Goal: Task Accomplishment & Management: Use online tool/utility

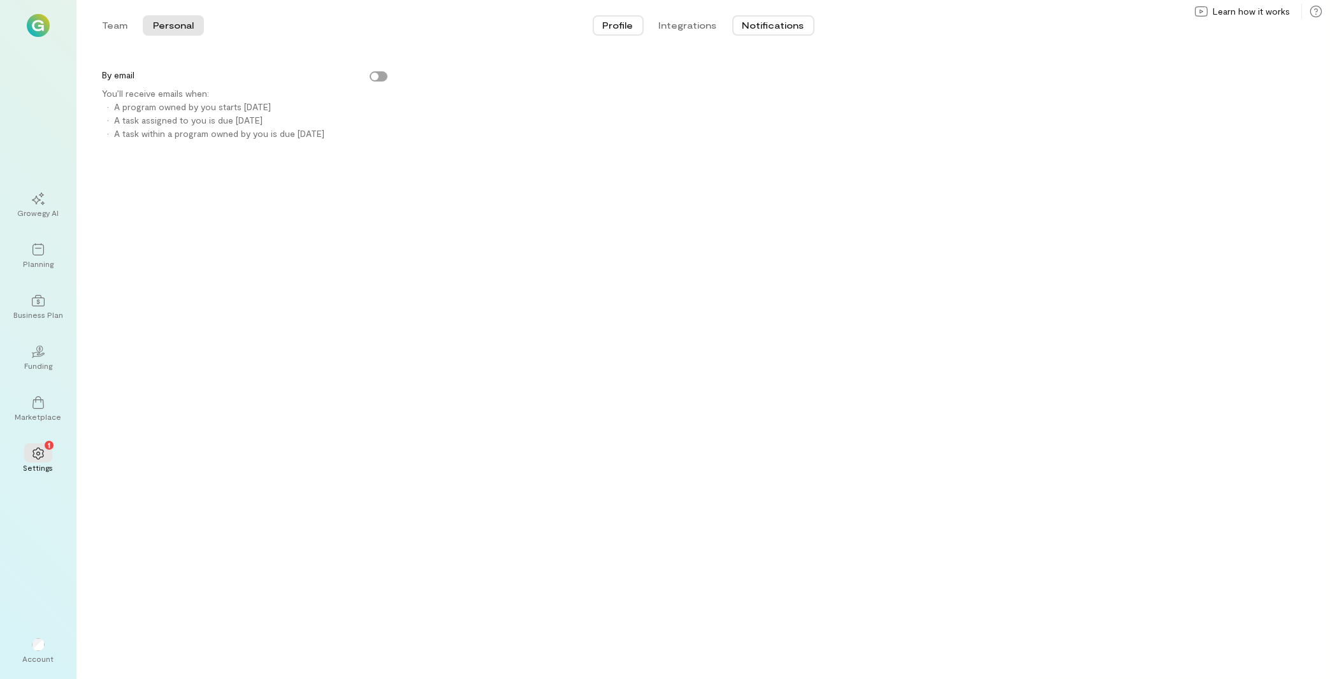
click at [619, 28] on button "Profile" at bounding box center [618, 25] width 51 height 20
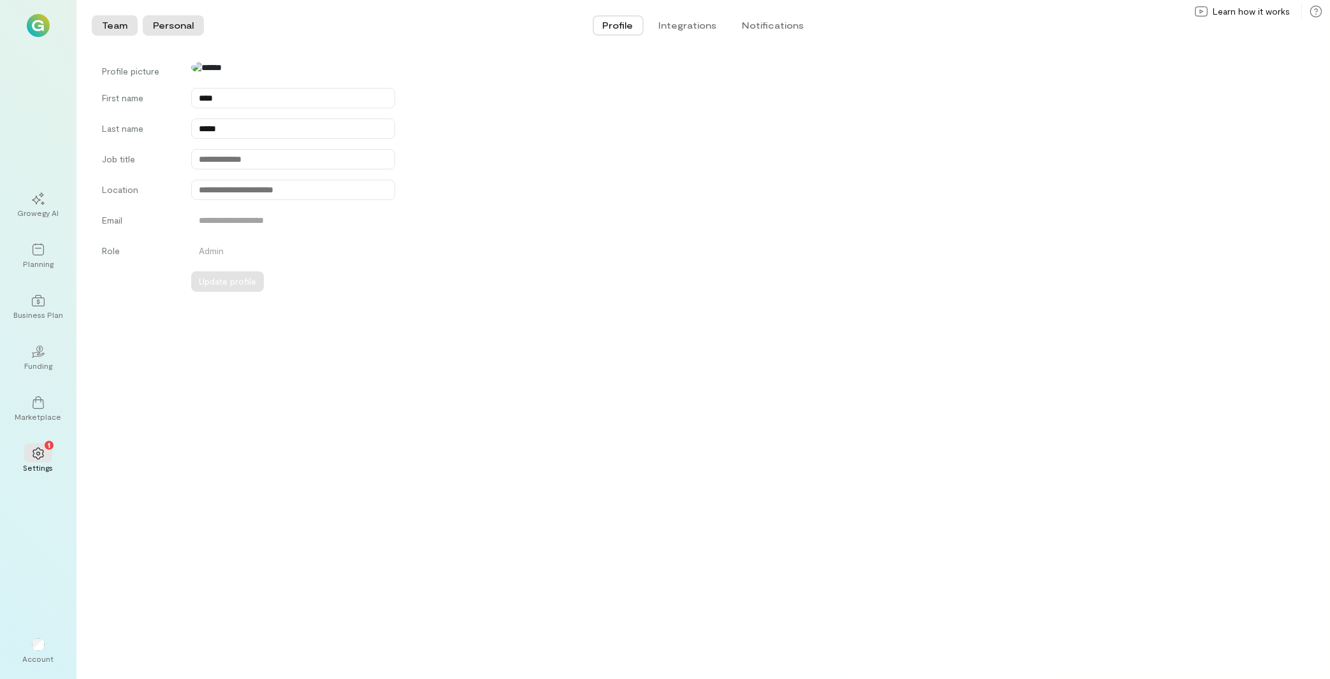
click at [116, 19] on button "Team" at bounding box center [115, 25] width 46 height 20
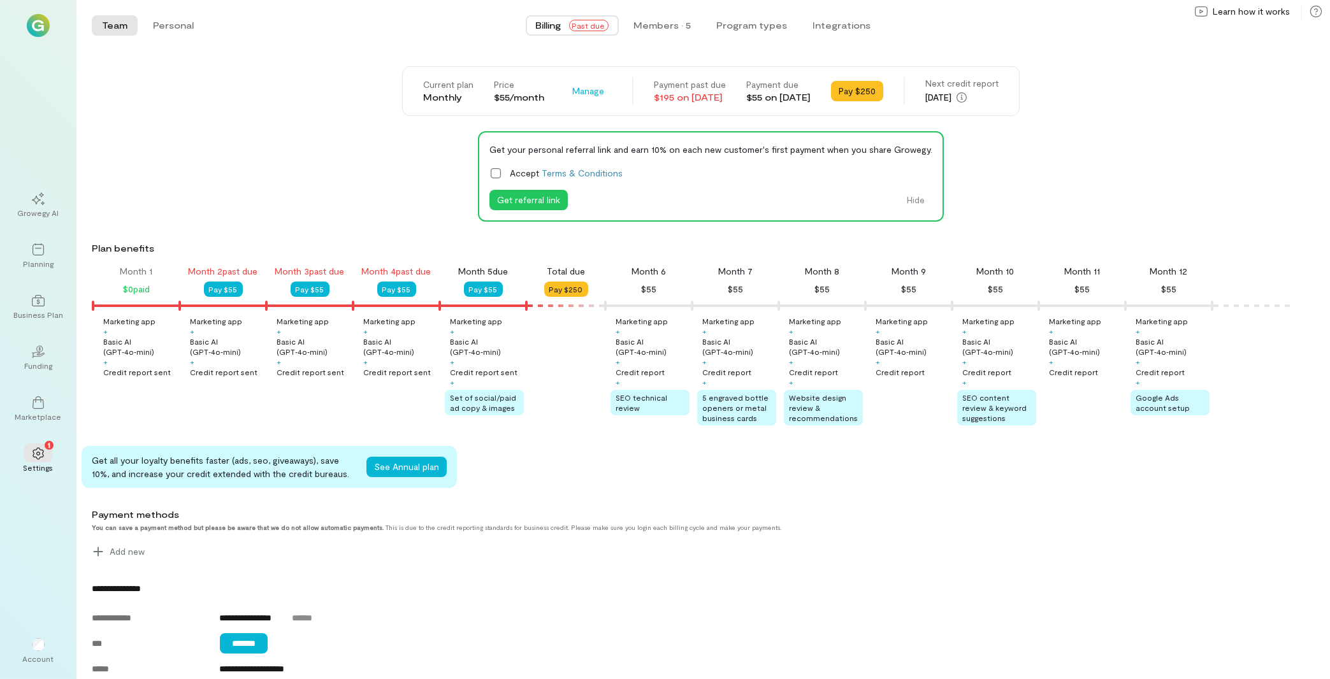
click at [554, 22] on span "Billing" at bounding box center [548, 25] width 25 height 13
click at [22, 254] on div "Planning" at bounding box center [38, 256] width 46 height 46
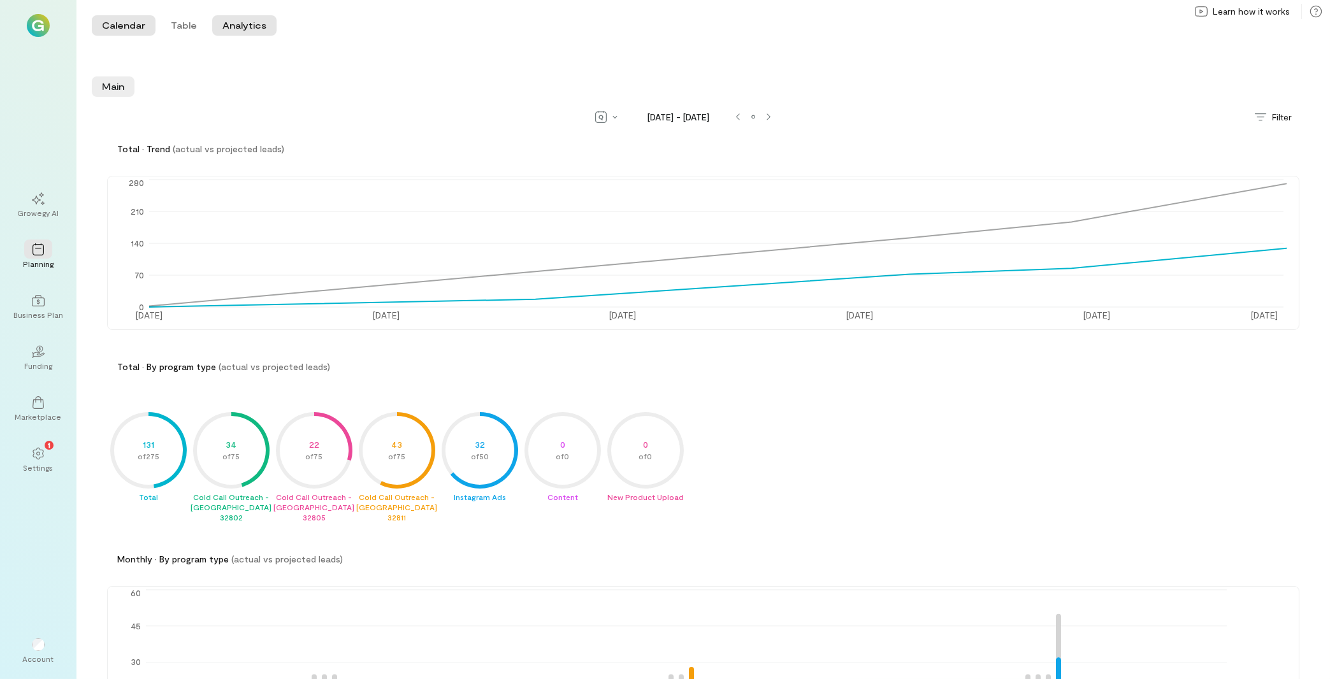
click at [129, 29] on button "Calendar" at bounding box center [124, 25] width 64 height 20
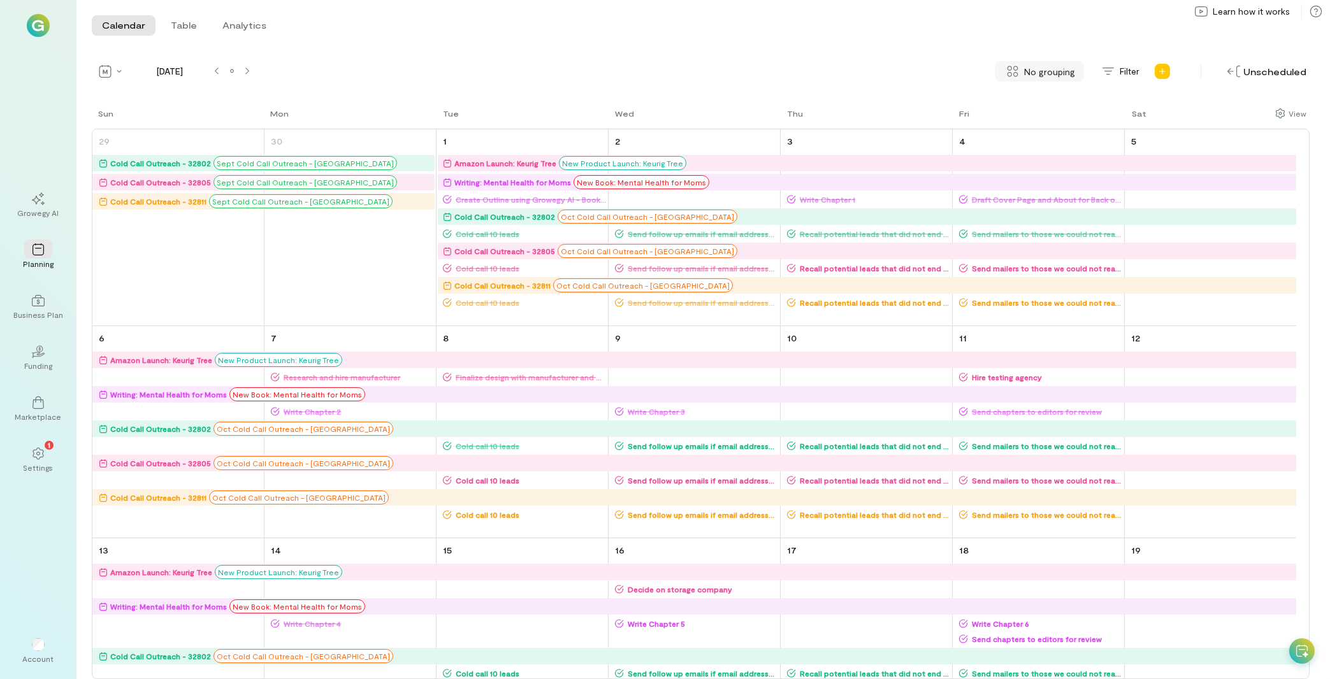
click at [1045, 66] on span "No grouping" at bounding box center [1049, 71] width 51 height 13
click at [1036, 107] on div "By campaign" at bounding box center [1046, 98] width 90 height 25
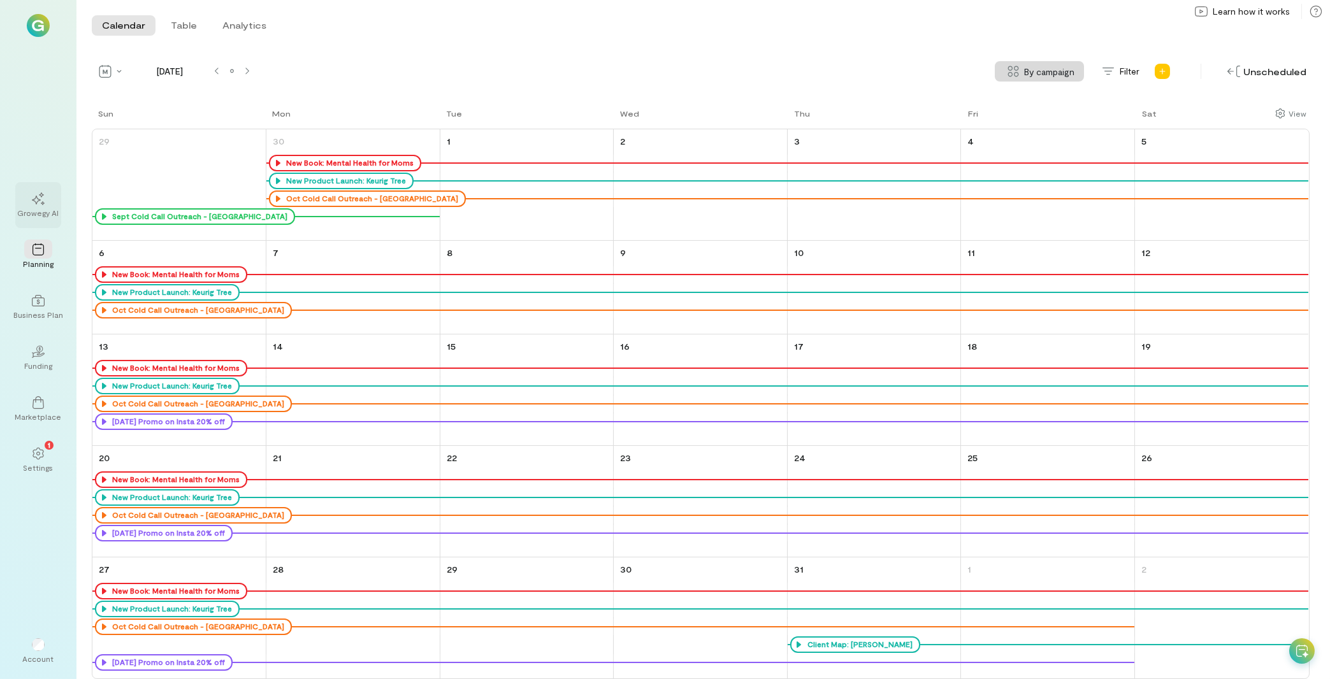
click at [40, 212] on div "Growegy AI" at bounding box center [38, 213] width 41 height 10
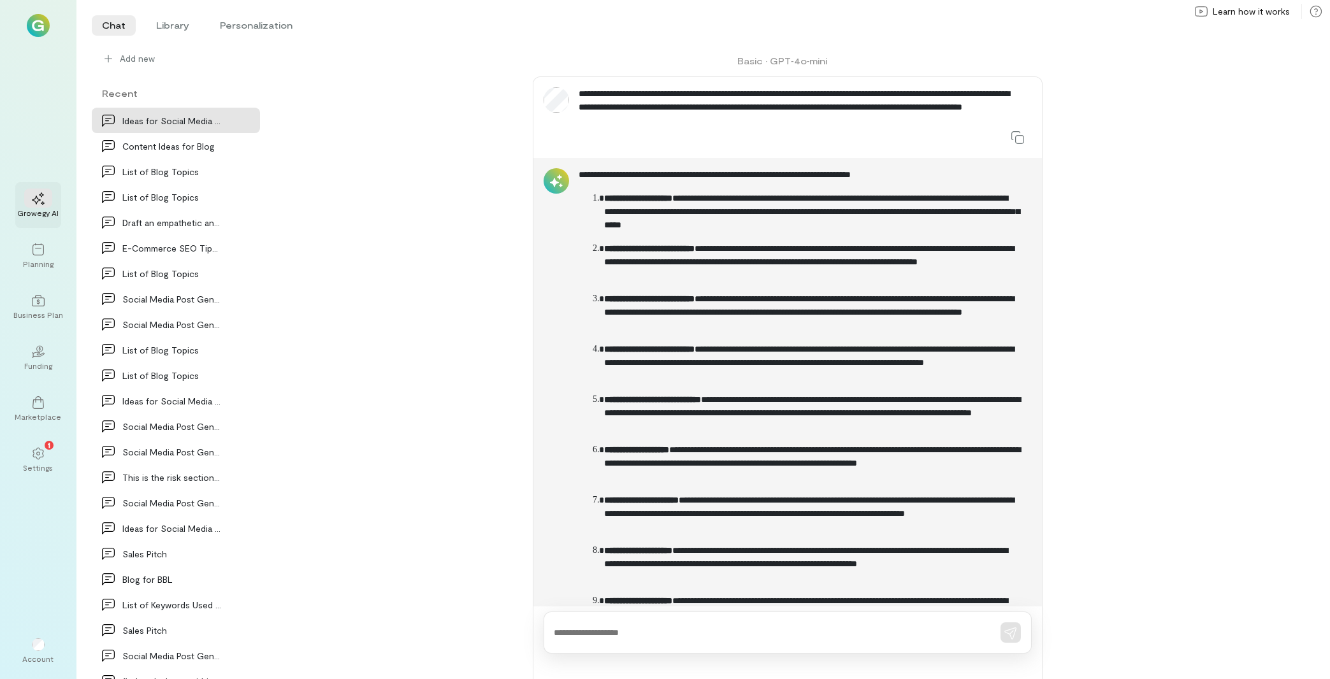
scroll to position [81, 0]
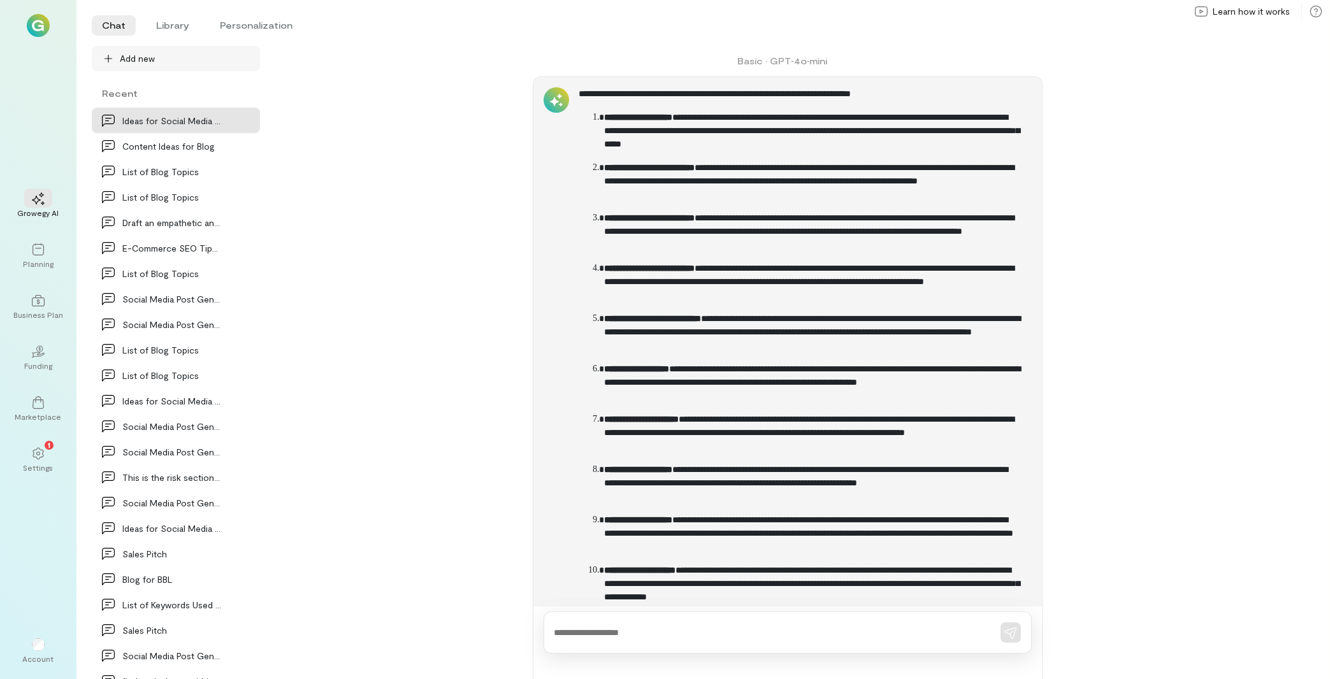
click at [182, 56] on span "Add new" at bounding box center [185, 58] width 130 height 13
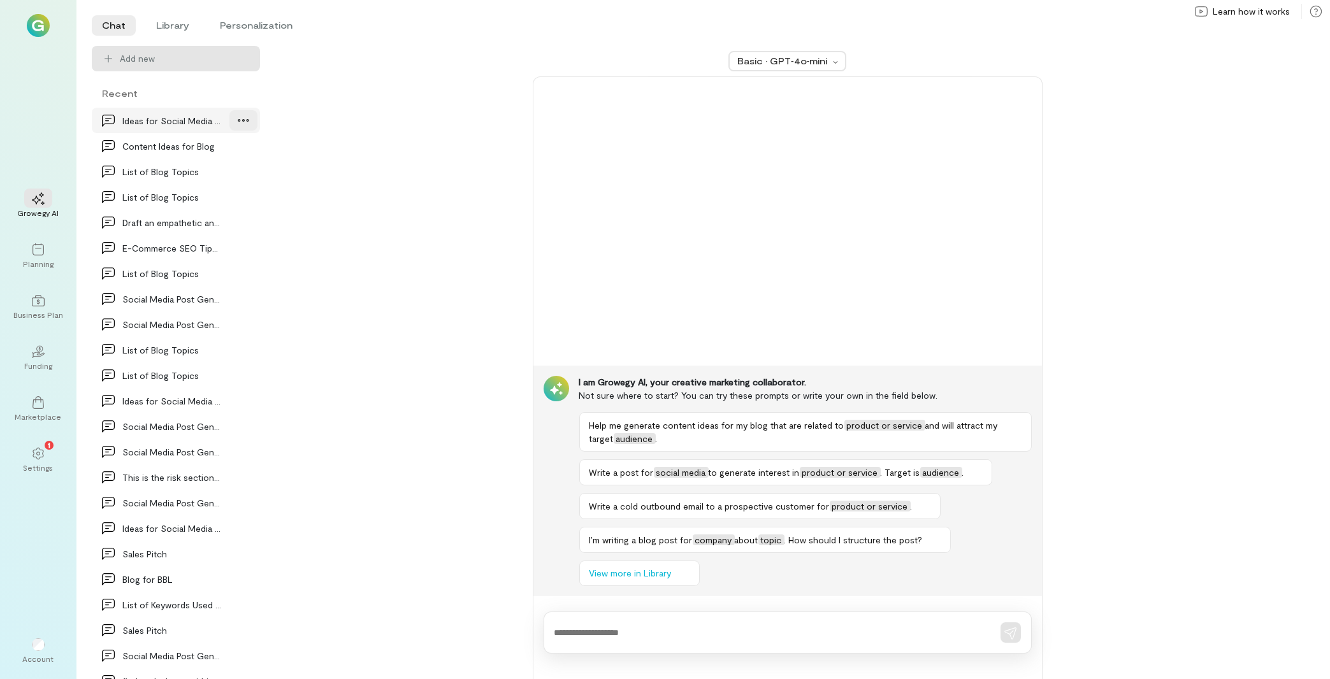
click at [239, 117] on div at bounding box center [243, 120] width 28 height 20
click at [201, 171] on span "Delete" at bounding box center [215, 173] width 62 height 13
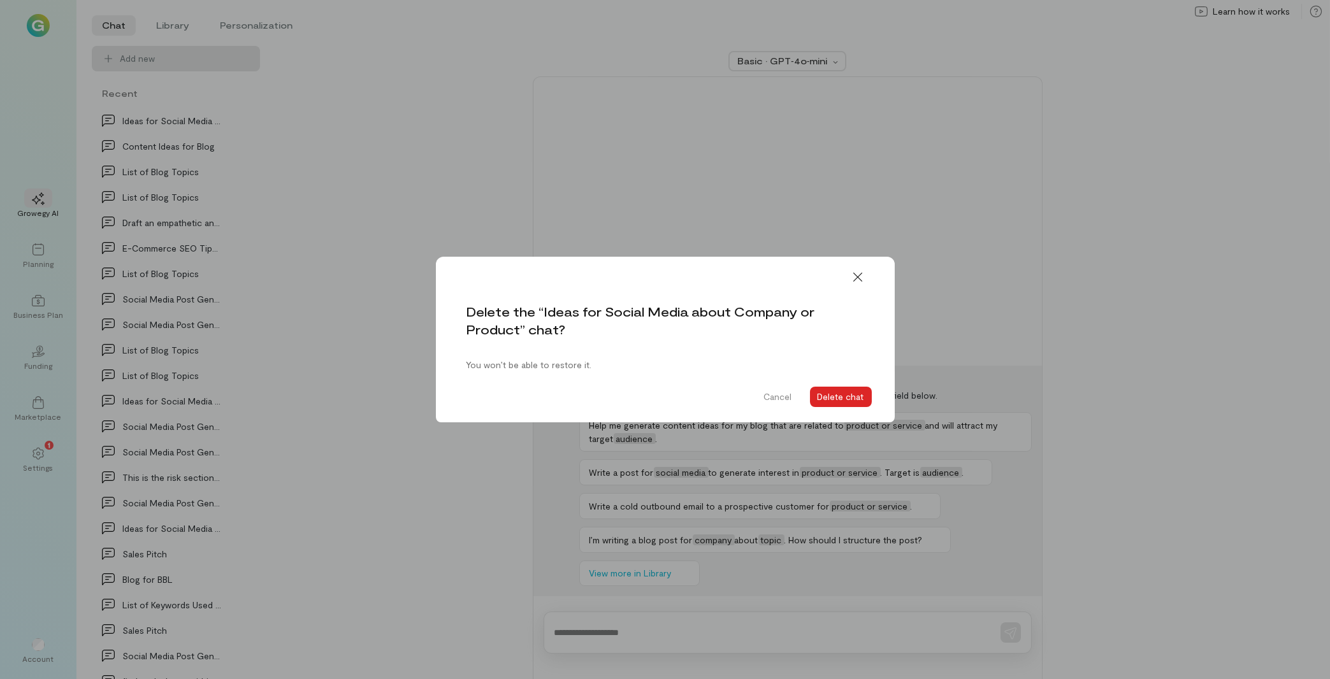
click at [840, 397] on button "Delete chat" at bounding box center [841, 397] width 62 height 20
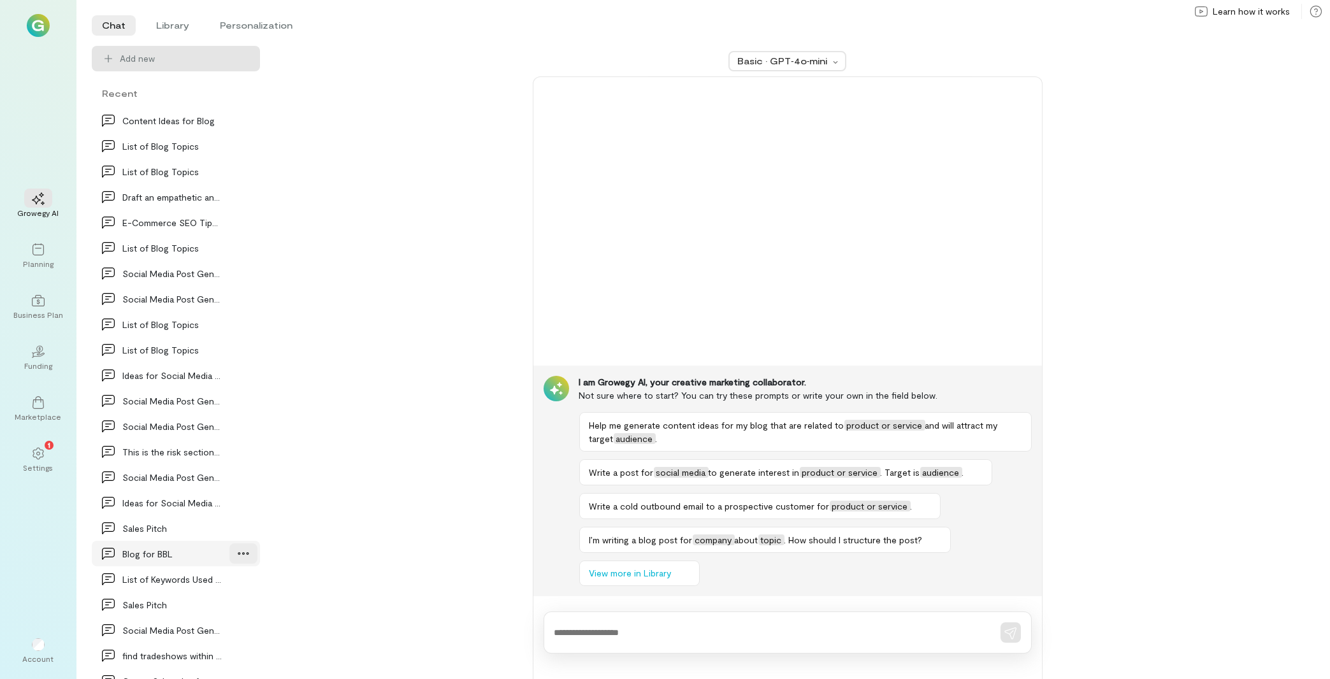
click at [237, 549] on icon at bounding box center [243, 553] width 13 height 13
click at [224, 610] on span "Delete" at bounding box center [215, 606] width 62 height 13
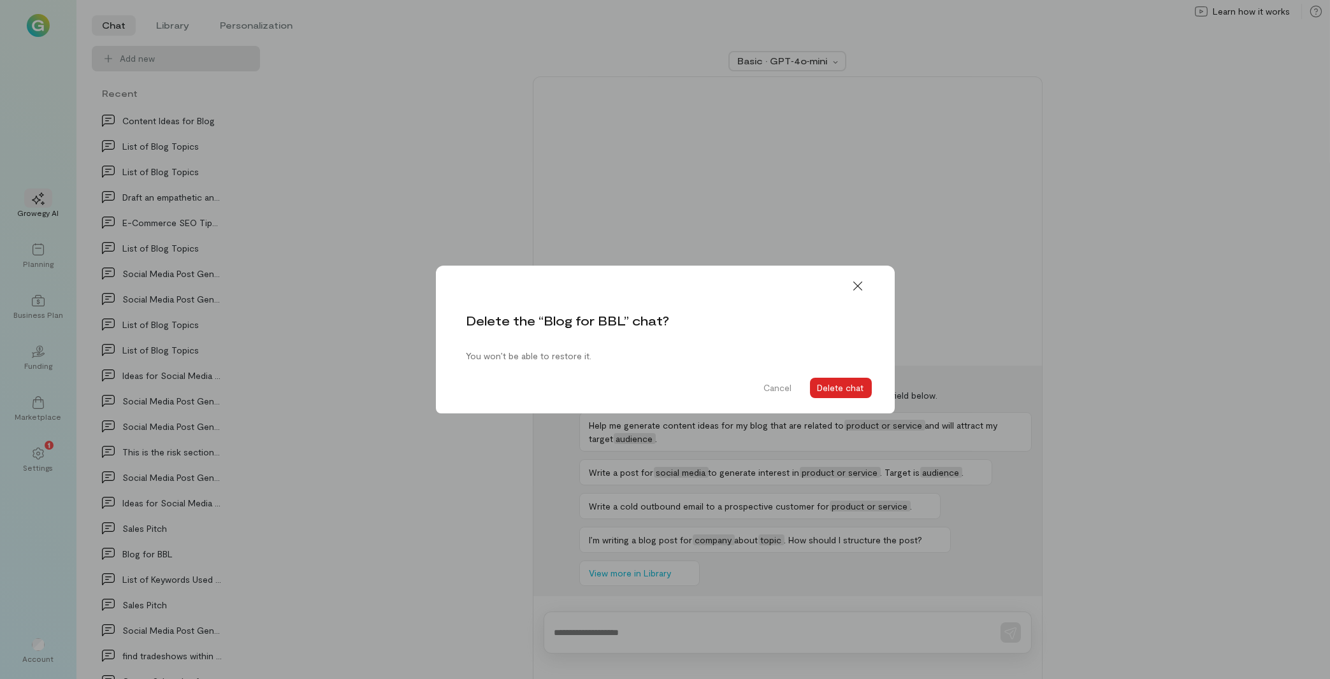
click at [830, 380] on button "Delete chat" at bounding box center [841, 388] width 62 height 20
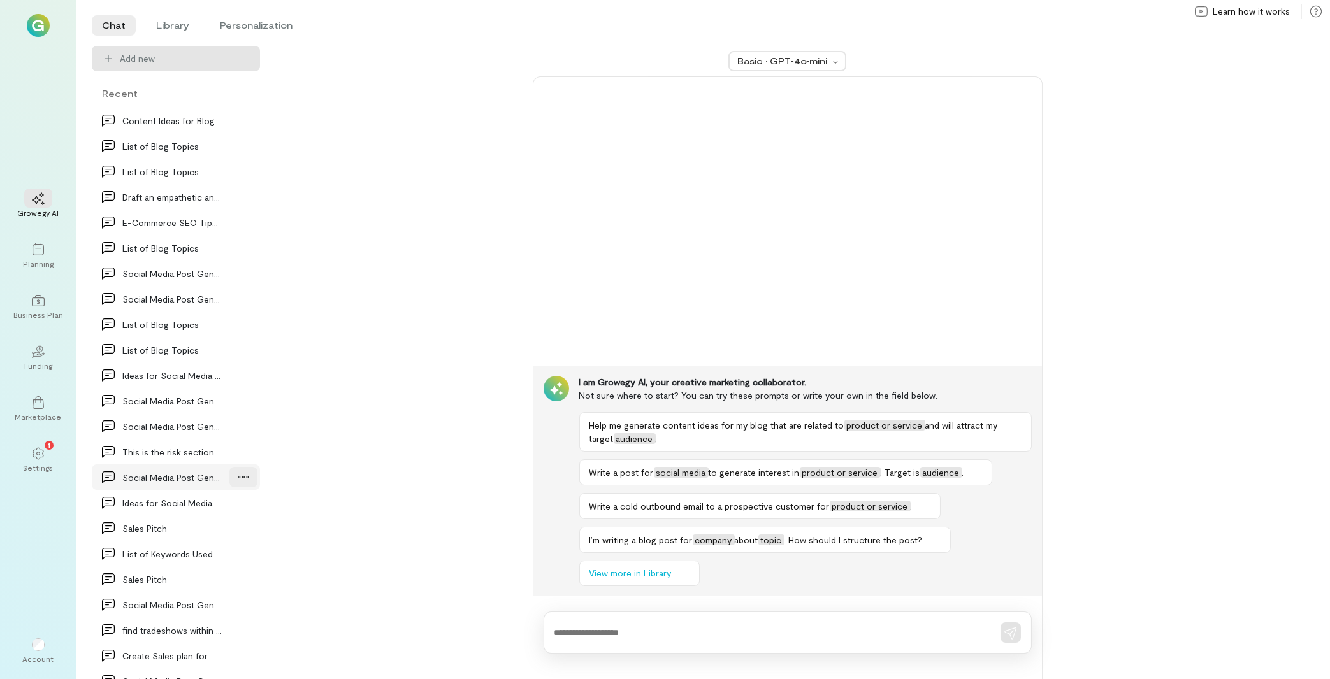
click at [238, 482] on icon at bounding box center [243, 477] width 13 height 13
click at [231, 530] on span "Delete" at bounding box center [215, 530] width 62 height 13
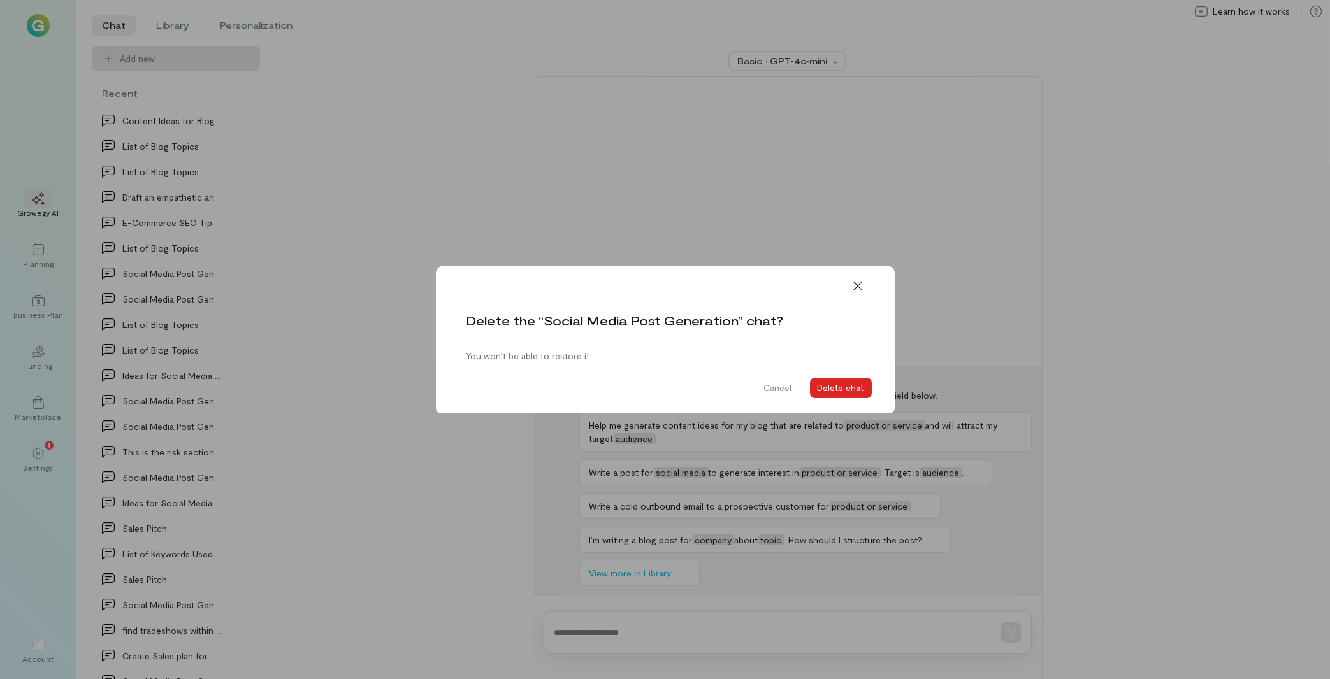
click at [861, 380] on button "Delete chat" at bounding box center [841, 388] width 62 height 20
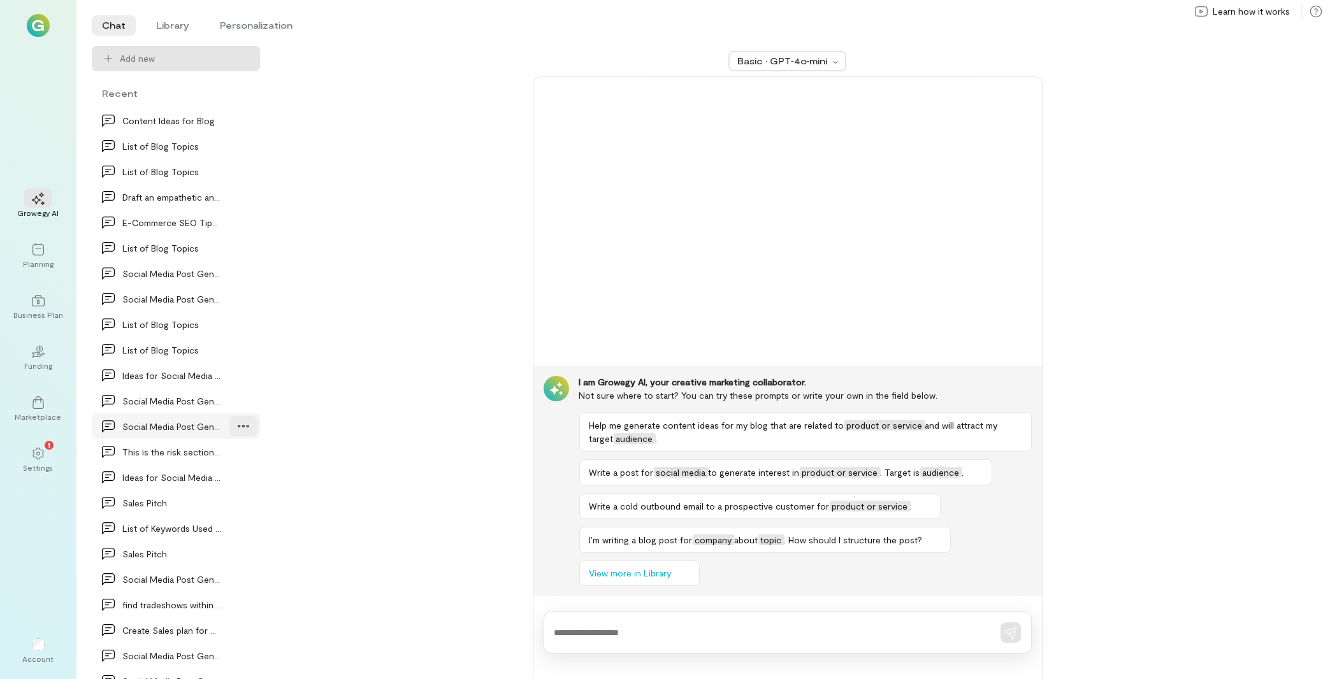
click at [237, 428] on icon at bounding box center [243, 426] width 13 height 13
click at [219, 475] on span "Delete" at bounding box center [215, 479] width 62 height 13
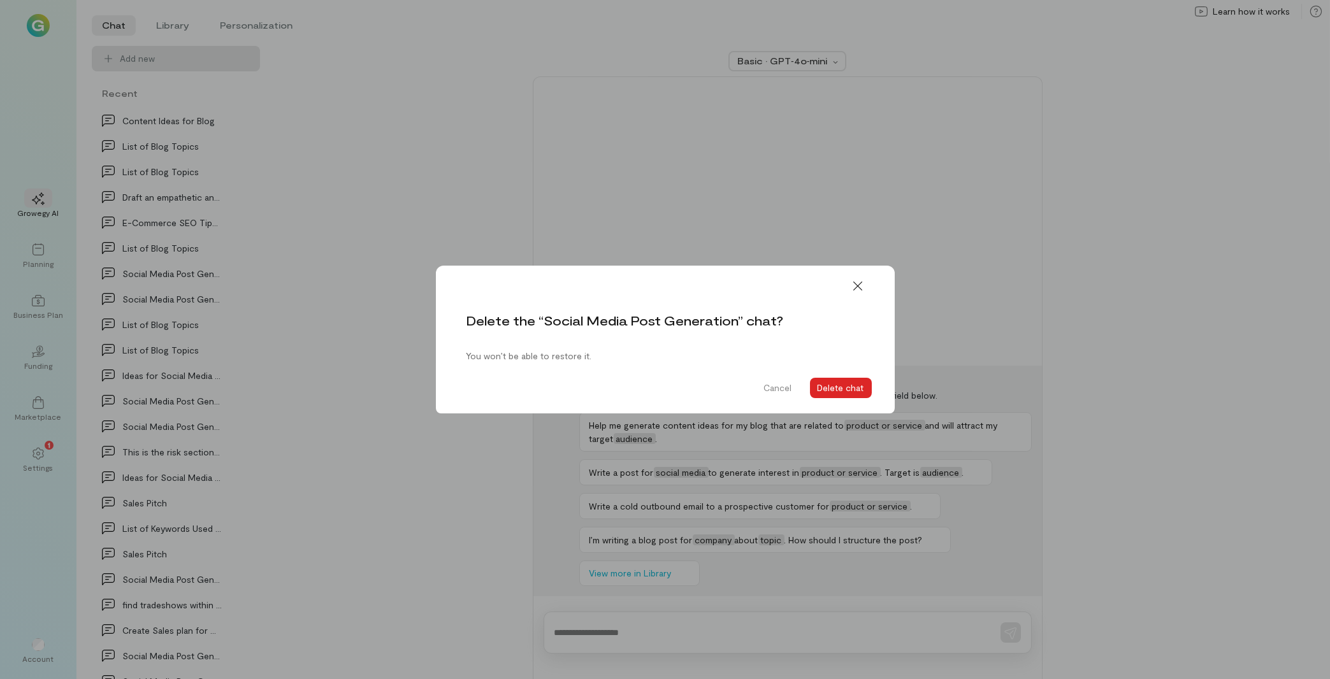
click at [838, 384] on button "Delete chat" at bounding box center [841, 388] width 62 height 20
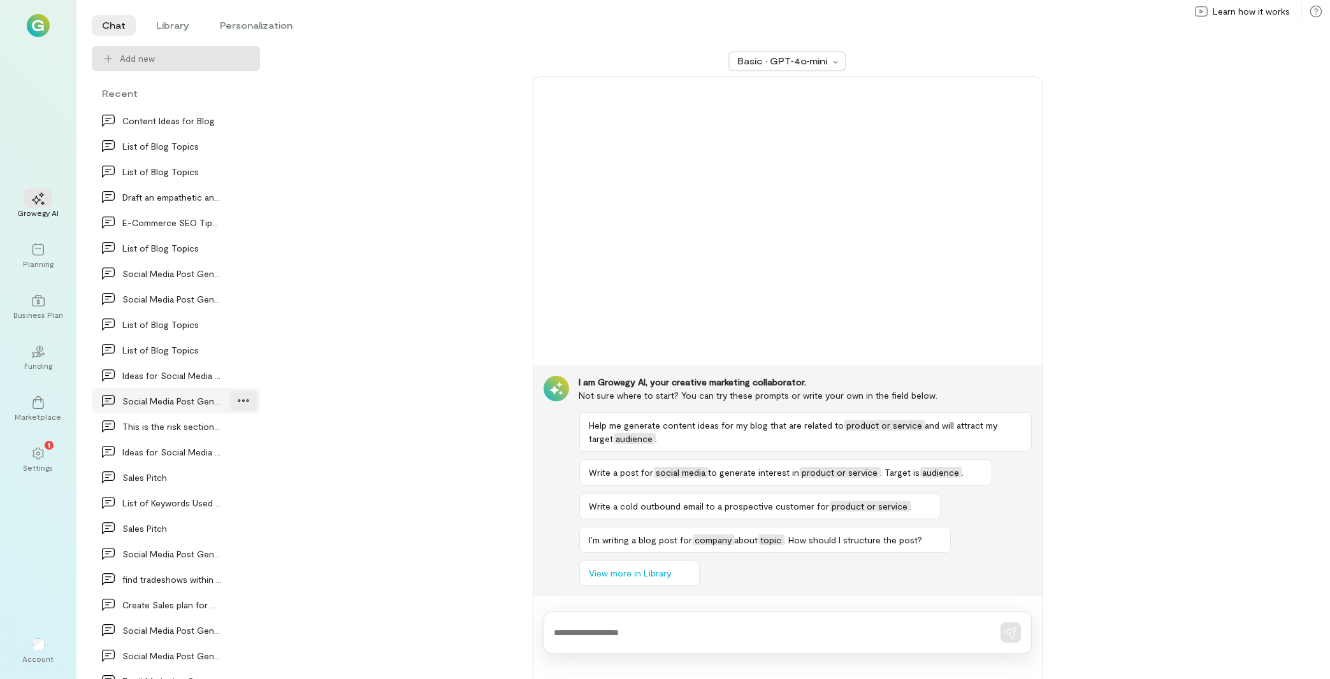
click at [237, 397] on icon at bounding box center [243, 400] width 13 height 13
click at [212, 452] on span "Delete" at bounding box center [215, 453] width 62 height 13
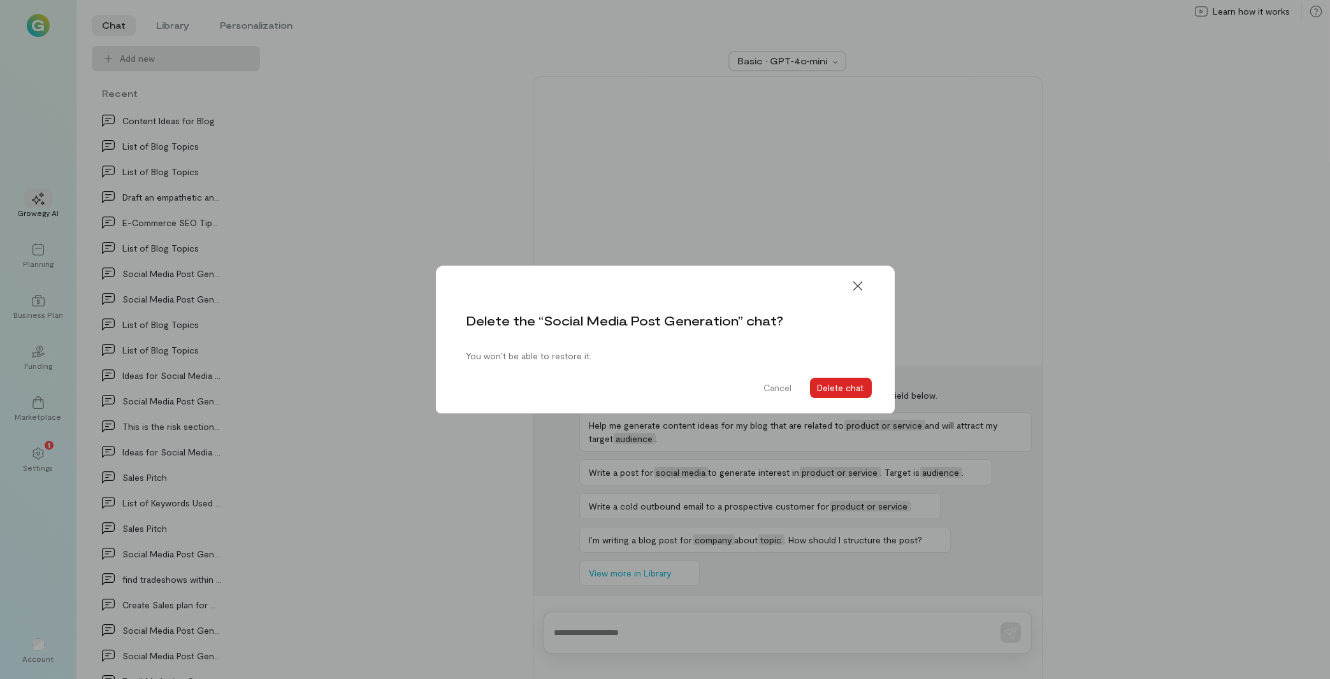
click at [864, 386] on button "Delete chat" at bounding box center [841, 388] width 62 height 20
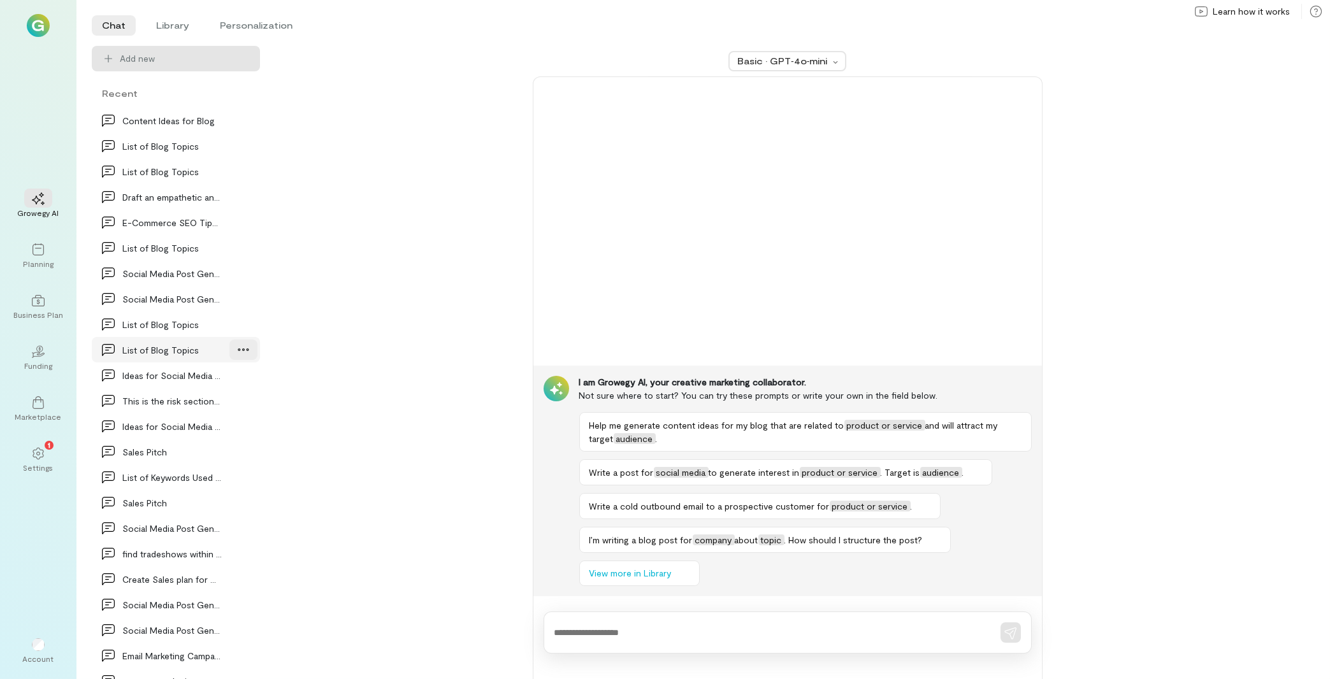
click at [229, 358] on div at bounding box center [243, 350] width 28 height 20
click at [215, 401] on span "Delete" at bounding box center [215, 402] width 62 height 13
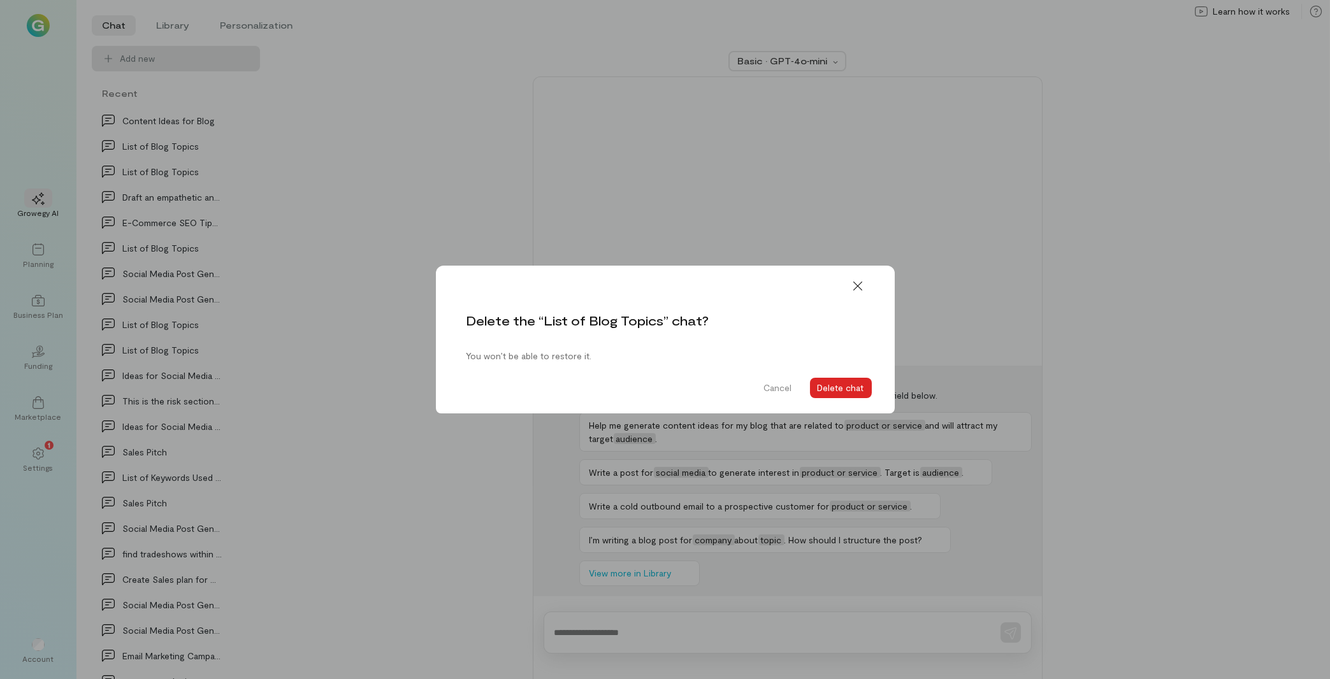
click at [841, 392] on button "Delete chat" at bounding box center [841, 388] width 62 height 20
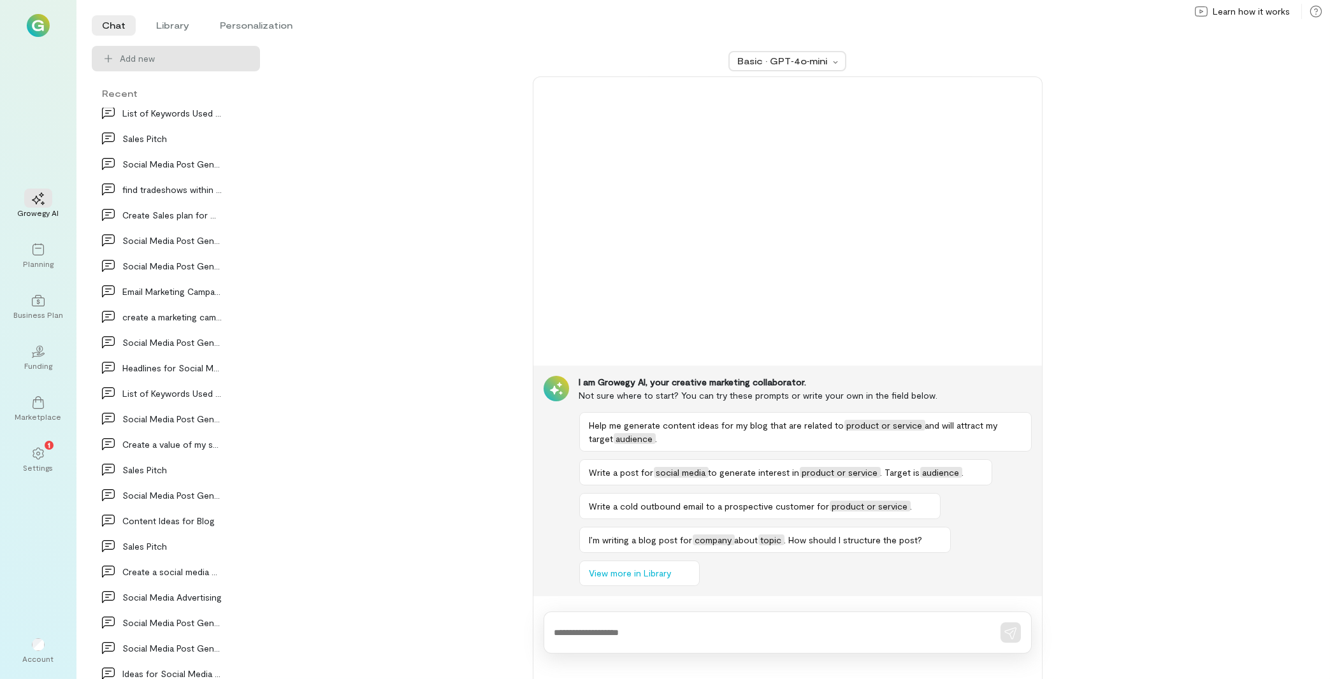
scroll to position [1452, 0]
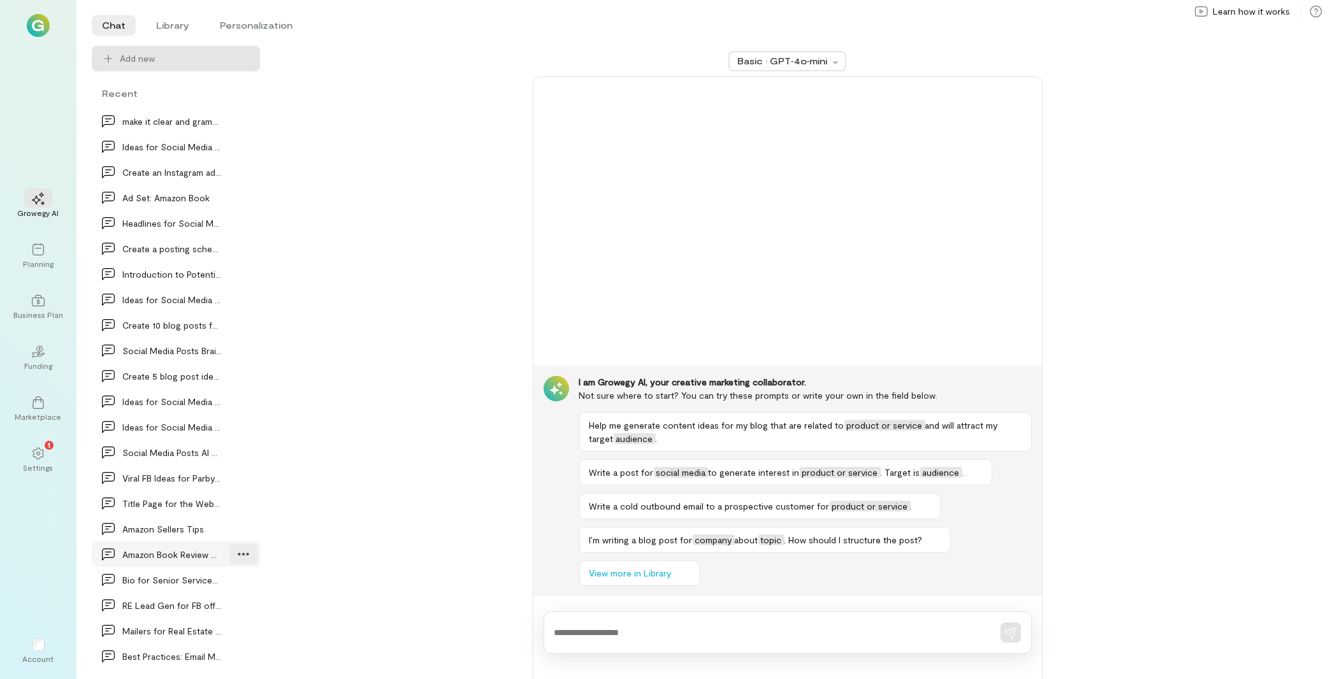
click at [238, 558] on icon at bounding box center [243, 554] width 13 height 13
click at [229, 528] on div at bounding box center [243, 529] width 28 height 20
click at [237, 509] on icon at bounding box center [243, 503] width 13 height 13
click at [208, 556] on span "Delete" at bounding box center [215, 556] width 62 height 13
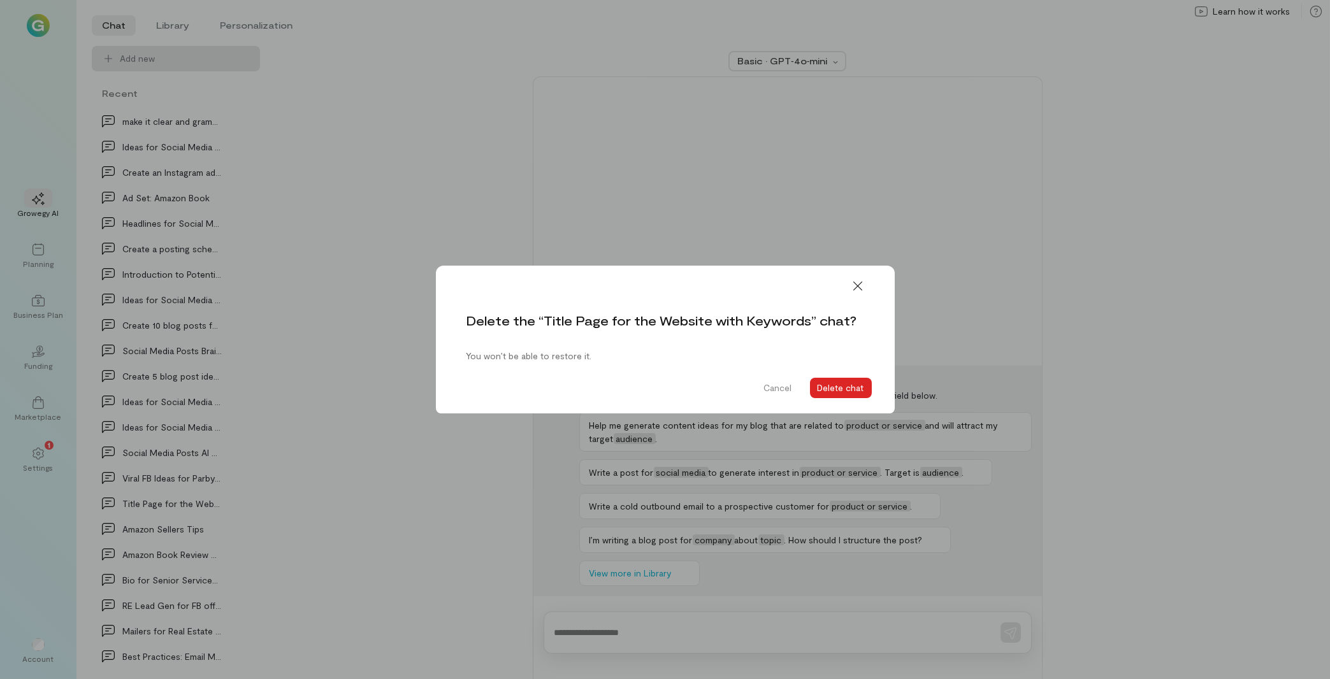
click at [849, 391] on button "Delete chat" at bounding box center [841, 388] width 62 height 20
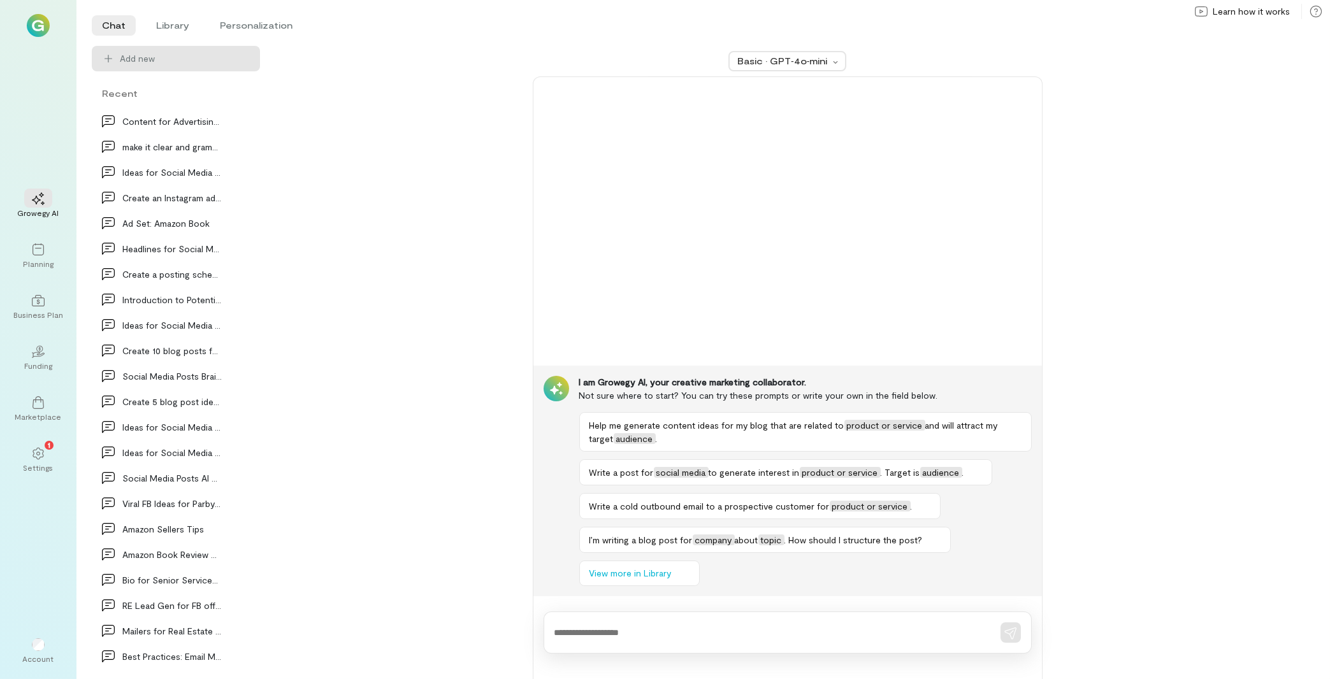
scroll to position [1426, 0]
click at [237, 475] on icon at bounding box center [243, 478] width 13 height 13
click at [206, 531] on span "Delete" at bounding box center [215, 531] width 62 height 13
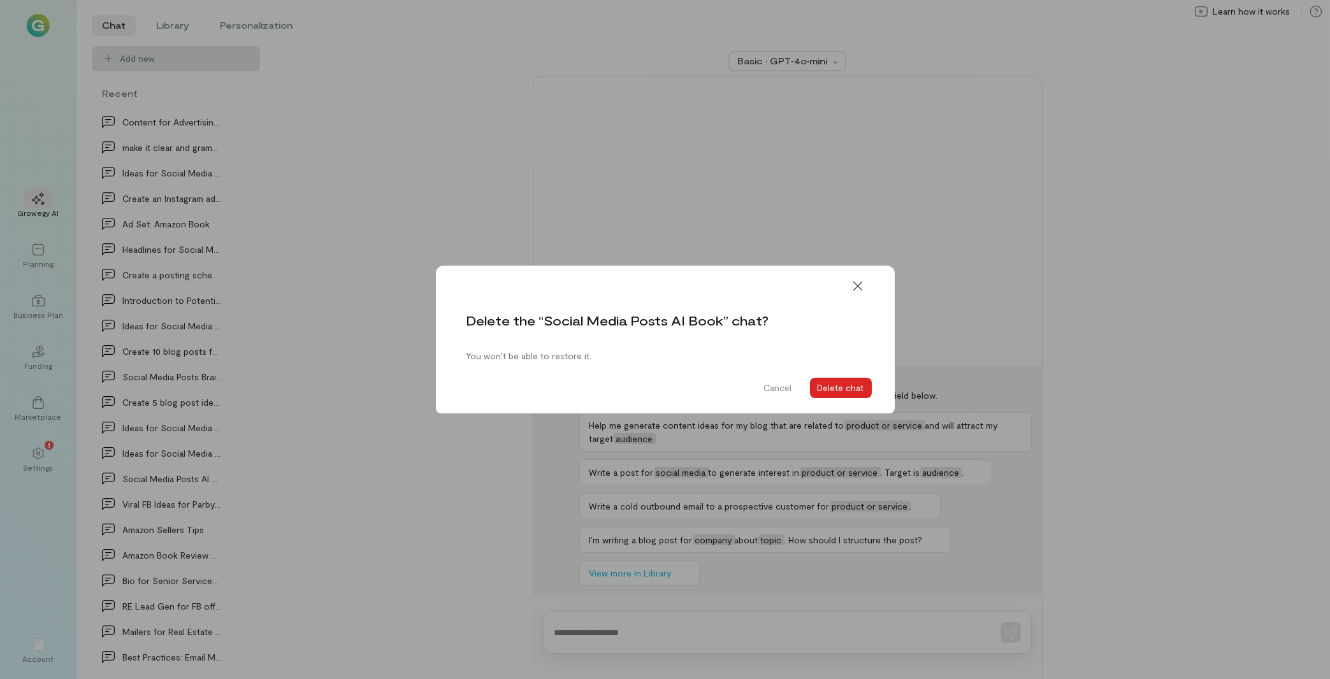
click at [818, 386] on button "Delete chat" at bounding box center [841, 388] width 62 height 20
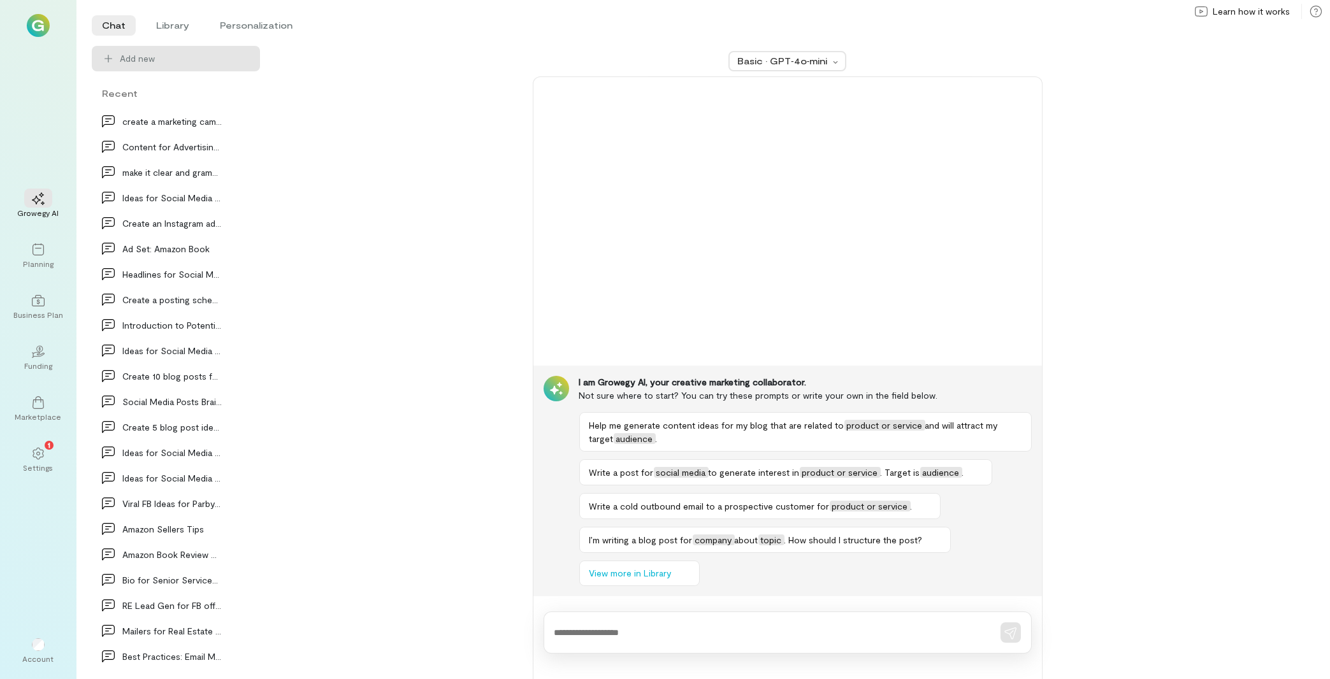
scroll to position [1401, 0]
click at [242, 434] on div at bounding box center [243, 427] width 28 height 20
click at [212, 480] on span "Delete" at bounding box center [215, 480] width 62 height 13
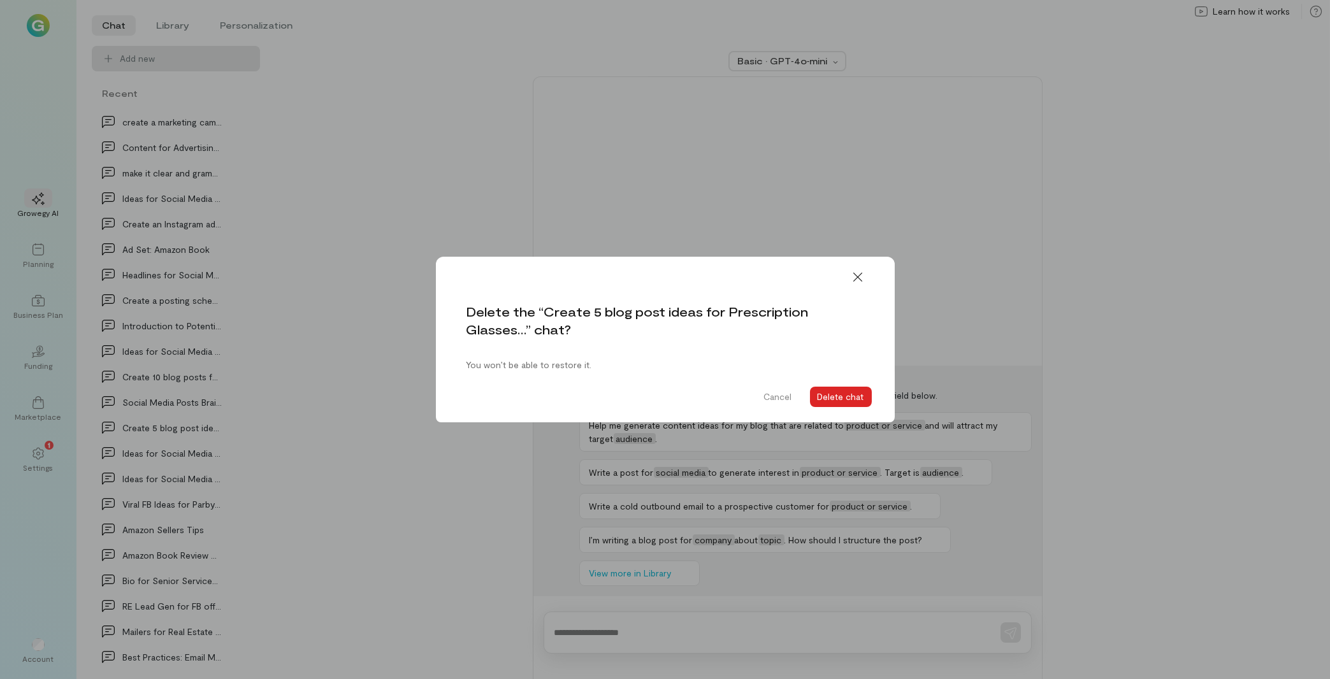
click at [837, 394] on button "Delete chat" at bounding box center [841, 397] width 62 height 20
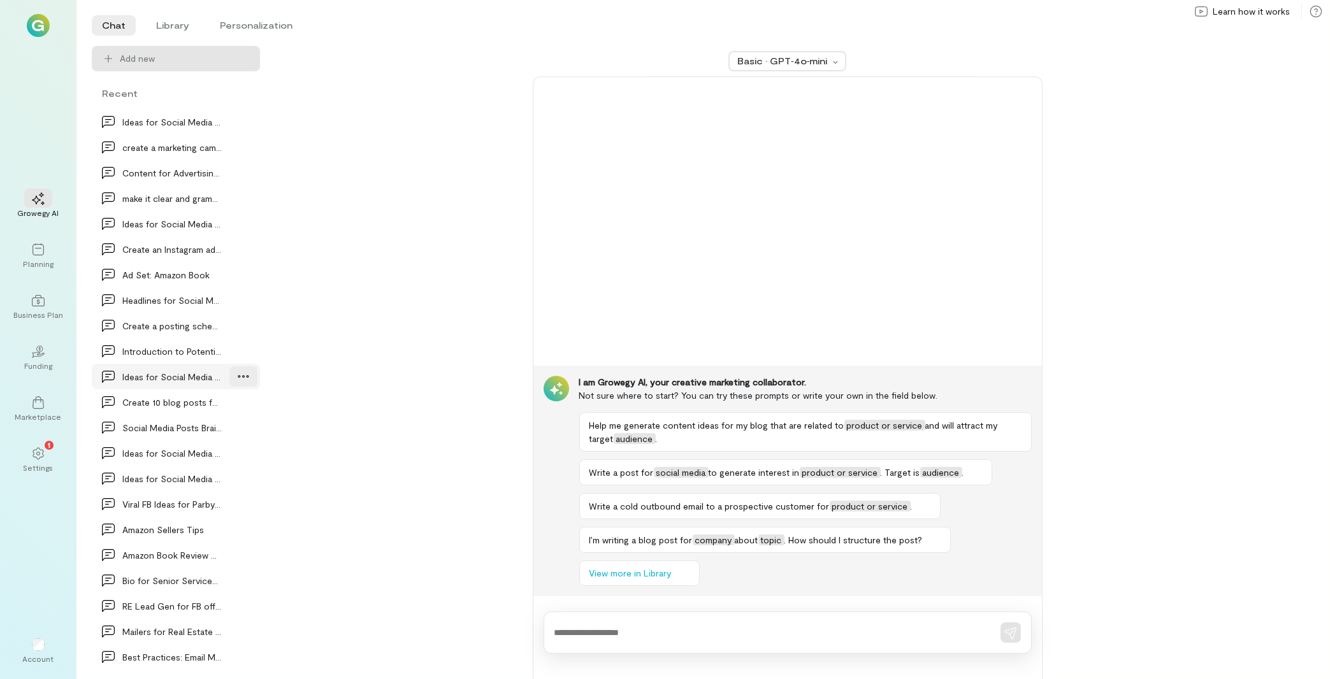
click at [237, 377] on icon at bounding box center [243, 376] width 13 height 13
click at [226, 433] on span "Delete" at bounding box center [215, 429] width 62 height 13
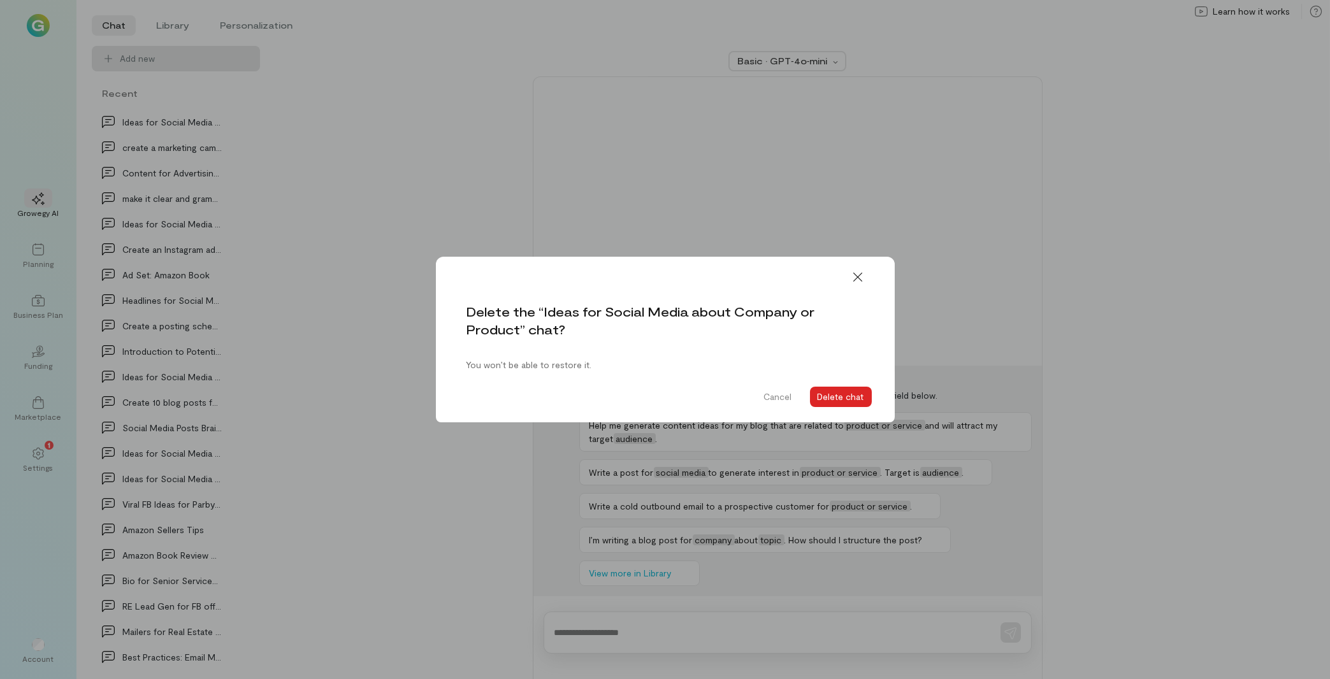
click at [836, 396] on button "Delete chat" at bounding box center [841, 397] width 62 height 20
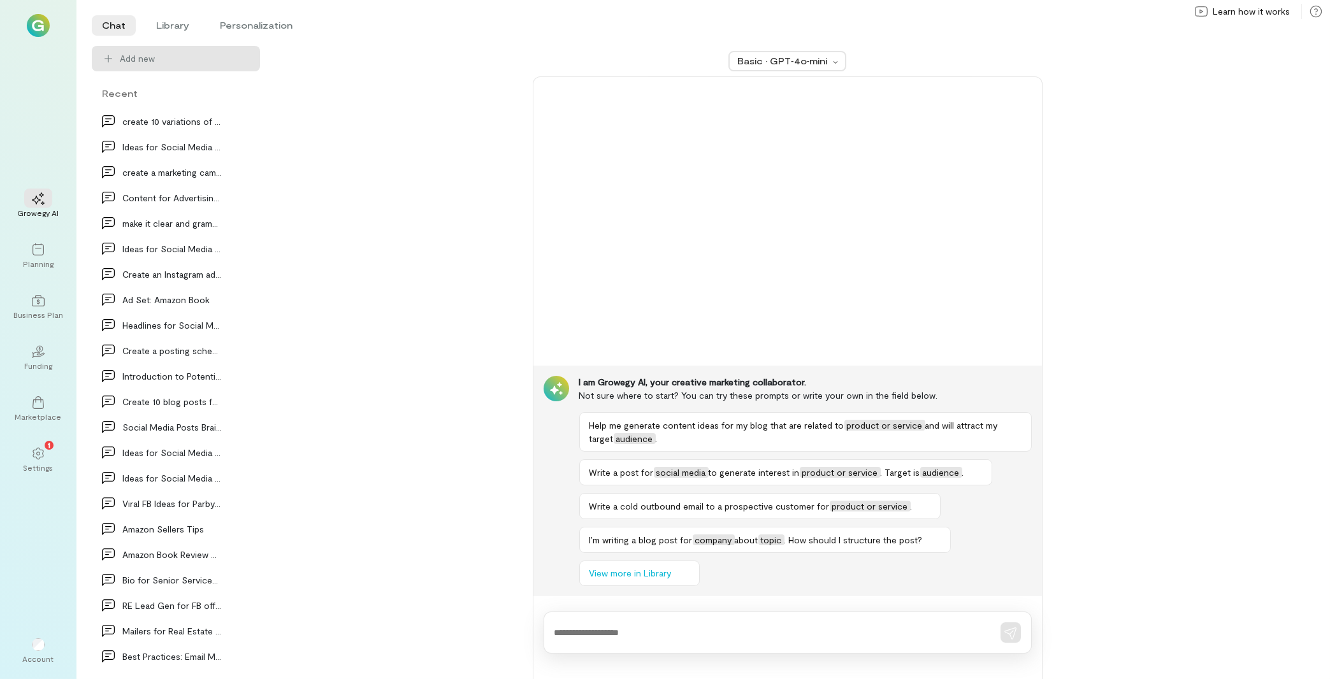
scroll to position [1350, 0]
click at [229, 377] on div at bounding box center [243, 376] width 28 height 20
click at [217, 426] on span "Delete" at bounding box center [215, 429] width 62 height 13
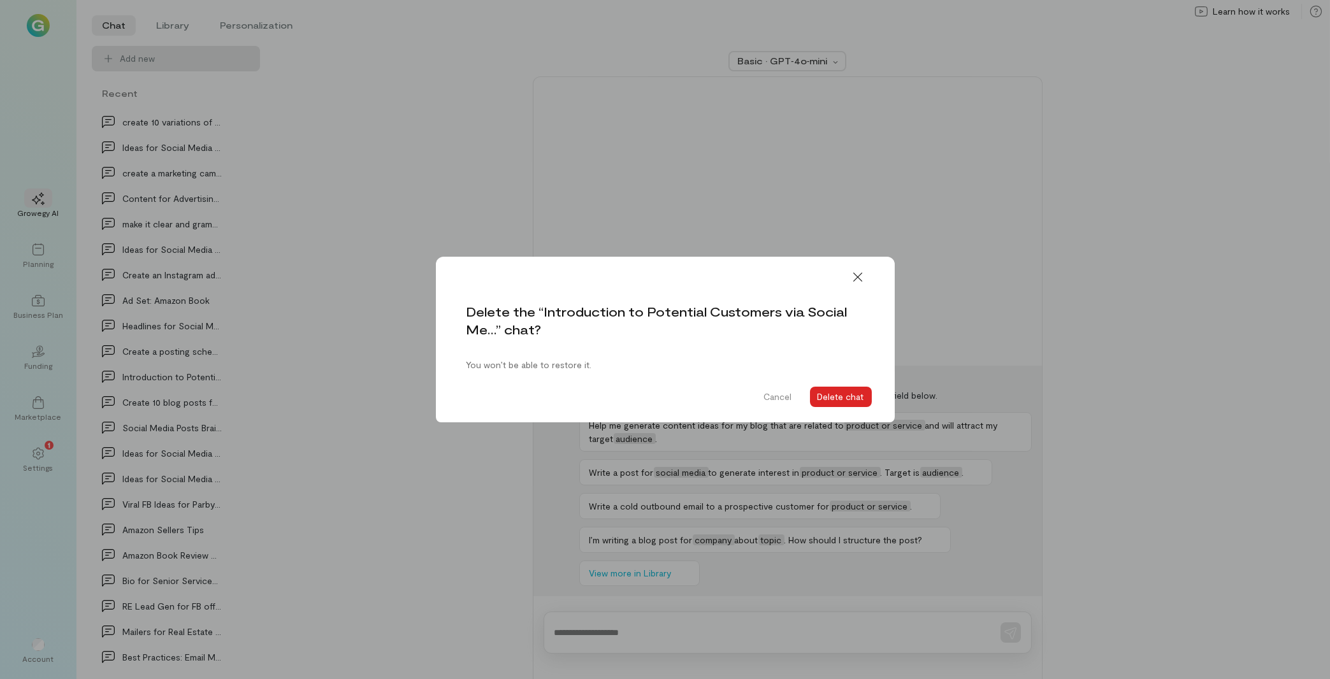
click at [837, 393] on button "Delete chat" at bounding box center [841, 397] width 62 height 20
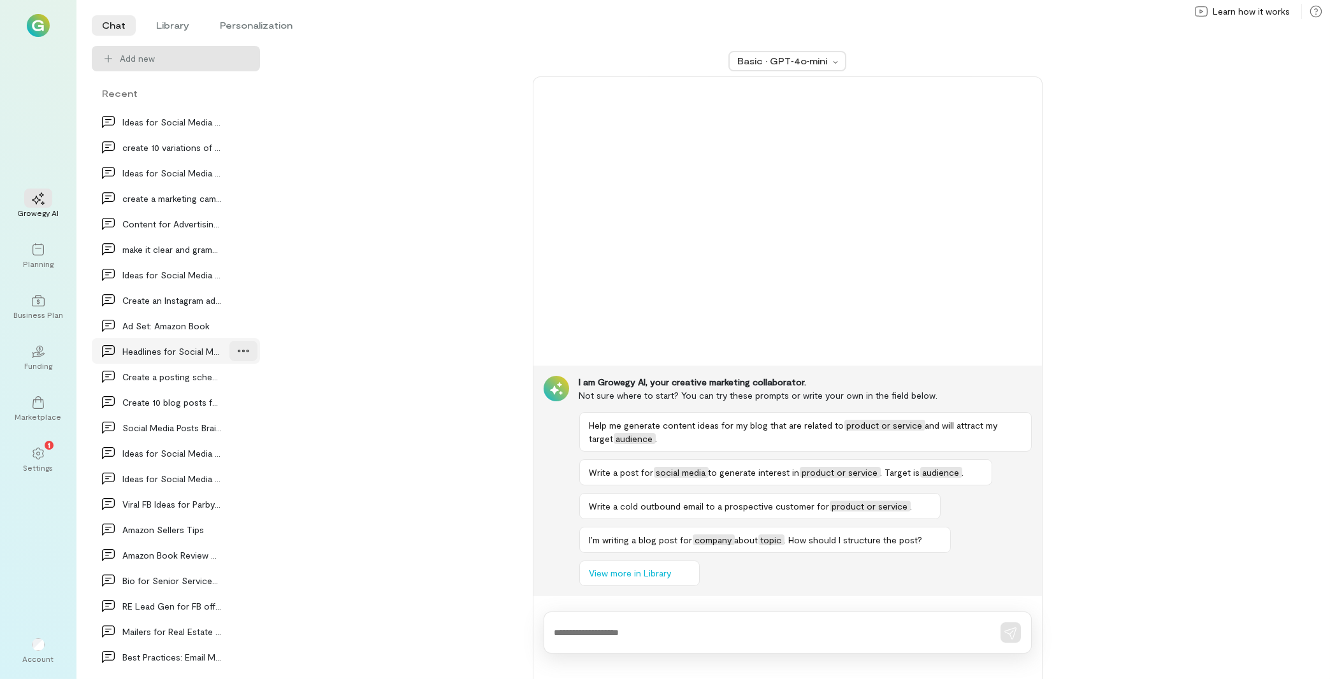
click at [237, 354] on icon at bounding box center [243, 351] width 13 height 13
click at [222, 397] on link "Delete" at bounding box center [207, 403] width 96 height 25
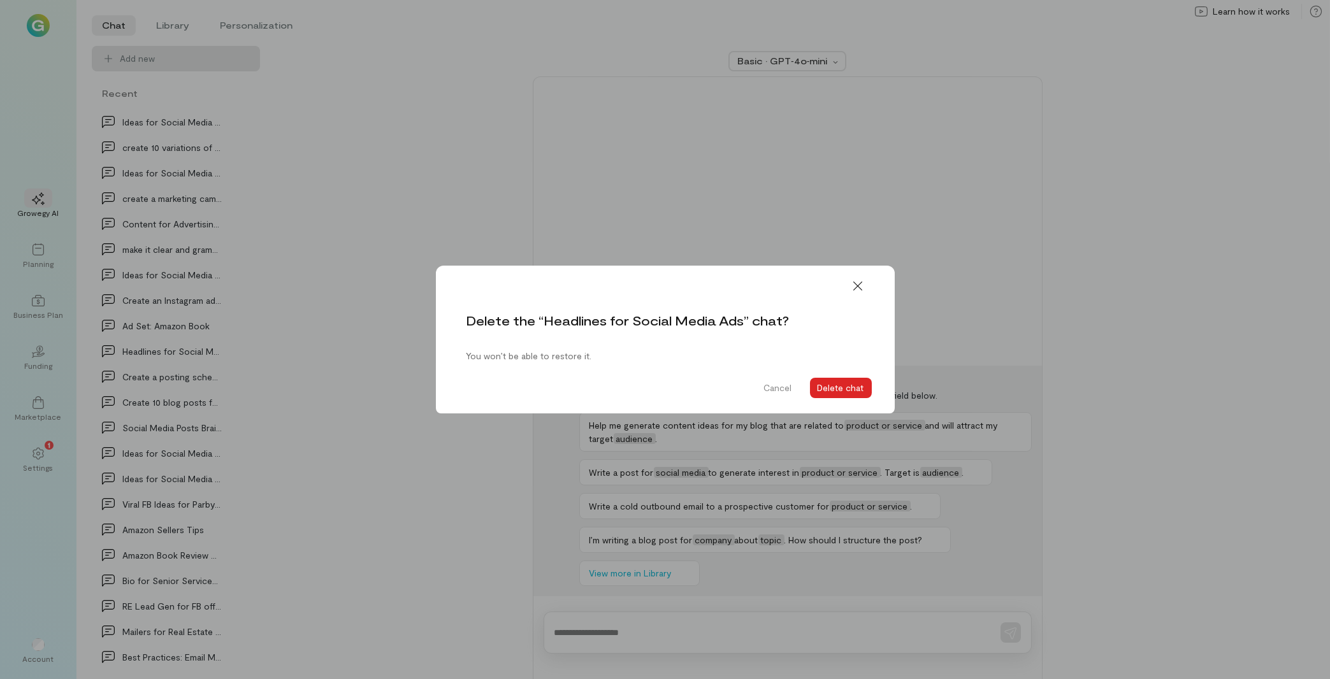
click at [840, 386] on button "Delete chat" at bounding box center [841, 388] width 62 height 20
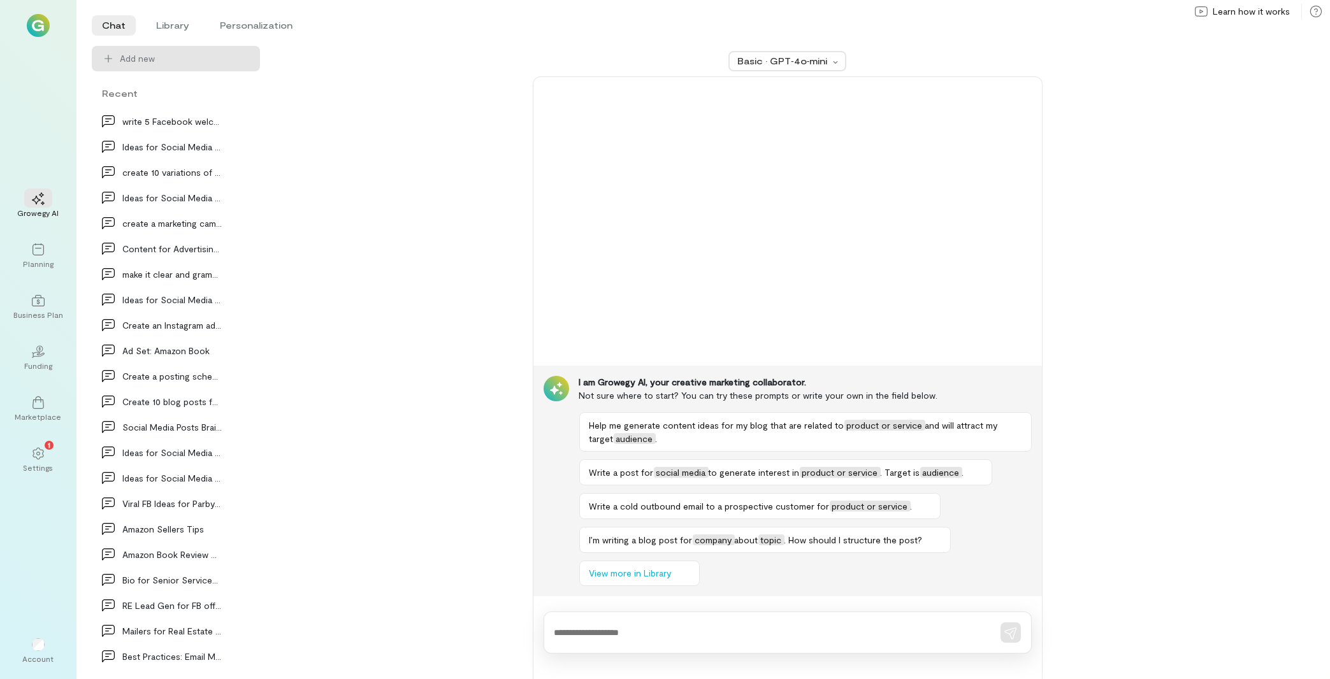
click at [250, 349] on div "Content Ideas for Blog List of Blog Topics List of Blog Topics Draft an empathe…" at bounding box center [175, 394] width 173 height 572
click at [240, 352] on div at bounding box center [243, 350] width 28 height 20
click at [195, 406] on span "Delete" at bounding box center [215, 403] width 62 height 13
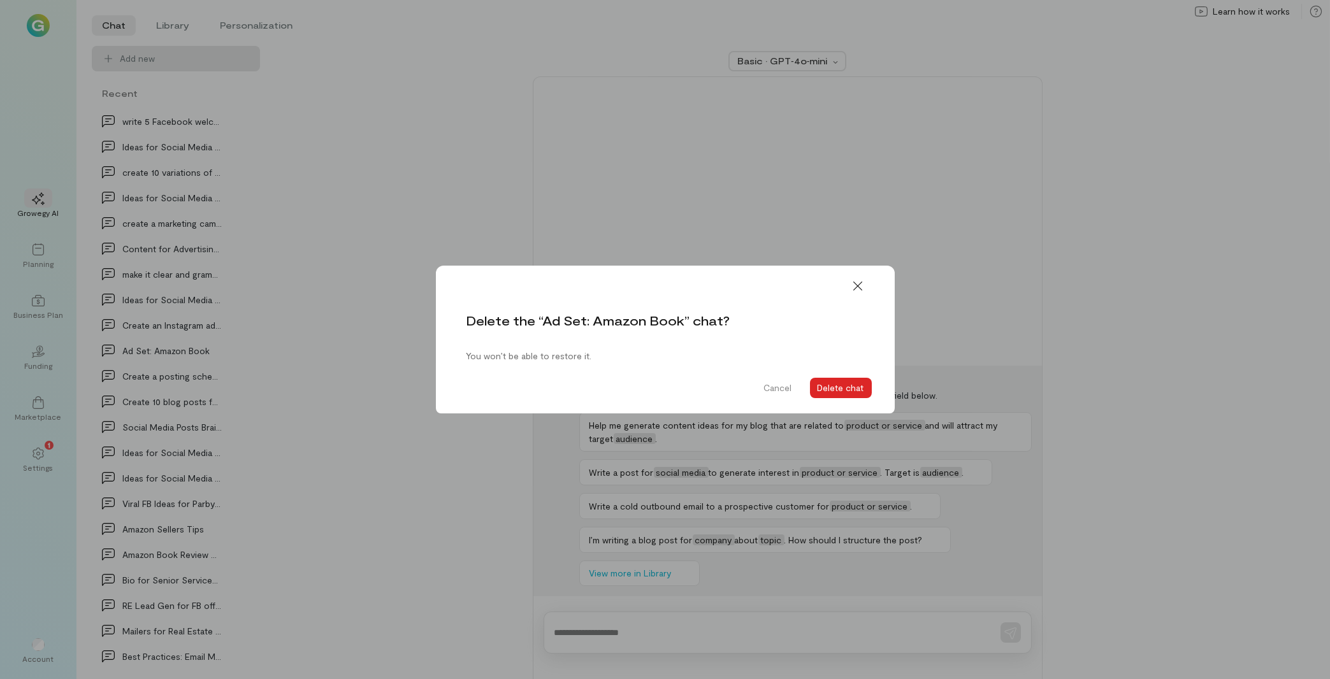
click at [836, 385] on button "Delete chat" at bounding box center [841, 388] width 62 height 20
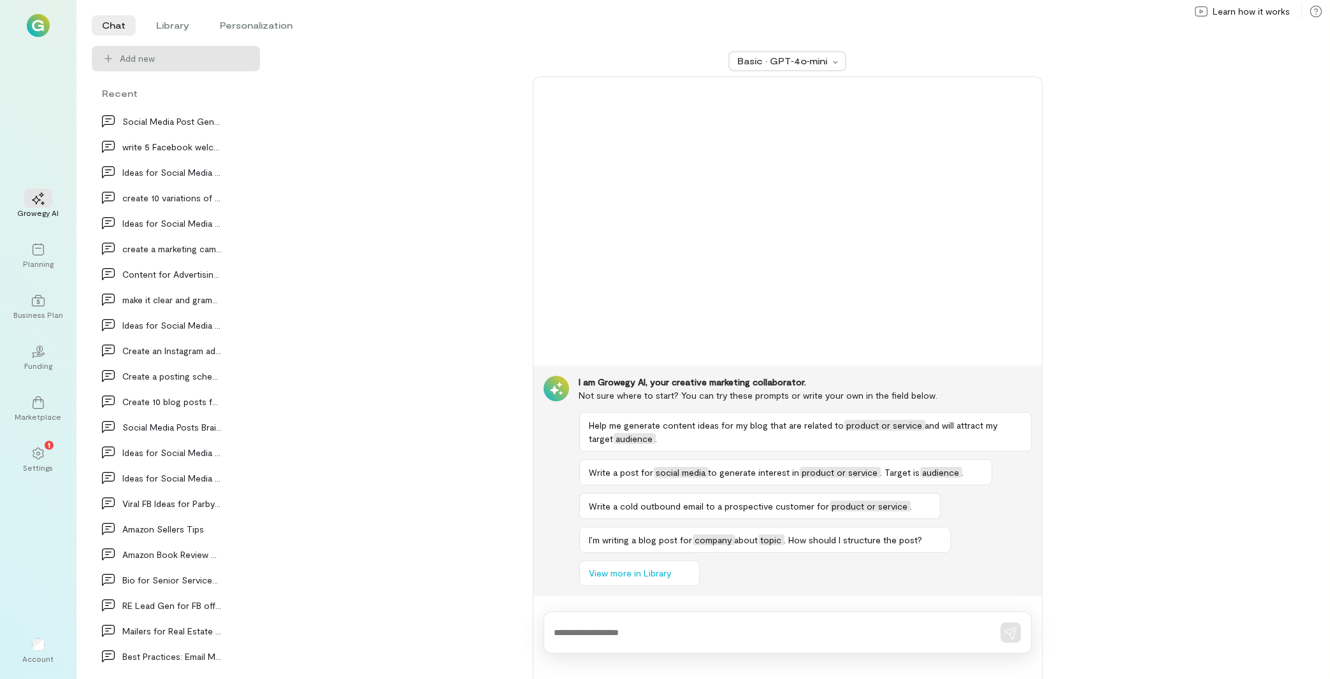
scroll to position [1273, 0]
click at [233, 384] on div at bounding box center [243, 376] width 28 height 20
click at [211, 437] on link "Delete" at bounding box center [207, 429] width 96 height 25
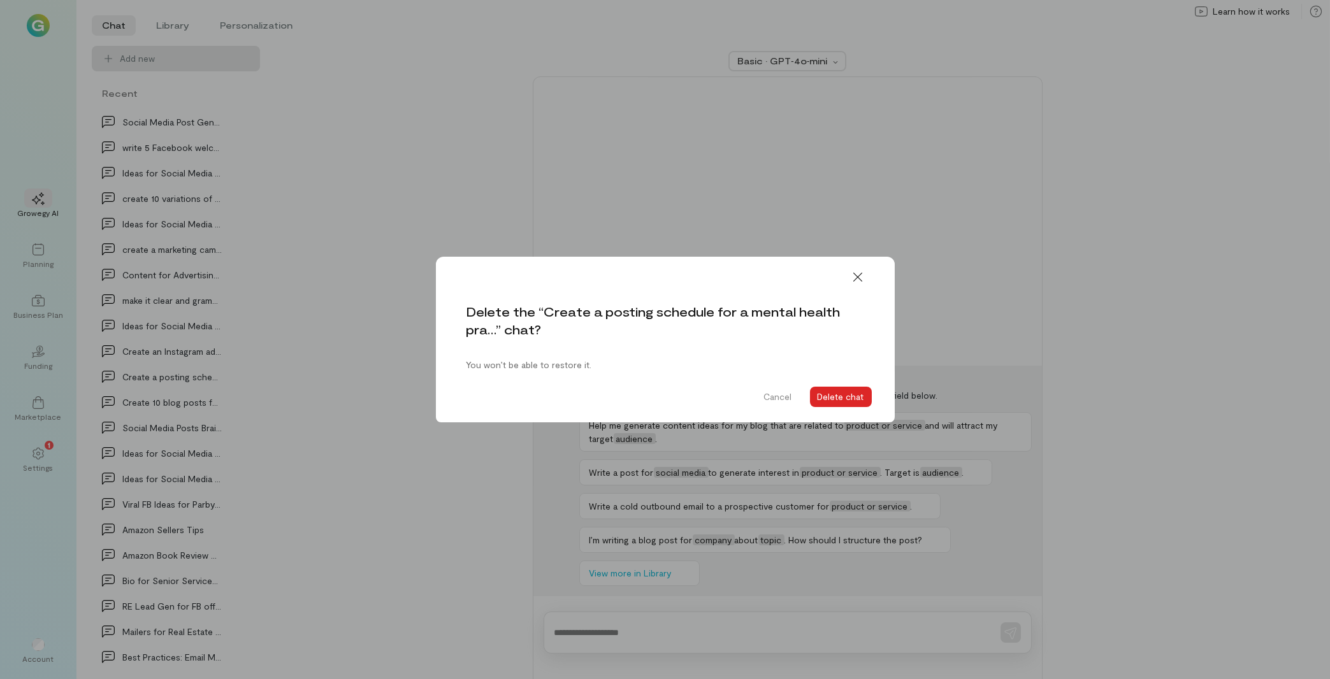
drag, startPoint x: 871, startPoint y: 398, endPoint x: 861, endPoint y: 398, distance: 10.2
click at [862, 398] on button "Delete chat" at bounding box center [841, 397] width 62 height 20
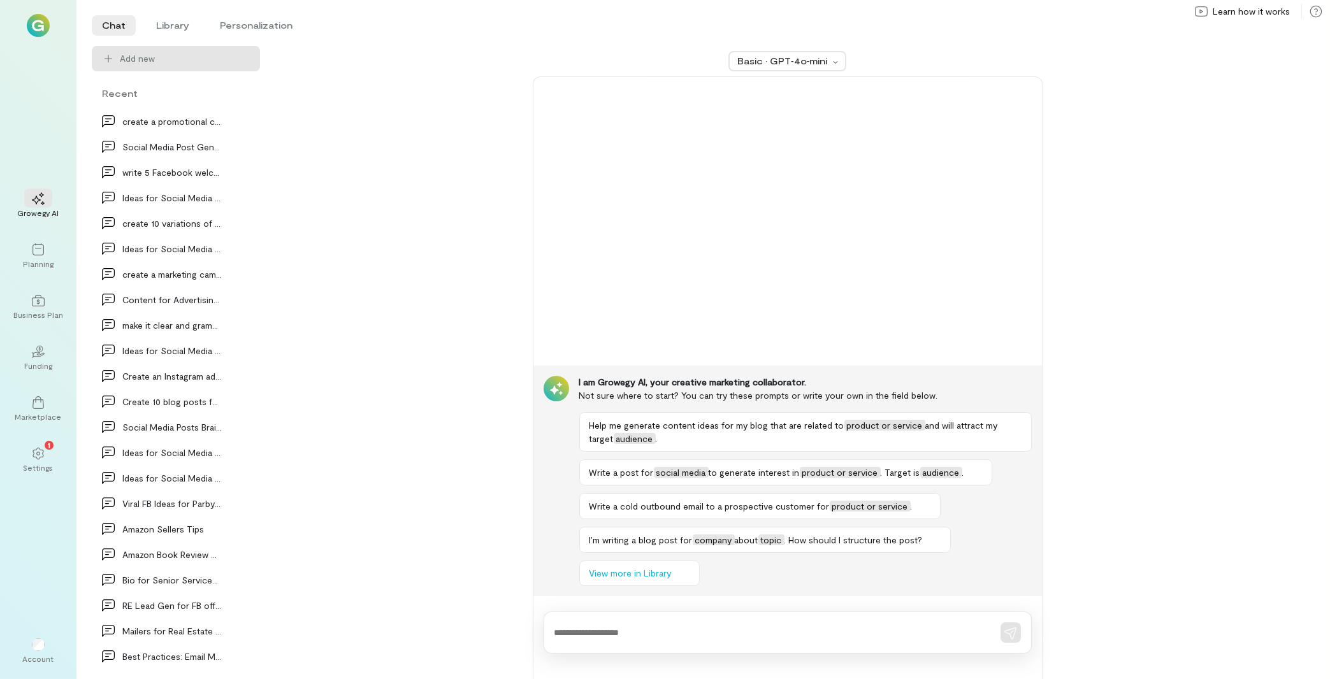
scroll to position [1248, 0]
click at [238, 351] on icon at bounding box center [243, 351] width 11 height 3
click at [185, 403] on span "Delete" at bounding box center [215, 404] width 62 height 13
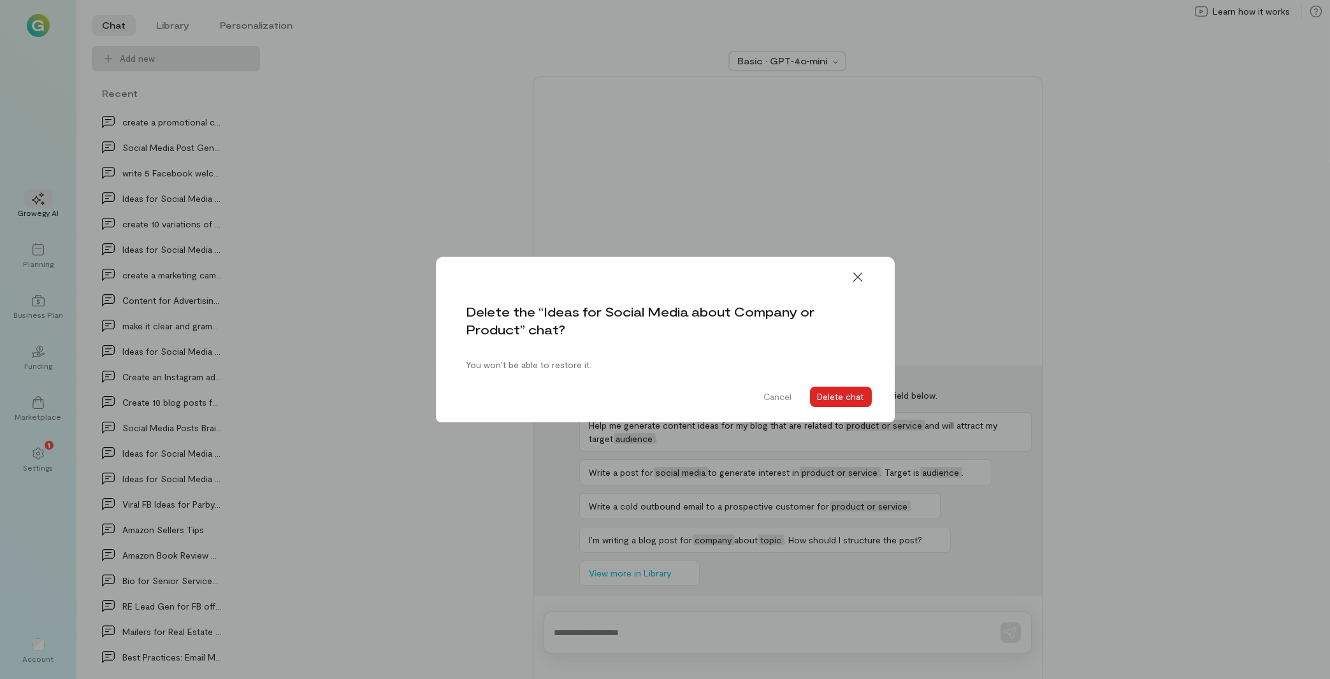
click at [841, 391] on button "Delete chat" at bounding box center [841, 397] width 62 height 20
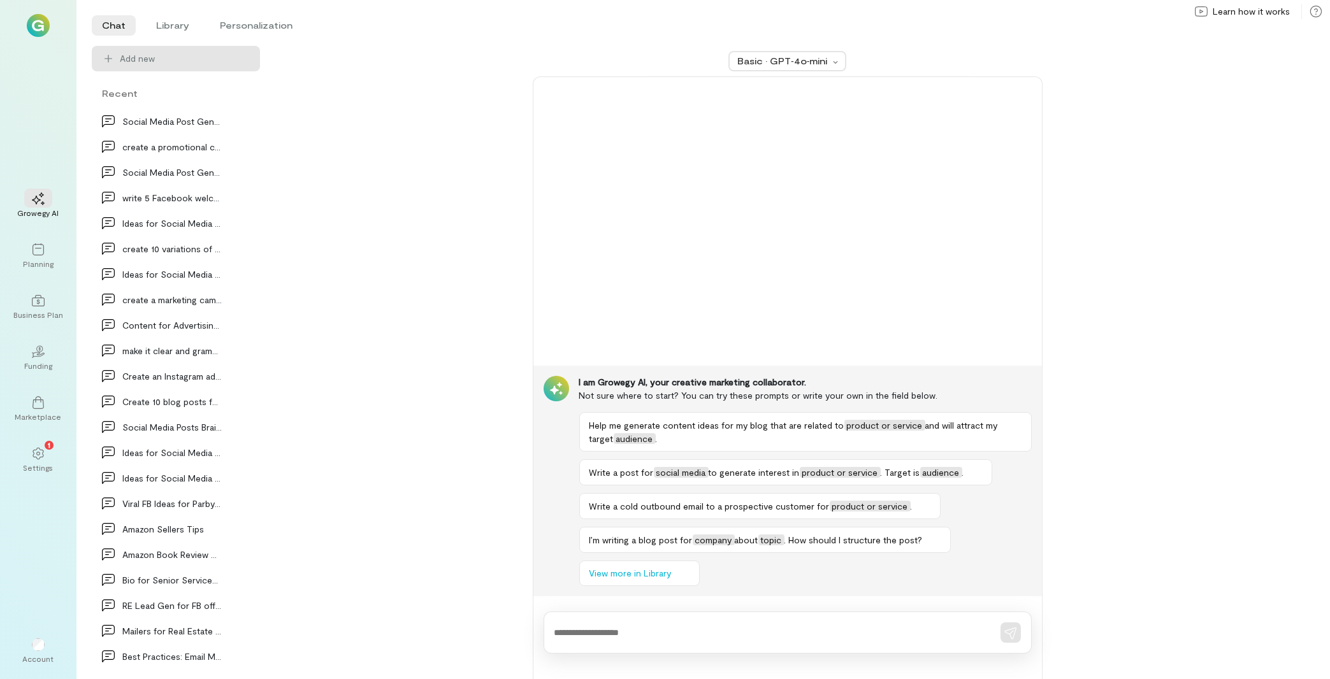
scroll to position [1222, 0]
click at [229, 376] on div at bounding box center [243, 376] width 28 height 20
click at [210, 430] on span "Delete" at bounding box center [215, 429] width 62 height 13
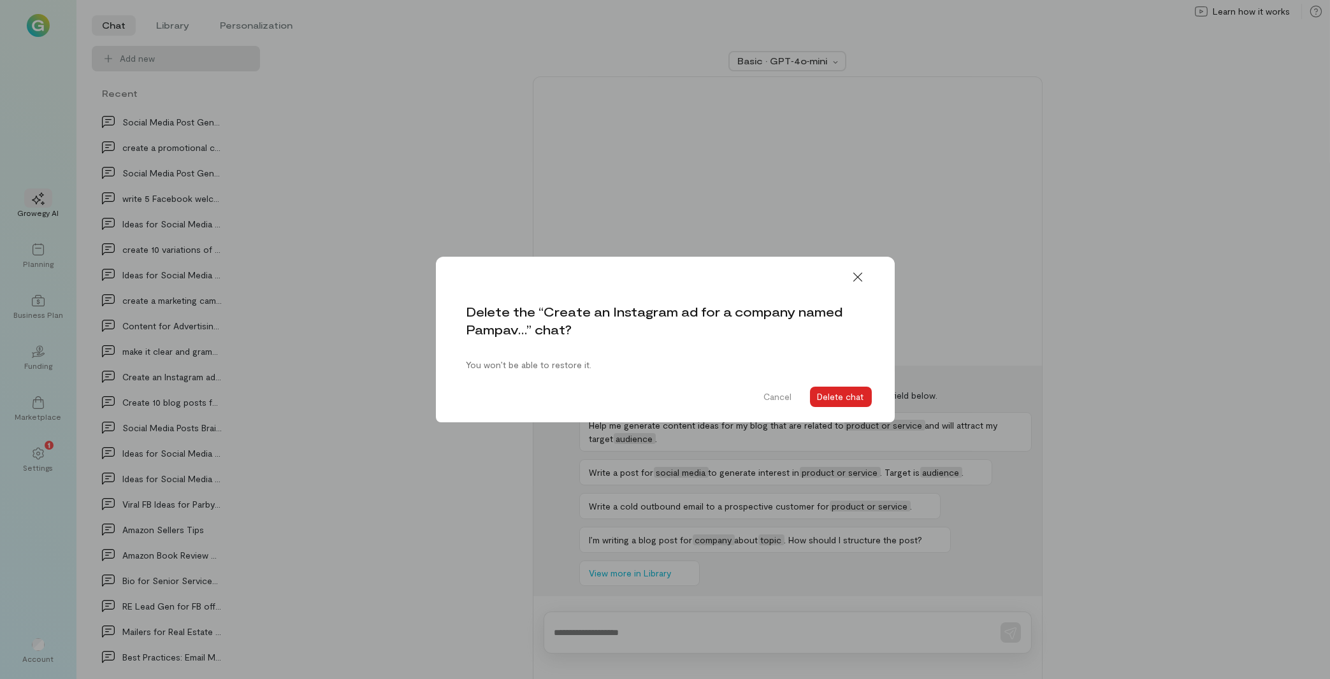
click at [841, 394] on button "Delete chat" at bounding box center [841, 397] width 62 height 20
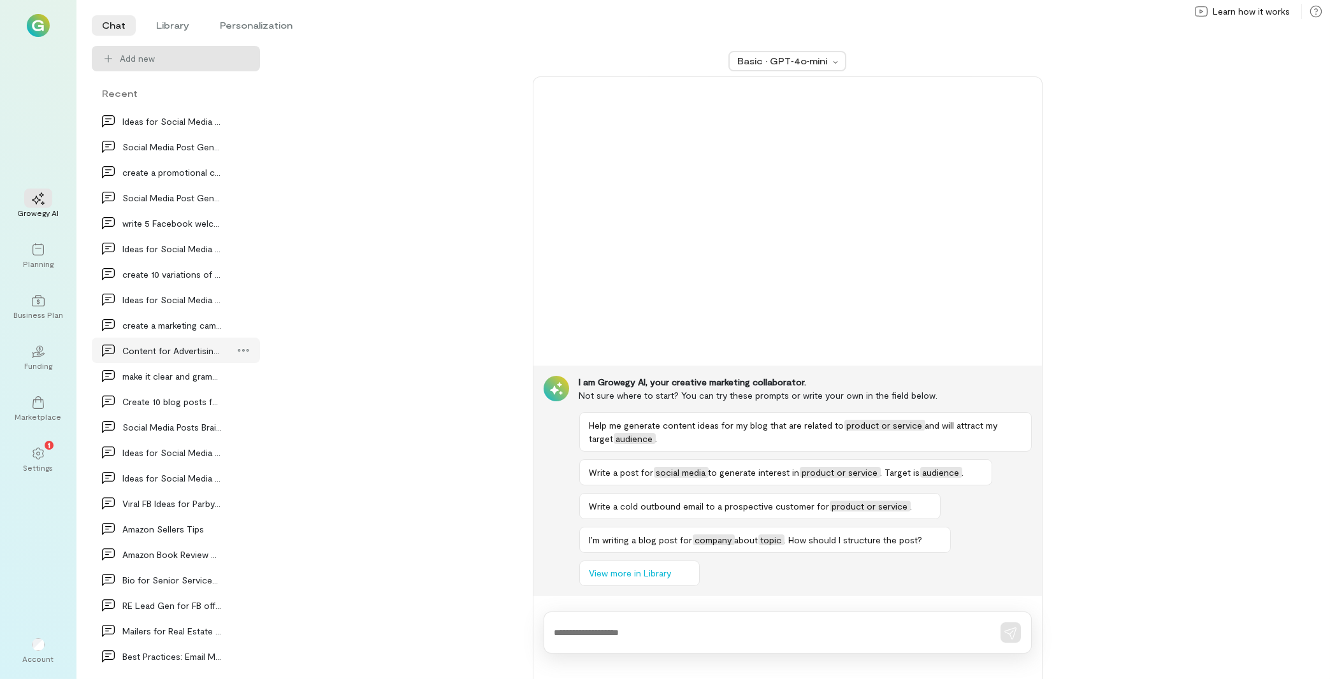
scroll to position [1197, 0]
click at [237, 349] on icon at bounding box center [243, 351] width 13 height 13
click at [219, 397] on link "Delete" at bounding box center [207, 403] width 96 height 25
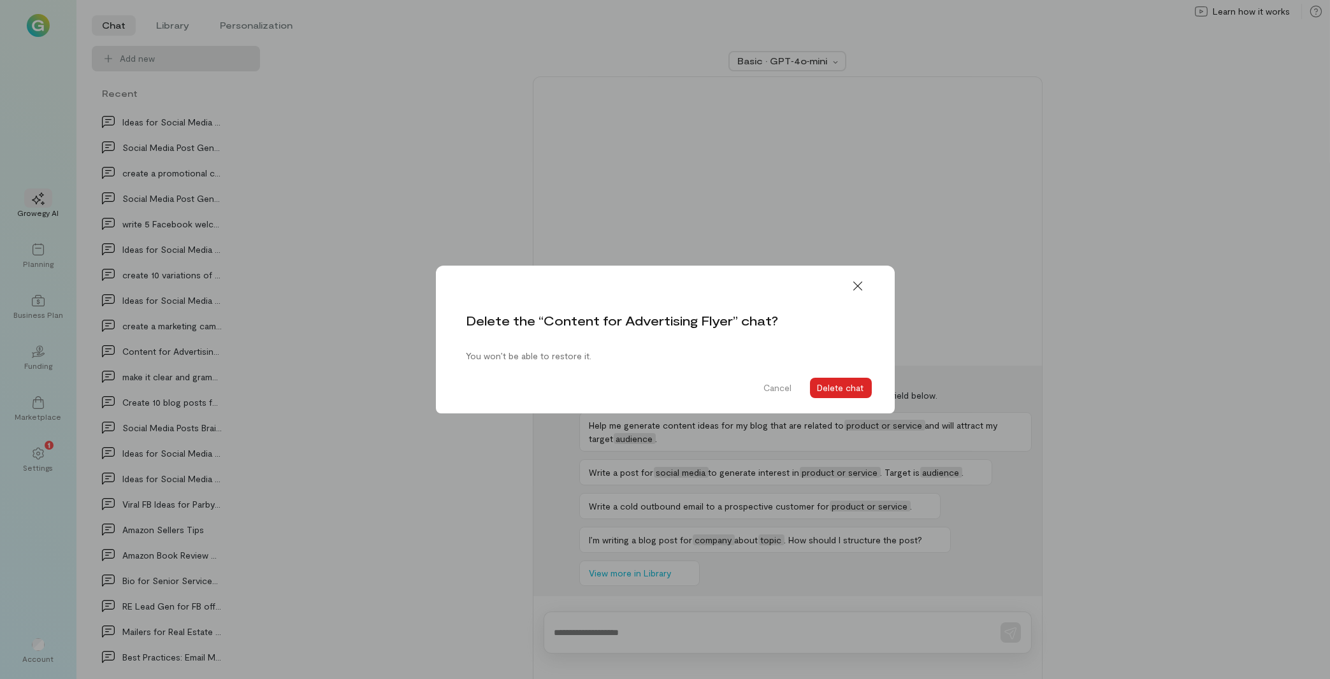
click at [839, 393] on button "Delete chat" at bounding box center [841, 388] width 62 height 20
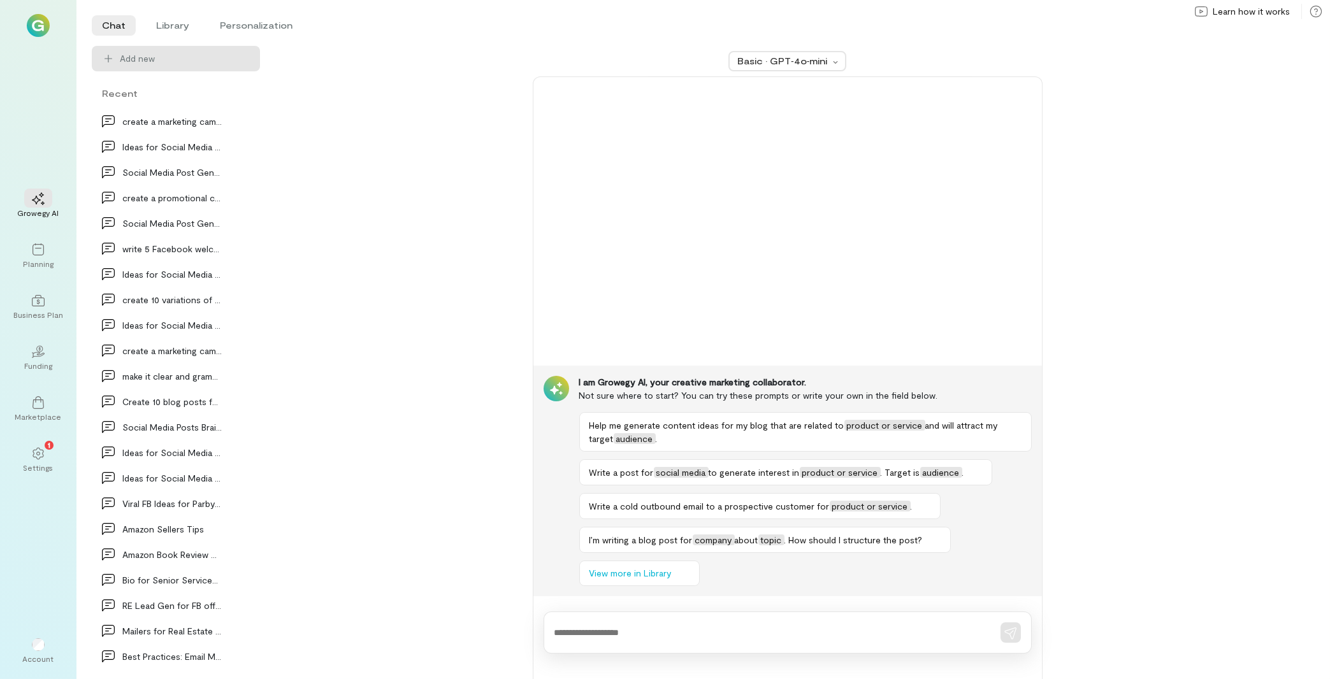
scroll to position [1171, 0]
click at [229, 354] on div at bounding box center [243, 351] width 28 height 20
click at [218, 403] on span "Delete" at bounding box center [215, 404] width 62 height 13
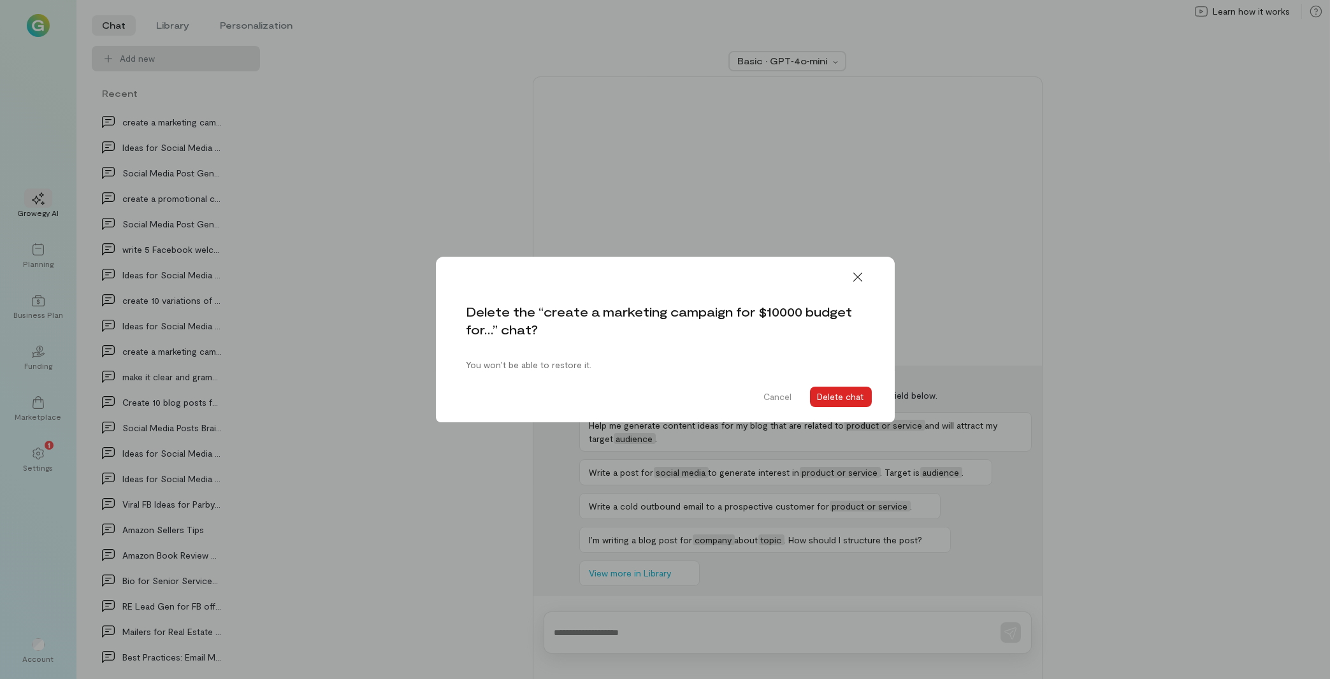
click at [840, 403] on button "Delete chat" at bounding box center [841, 397] width 62 height 20
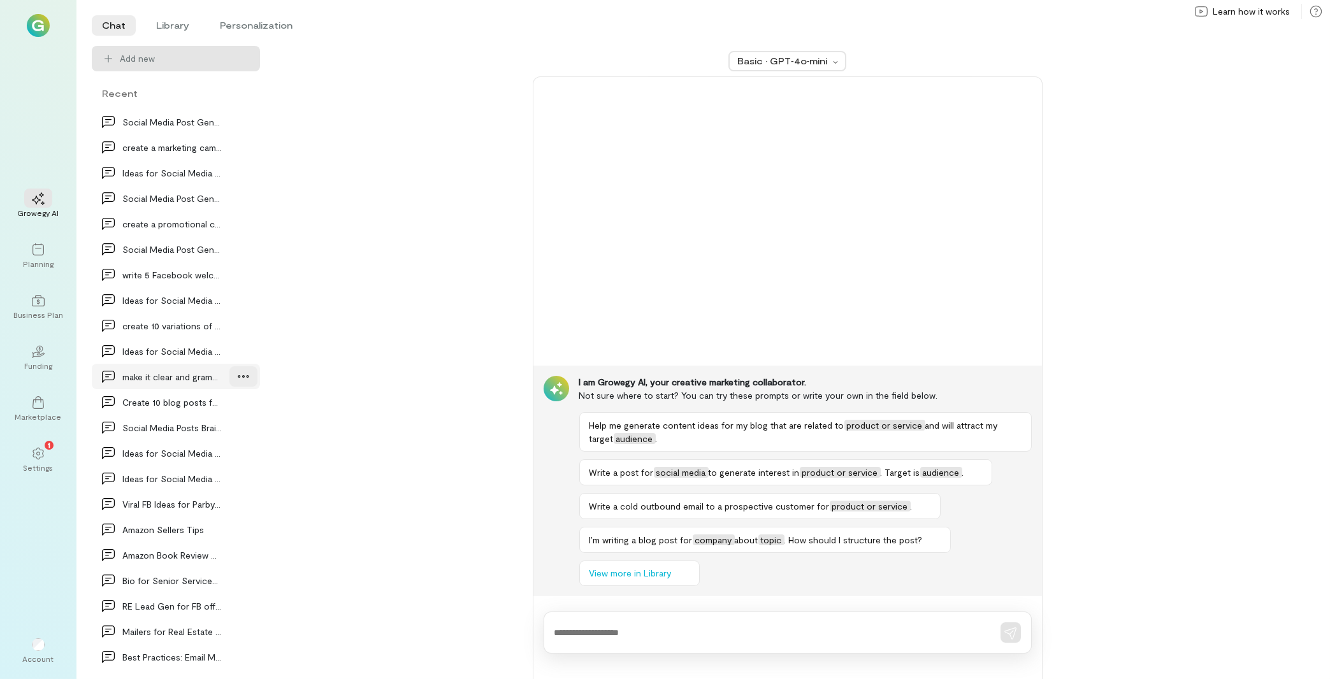
click at [237, 377] on icon at bounding box center [243, 376] width 13 height 13
click at [208, 430] on span "Delete" at bounding box center [215, 429] width 62 height 13
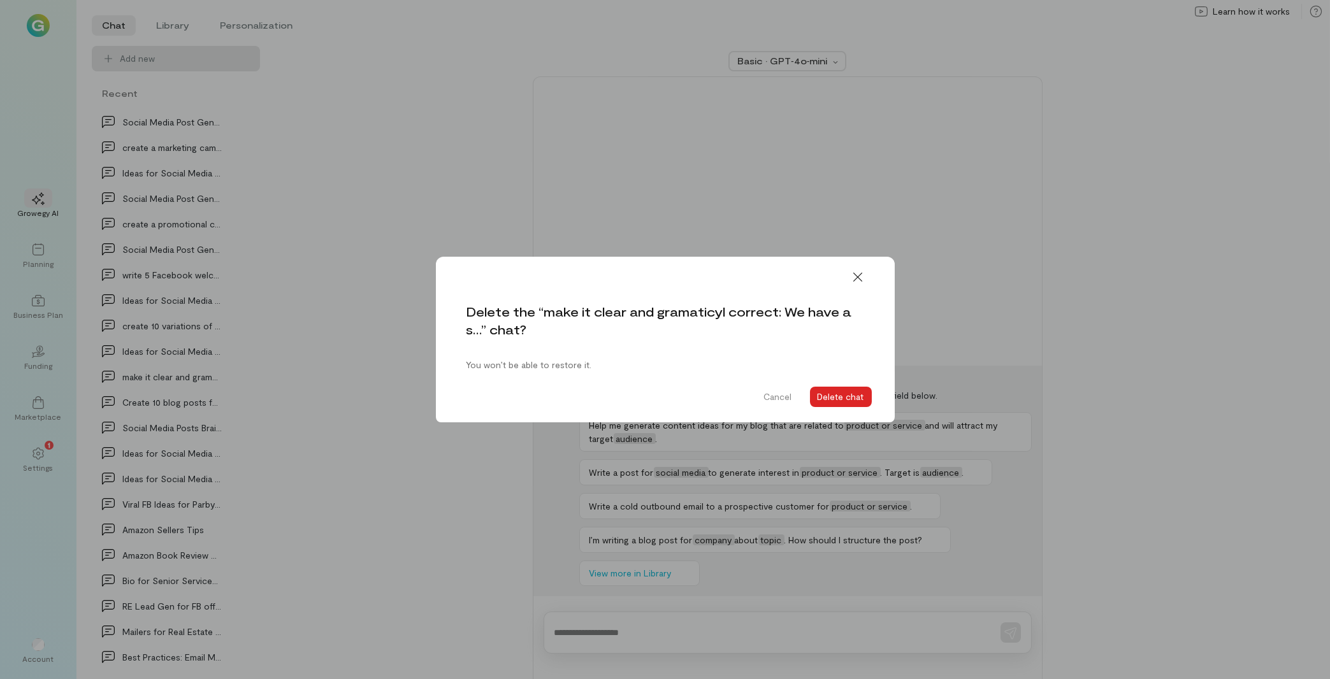
click at [849, 401] on button "Delete chat" at bounding box center [841, 397] width 62 height 20
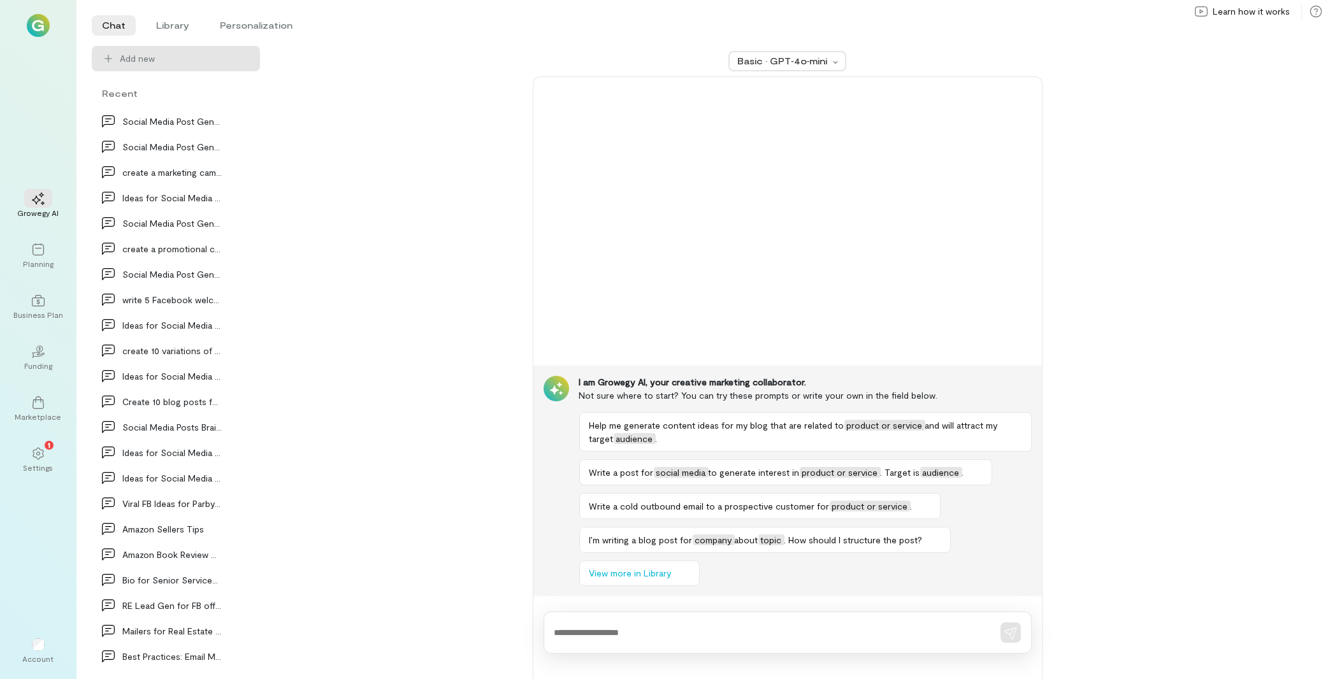
scroll to position [1120, 0]
click at [234, 386] on div "Ideas for Social Media about Company or Product" at bounding box center [176, 376] width 168 height 25
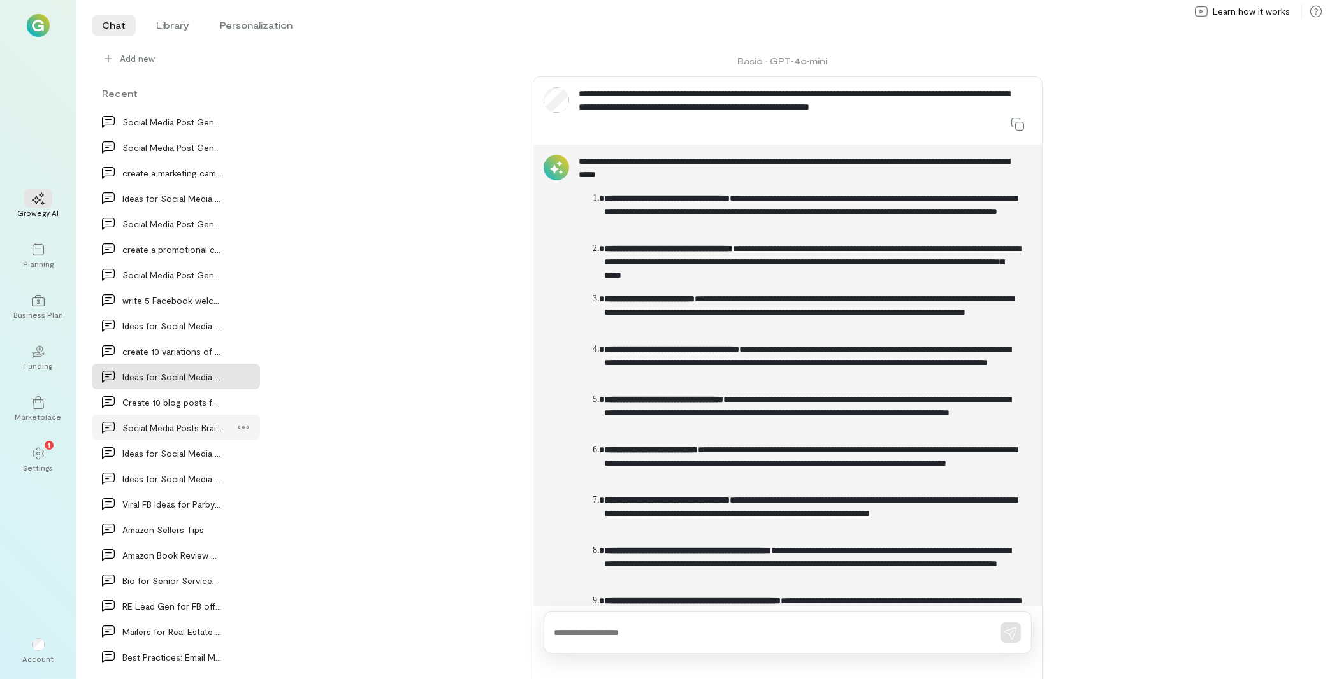
scroll to position [740, 0]
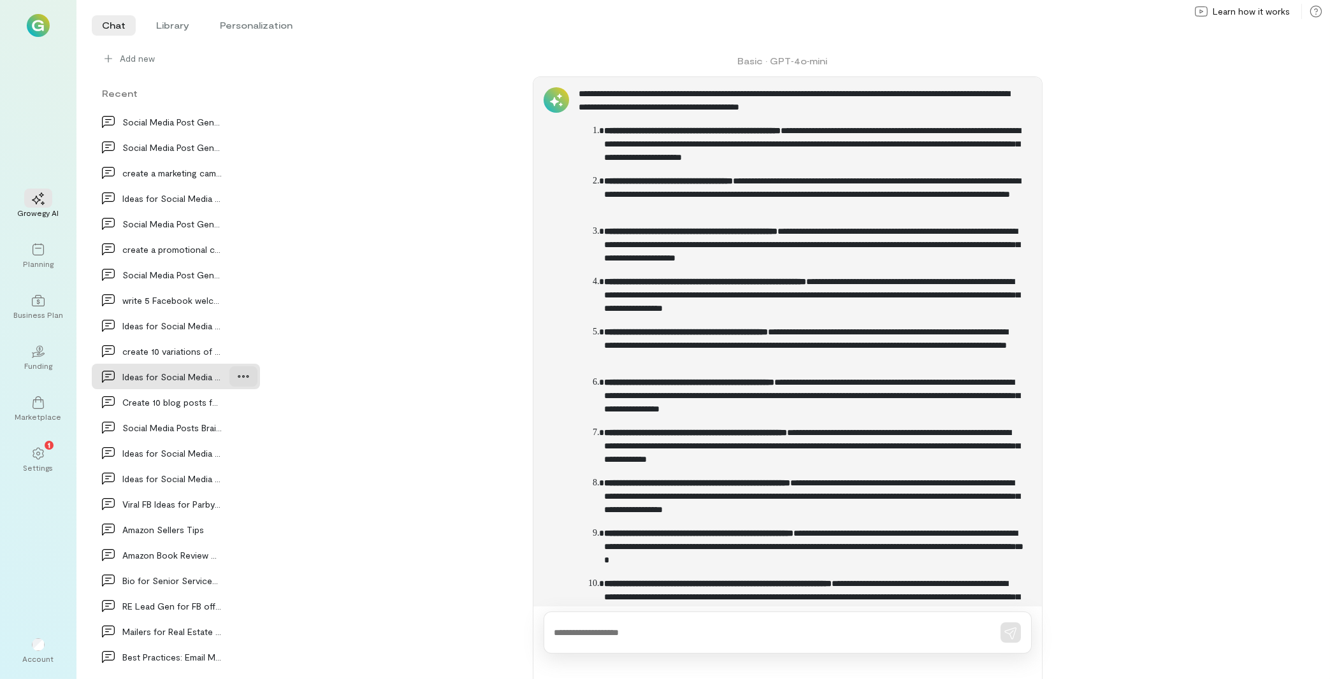
click at [238, 377] on icon at bounding box center [243, 376] width 11 height 3
click at [211, 431] on span "Delete" at bounding box center [215, 429] width 62 height 13
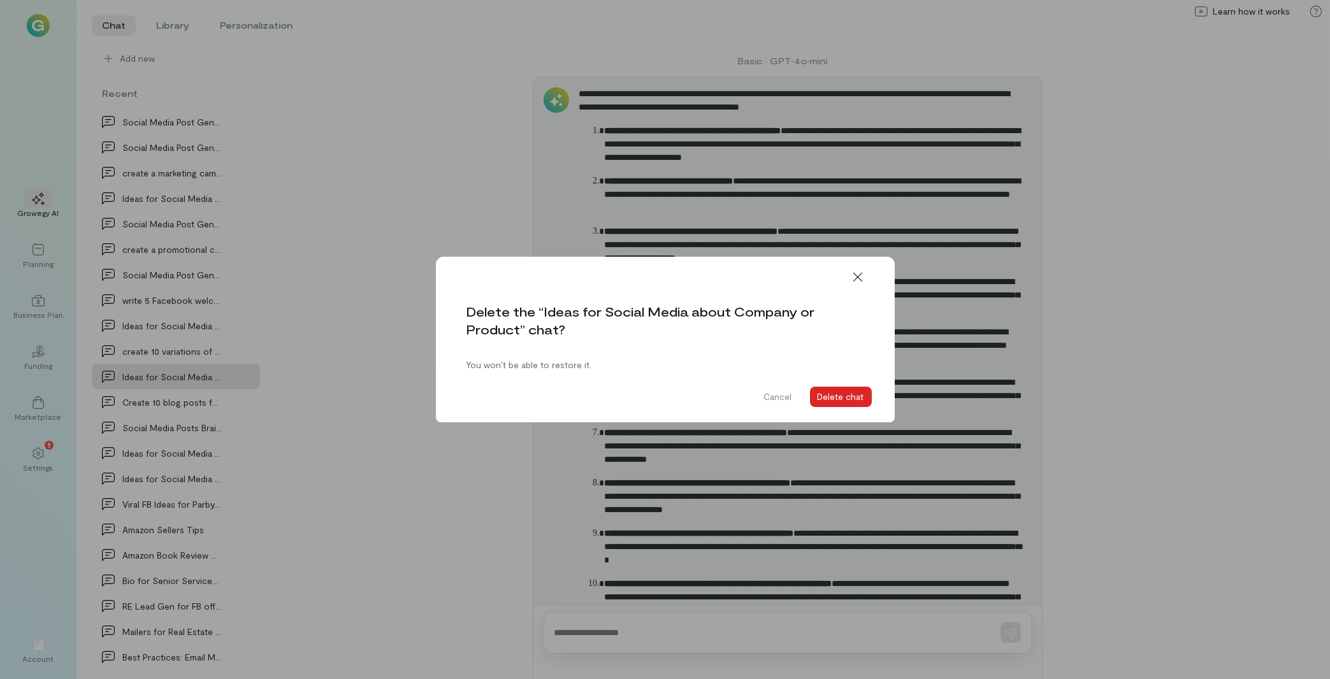
click at [843, 397] on button "Delete chat" at bounding box center [841, 397] width 62 height 20
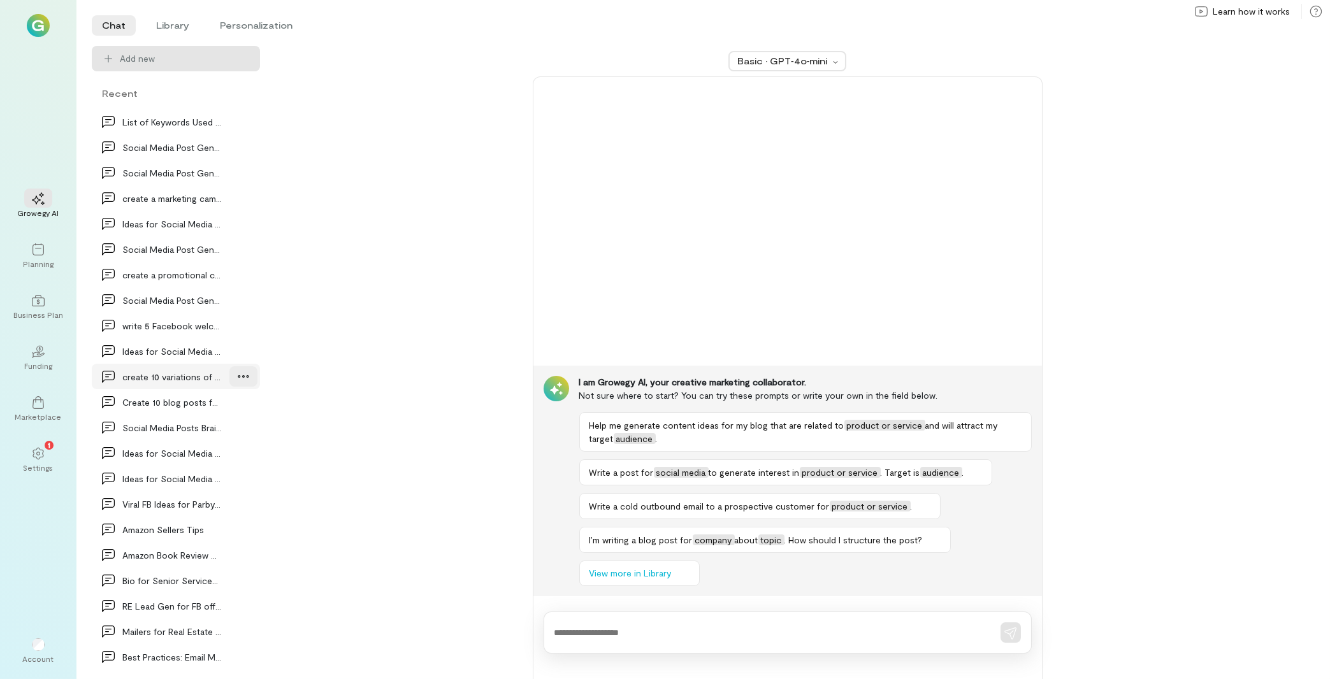
click at [229, 384] on div at bounding box center [243, 376] width 28 height 20
click at [215, 429] on span "Delete" at bounding box center [215, 429] width 62 height 13
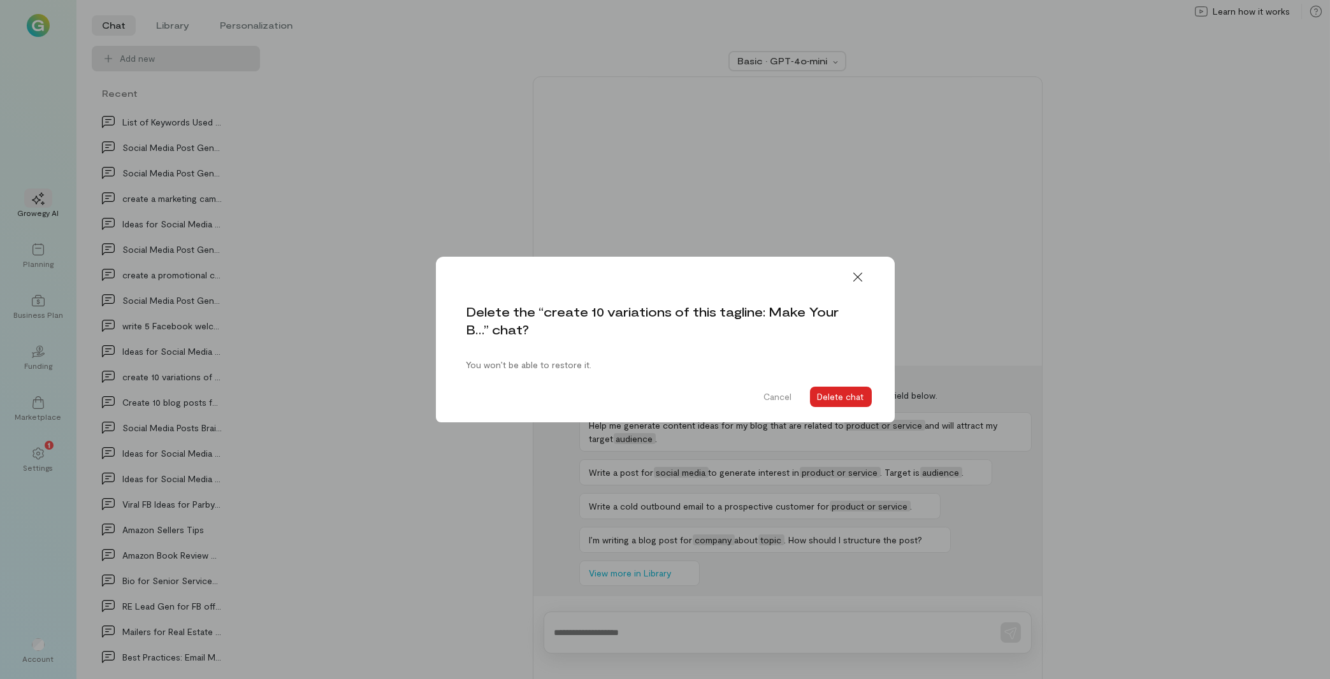
click at [838, 390] on button "Delete chat" at bounding box center [841, 397] width 62 height 20
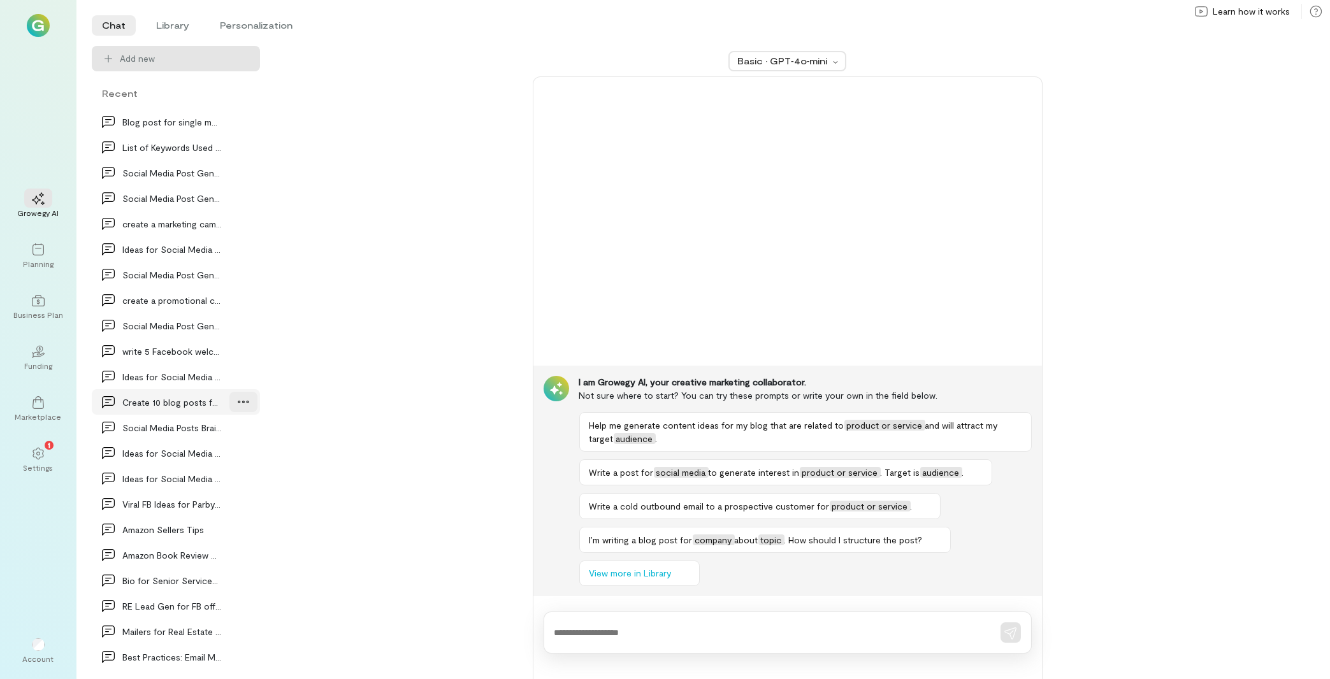
click at [229, 398] on div at bounding box center [243, 402] width 28 height 20
click at [237, 449] on icon at bounding box center [243, 453] width 13 height 13
click at [213, 509] on span "Delete" at bounding box center [215, 506] width 62 height 13
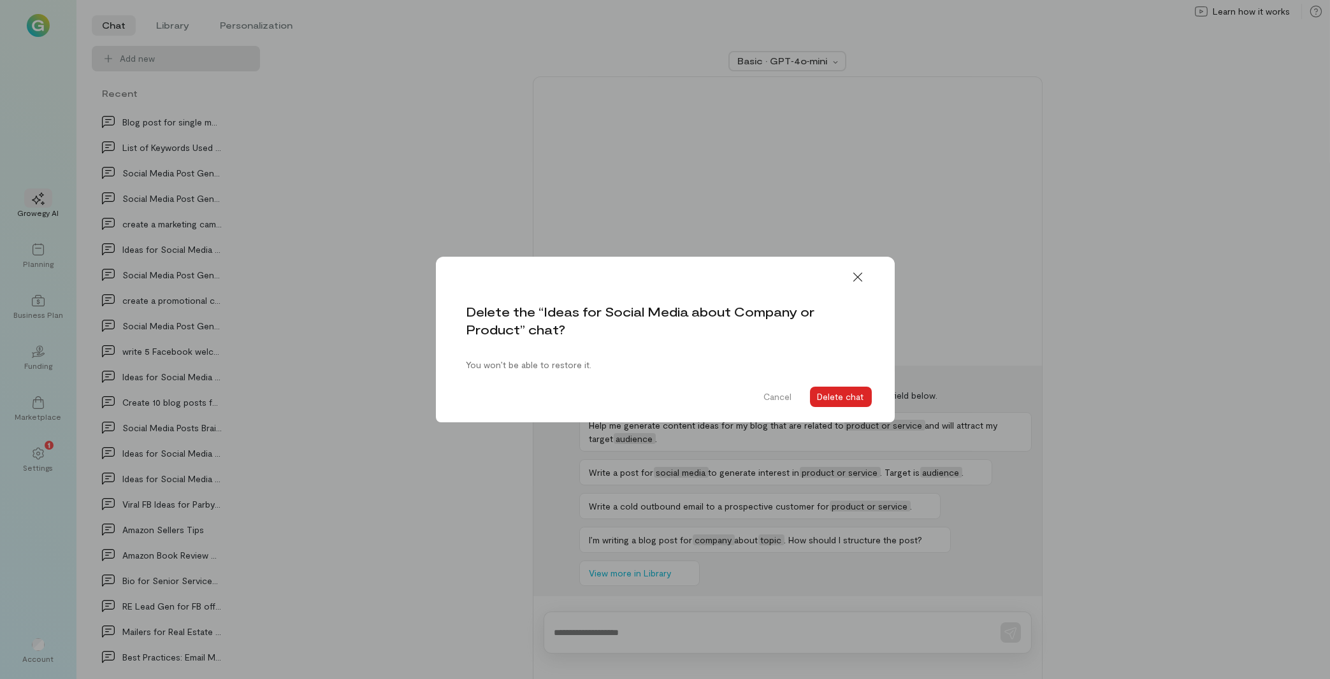
click at [838, 394] on button "Delete chat" at bounding box center [841, 397] width 62 height 20
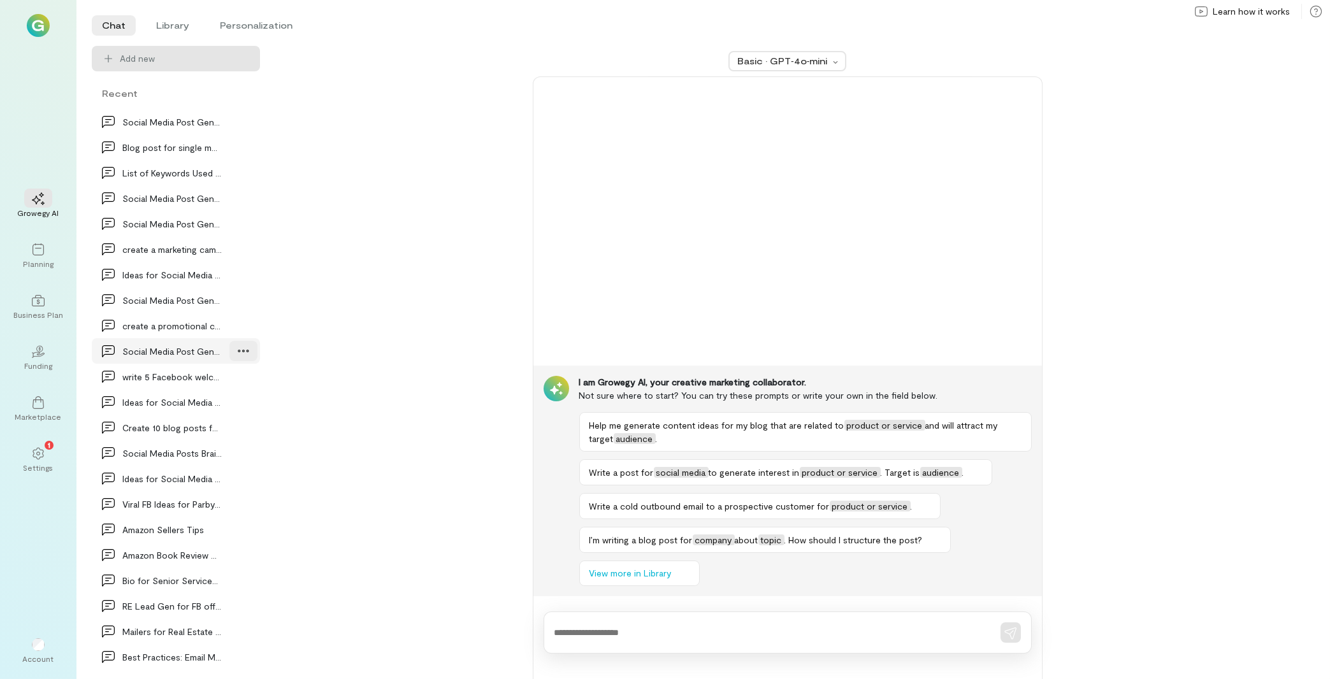
click at [237, 352] on icon at bounding box center [243, 351] width 13 height 13
click at [222, 404] on span "Delete" at bounding box center [215, 404] width 62 height 13
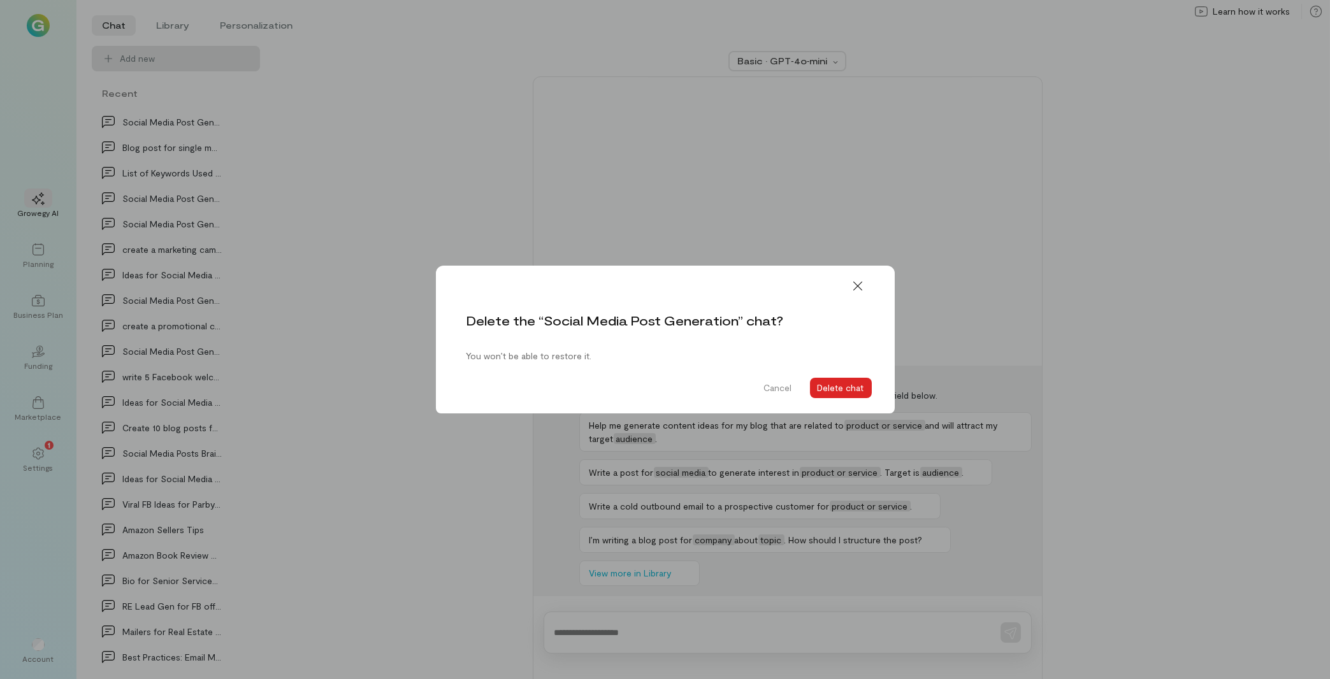
click at [835, 391] on button "Delete chat" at bounding box center [841, 388] width 62 height 20
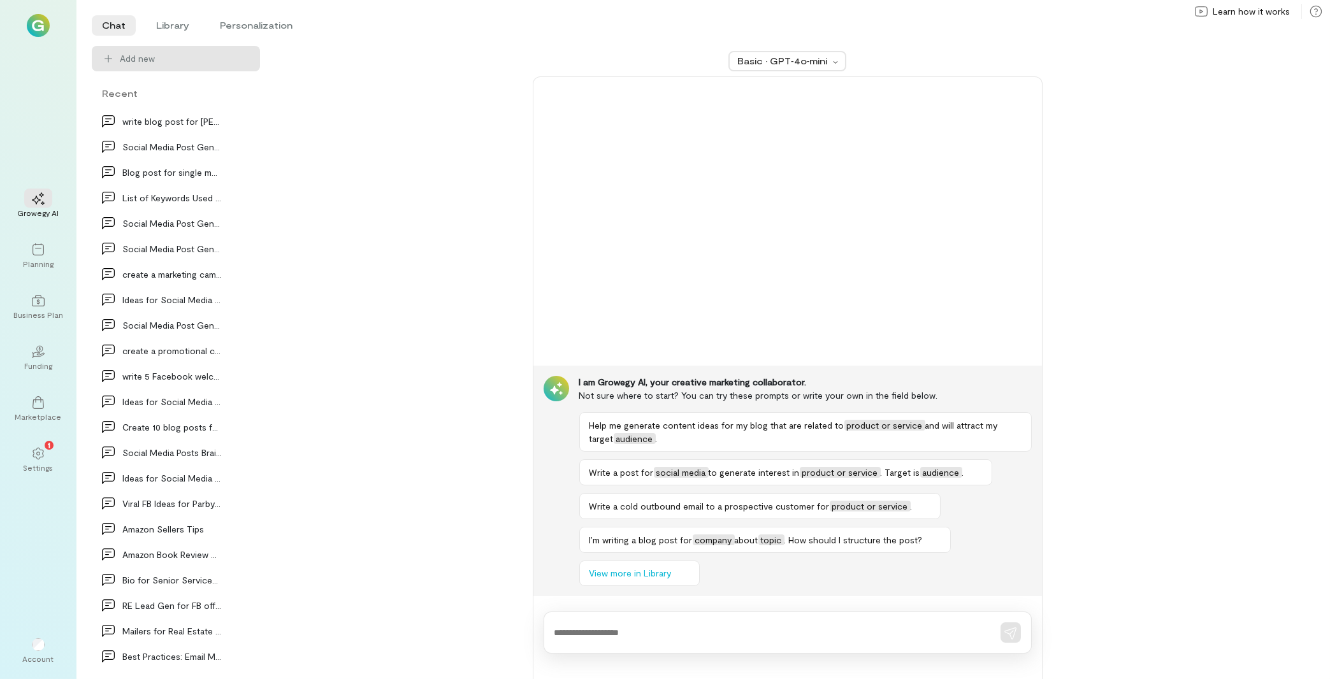
scroll to position [1019, 0]
click at [216, 346] on div "create a promotional campaign for $1000 for Presc…" at bounding box center [176, 350] width 168 height 25
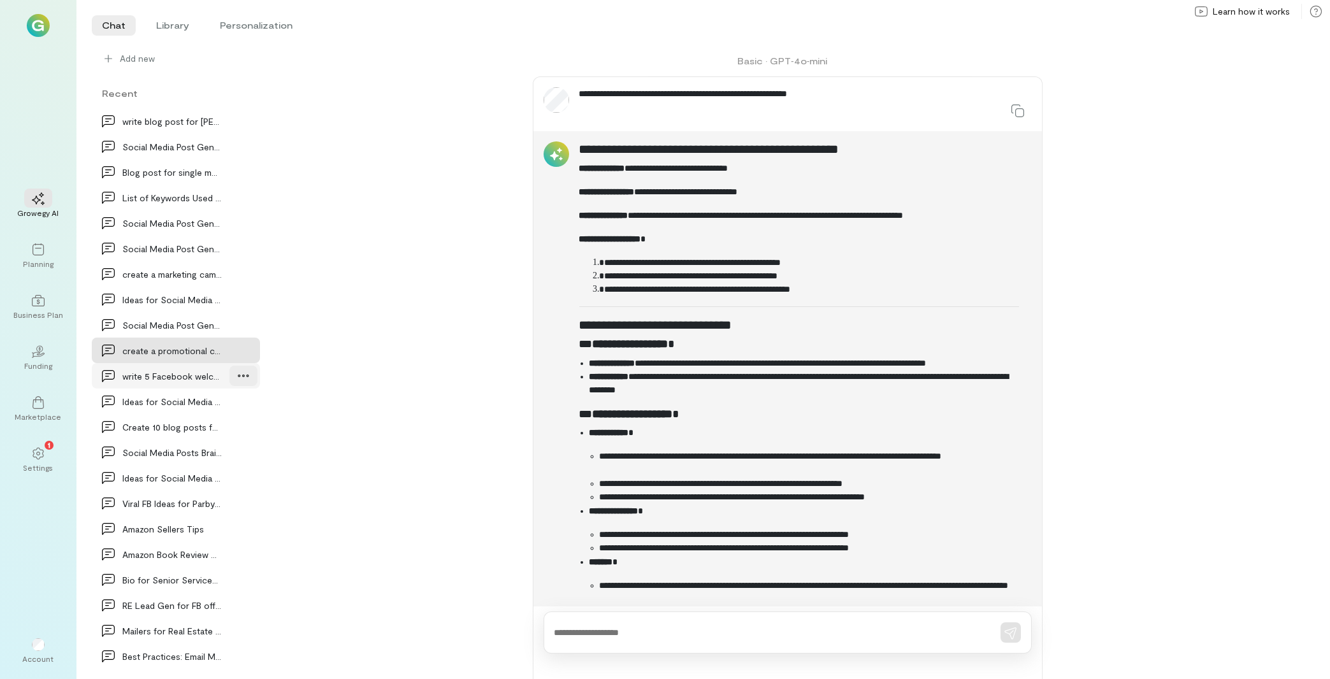
scroll to position [54, 0]
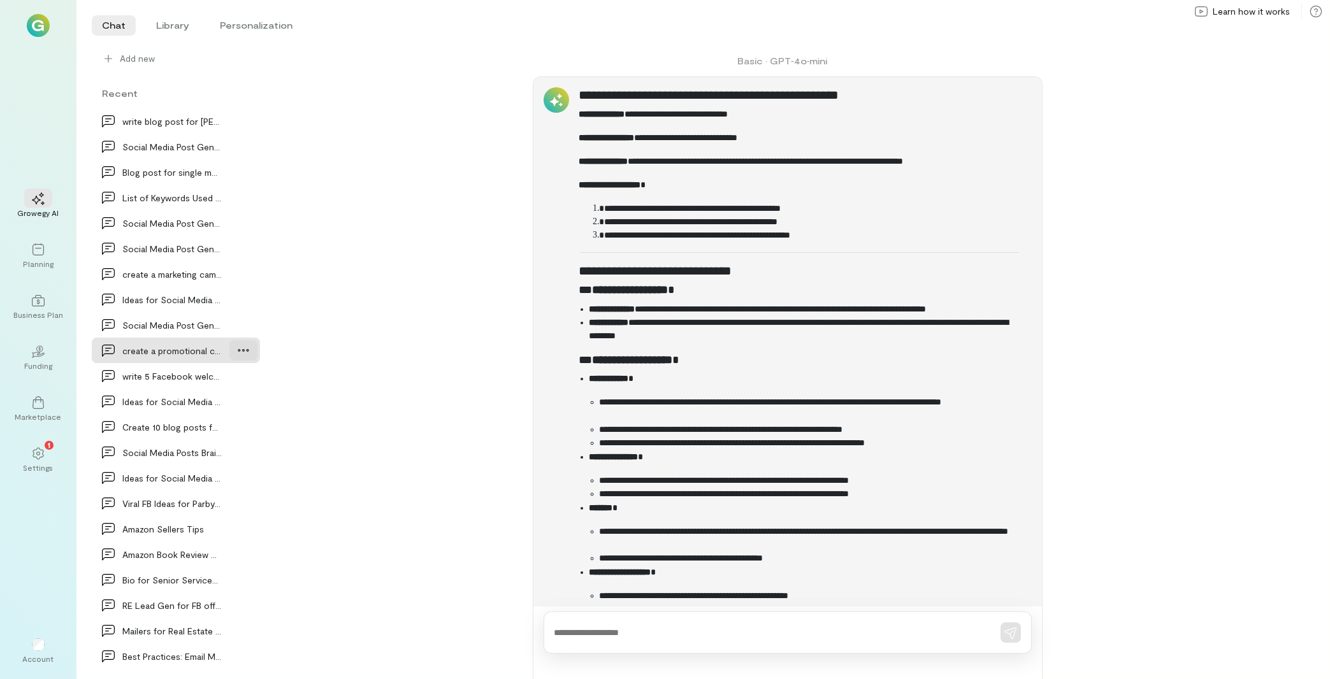
click at [237, 354] on icon at bounding box center [243, 350] width 13 height 13
click at [220, 407] on span "Delete" at bounding box center [215, 403] width 62 height 13
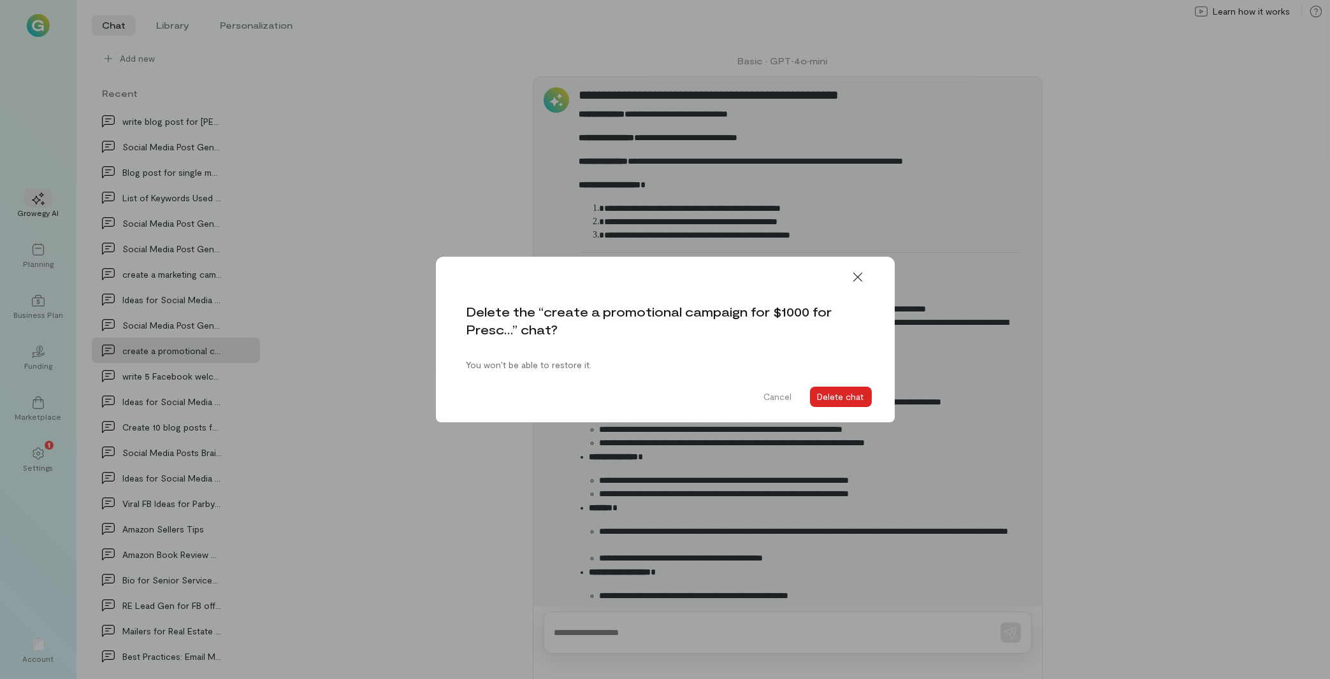
click at [855, 390] on button "Delete chat" at bounding box center [841, 397] width 62 height 20
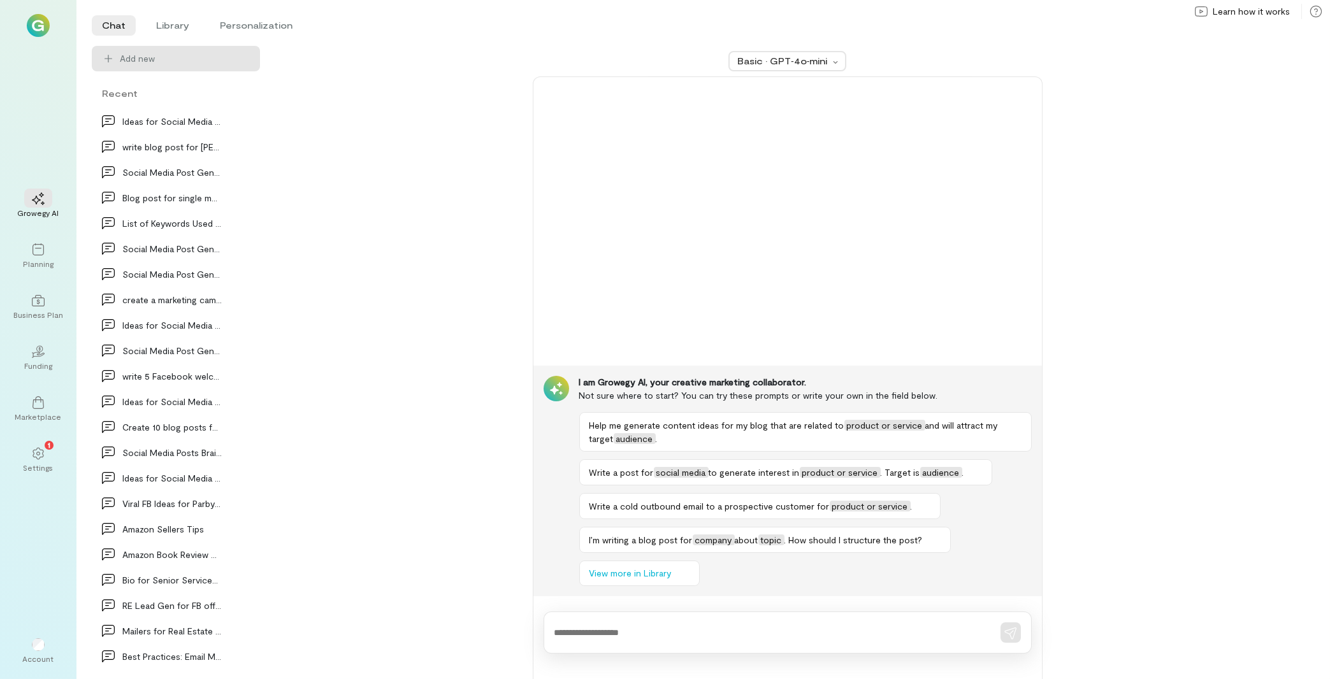
scroll to position [993, 0]
click at [237, 349] on icon at bounding box center [243, 351] width 13 height 13
click at [213, 401] on span "Delete" at bounding box center [215, 404] width 62 height 13
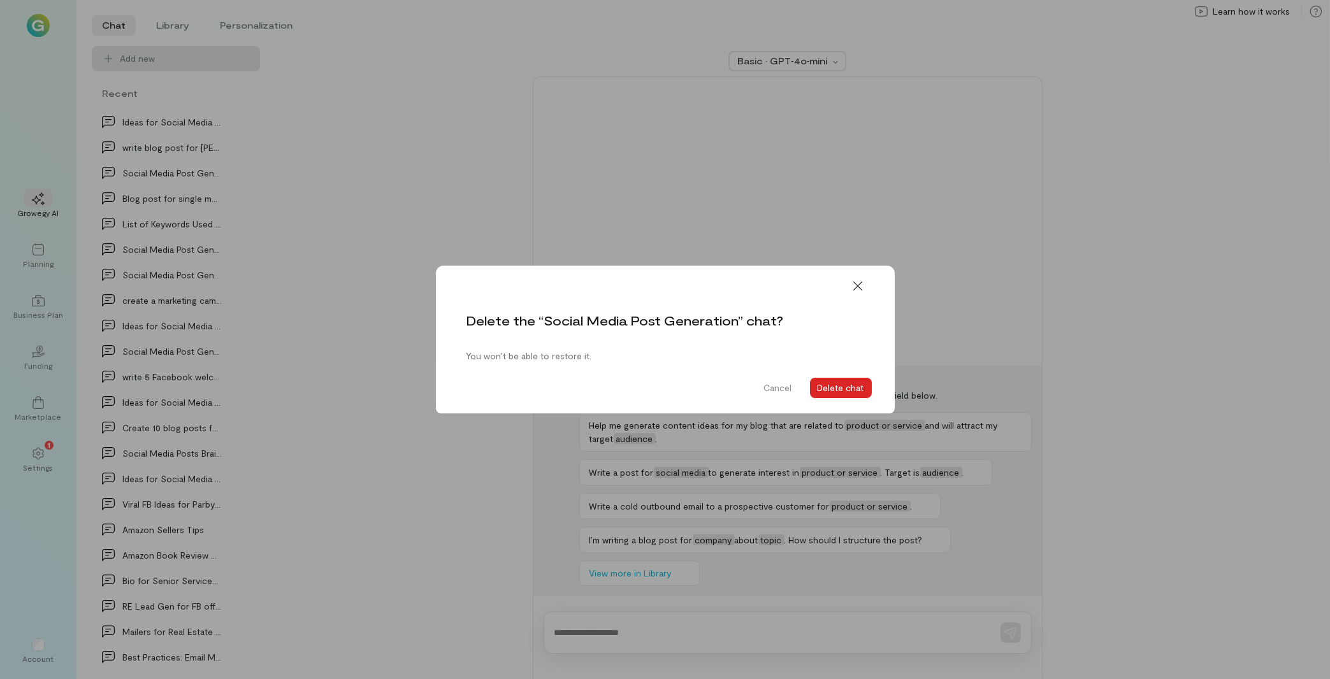
click at [841, 387] on button "Delete chat" at bounding box center [841, 388] width 62 height 20
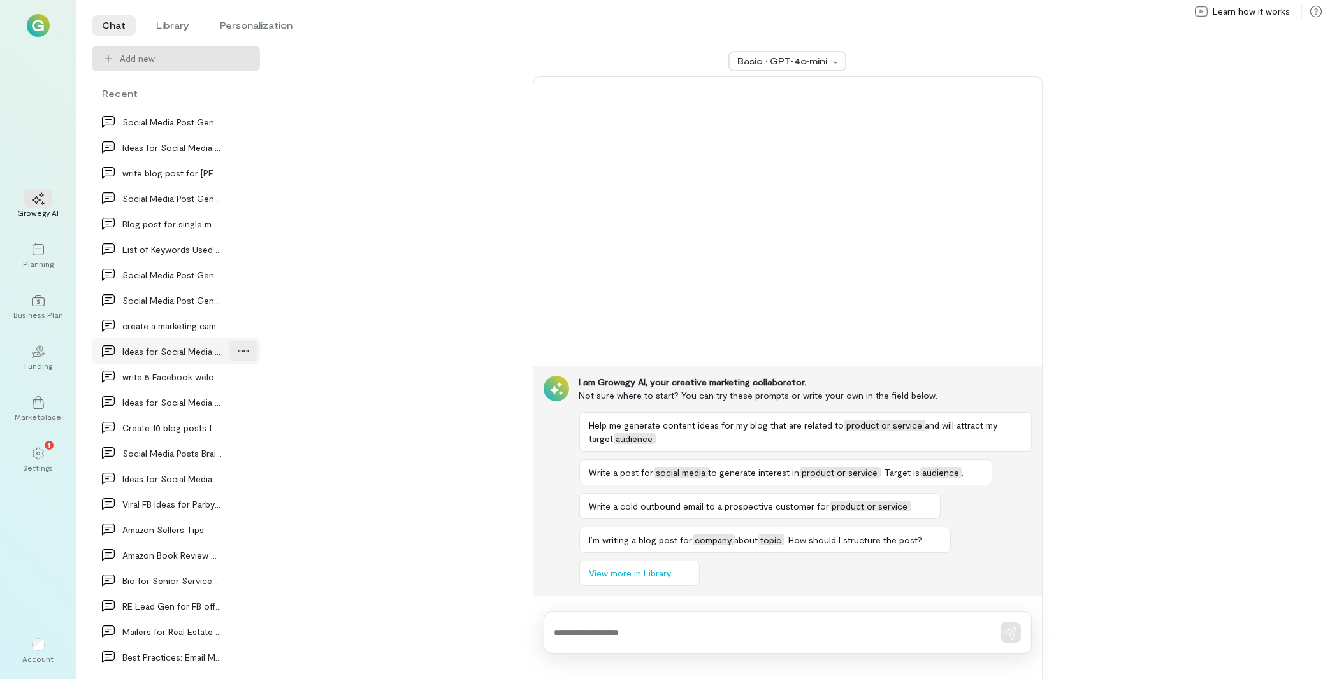
click at [238, 350] on icon at bounding box center [243, 351] width 11 height 3
click at [208, 408] on span "Delete" at bounding box center [215, 404] width 62 height 13
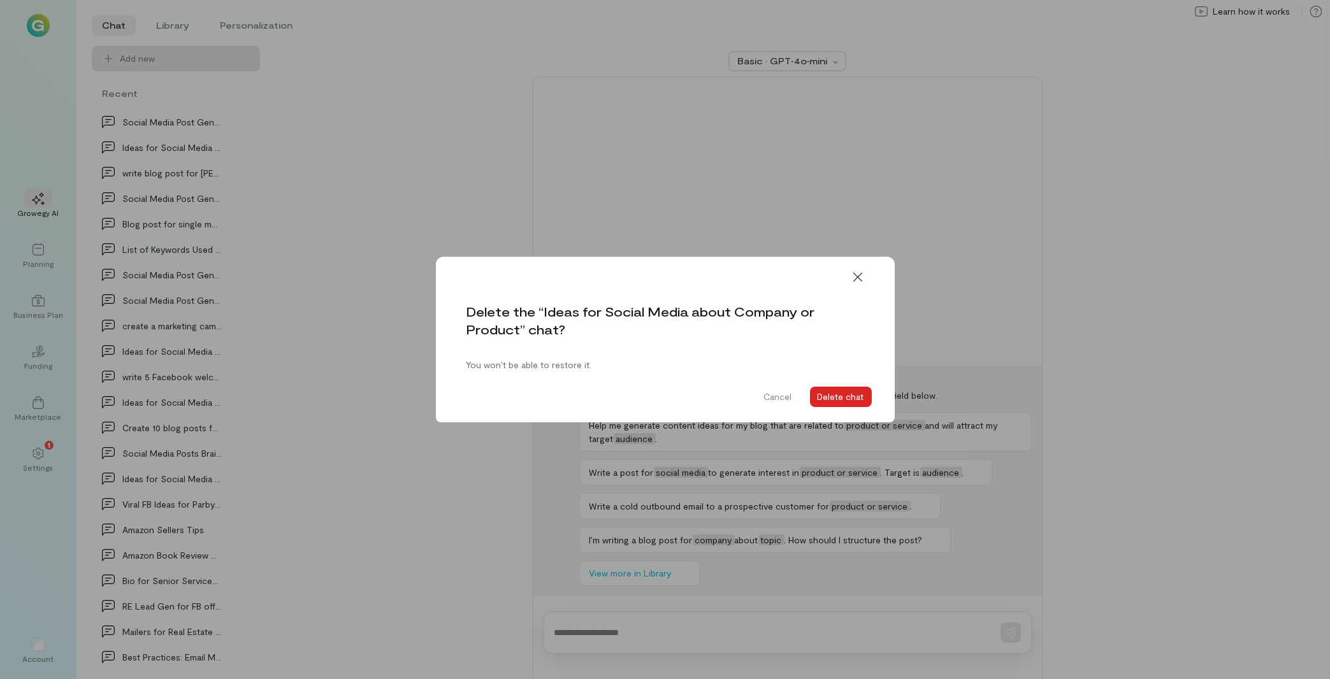
click at [842, 398] on button "Delete chat" at bounding box center [841, 397] width 62 height 20
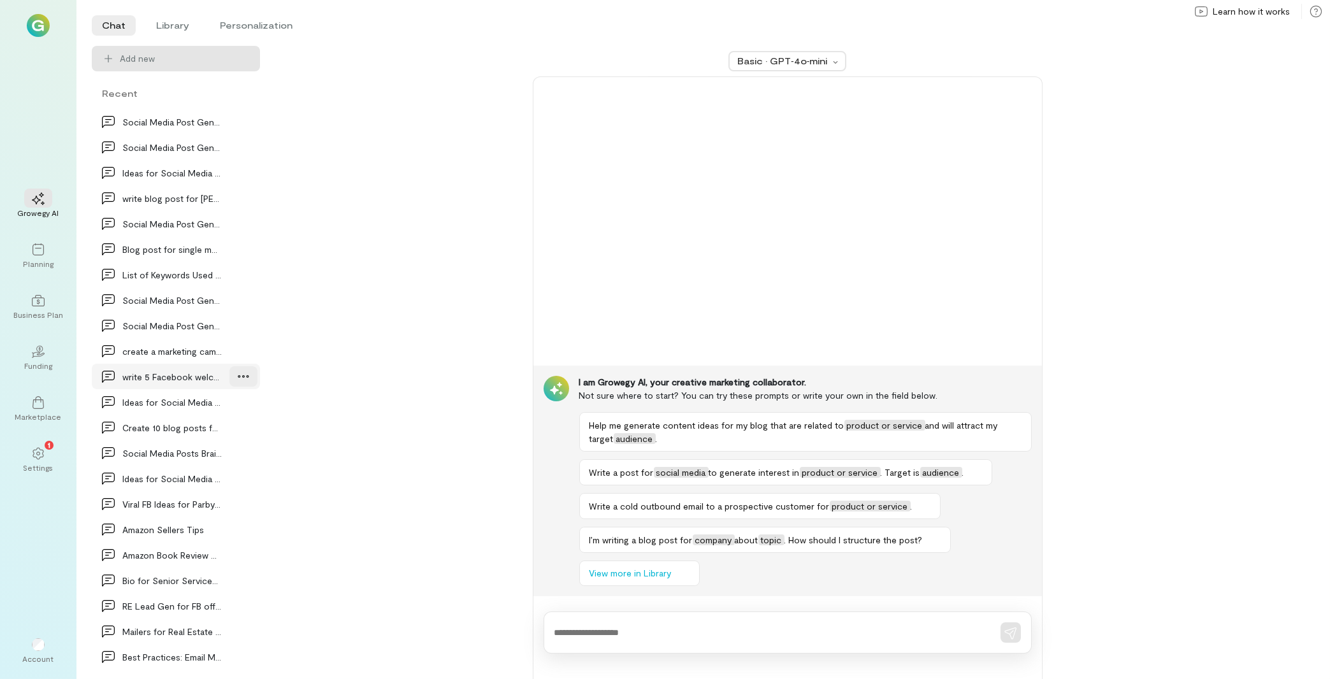
click at [229, 379] on div at bounding box center [243, 376] width 28 height 20
click at [213, 422] on link "Delete" at bounding box center [207, 429] width 96 height 25
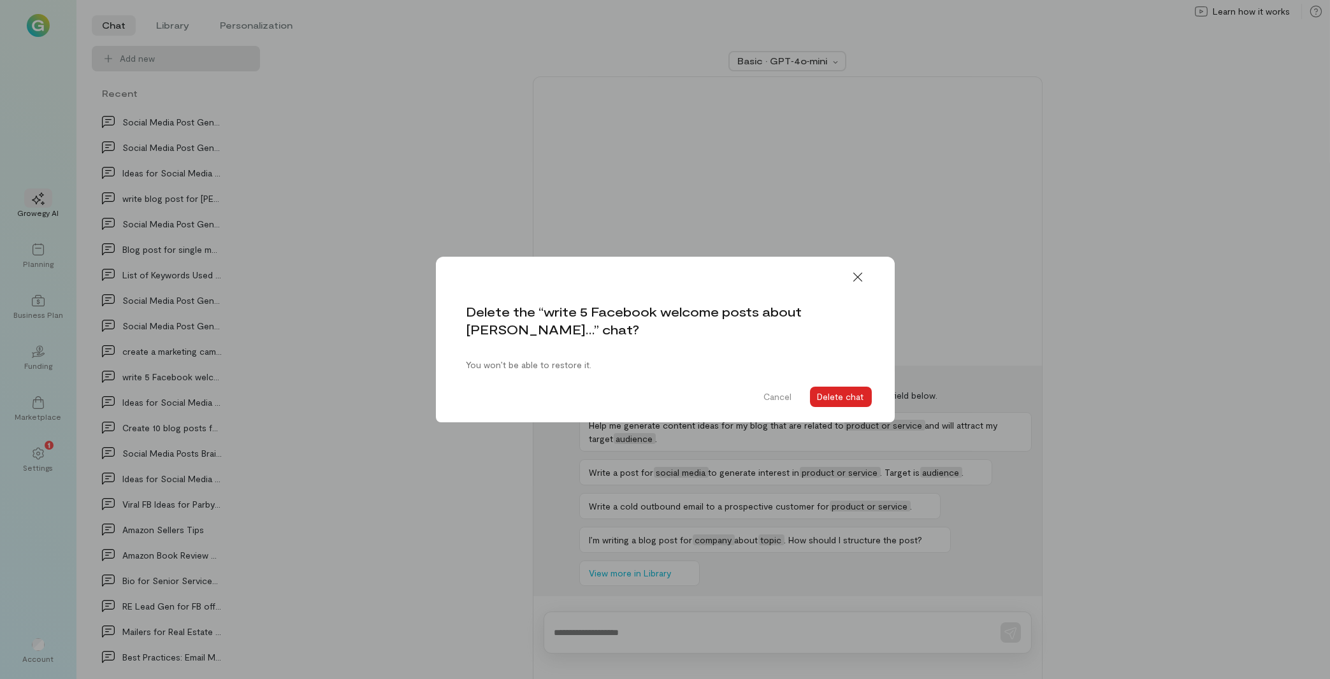
click at [856, 401] on button "Delete chat" at bounding box center [841, 397] width 62 height 20
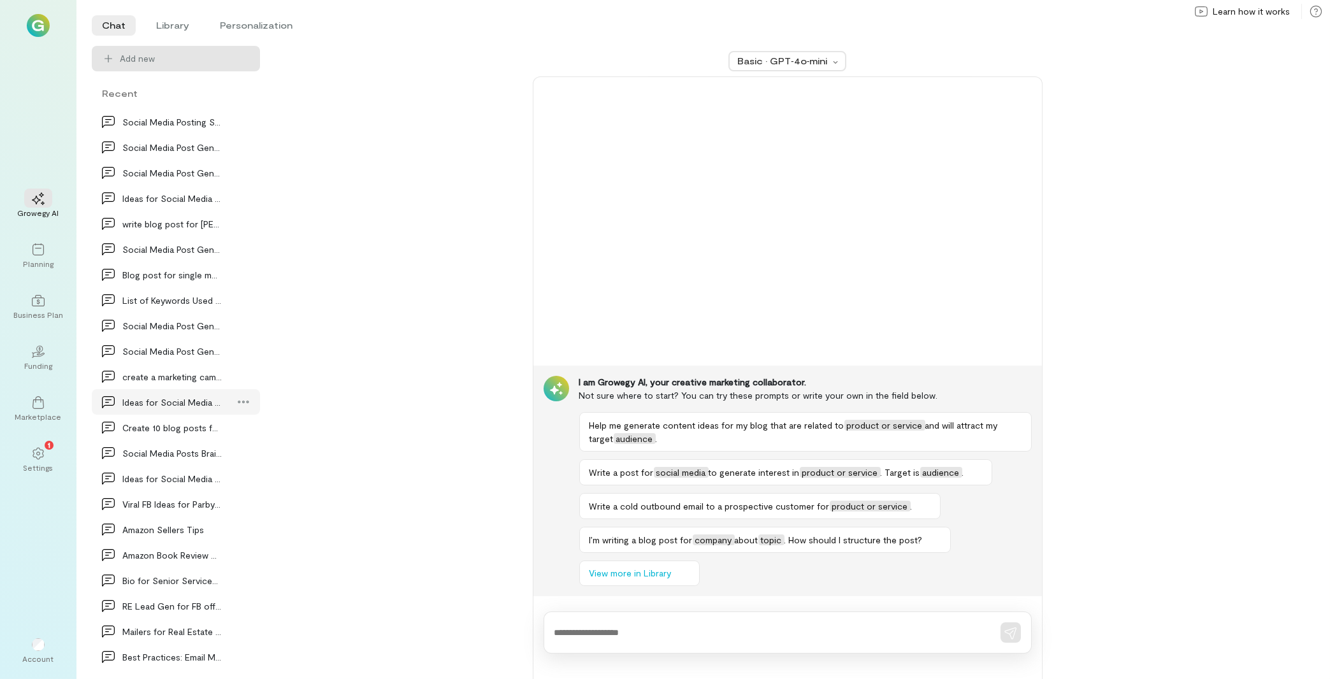
click at [249, 403] on div "Content Ideas for Blog List of Blog Topics List of Blog Topics Draft an empathe…" at bounding box center [175, 394] width 173 height 572
click at [237, 396] on icon at bounding box center [243, 402] width 13 height 13
click at [215, 451] on span "Delete" at bounding box center [215, 455] width 62 height 13
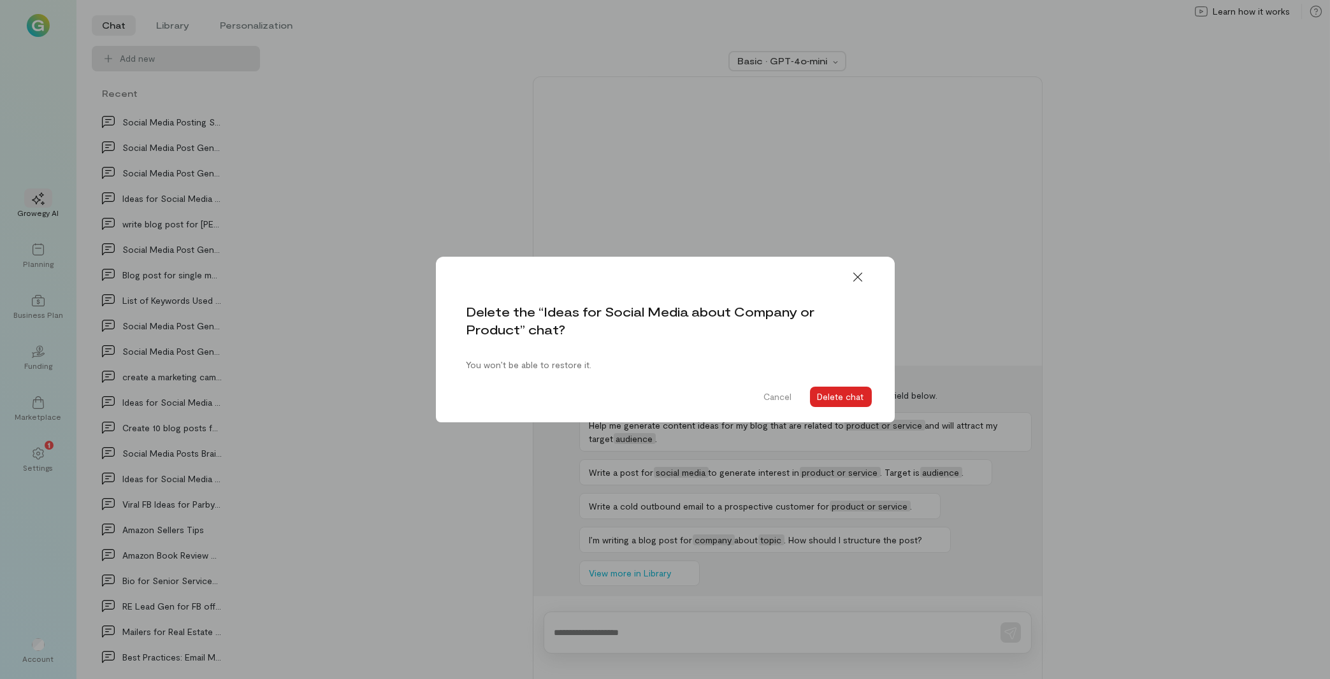
click at [834, 393] on button "Delete chat" at bounding box center [841, 397] width 62 height 20
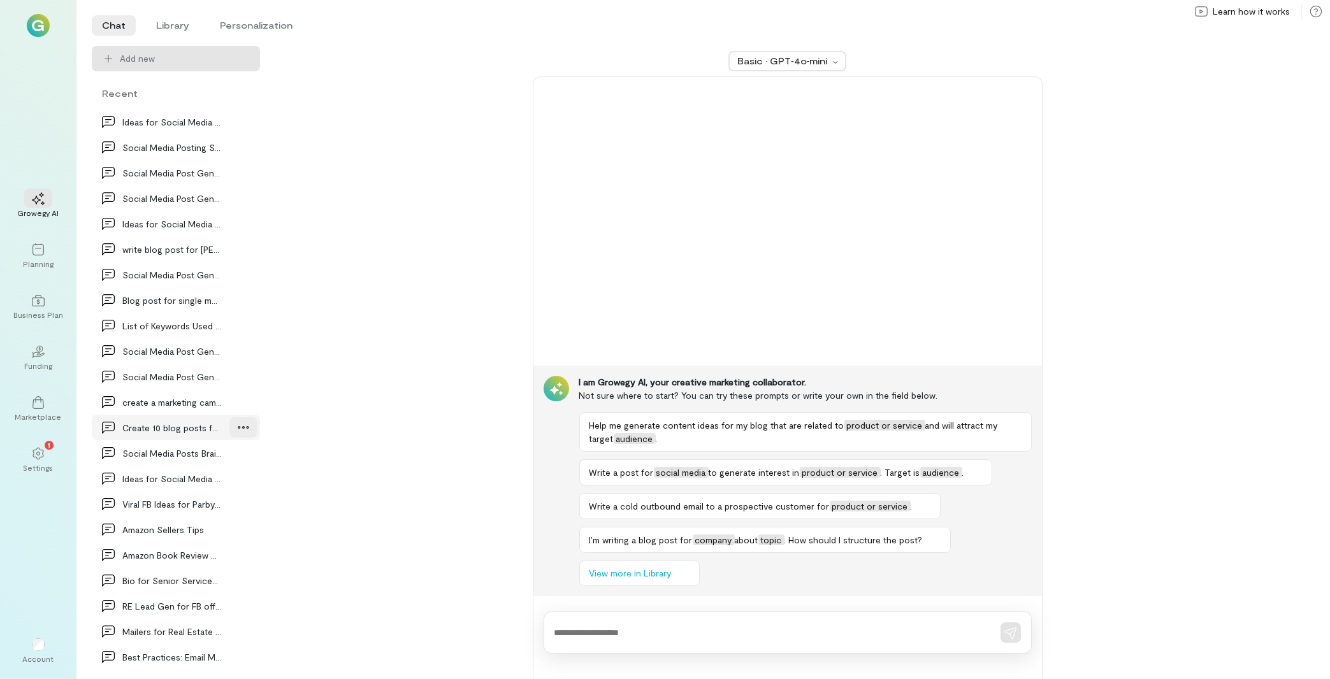
click at [237, 424] on icon at bounding box center [243, 427] width 13 height 13
click at [213, 477] on span "Delete" at bounding box center [215, 480] width 62 height 13
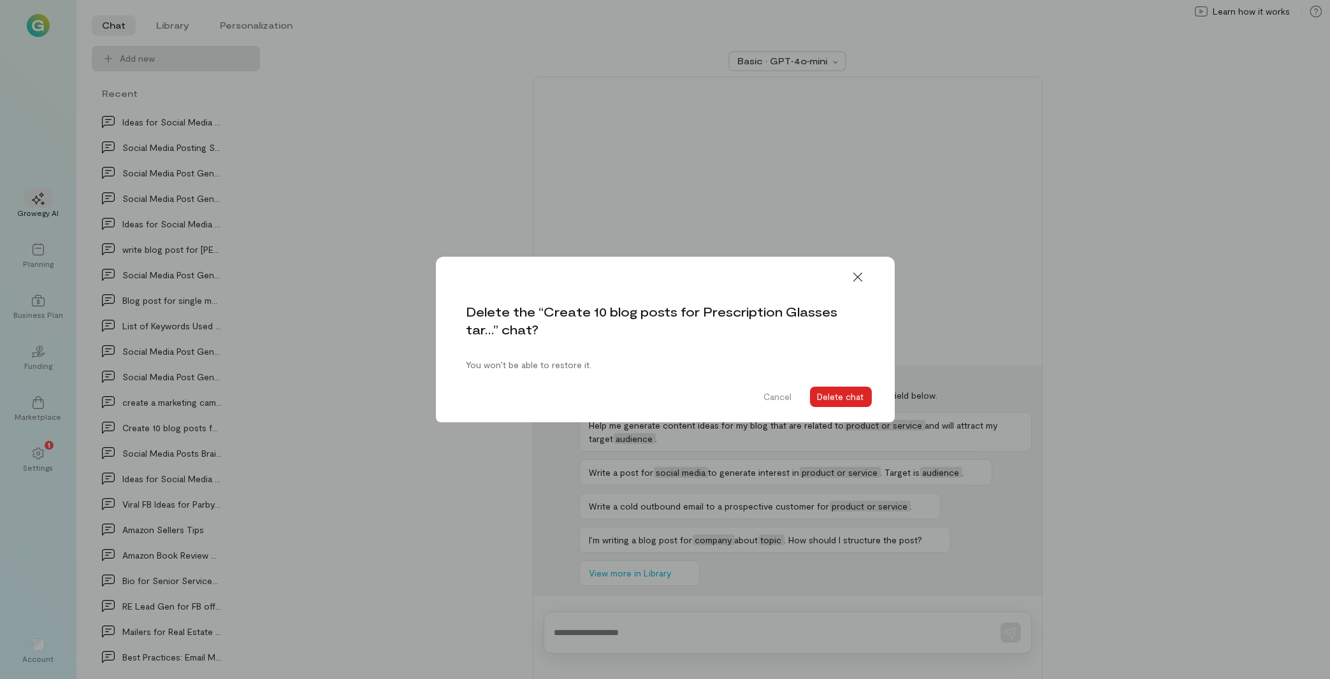
click at [823, 396] on button "Delete chat" at bounding box center [841, 397] width 62 height 20
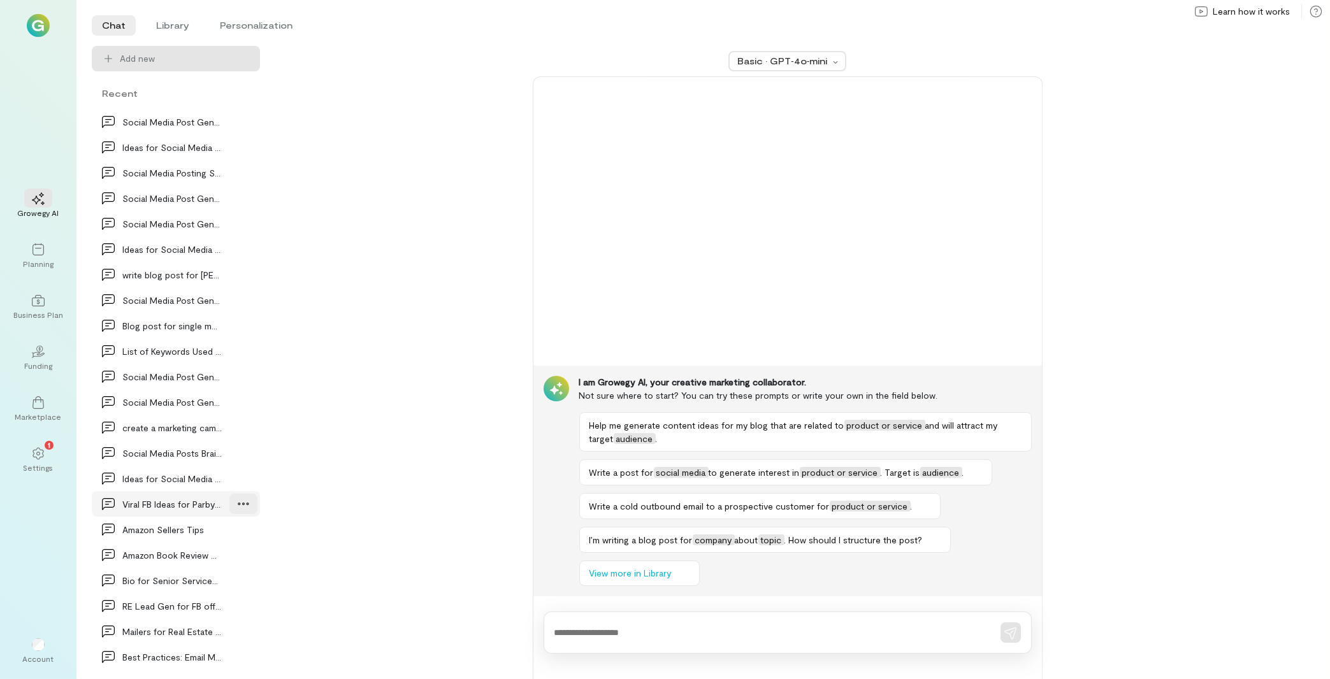
click at [237, 504] on icon at bounding box center [243, 504] width 13 height 13
click at [216, 554] on span "Delete" at bounding box center [215, 557] width 62 height 13
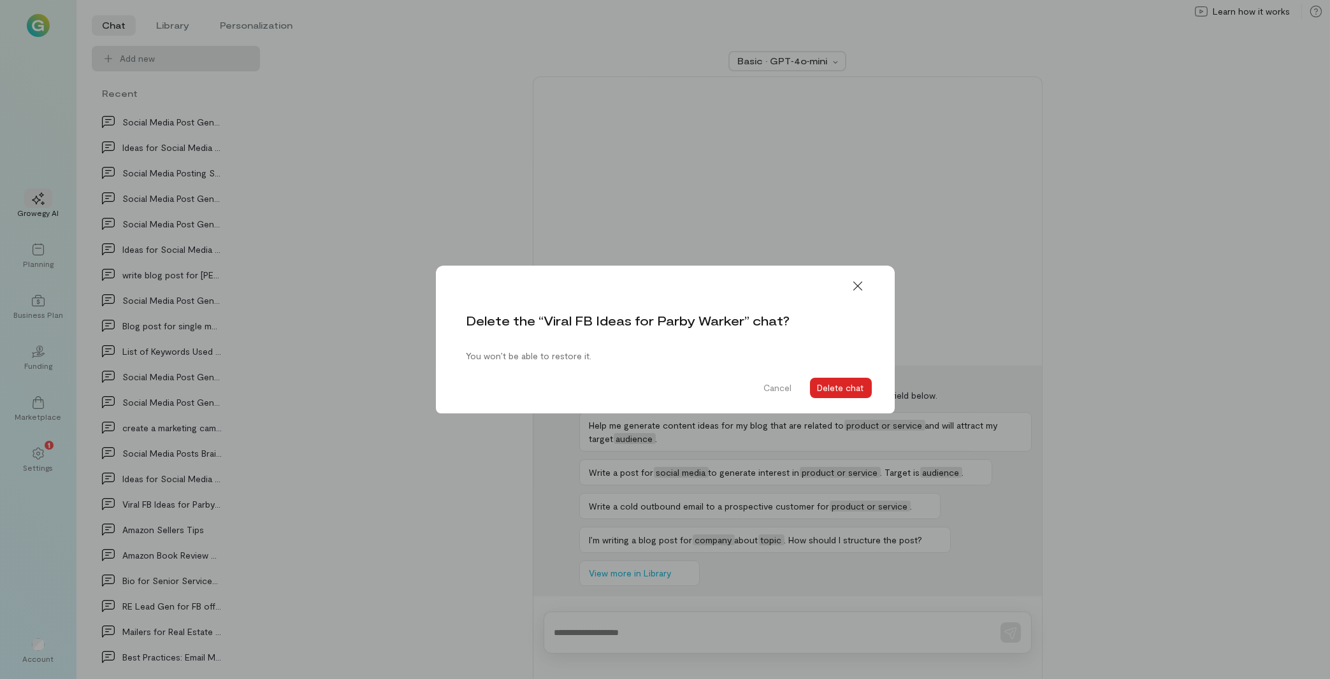
click at [856, 389] on button "Delete chat" at bounding box center [841, 388] width 62 height 20
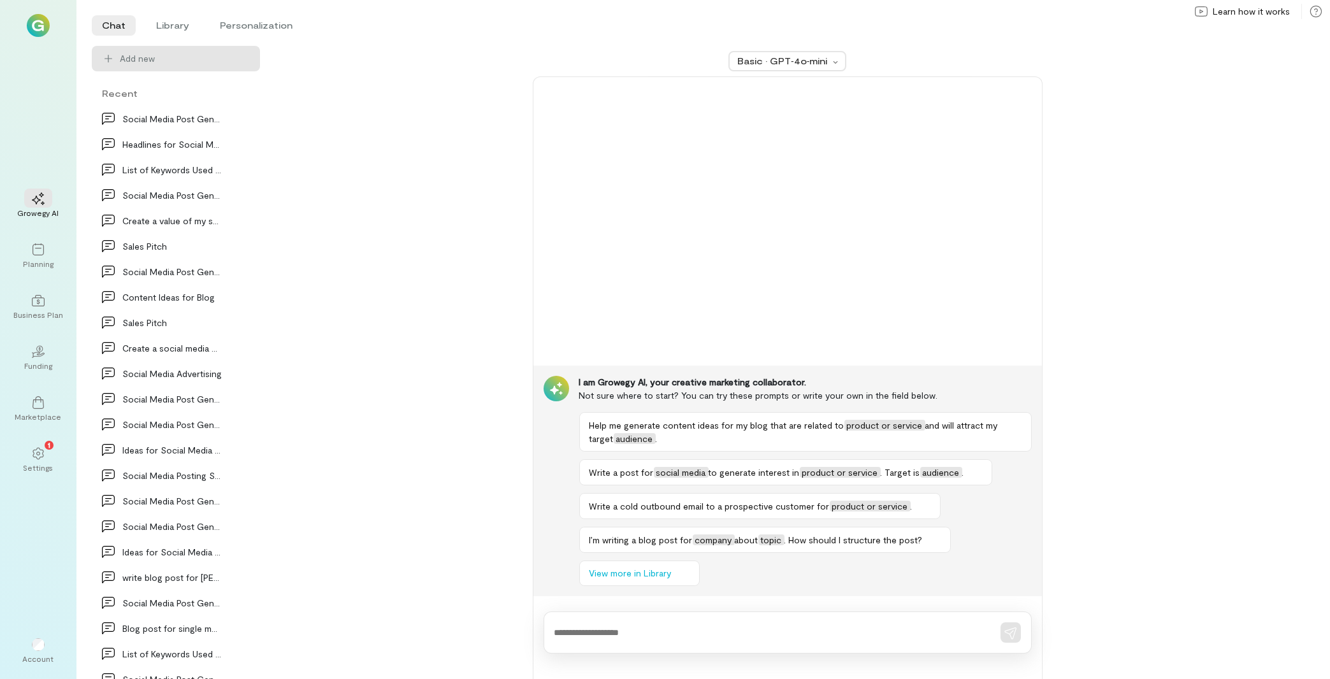
scroll to position [498, 0]
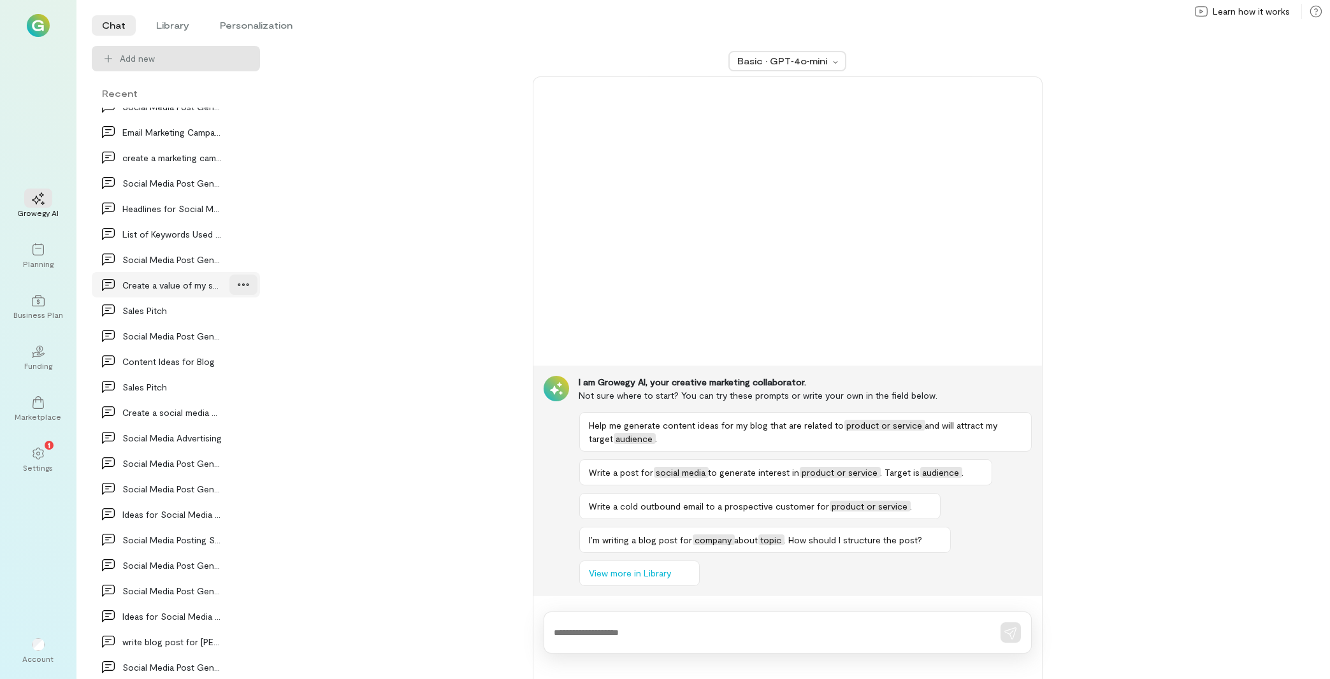
click at [237, 287] on icon at bounding box center [243, 284] width 13 height 13
click at [196, 335] on span "Delete" at bounding box center [215, 337] width 62 height 13
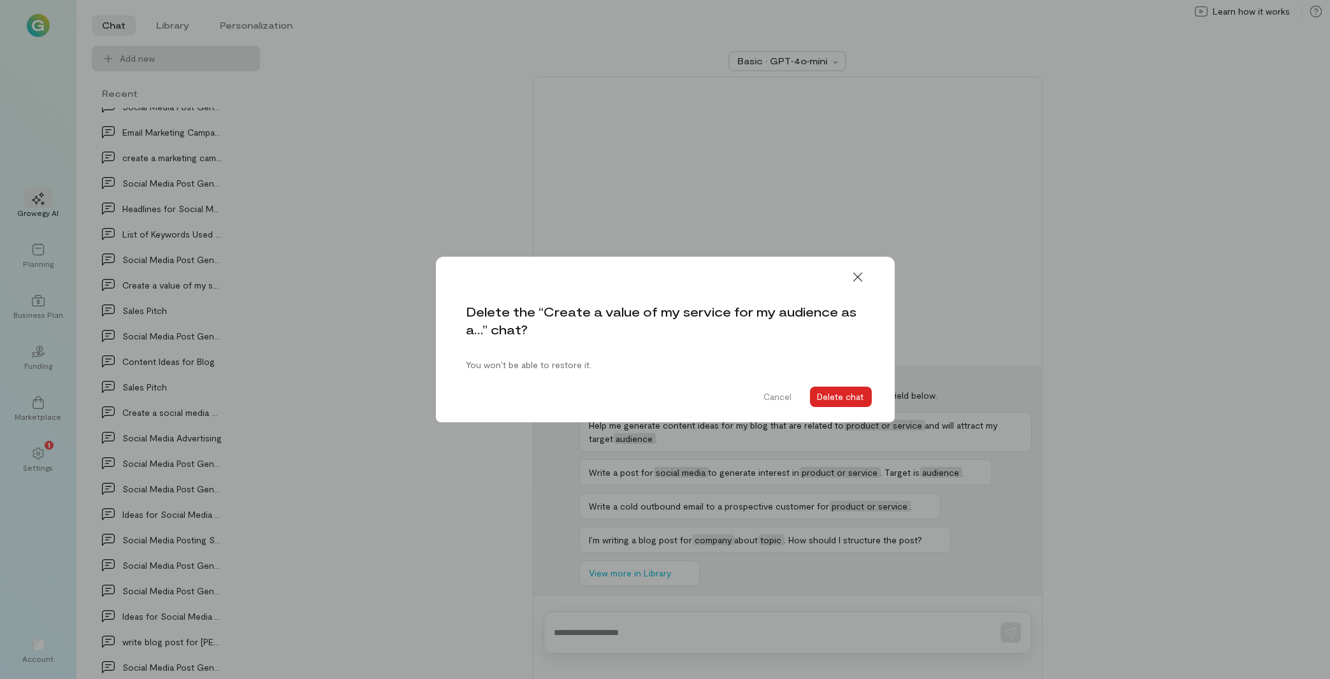
click at [830, 396] on button "Delete chat" at bounding box center [841, 397] width 62 height 20
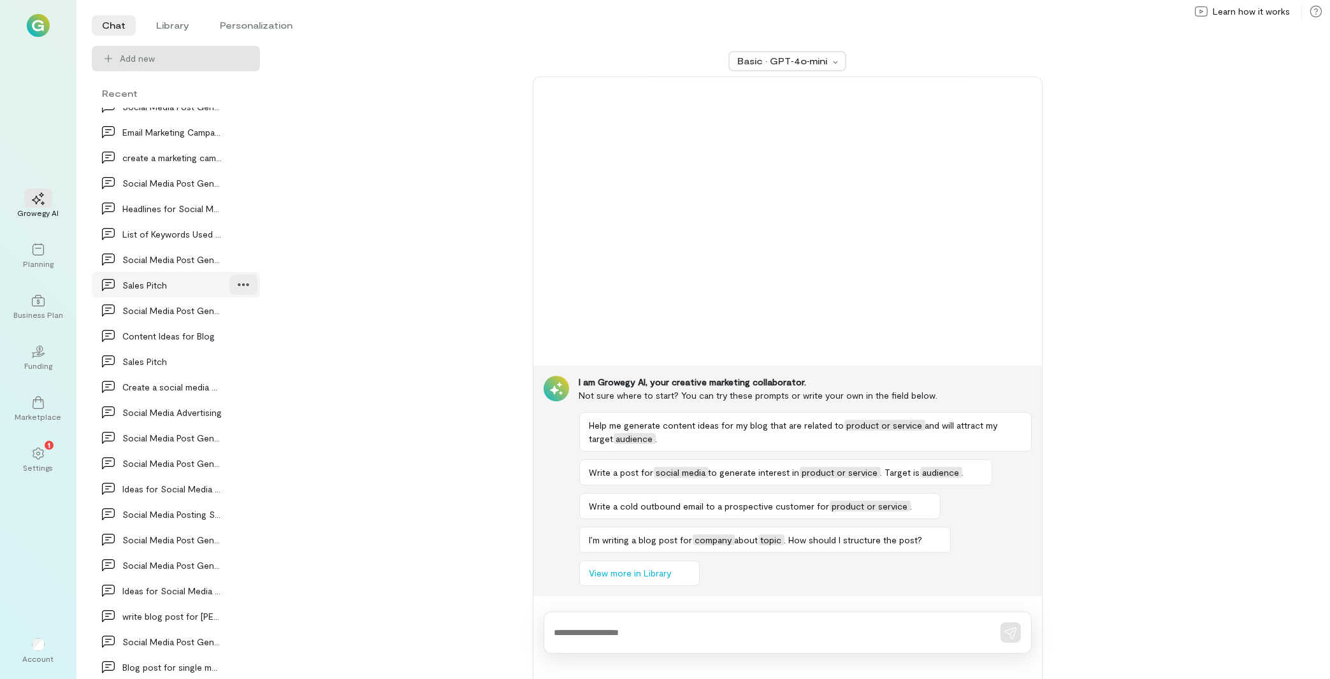
click at [237, 281] on icon at bounding box center [243, 284] width 13 height 13
click at [228, 344] on link "Delete" at bounding box center [207, 337] width 96 height 25
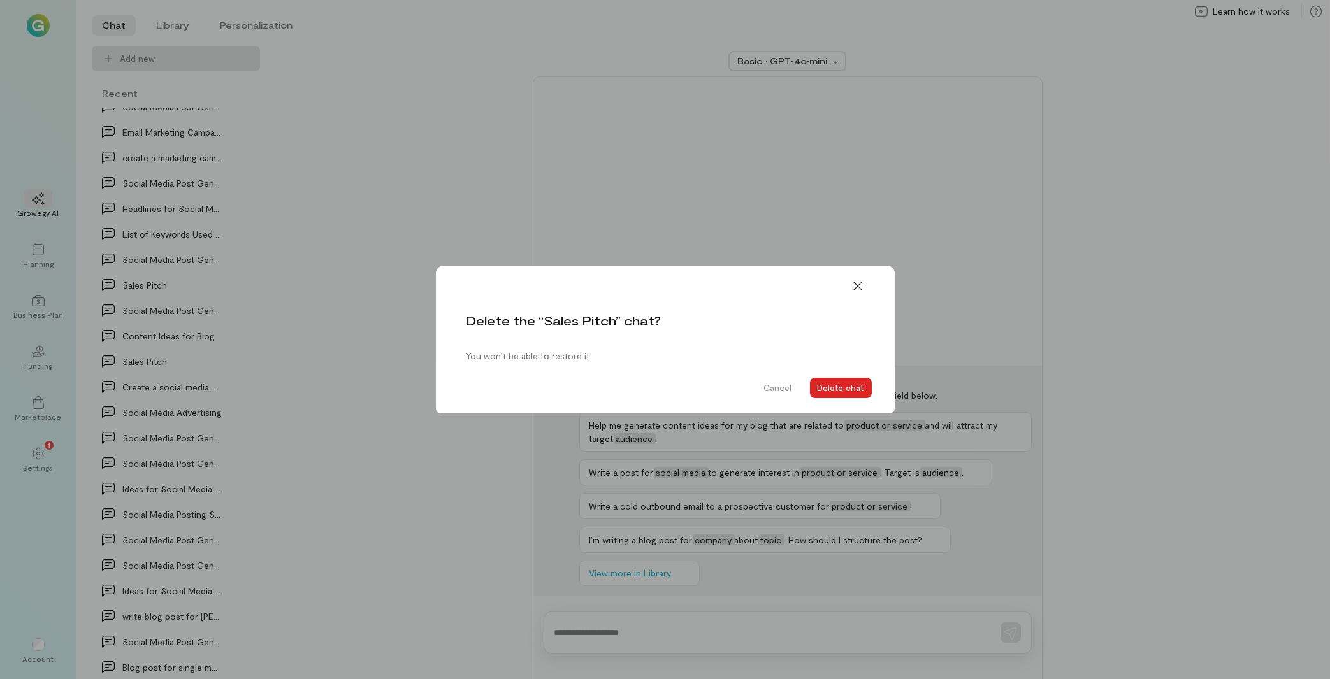
click at [831, 384] on button "Delete chat" at bounding box center [841, 388] width 62 height 20
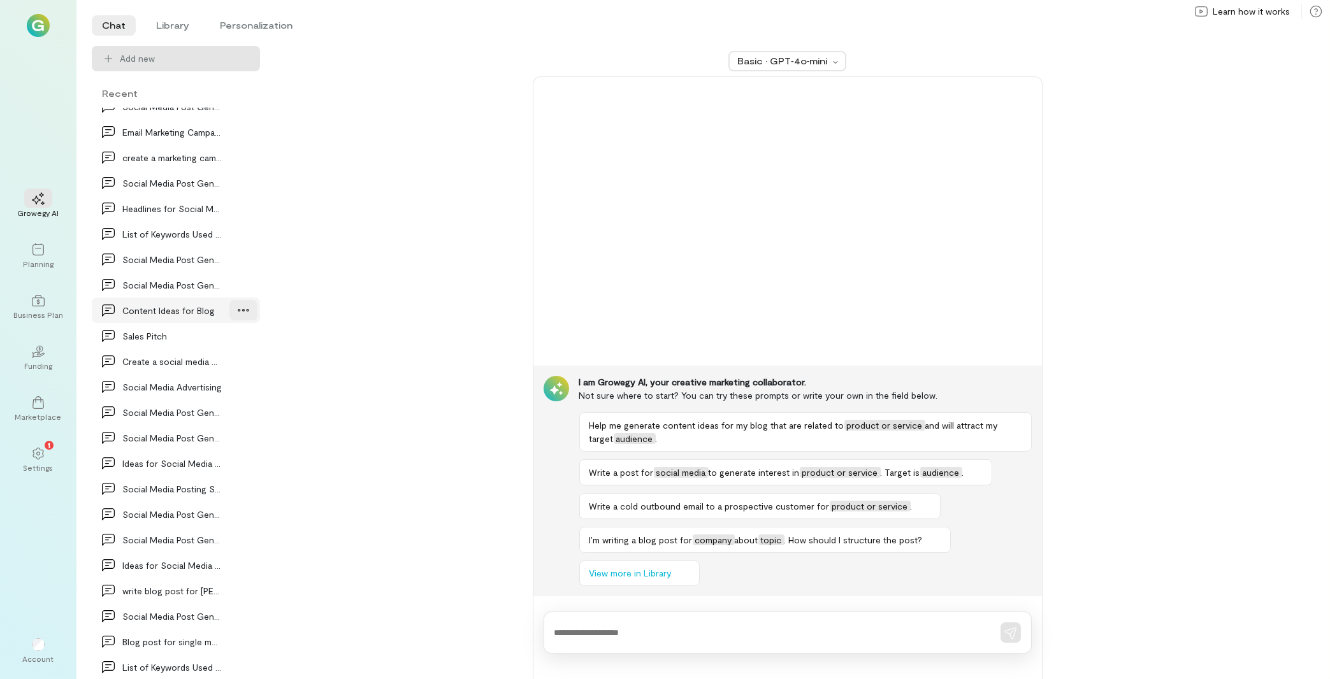
click at [238, 310] on icon at bounding box center [243, 310] width 11 height 3
click at [233, 353] on link "Delete" at bounding box center [207, 363] width 96 height 25
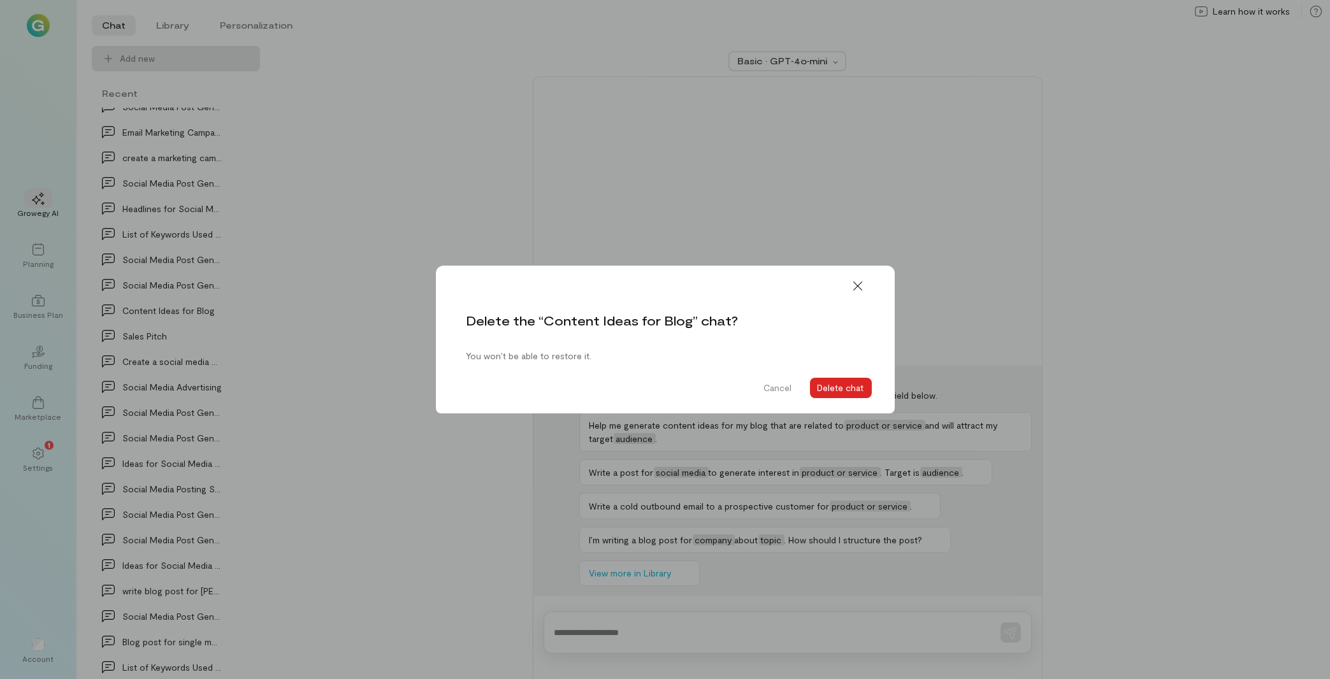
click at [828, 385] on button "Delete chat" at bounding box center [841, 388] width 62 height 20
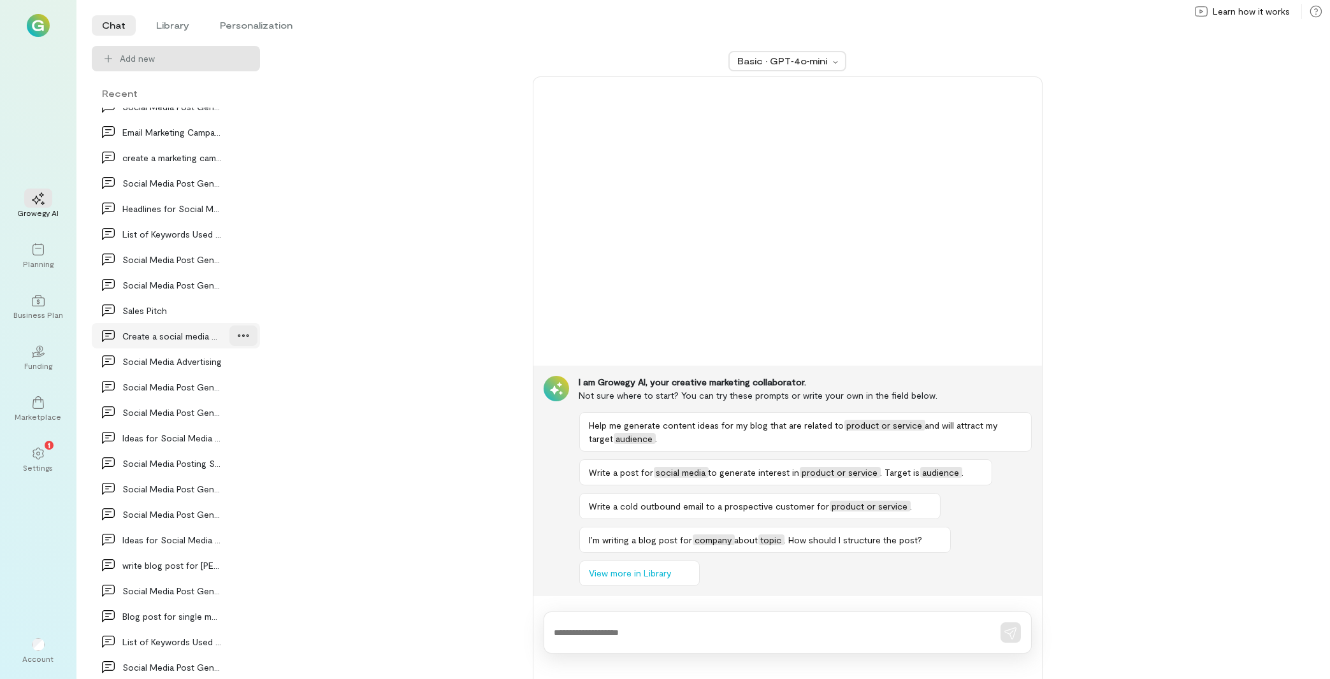
click at [229, 336] on div at bounding box center [243, 336] width 28 height 20
click at [192, 391] on span "Delete" at bounding box center [215, 388] width 62 height 13
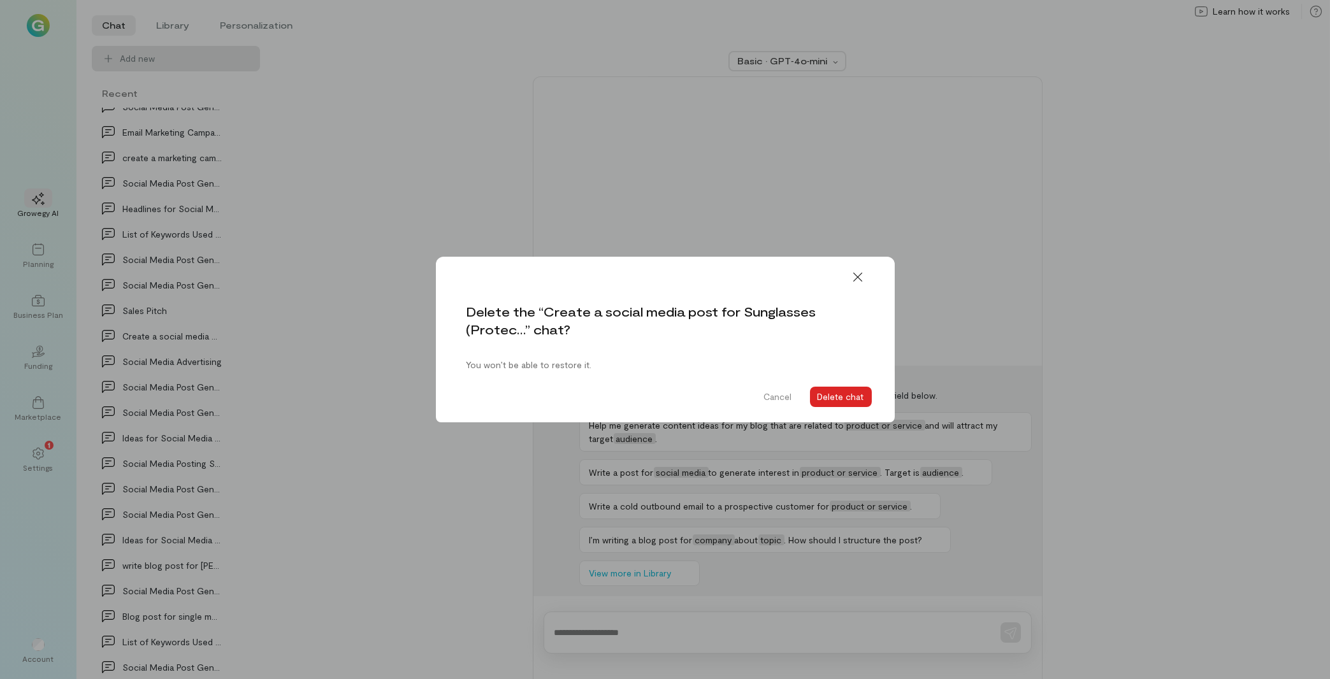
click at [821, 396] on button "Delete chat" at bounding box center [841, 397] width 62 height 20
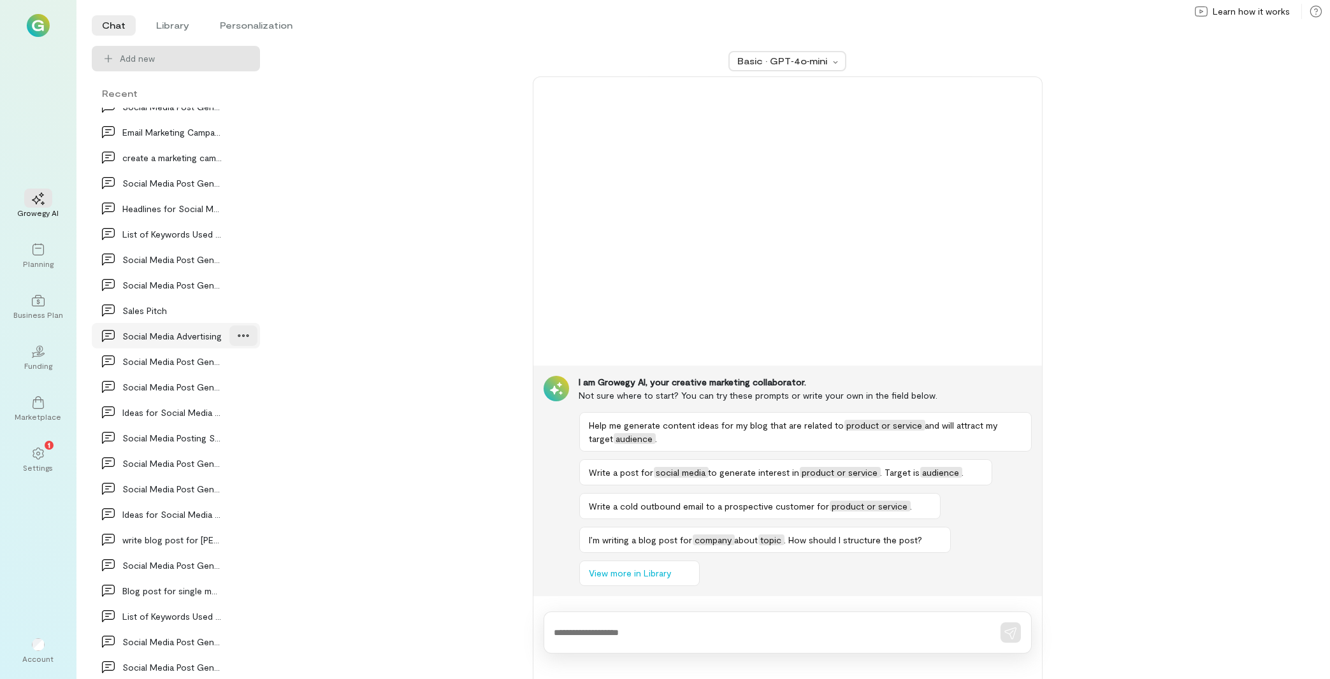
click at [229, 331] on div at bounding box center [243, 336] width 28 height 20
click at [167, 307] on div "Sales Pitch" at bounding box center [171, 310] width 99 height 13
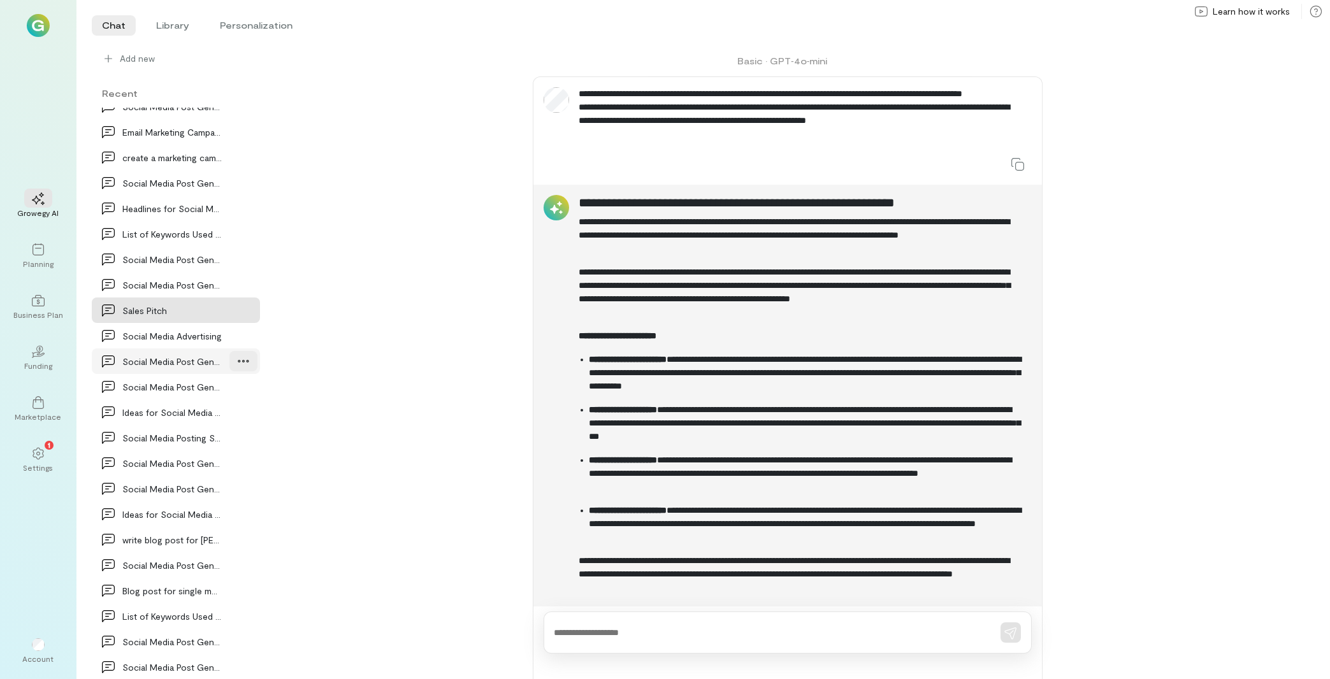
scroll to position [644, 0]
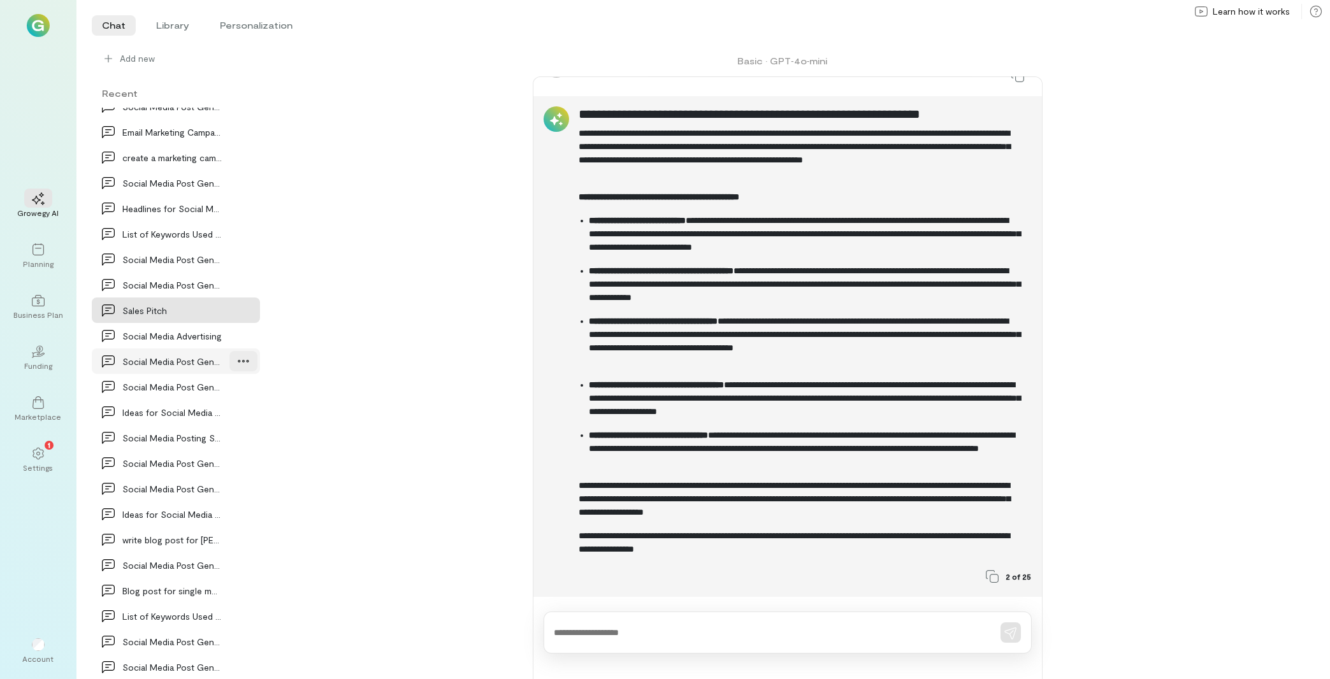
click at [237, 362] on icon at bounding box center [243, 361] width 13 height 13
click at [215, 416] on span "Delete" at bounding box center [215, 414] width 62 height 13
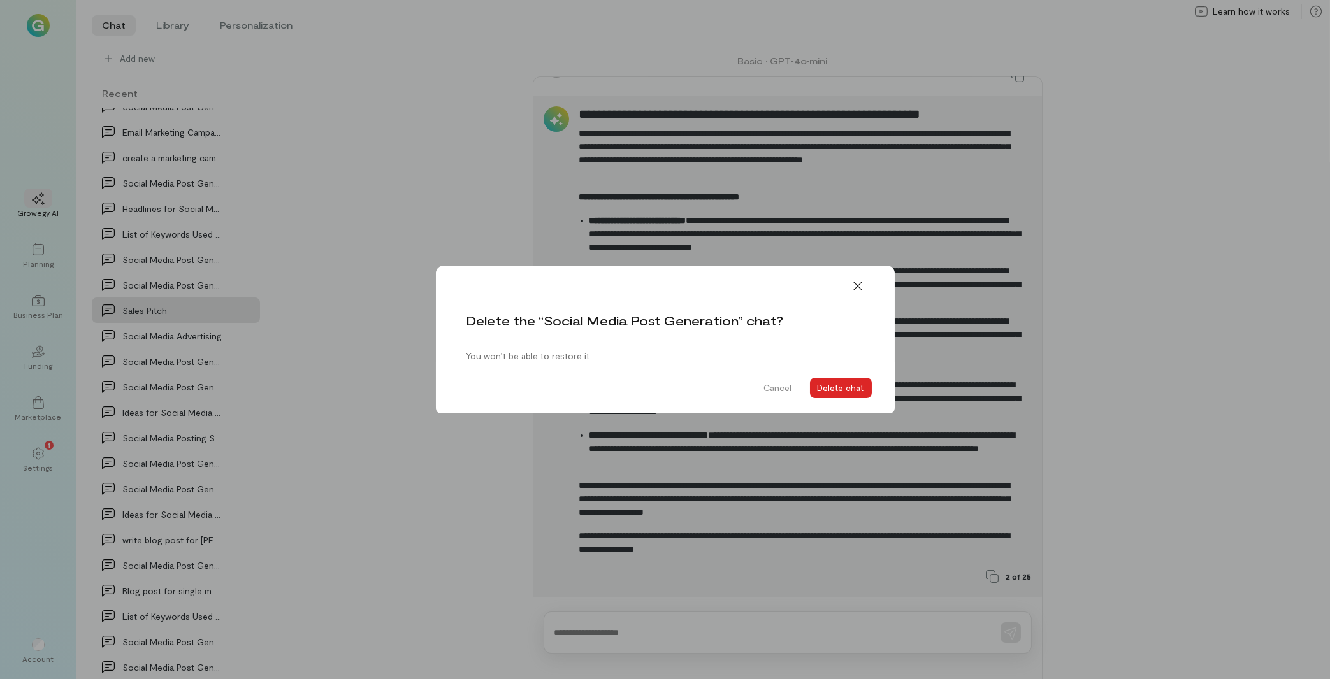
drag, startPoint x: 859, startPoint y: 385, endPoint x: 435, endPoint y: 372, distance: 424.0
click at [860, 385] on button "Delete chat" at bounding box center [841, 388] width 62 height 20
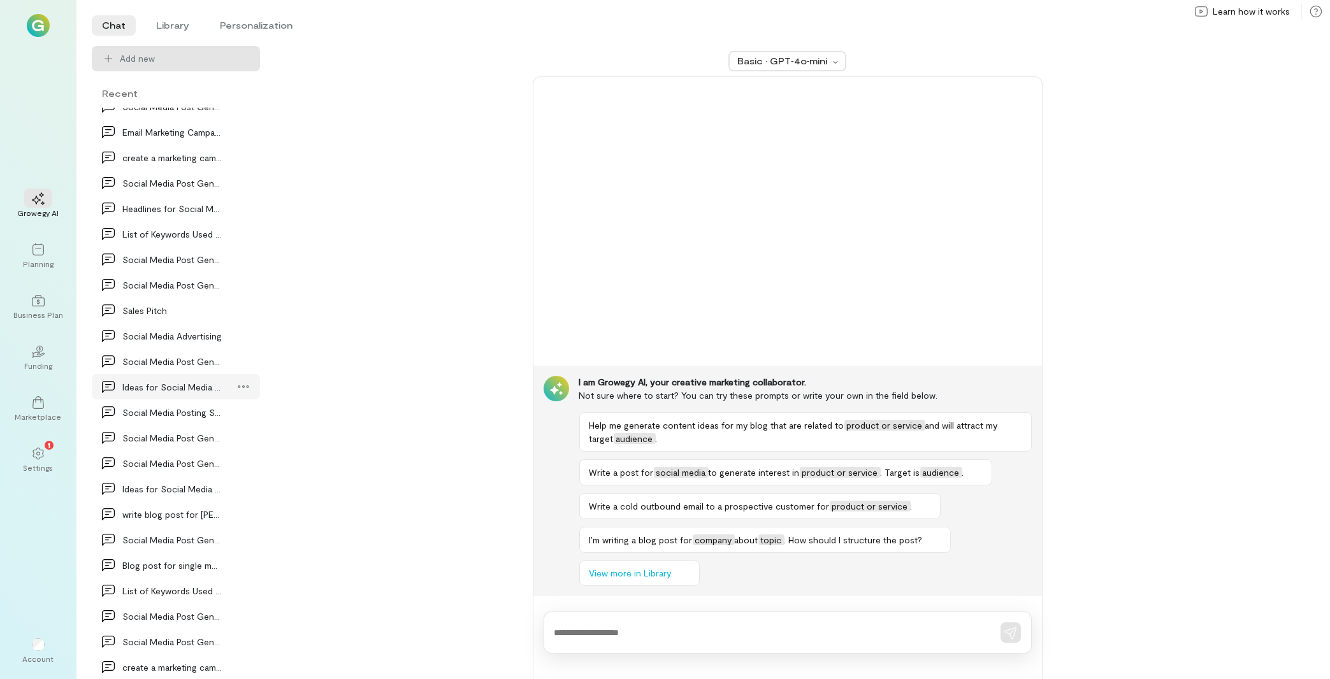
click at [231, 375] on div "Ideas for Social Media about Company or Product" at bounding box center [176, 386] width 168 height 25
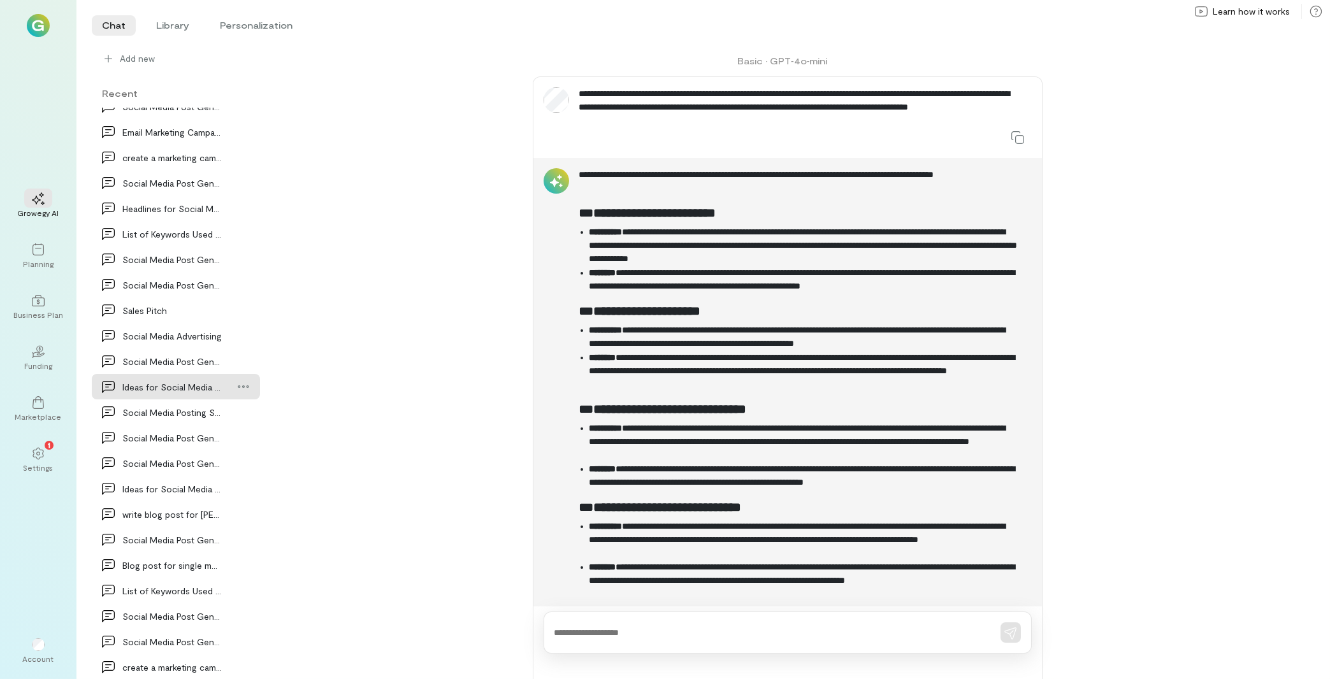
scroll to position [626, 0]
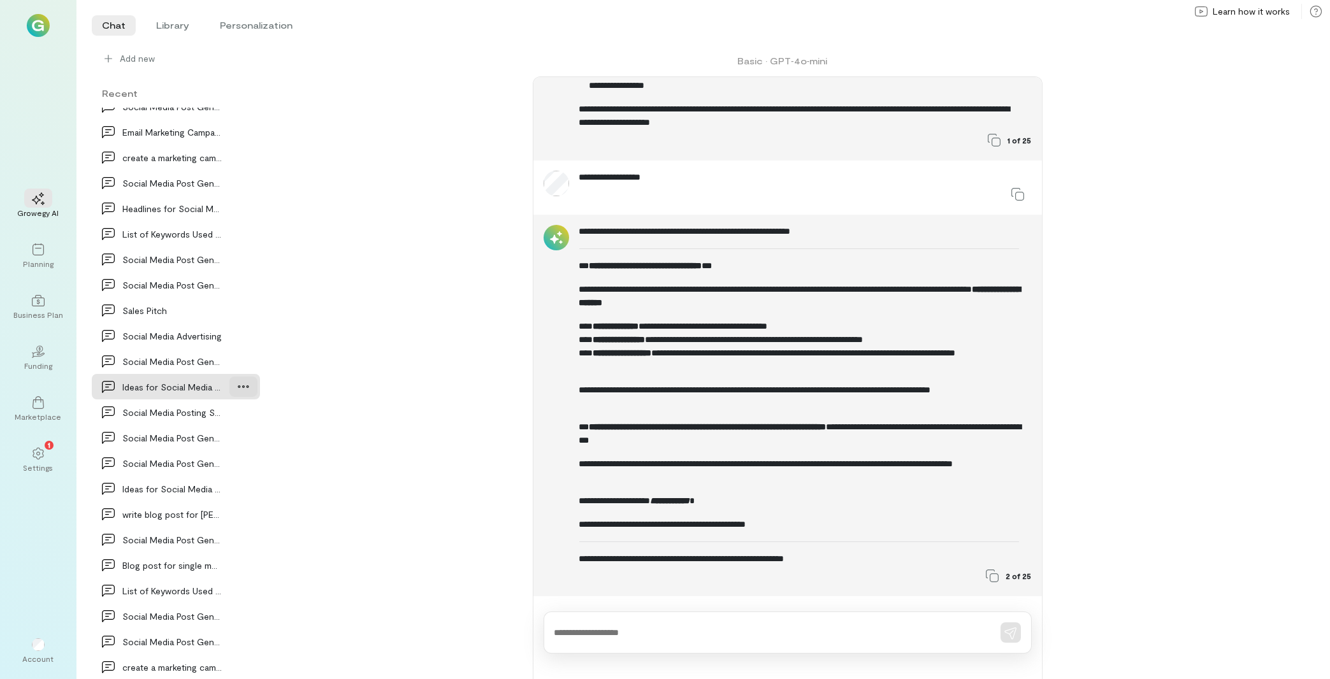
click at [237, 384] on icon at bounding box center [243, 386] width 13 height 13
click at [205, 434] on span "Delete" at bounding box center [215, 439] width 62 height 13
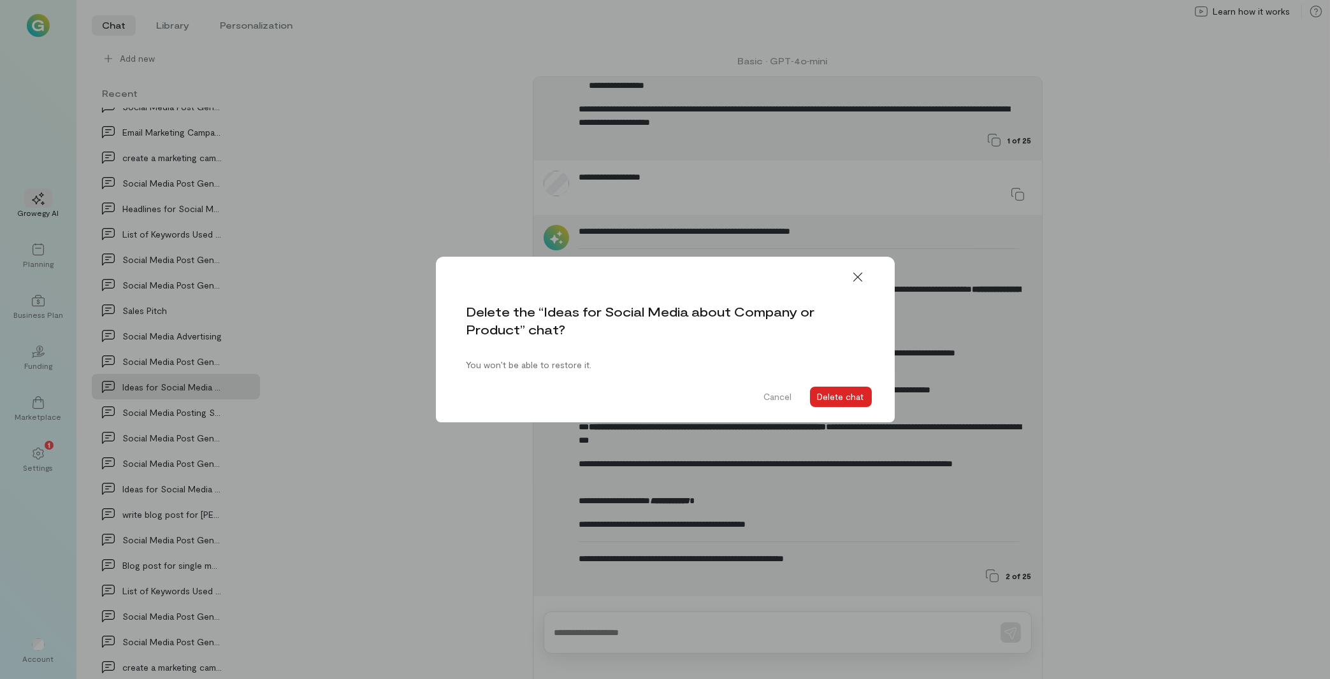
click at [850, 394] on button "Delete chat" at bounding box center [841, 397] width 62 height 20
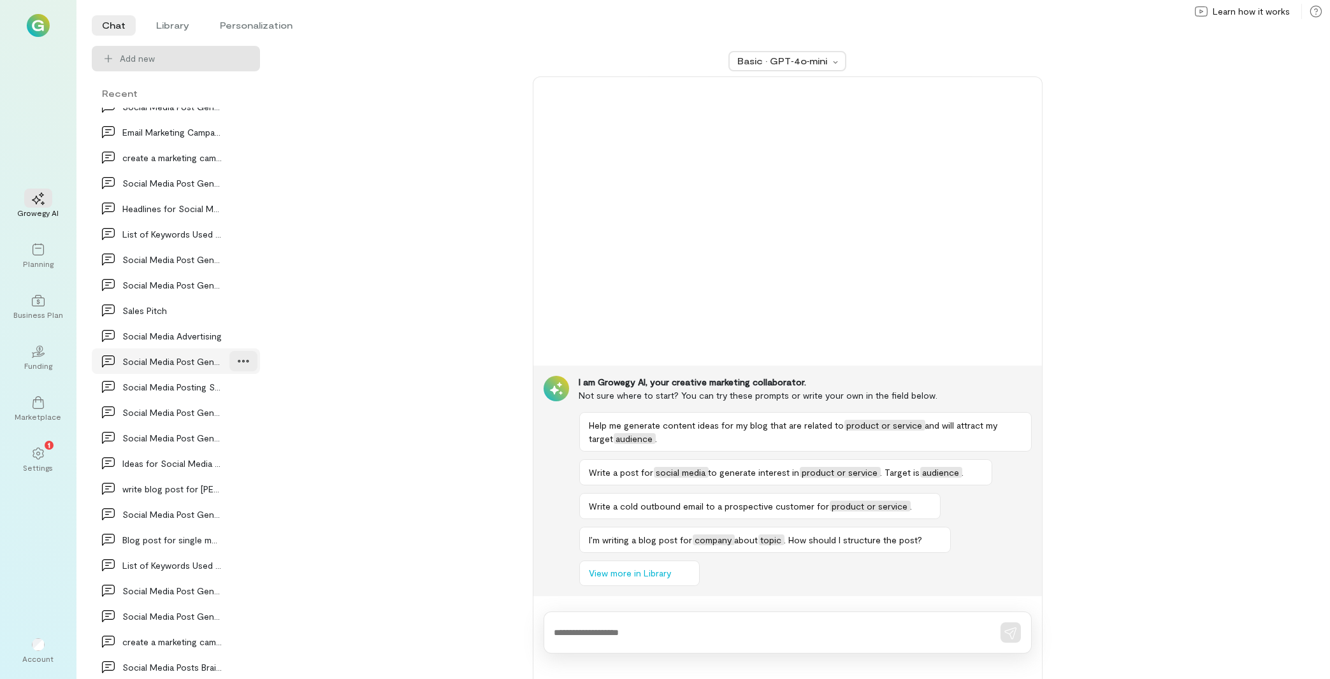
click at [229, 365] on div at bounding box center [243, 361] width 28 height 20
click at [224, 414] on span "Delete" at bounding box center [215, 414] width 62 height 13
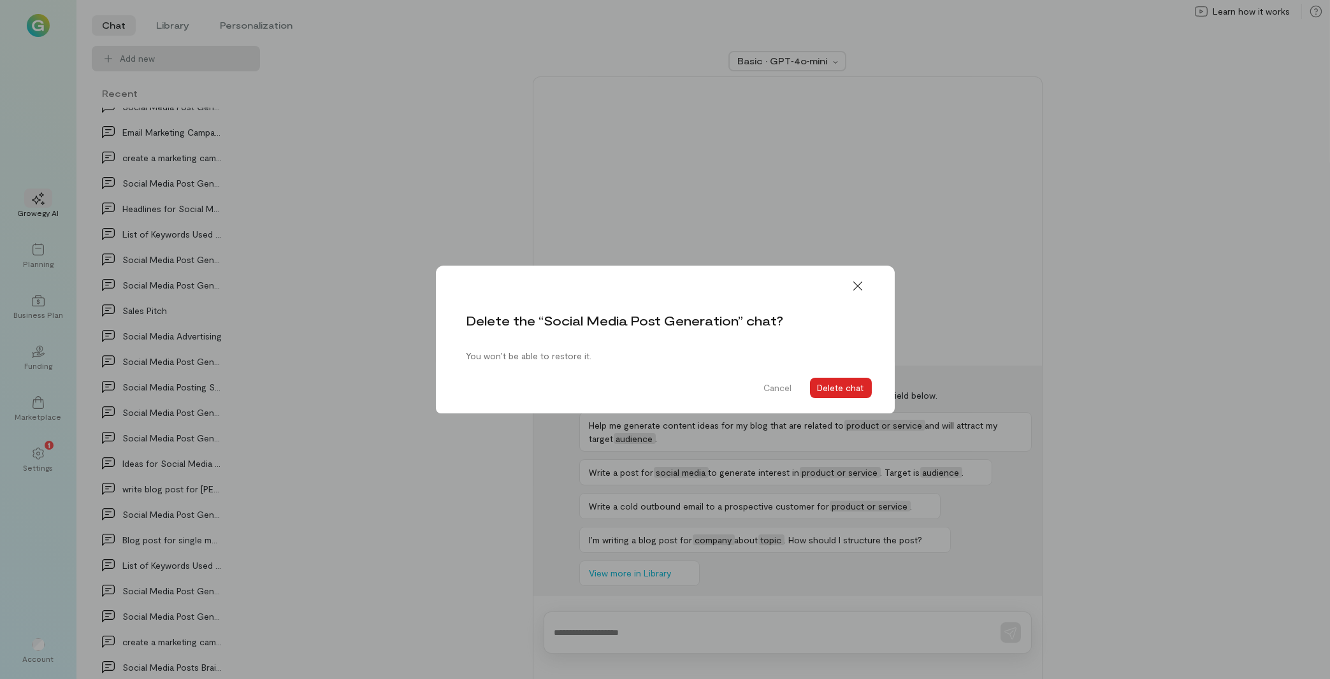
click at [853, 384] on button "Delete chat" at bounding box center [841, 388] width 62 height 20
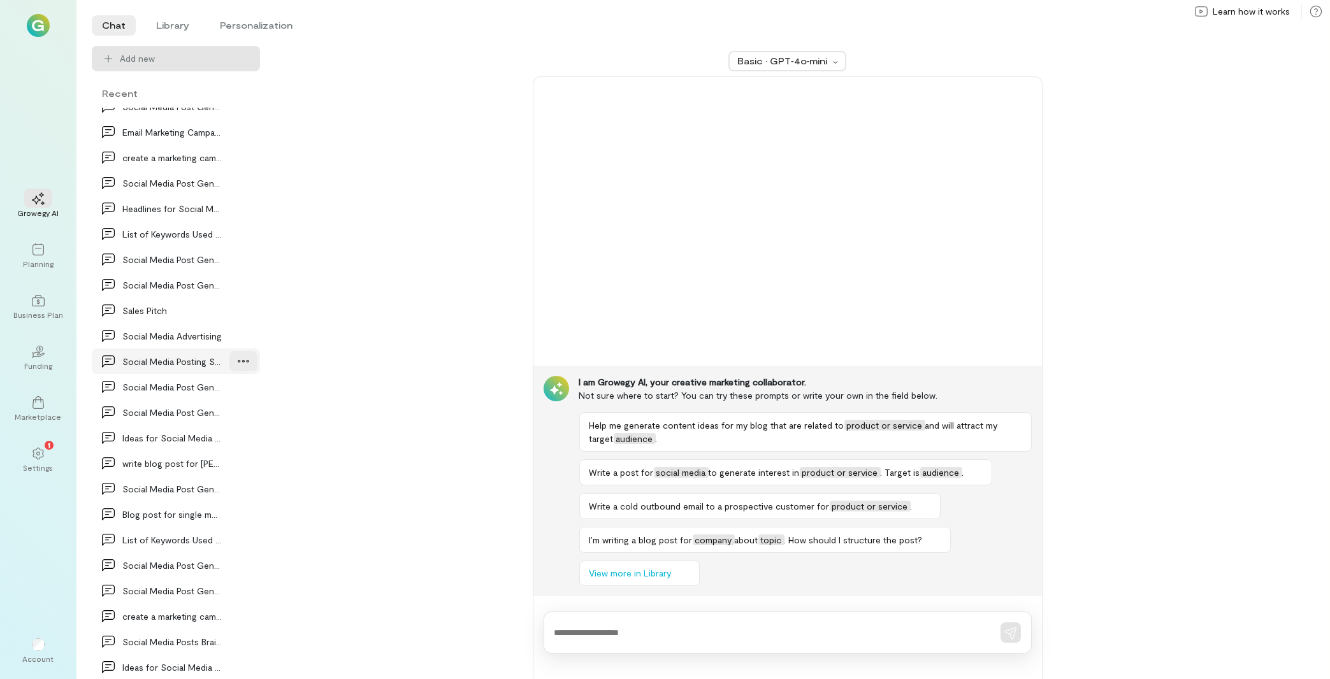
click at [229, 366] on div at bounding box center [243, 361] width 28 height 20
click at [212, 408] on span "Delete" at bounding box center [215, 414] width 62 height 13
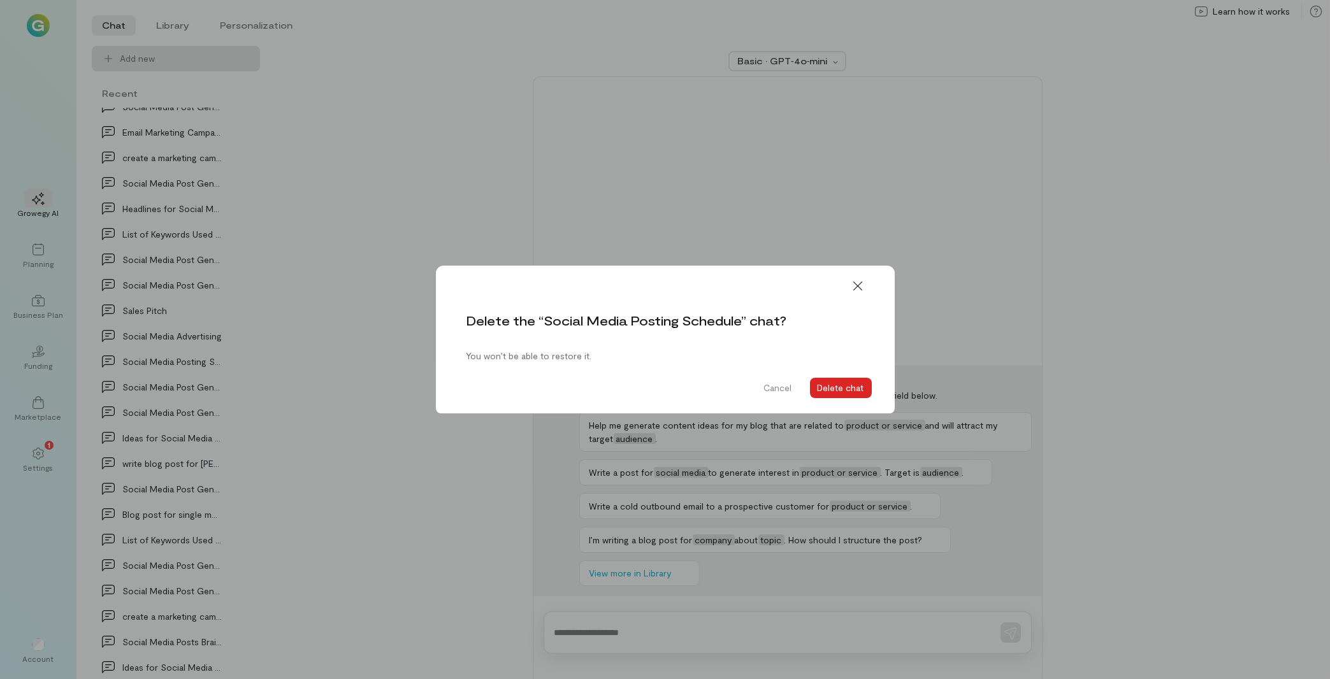
click at [828, 387] on button "Delete chat" at bounding box center [841, 388] width 62 height 20
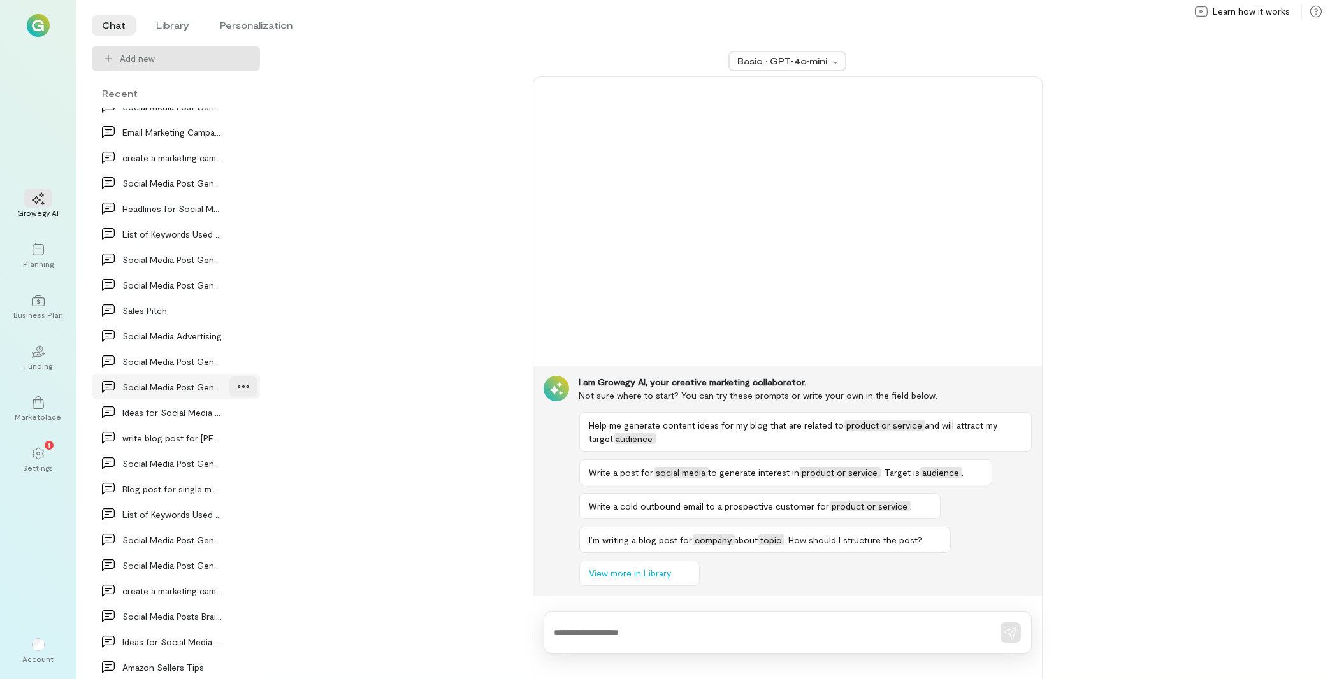
click at [229, 384] on div at bounding box center [243, 387] width 28 height 20
click at [184, 437] on span "Delete" at bounding box center [215, 439] width 62 height 13
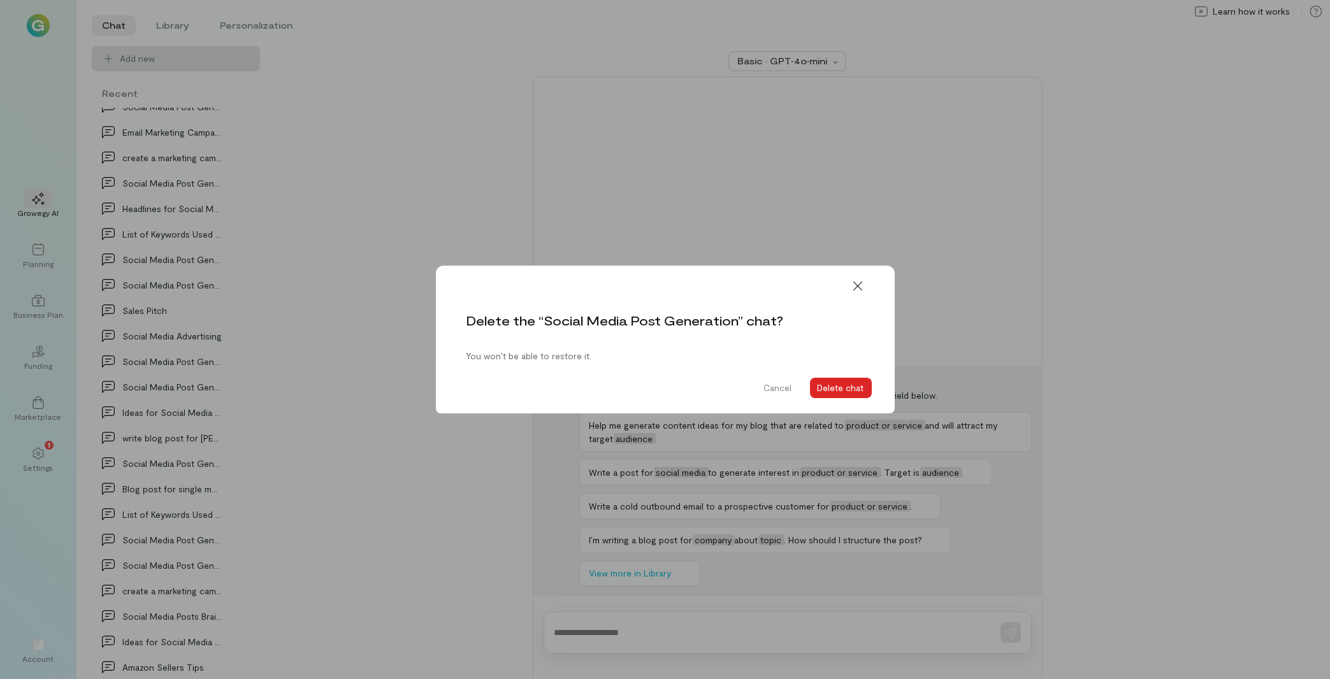
click at [841, 383] on button "Delete chat" at bounding box center [841, 388] width 62 height 20
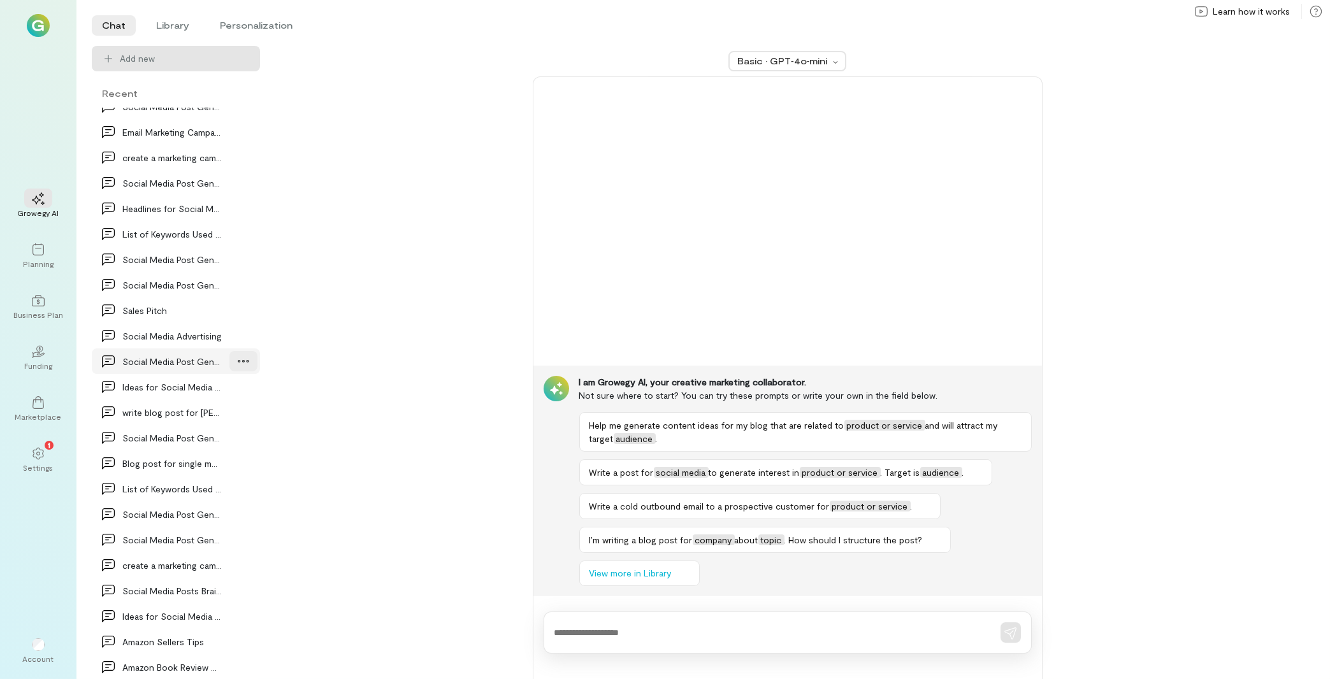
click at [237, 360] on icon at bounding box center [243, 361] width 13 height 13
click at [184, 419] on span "Delete" at bounding box center [215, 414] width 62 height 13
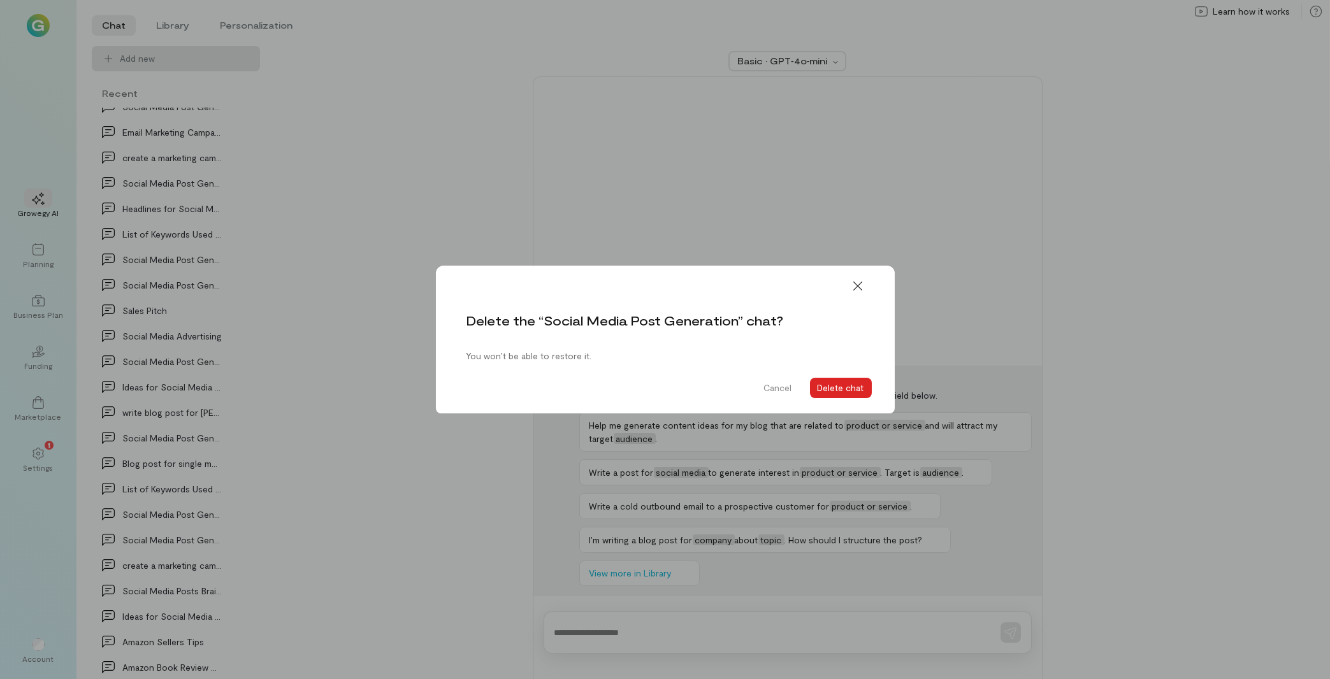
click at [837, 384] on button "Delete chat" at bounding box center [841, 388] width 62 height 20
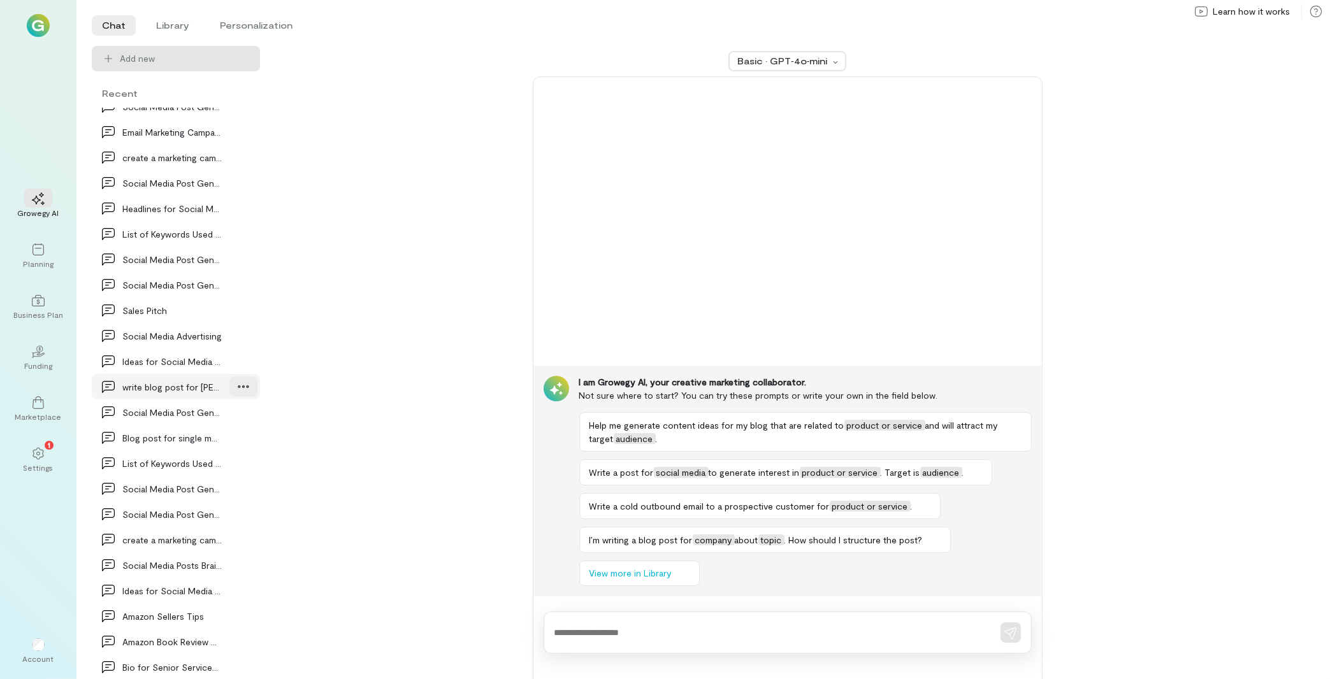
click at [229, 390] on div at bounding box center [243, 387] width 28 height 20
click at [195, 439] on span "Delete" at bounding box center [215, 439] width 62 height 13
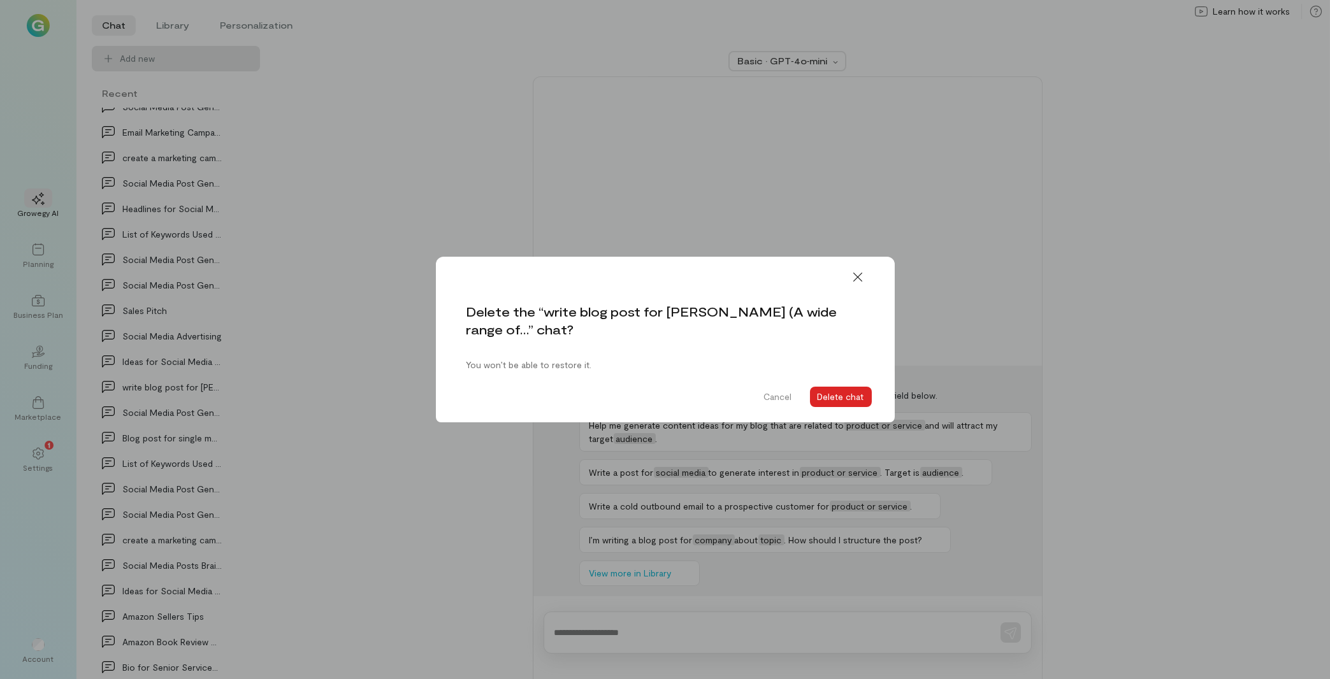
click at [855, 395] on button "Delete chat" at bounding box center [841, 397] width 62 height 20
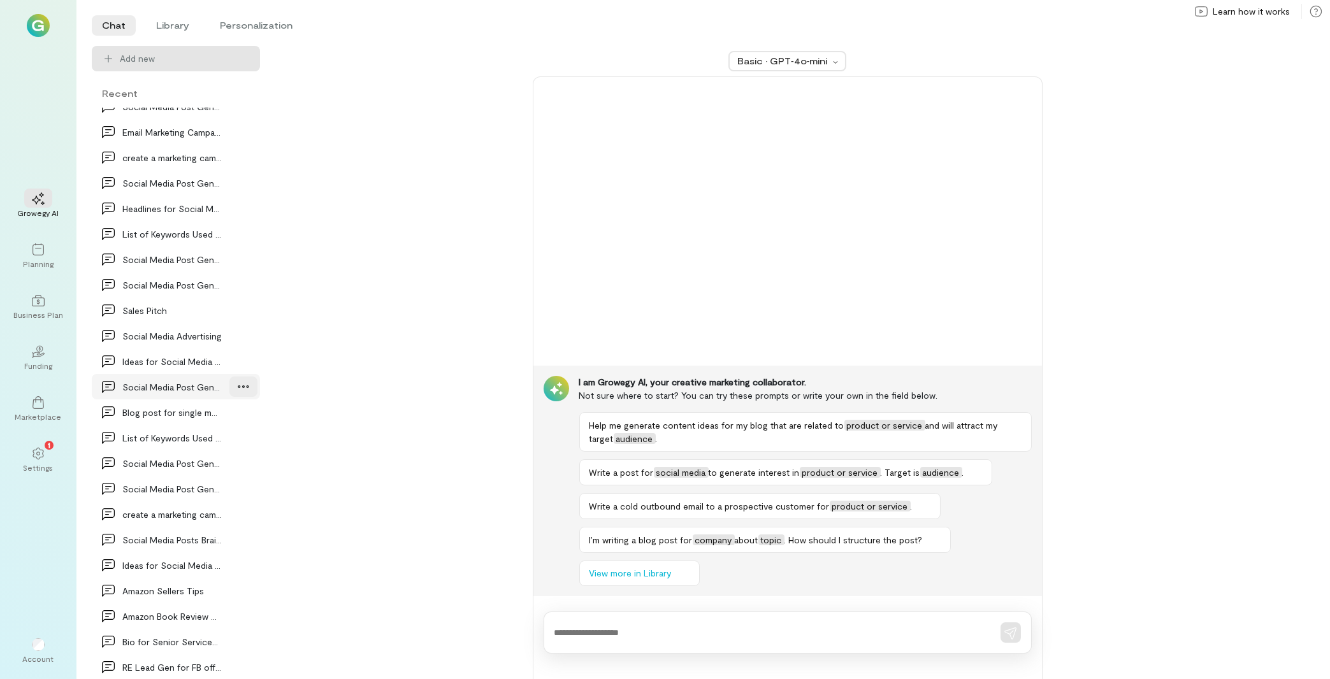
click at [237, 389] on icon at bounding box center [243, 386] width 13 height 13
click at [214, 434] on span "Delete" at bounding box center [215, 439] width 62 height 13
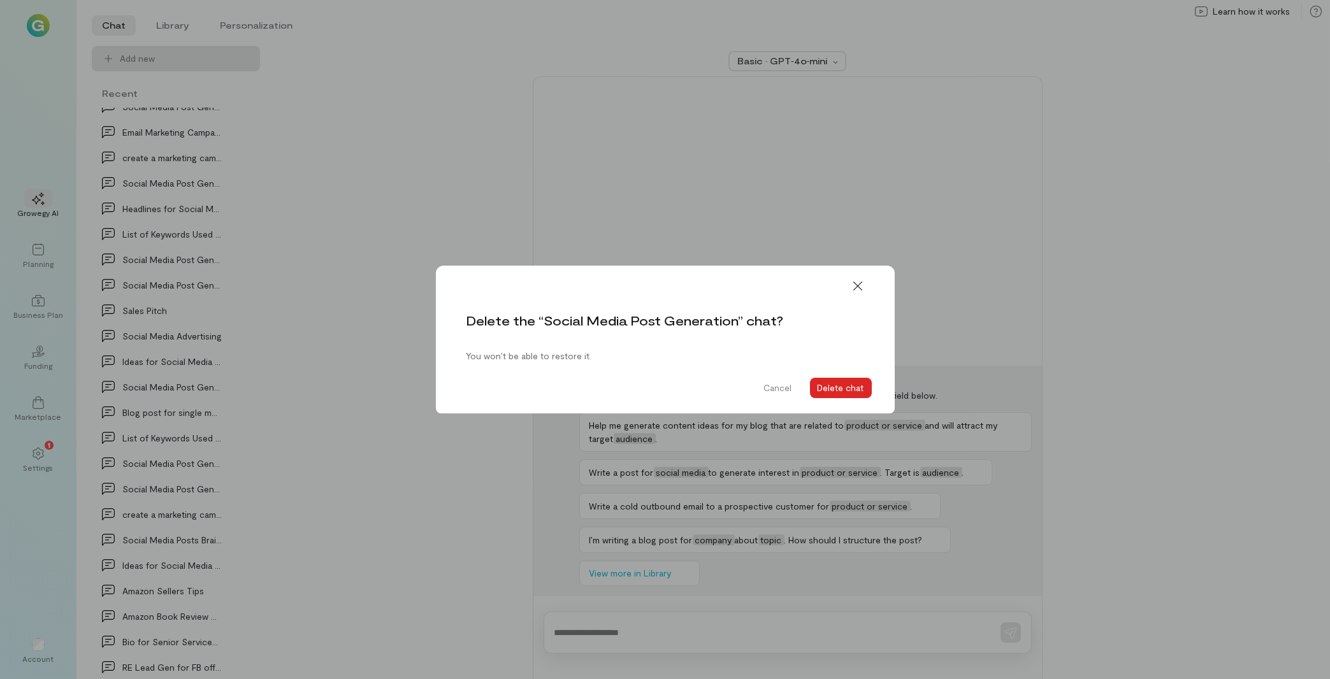
click at [825, 385] on button "Delete chat" at bounding box center [841, 388] width 62 height 20
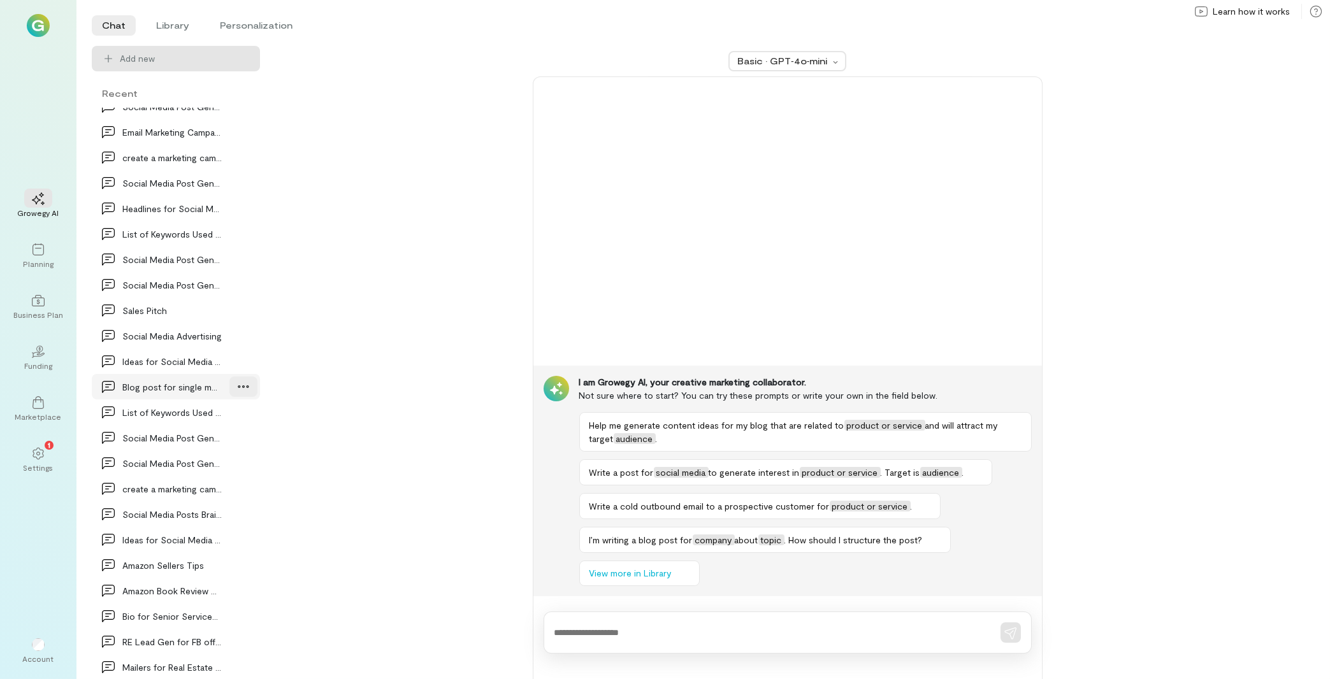
click at [237, 388] on icon at bounding box center [243, 386] width 13 height 13
click at [201, 433] on span "Delete" at bounding box center [215, 439] width 62 height 13
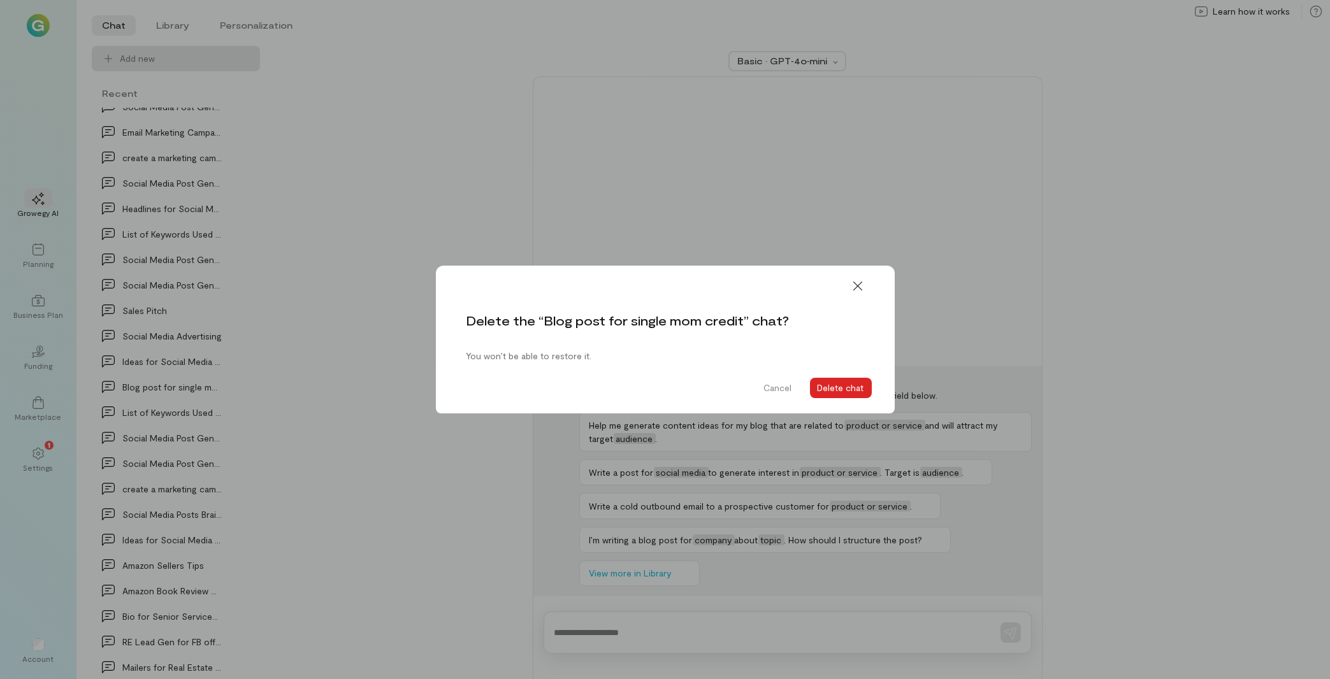
click at [844, 384] on button "Delete chat" at bounding box center [841, 388] width 62 height 20
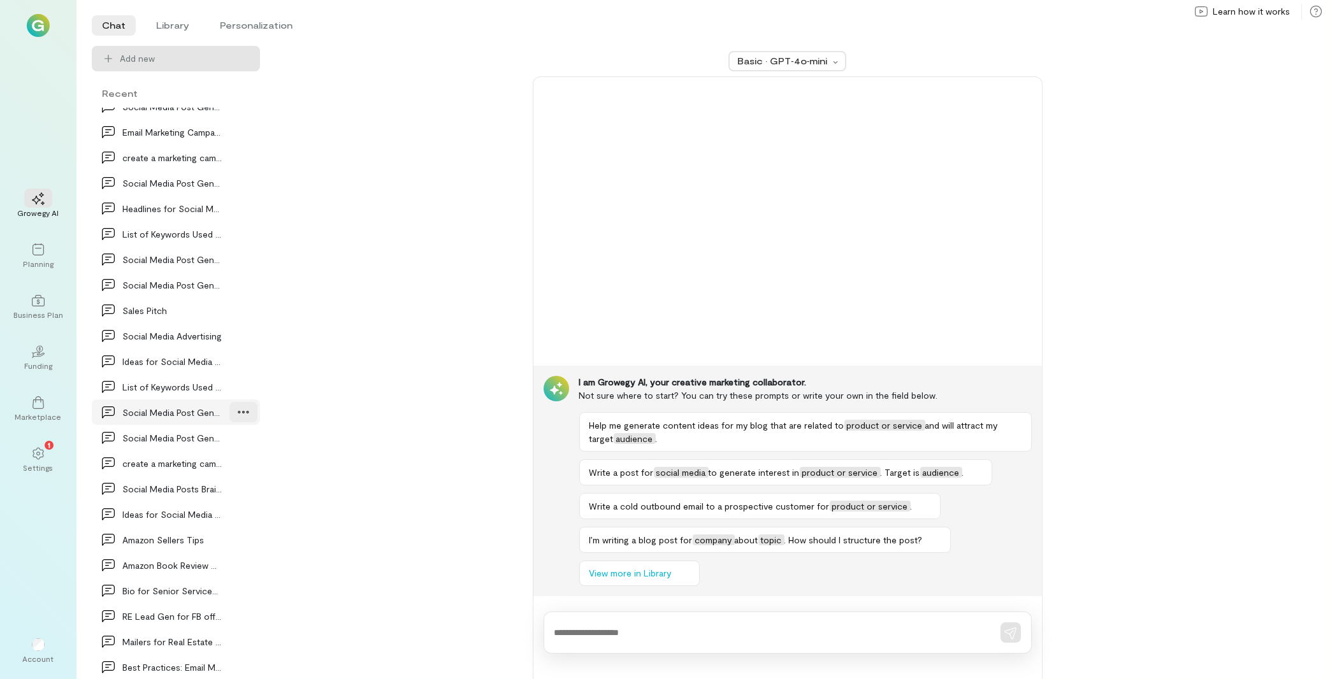
click at [234, 419] on div at bounding box center [243, 412] width 28 height 20
click at [202, 462] on span "Delete" at bounding box center [215, 465] width 62 height 13
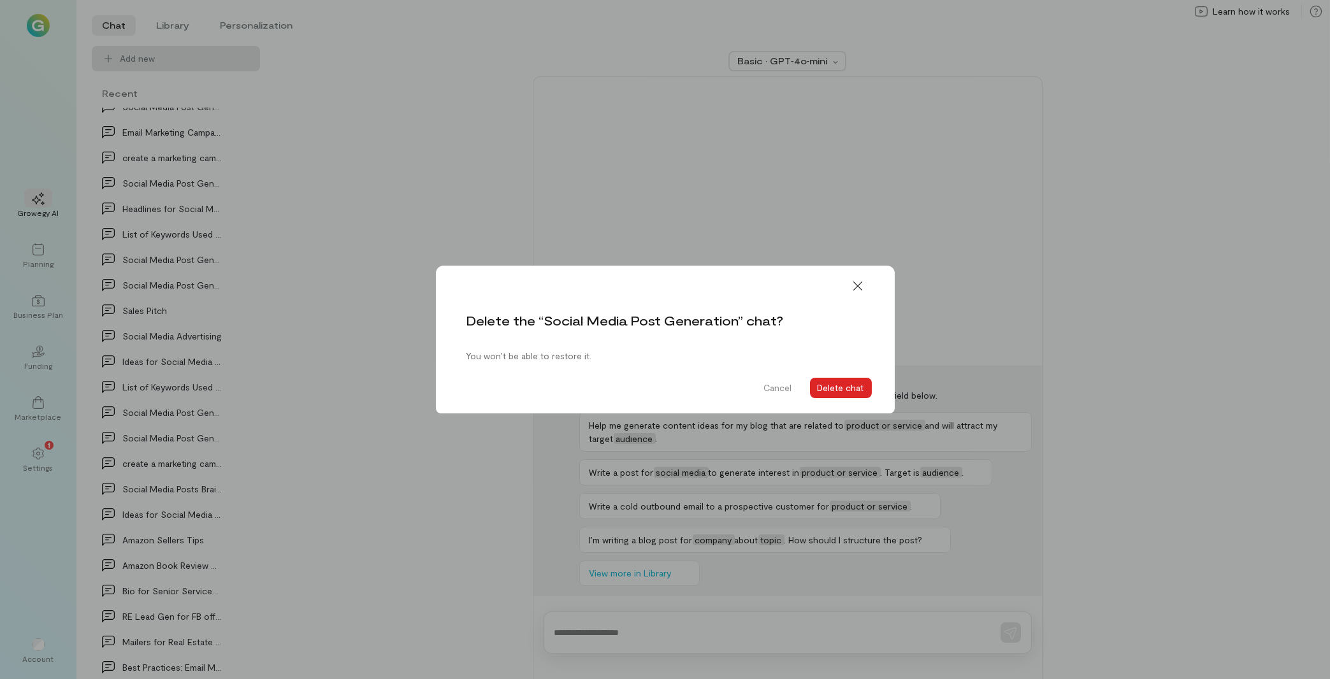
click at [830, 384] on button "Delete chat" at bounding box center [841, 388] width 62 height 20
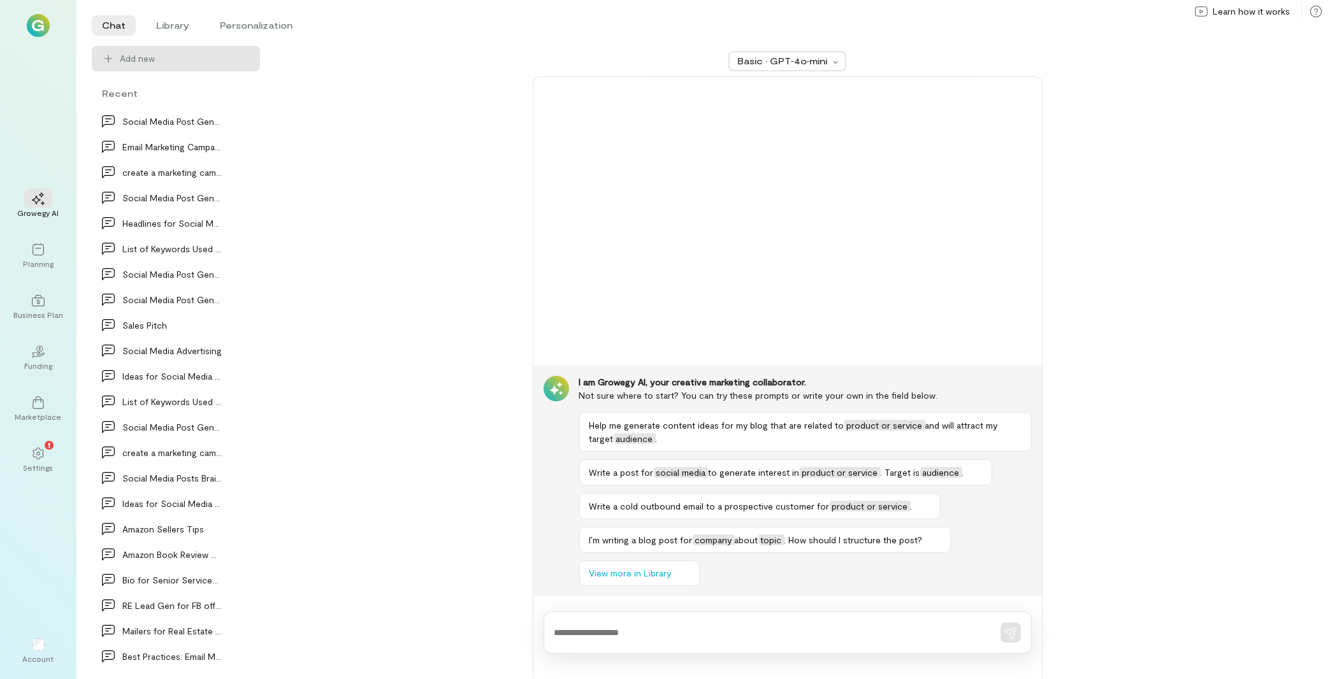
scroll to position [483, 0]
click at [237, 429] on icon at bounding box center [243, 427] width 13 height 13
click at [224, 486] on span "Delete" at bounding box center [215, 480] width 62 height 13
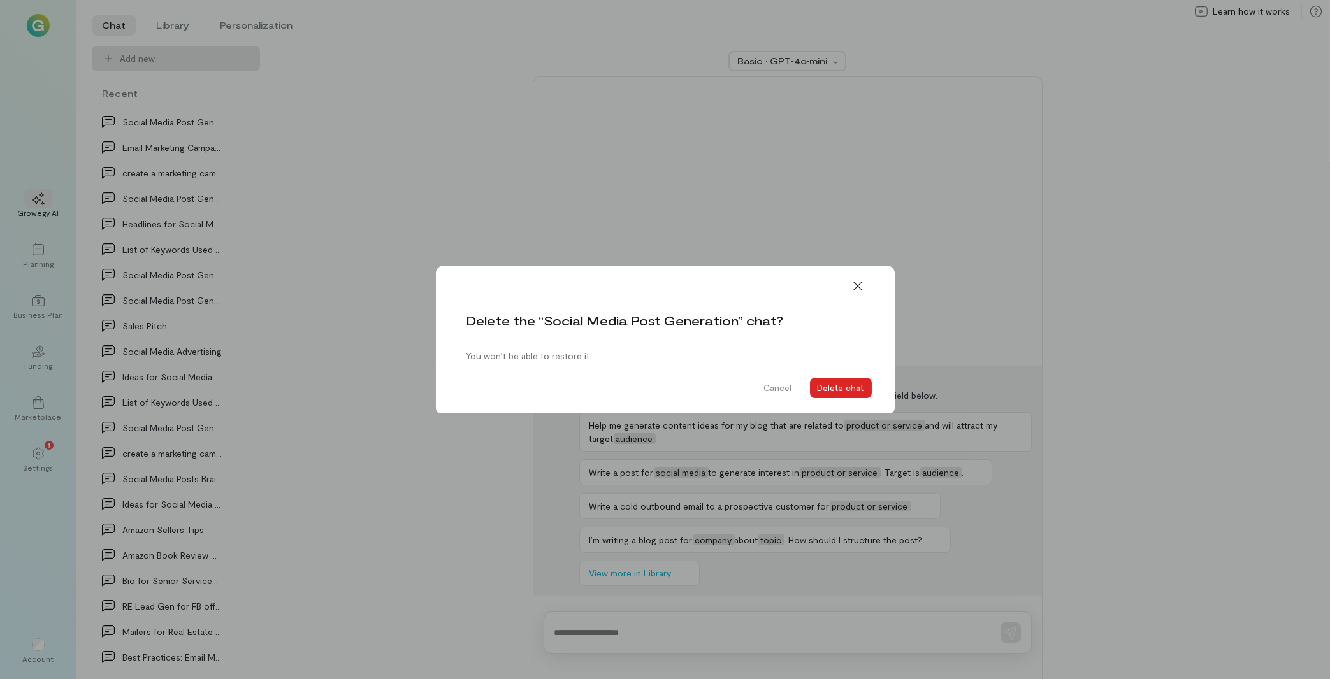
click at [834, 390] on button "Delete chat" at bounding box center [841, 388] width 62 height 20
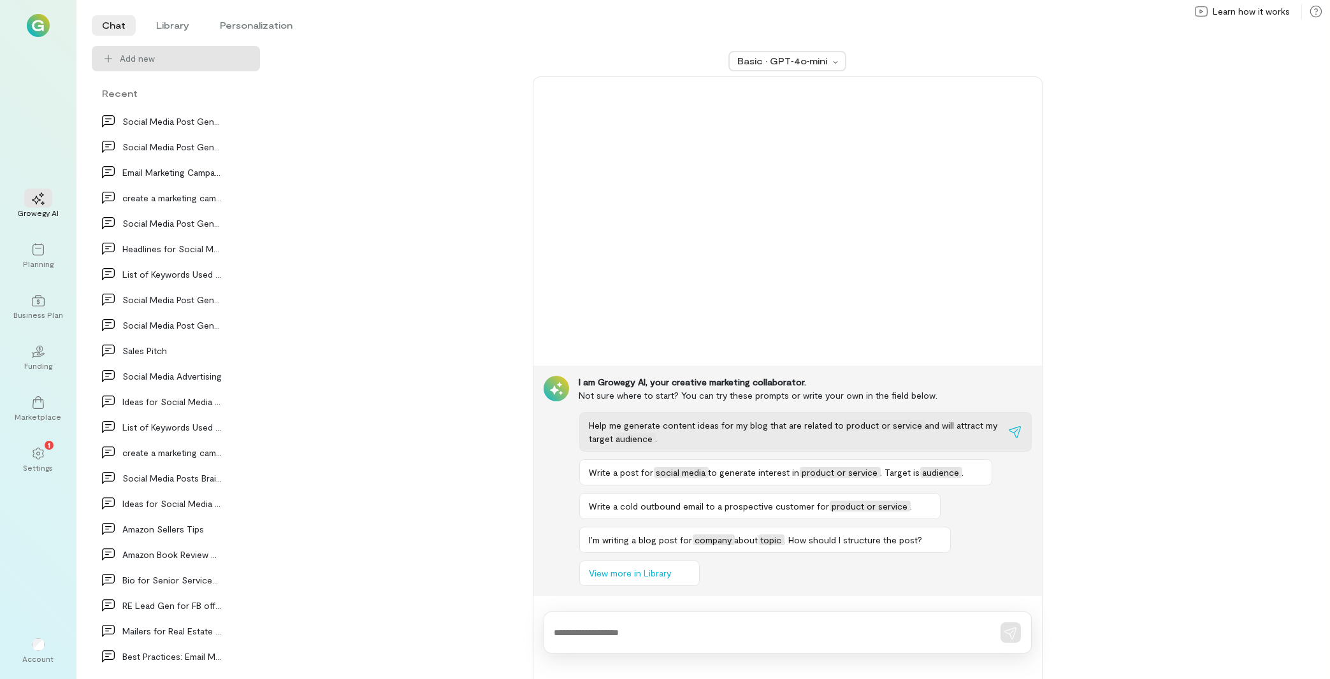
scroll to position [458, 0]
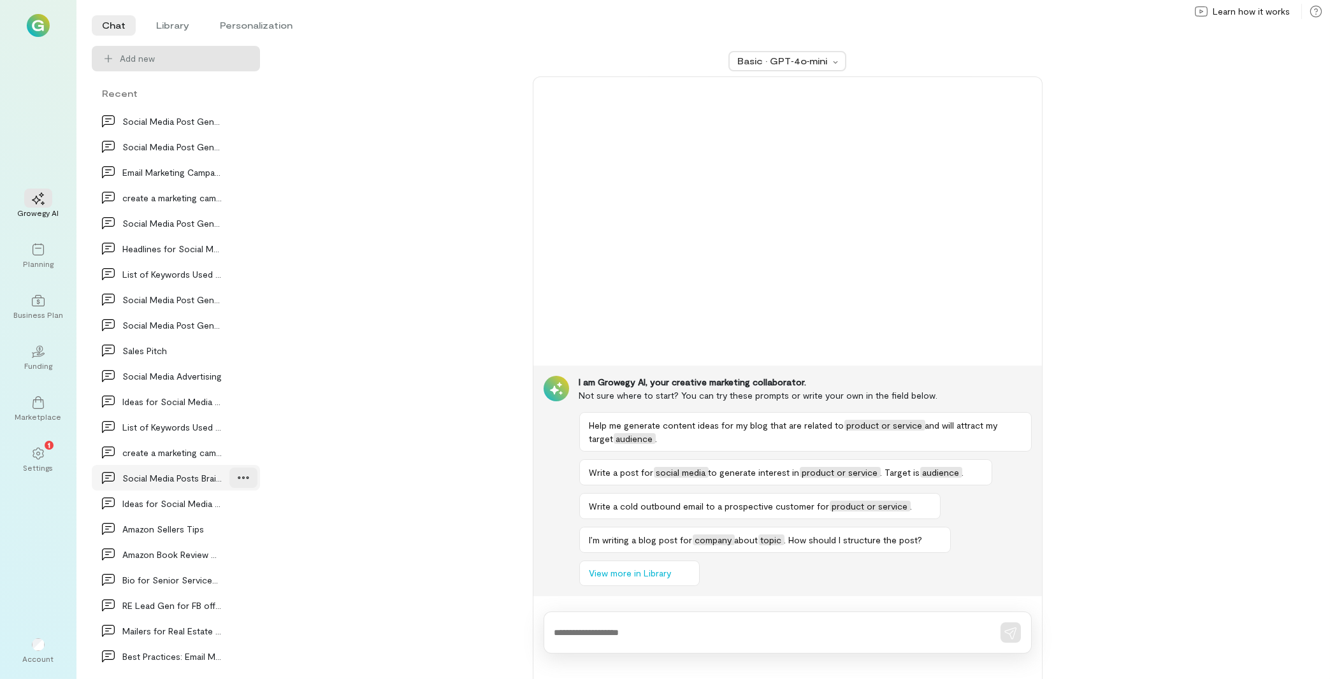
click at [229, 475] on div at bounding box center [243, 478] width 28 height 20
click at [194, 535] on span "Delete" at bounding box center [215, 530] width 62 height 13
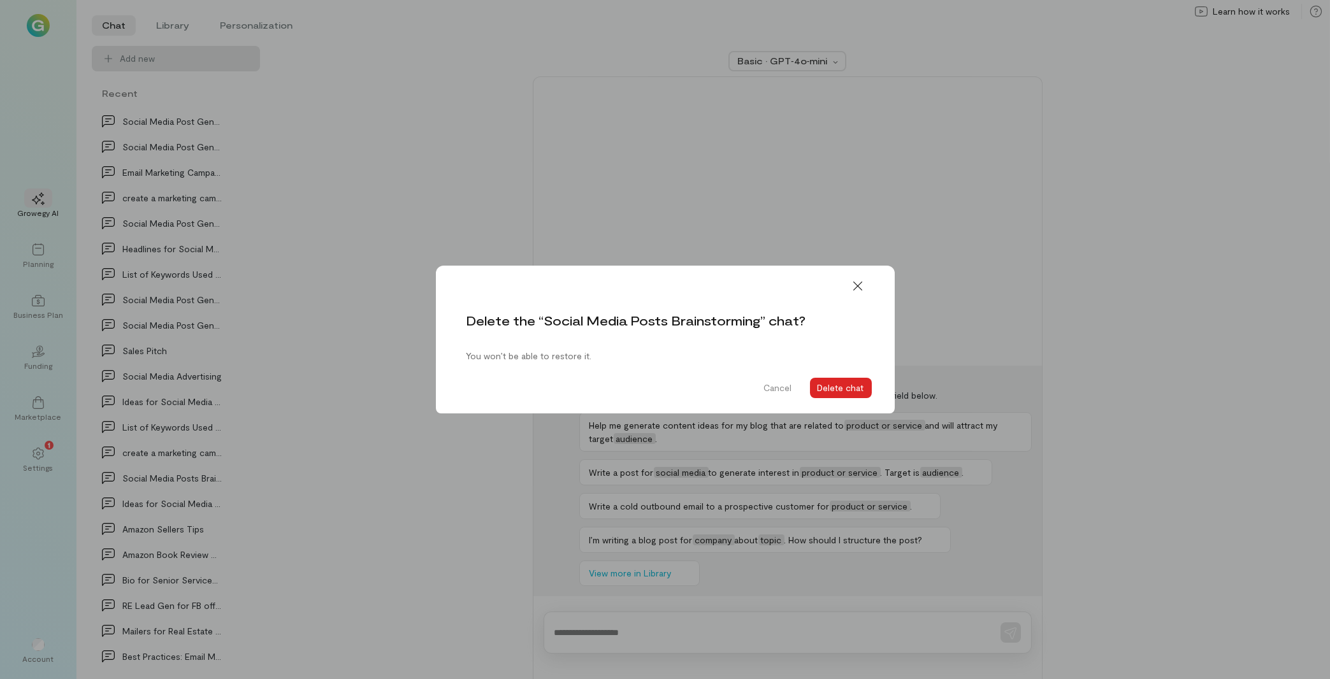
click at [846, 389] on button "Delete chat" at bounding box center [841, 388] width 62 height 20
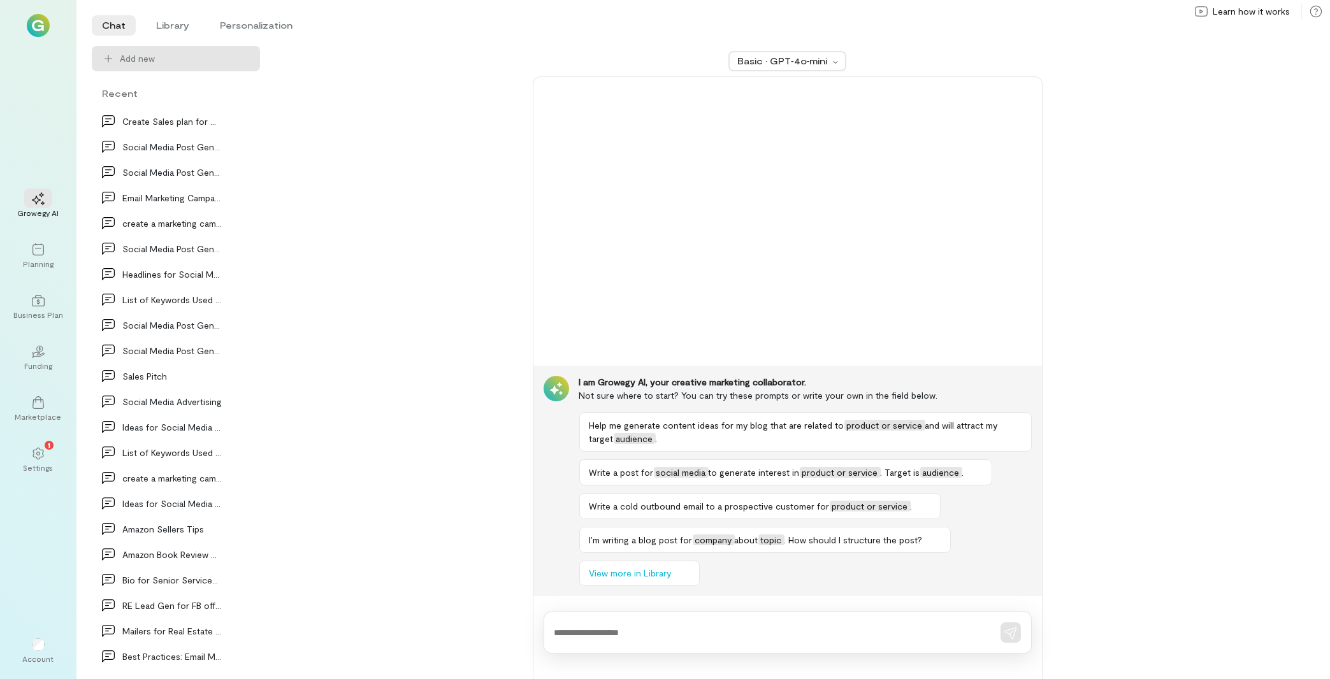
scroll to position [432, 0]
click at [237, 297] on icon at bounding box center [243, 300] width 13 height 13
click at [195, 349] on span "Delete" at bounding box center [215, 353] width 62 height 13
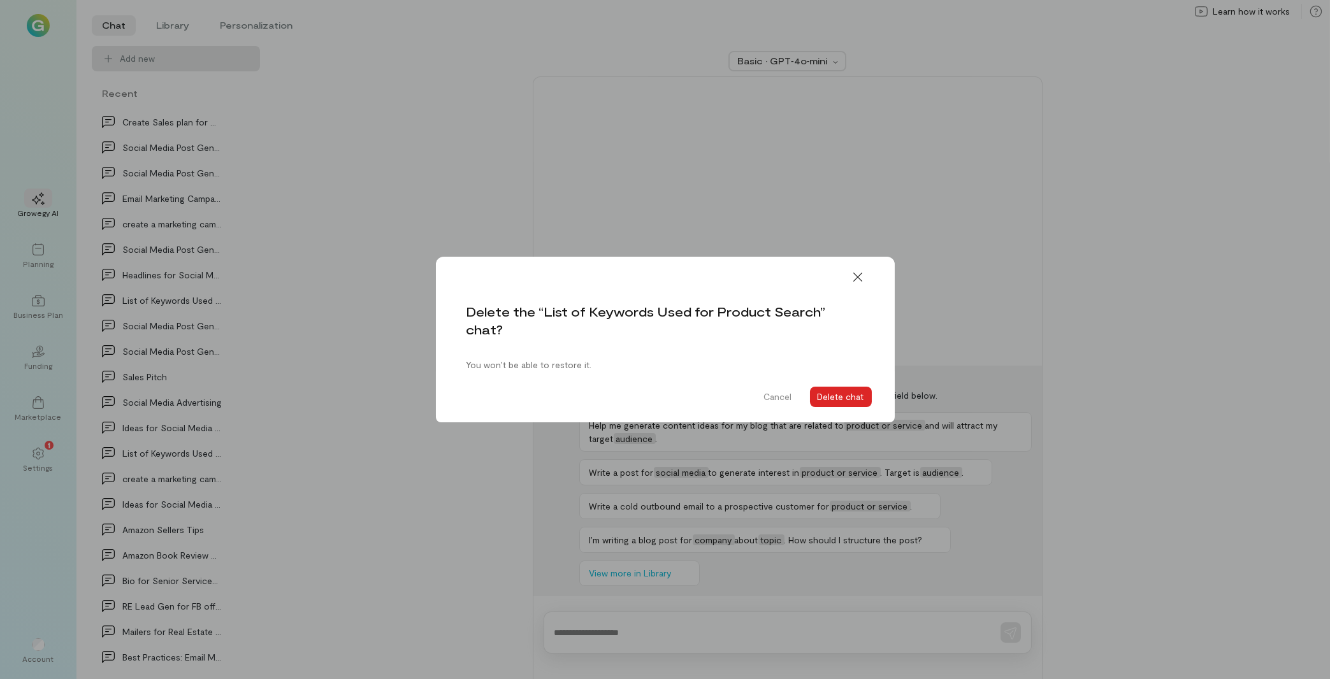
click at [832, 394] on button "Delete chat" at bounding box center [841, 397] width 62 height 20
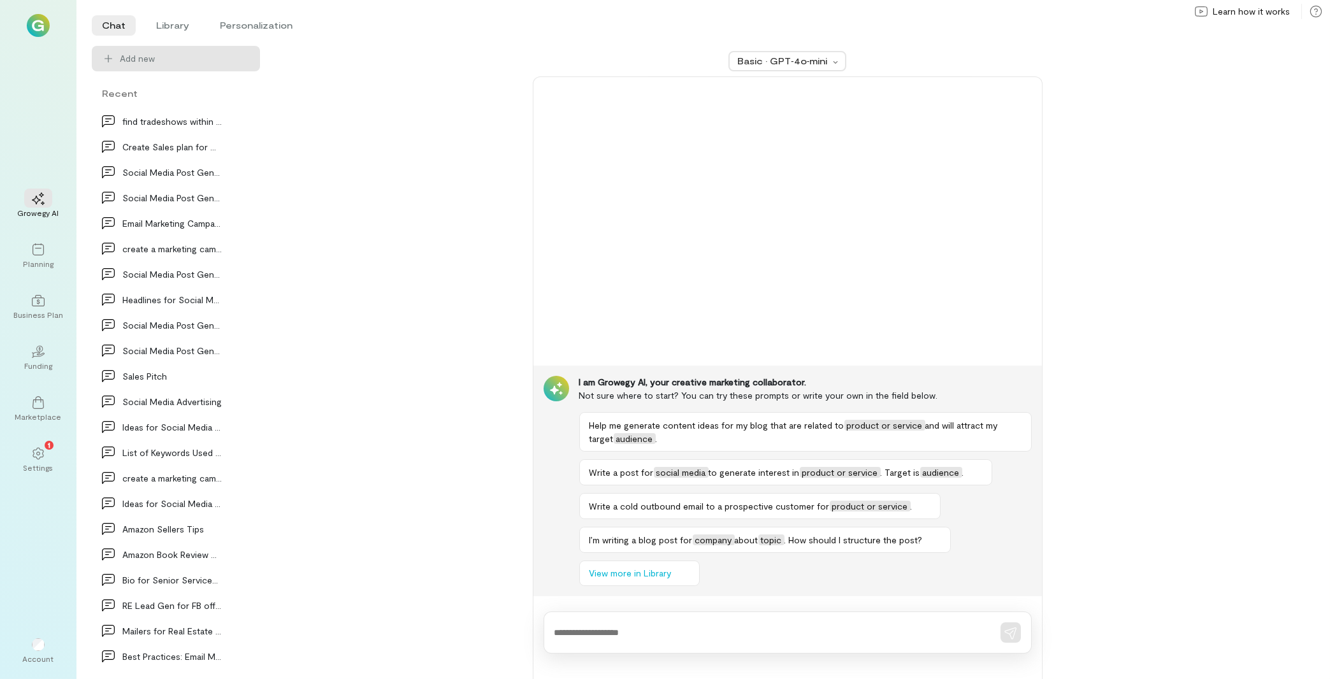
scroll to position [407, 0]
click at [229, 322] on div at bounding box center [243, 325] width 28 height 20
click at [194, 379] on span "Delete" at bounding box center [215, 378] width 62 height 13
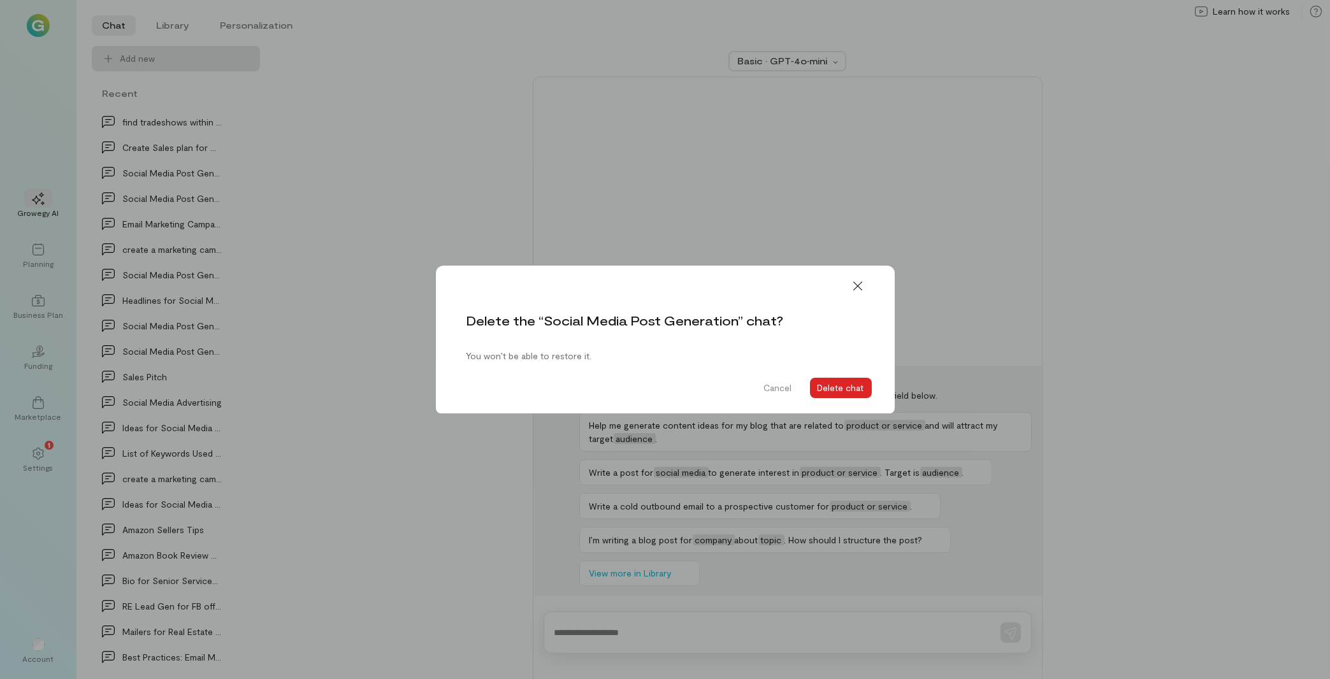
click at [834, 386] on button "Delete chat" at bounding box center [841, 388] width 62 height 20
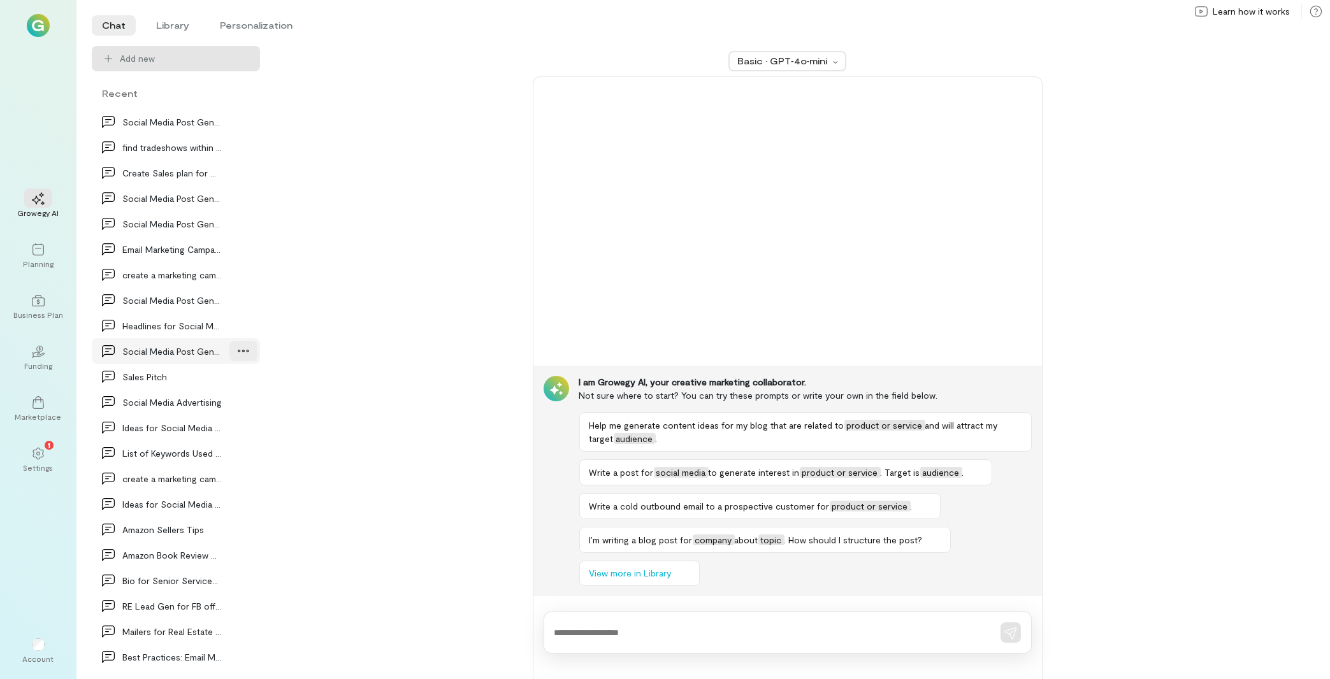
click at [229, 352] on div at bounding box center [243, 351] width 28 height 20
click at [213, 403] on span "Delete" at bounding box center [215, 404] width 62 height 13
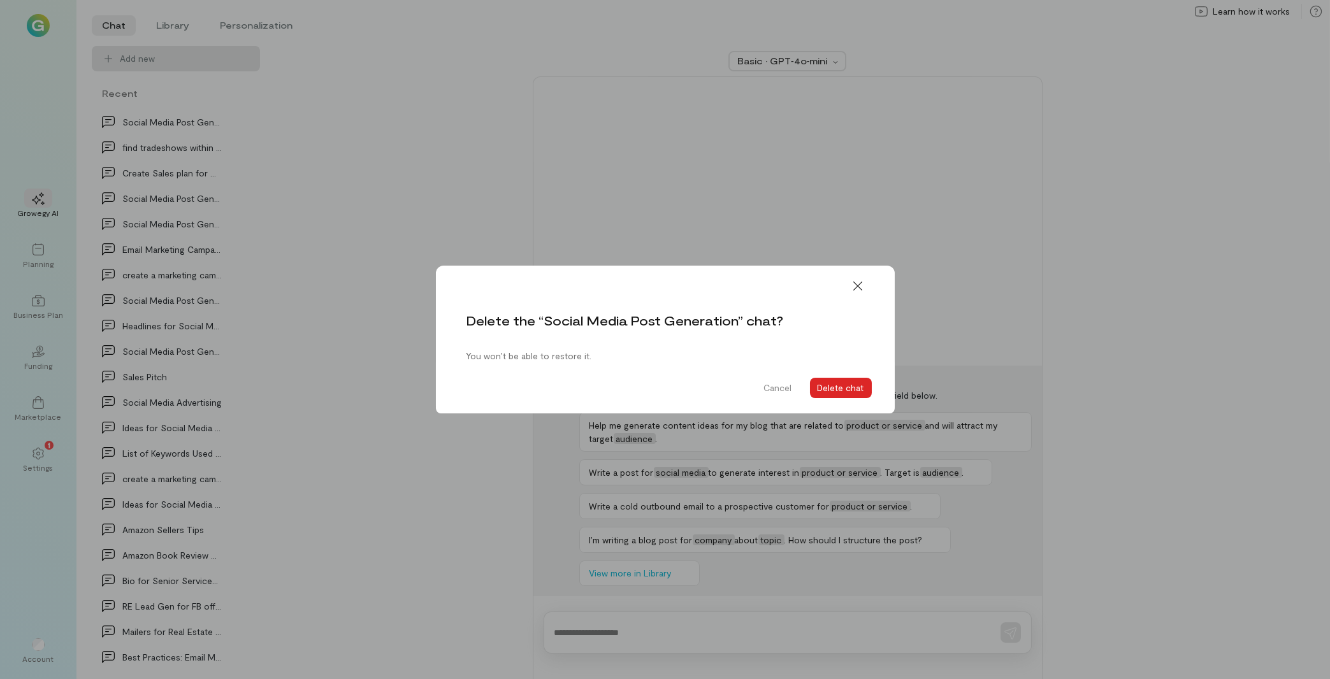
click at [853, 386] on button "Delete chat" at bounding box center [841, 388] width 62 height 20
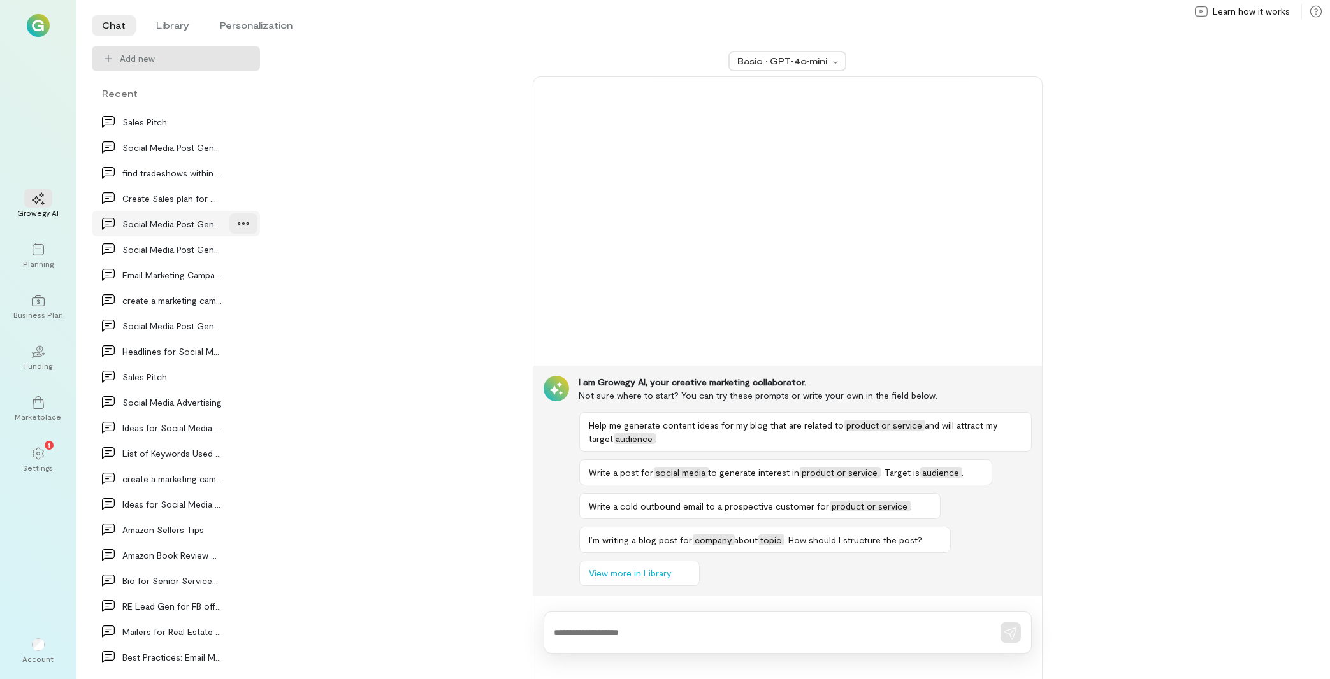
click at [229, 223] on div at bounding box center [243, 223] width 28 height 20
click at [213, 275] on span "Delete" at bounding box center [215, 276] width 62 height 13
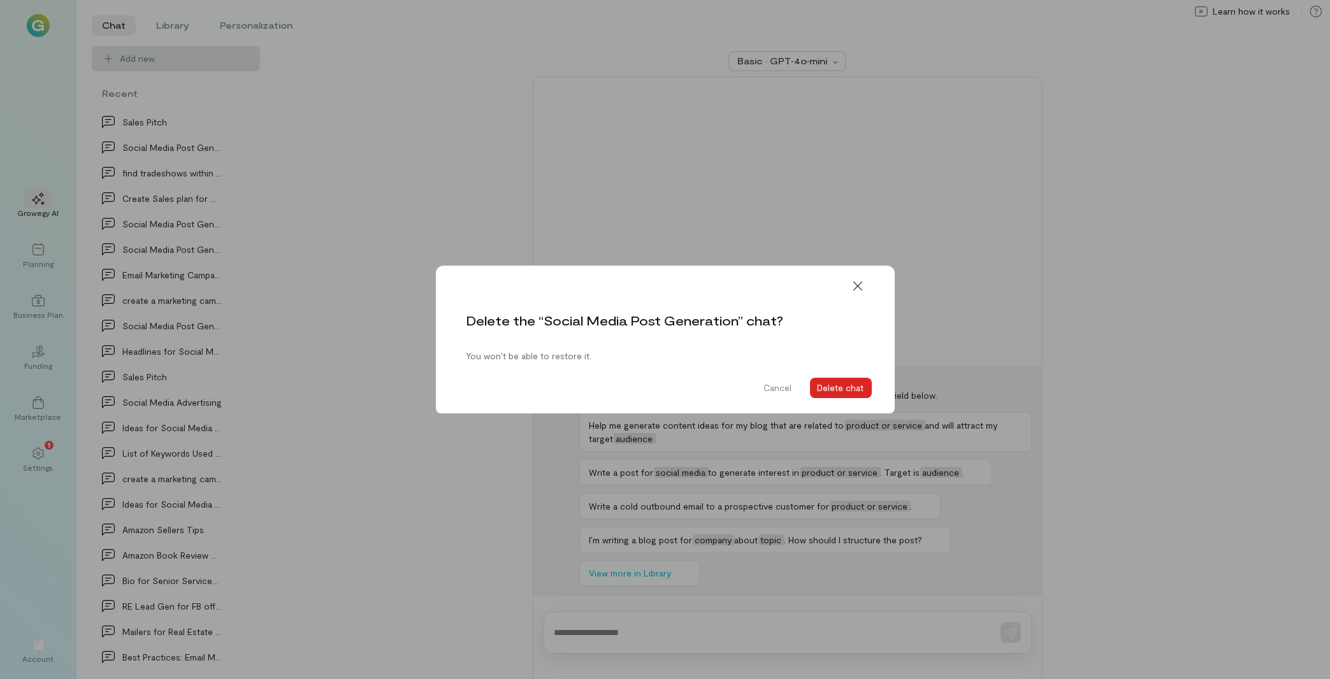
click at [830, 385] on button "Delete chat" at bounding box center [841, 388] width 62 height 20
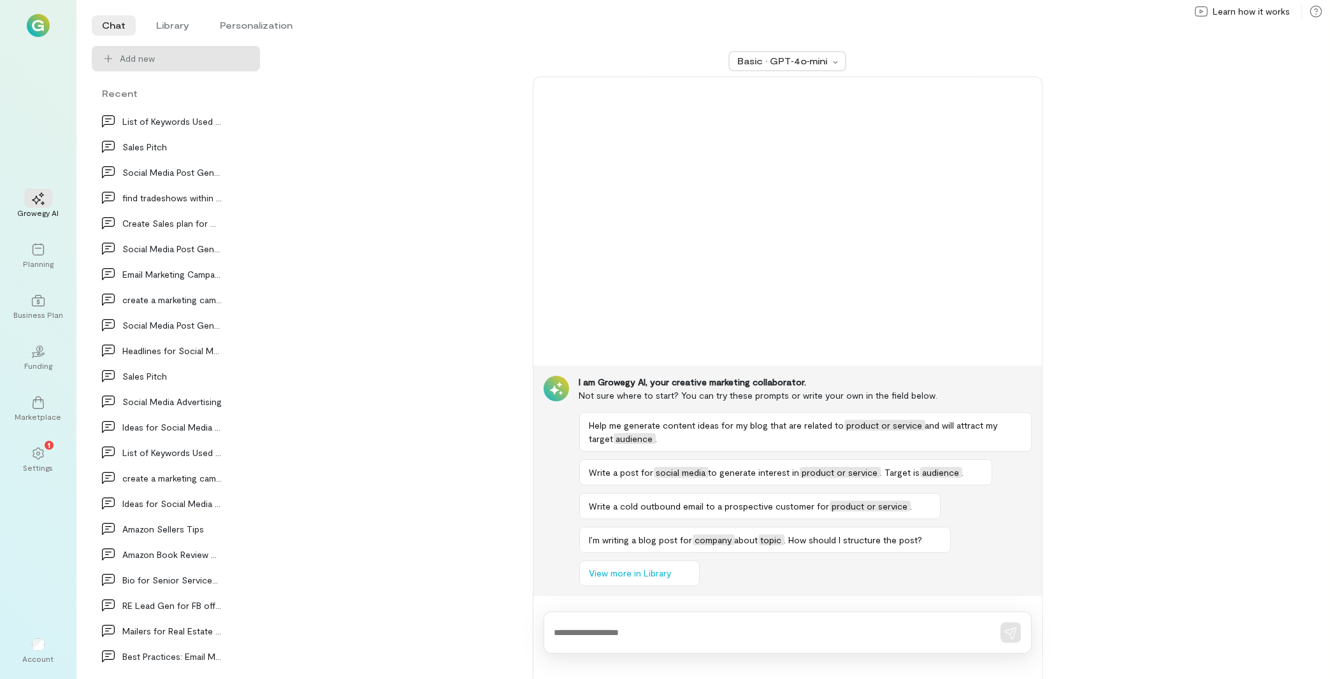
scroll to position [330, 0]
click at [237, 251] on icon at bounding box center [243, 249] width 13 height 13
click at [214, 300] on span "Delete" at bounding box center [215, 302] width 62 height 13
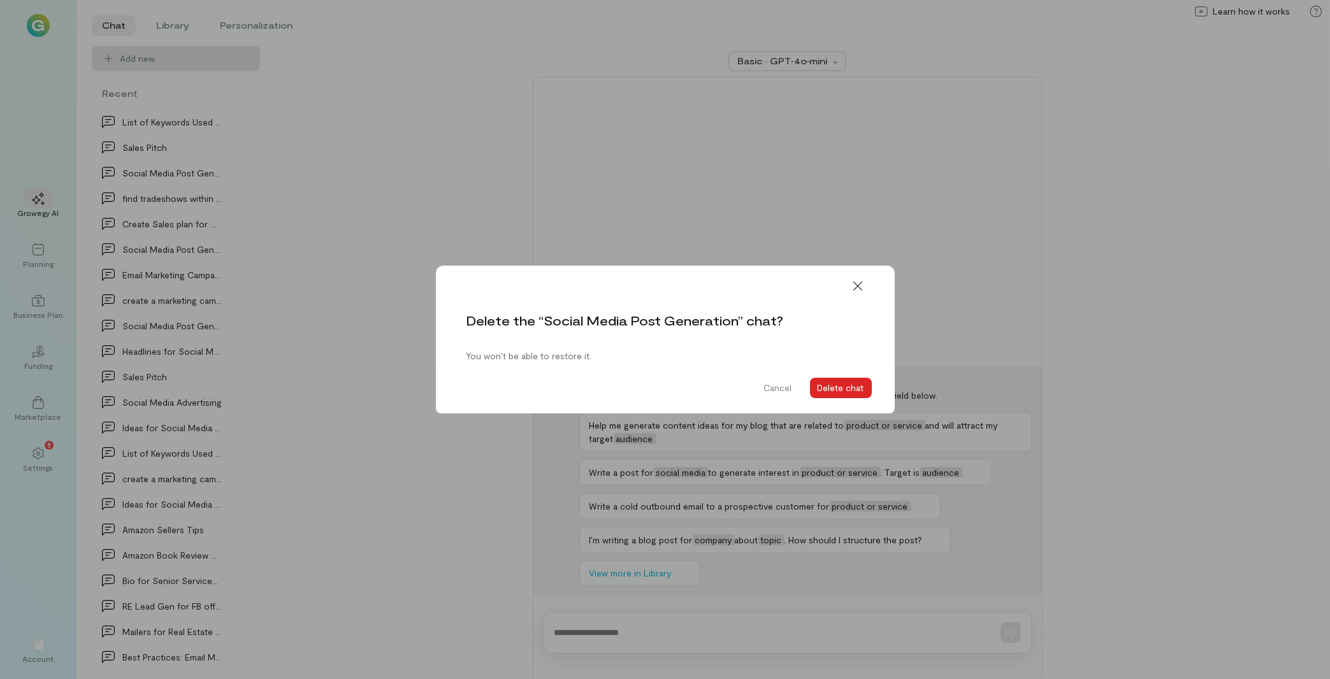
click at [848, 384] on button "Delete chat" at bounding box center [841, 388] width 62 height 20
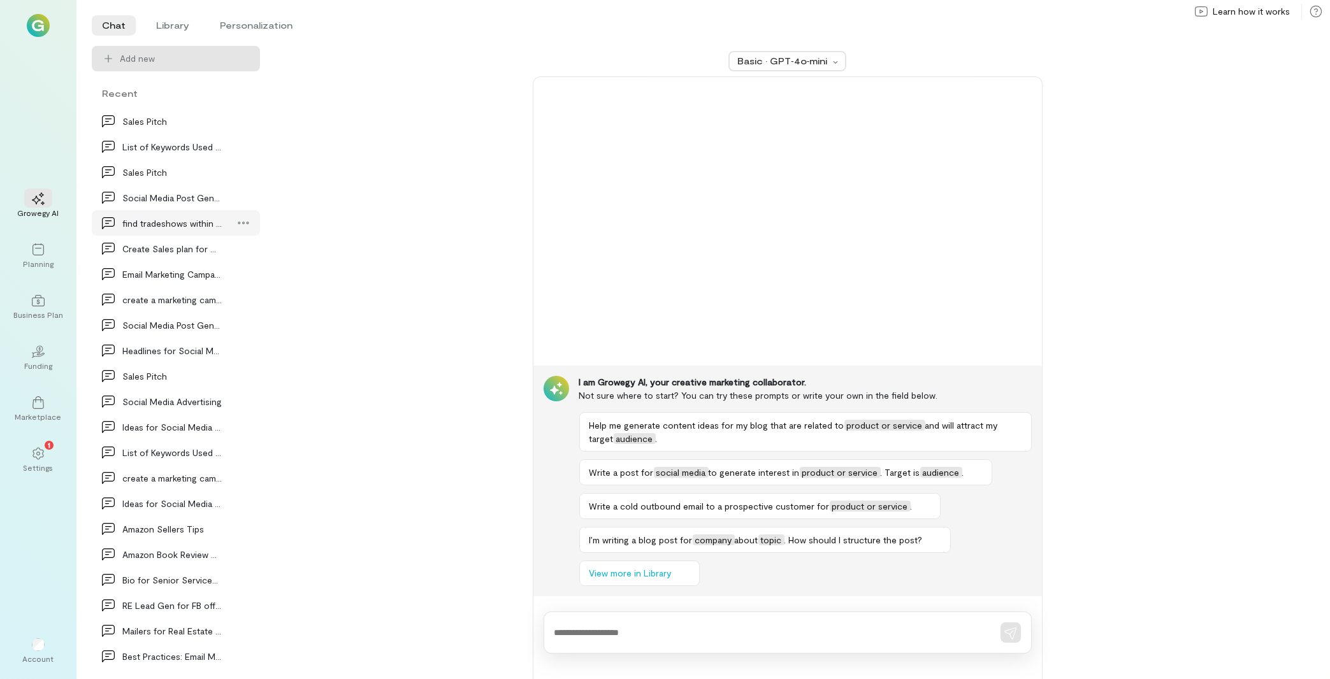
scroll to position [168, 0]
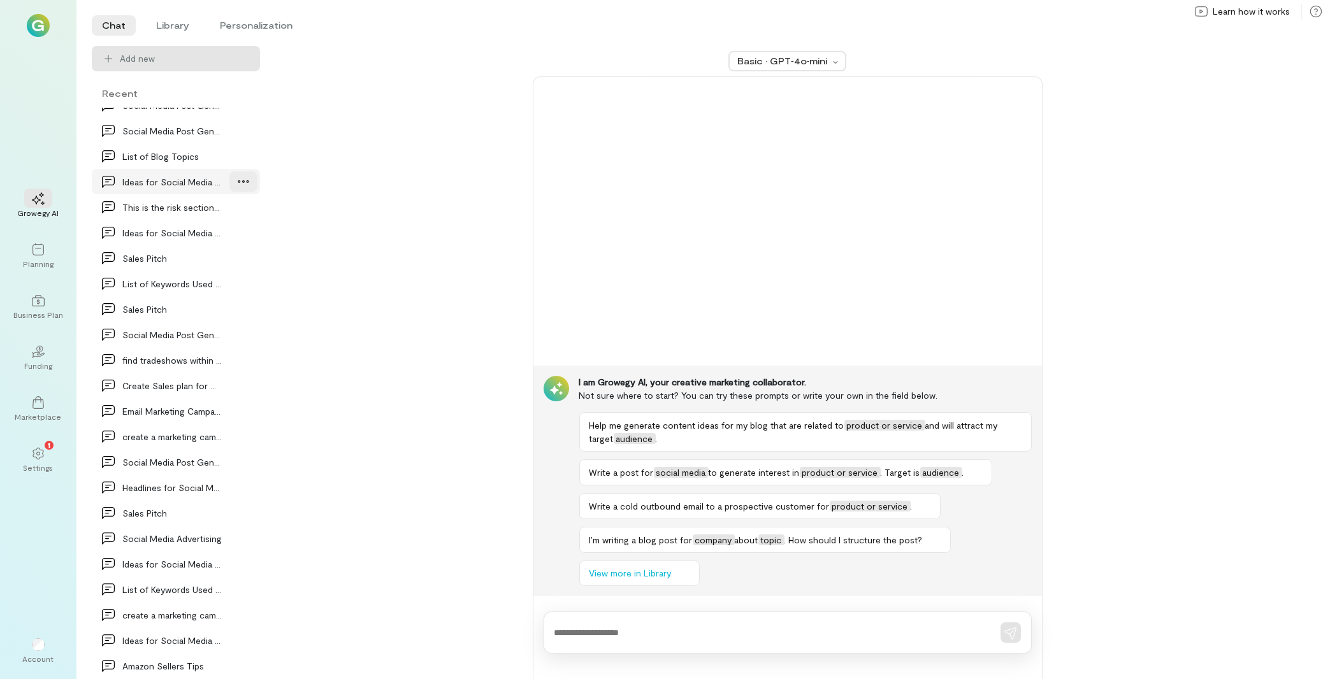
click at [237, 187] on icon at bounding box center [243, 181] width 13 height 13
click at [213, 234] on span "Delete" at bounding box center [215, 234] width 62 height 13
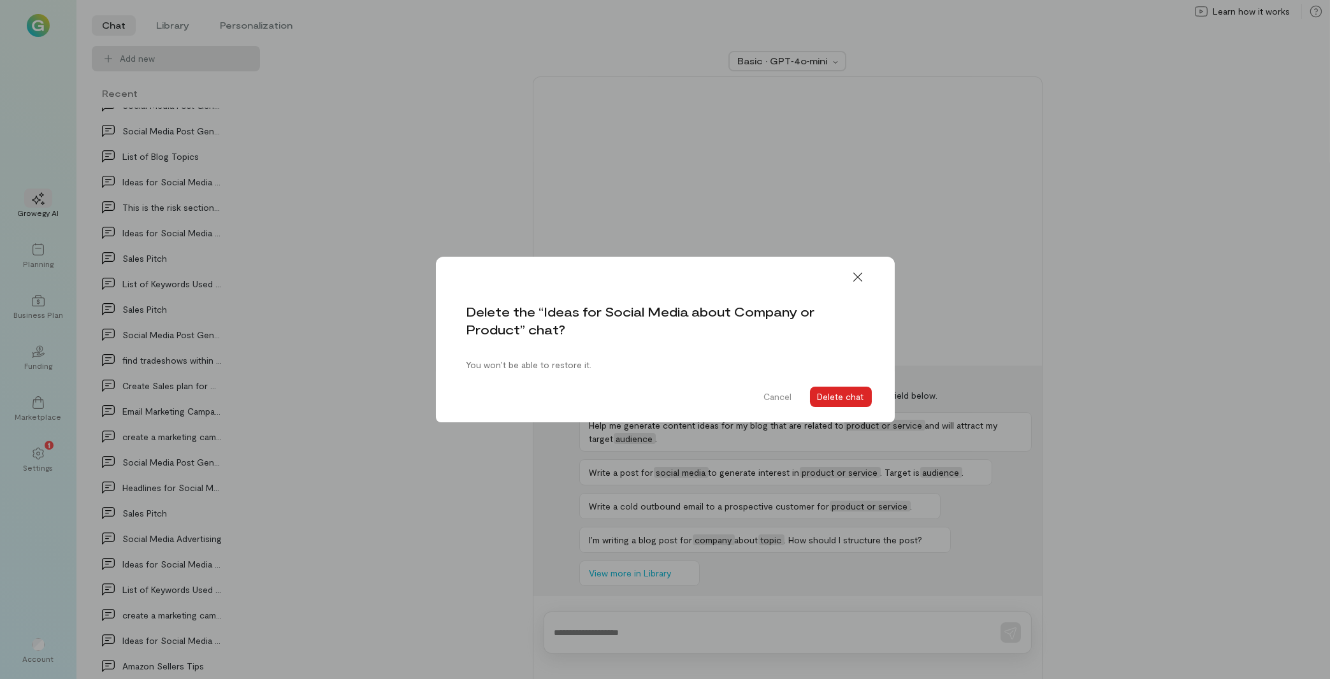
click at [837, 389] on button "Delete chat" at bounding box center [841, 397] width 62 height 20
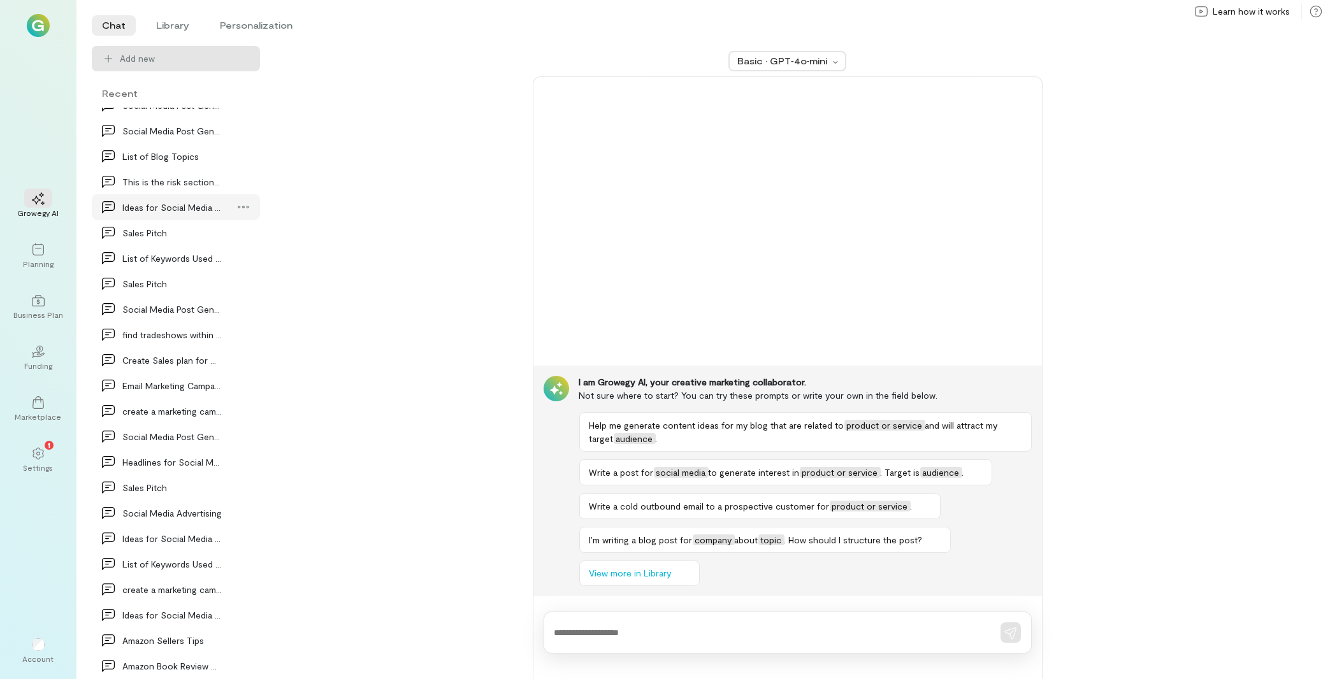
click at [215, 205] on div "Ideas for Social Media about Company or Product" at bounding box center [176, 206] width 168 height 25
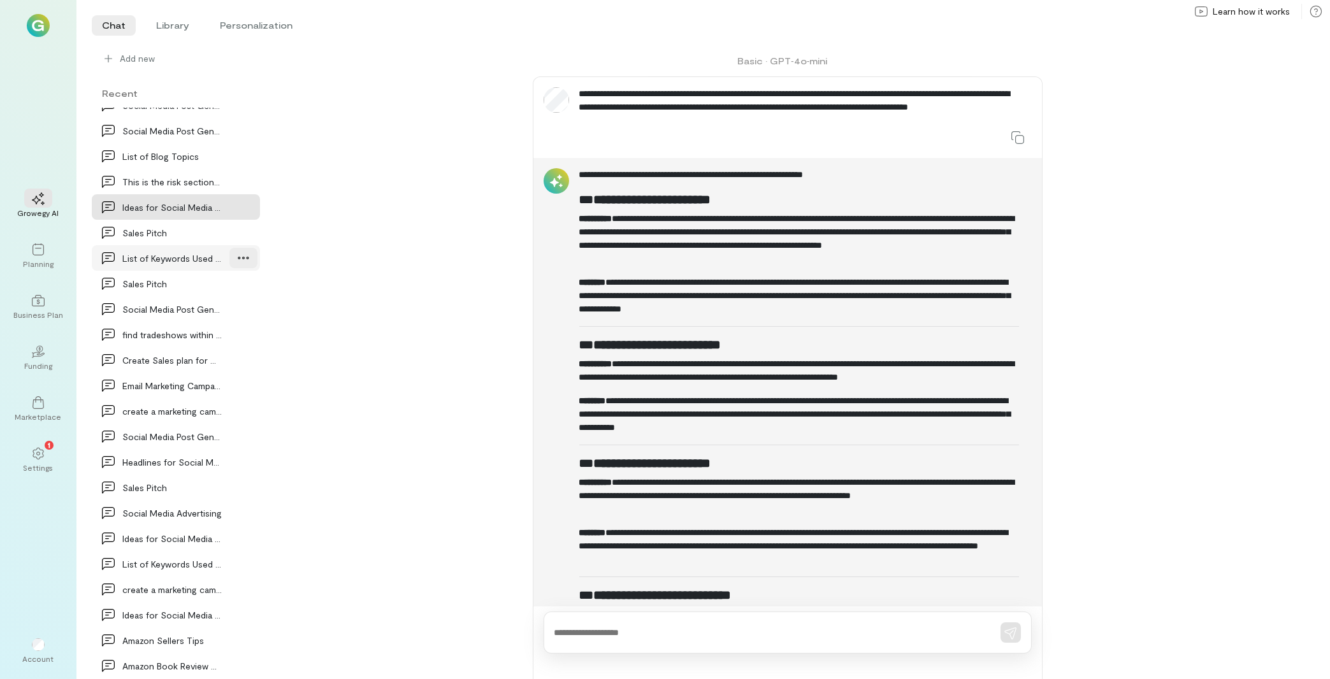
scroll to position [899, 0]
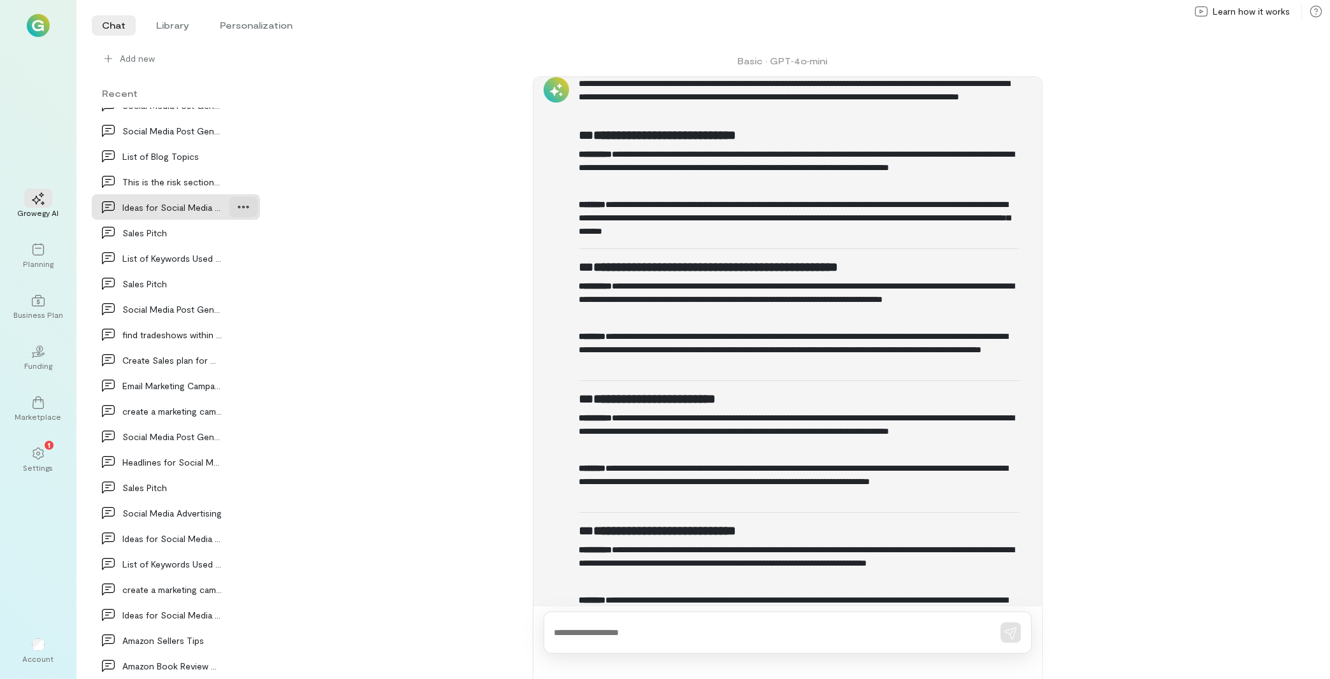
click at [237, 208] on icon at bounding box center [243, 207] width 13 height 13
click at [217, 248] on link "Delete" at bounding box center [207, 259] width 96 height 25
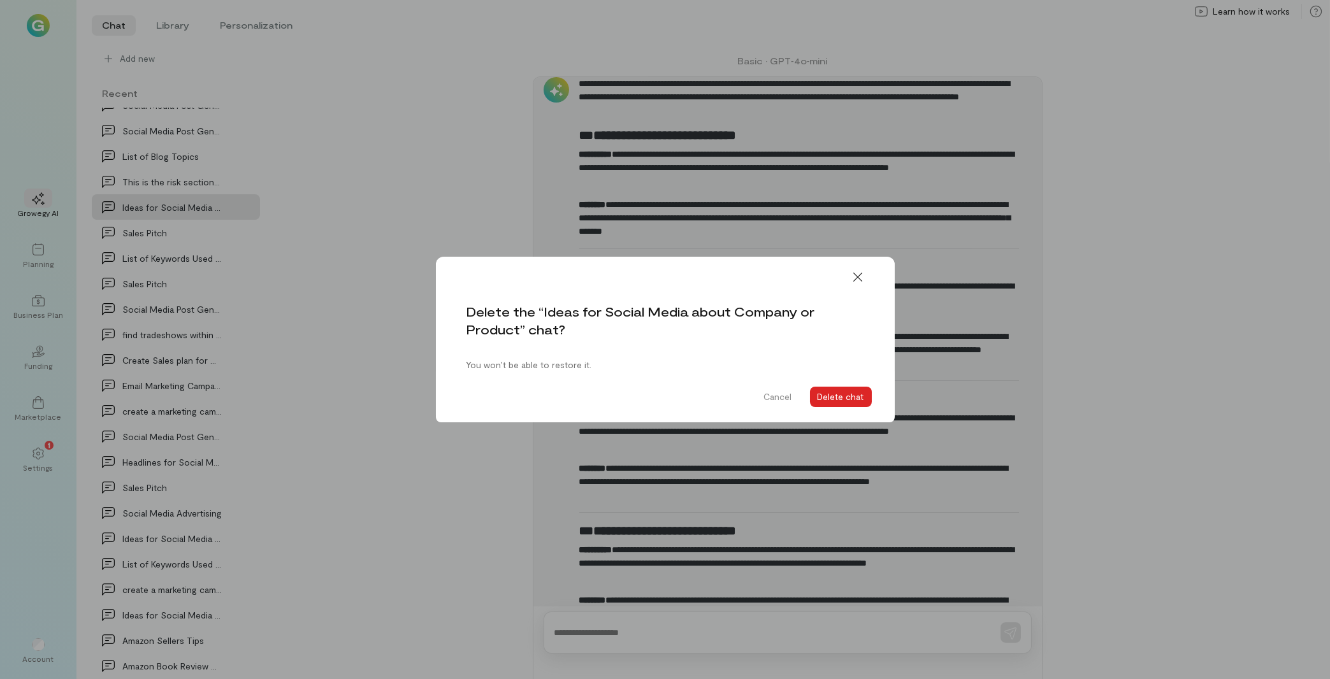
click at [846, 390] on button "Delete chat" at bounding box center [841, 397] width 62 height 20
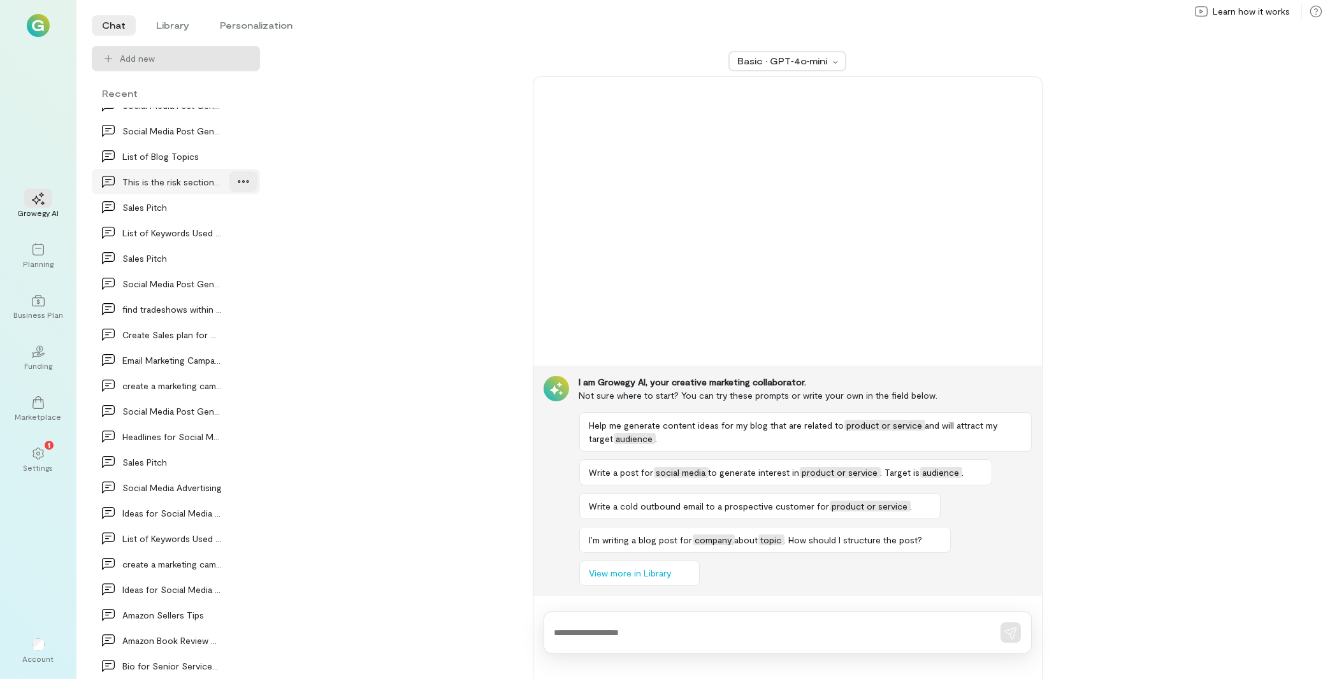
click at [229, 177] on div at bounding box center [243, 181] width 28 height 20
click at [218, 231] on span "Delete" at bounding box center [215, 234] width 62 height 13
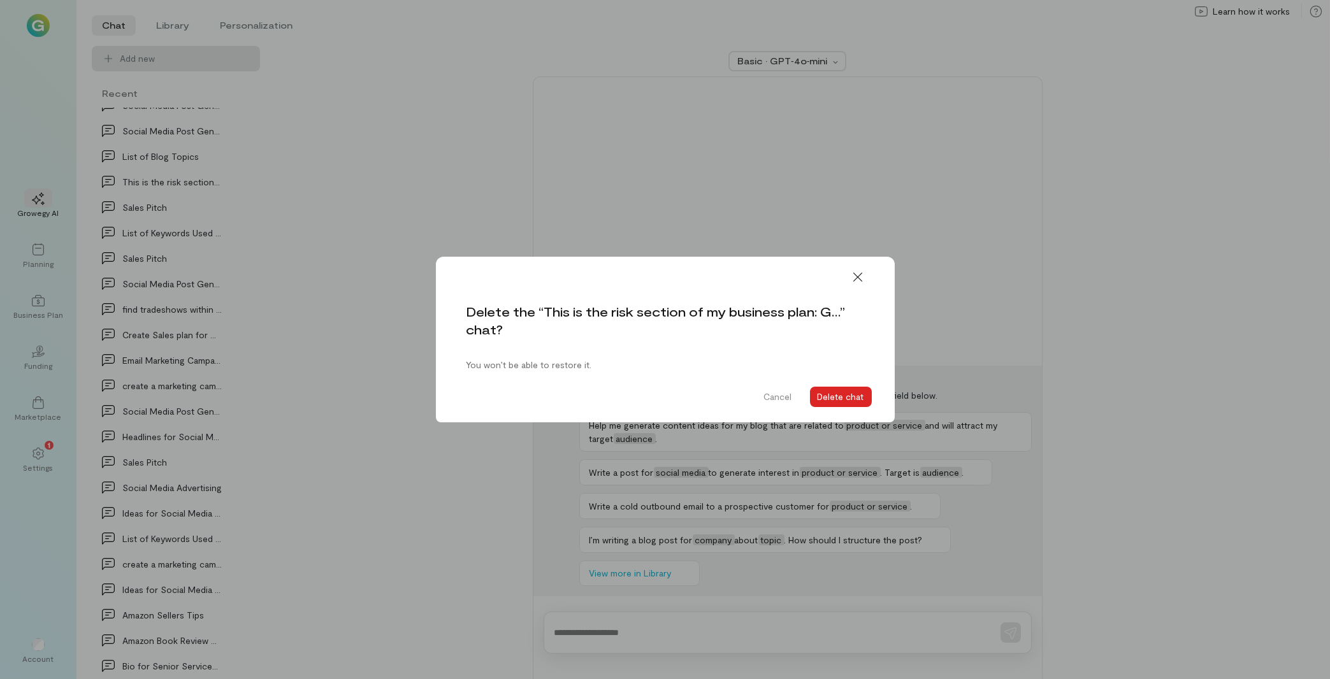
click at [861, 396] on button "Delete chat" at bounding box center [841, 397] width 62 height 20
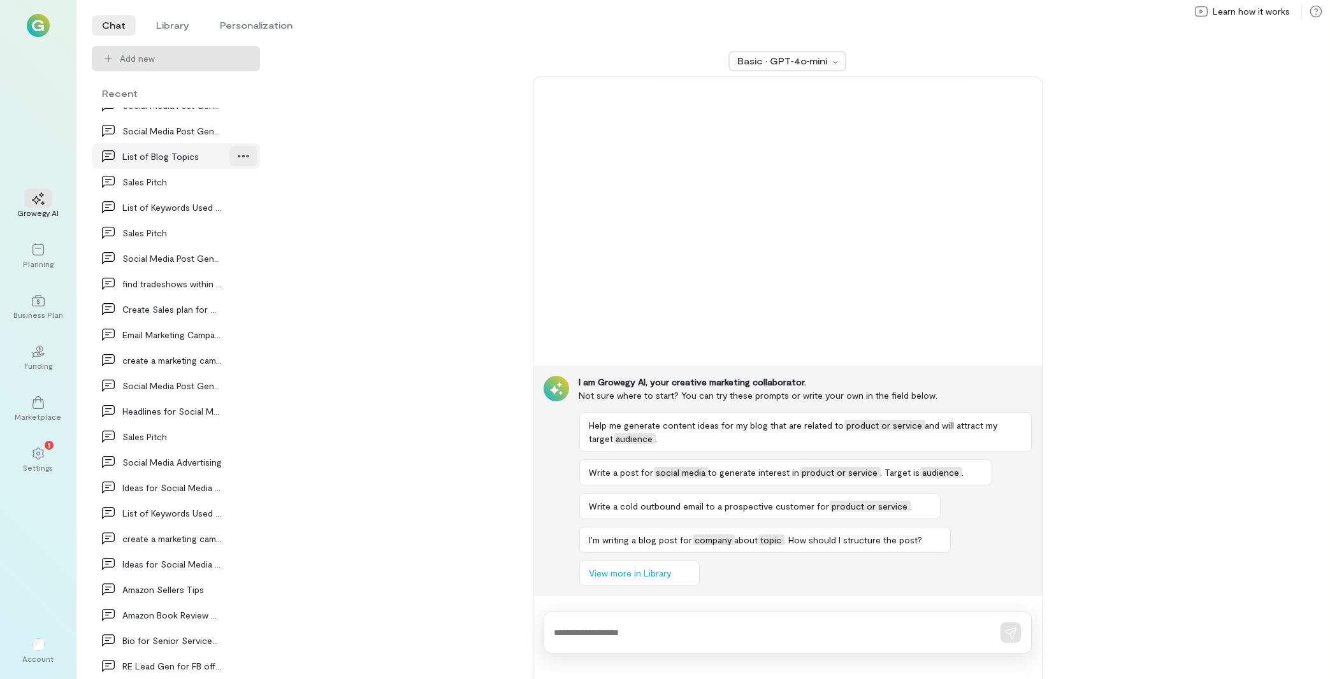
click at [237, 153] on icon at bounding box center [243, 156] width 13 height 13
click at [218, 209] on span "Delete" at bounding box center [215, 209] width 62 height 13
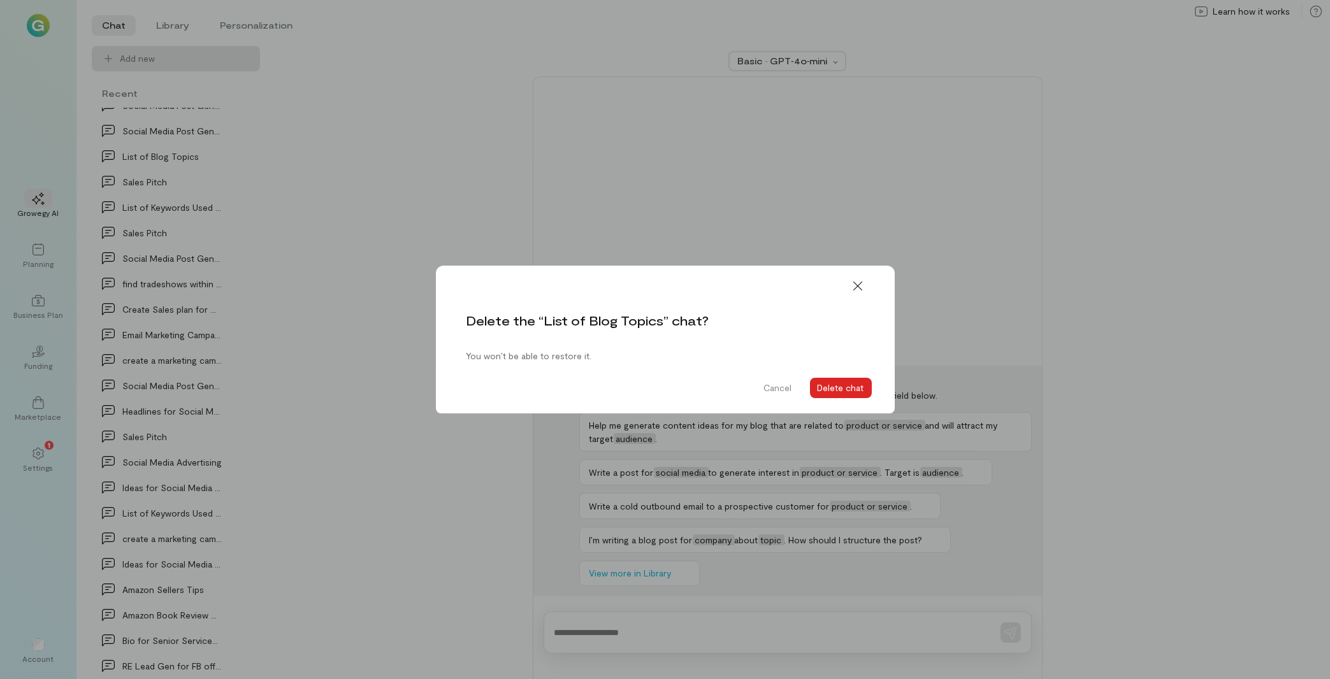
click at [823, 385] on button "Delete chat" at bounding box center [841, 388] width 62 height 20
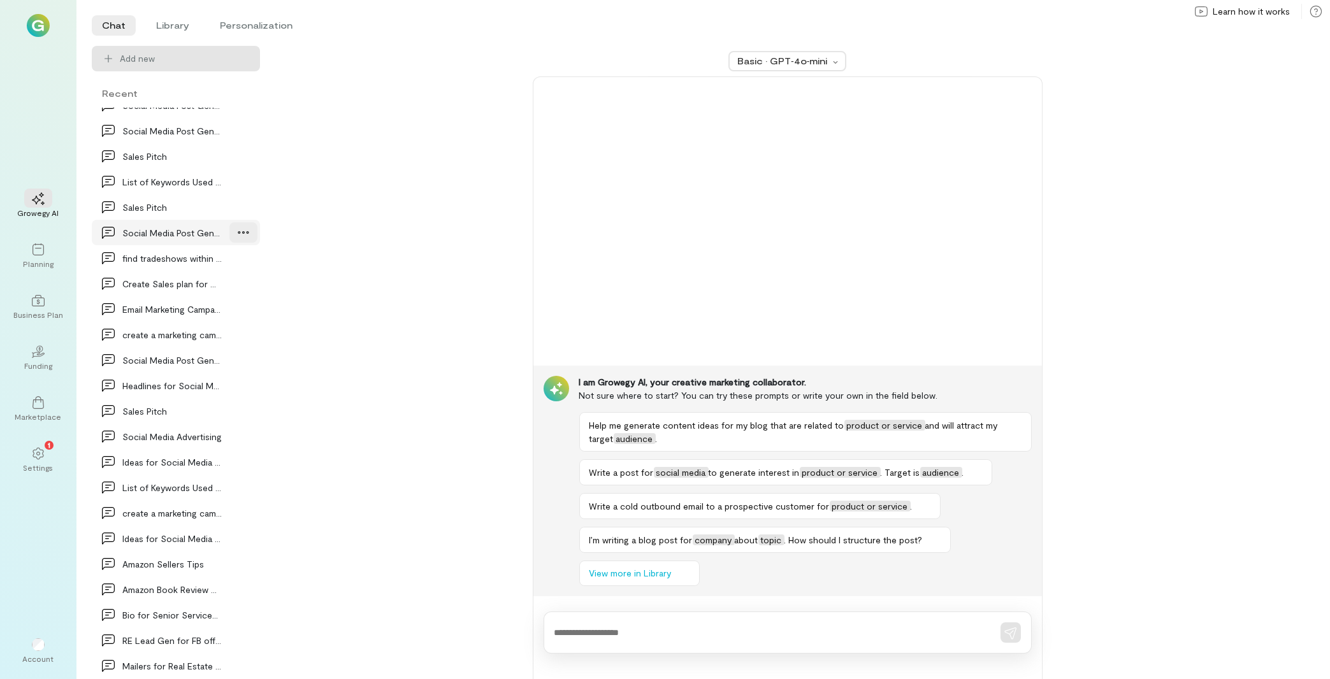
click at [237, 234] on icon at bounding box center [243, 232] width 13 height 13
click at [215, 282] on span "Delete" at bounding box center [215, 285] width 62 height 13
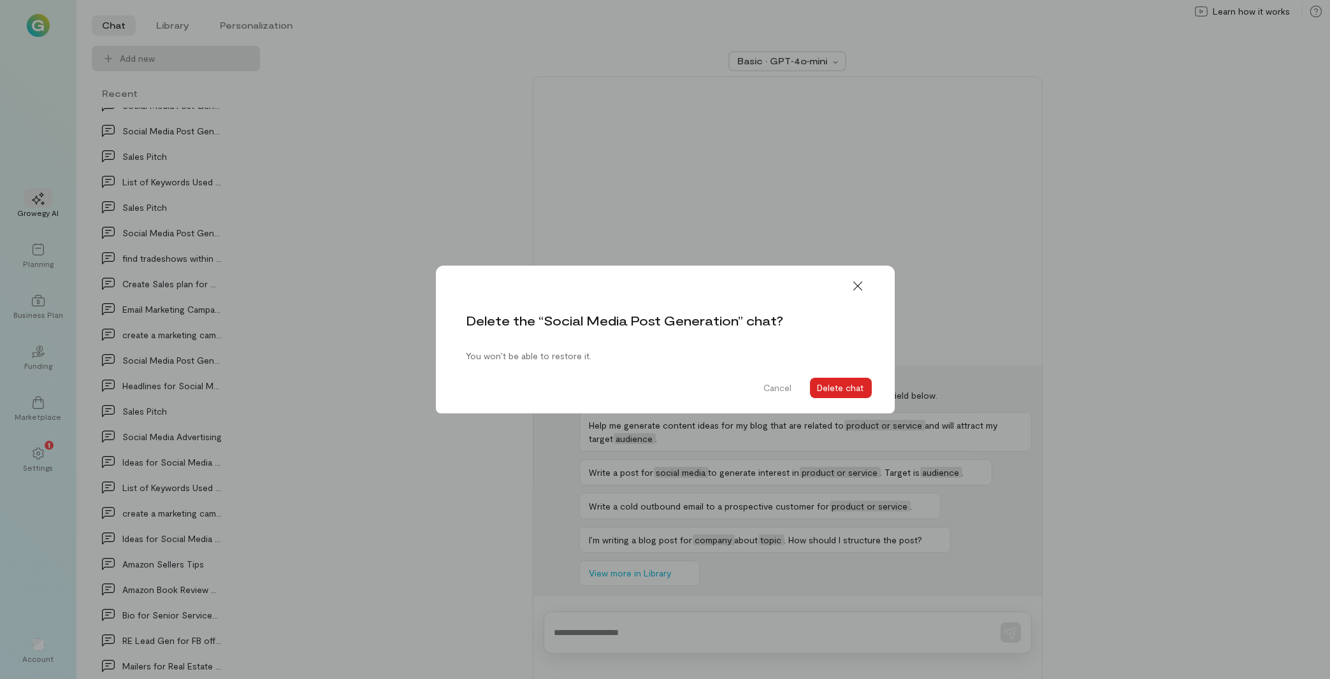
click at [858, 387] on button "Delete chat" at bounding box center [841, 388] width 62 height 20
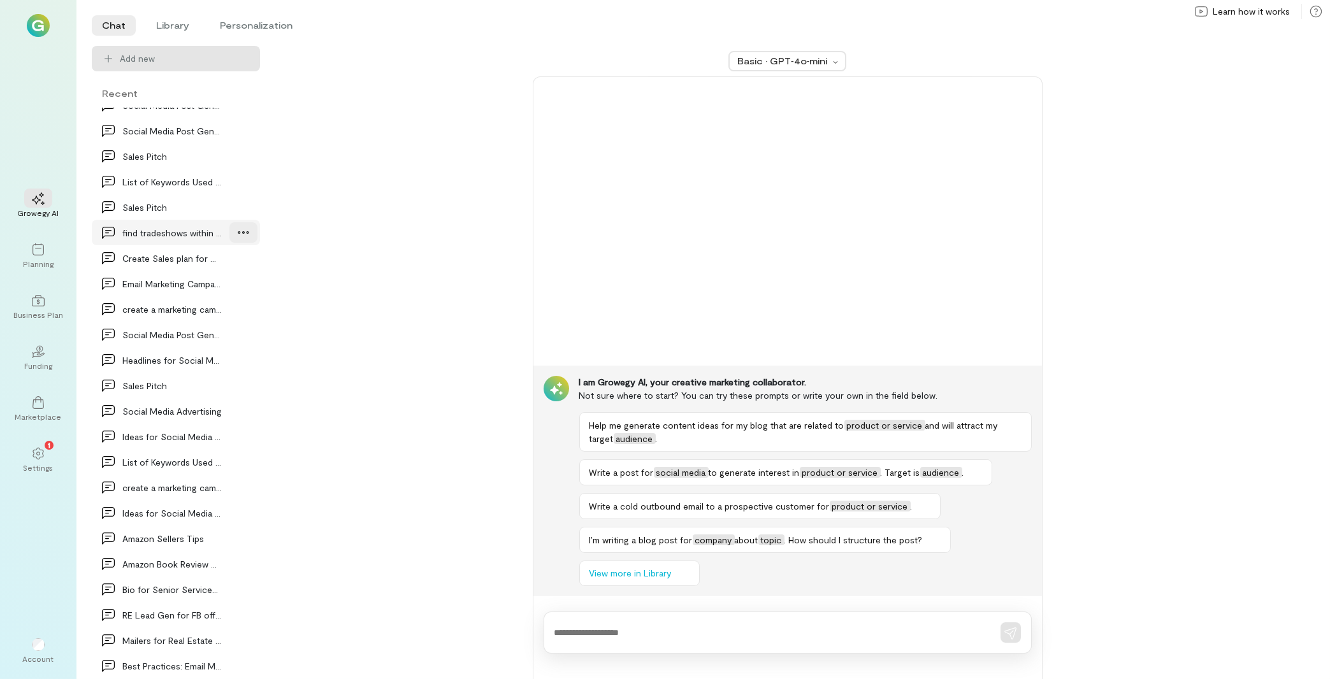
click at [235, 240] on div at bounding box center [243, 232] width 28 height 20
click at [231, 266] on div at bounding box center [243, 258] width 28 height 20
click at [209, 306] on span "Delete" at bounding box center [215, 311] width 62 height 13
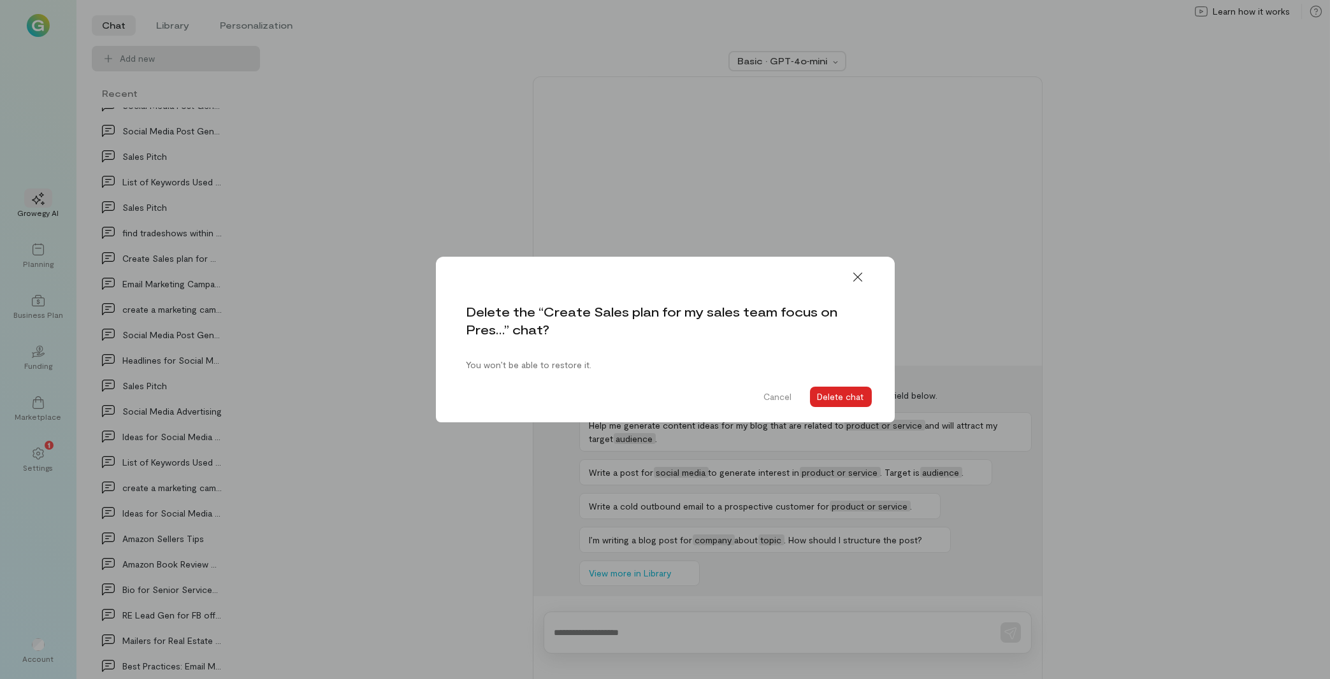
click at [841, 401] on button "Delete chat" at bounding box center [841, 397] width 62 height 20
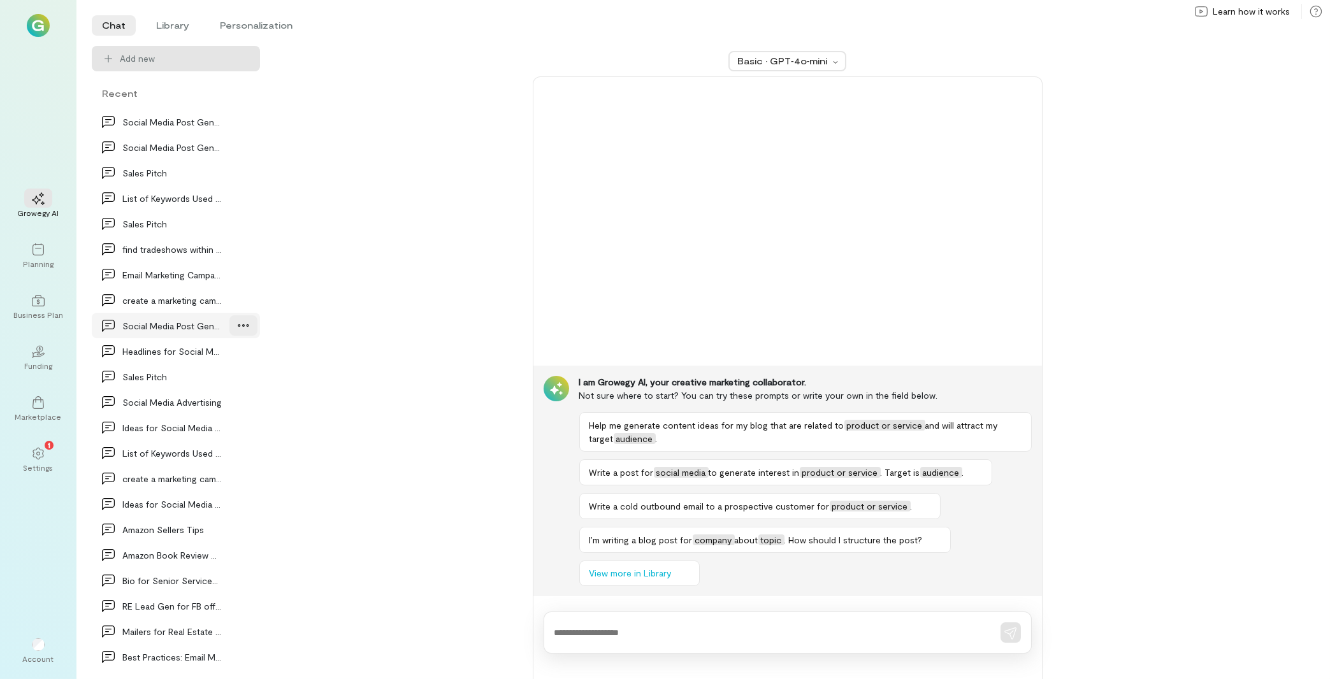
click at [237, 327] on icon at bounding box center [243, 325] width 13 height 13
click at [214, 377] on span "Delete" at bounding box center [215, 378] width 62 height 13
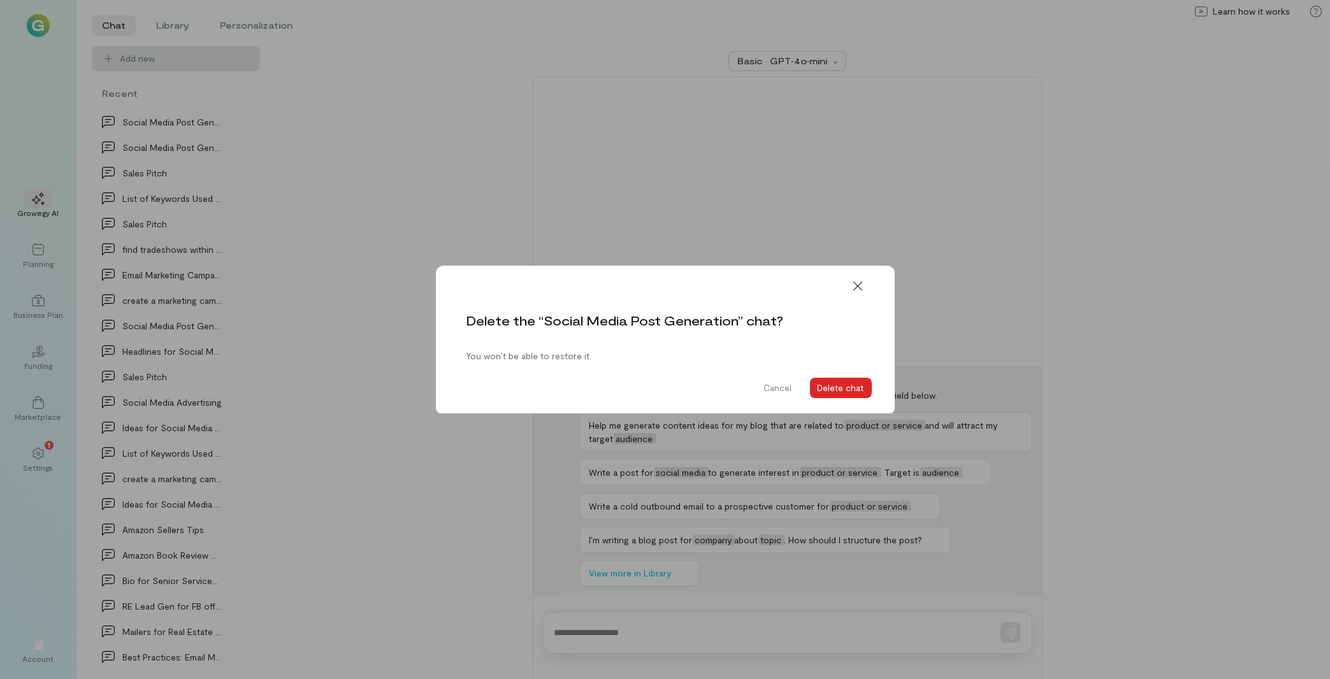
click at [837, 384] on button "Delete chat" at bounding box center [841, 388] width 62 height 20
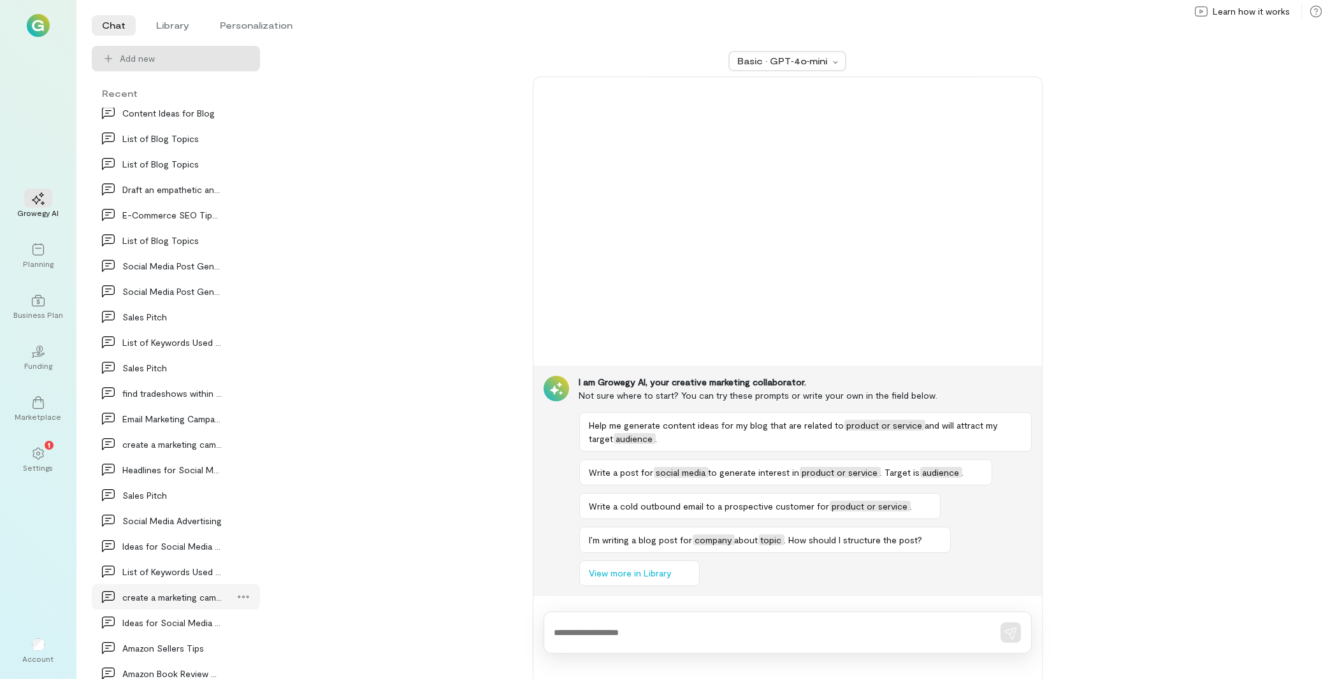
scroll to position [0, 0]
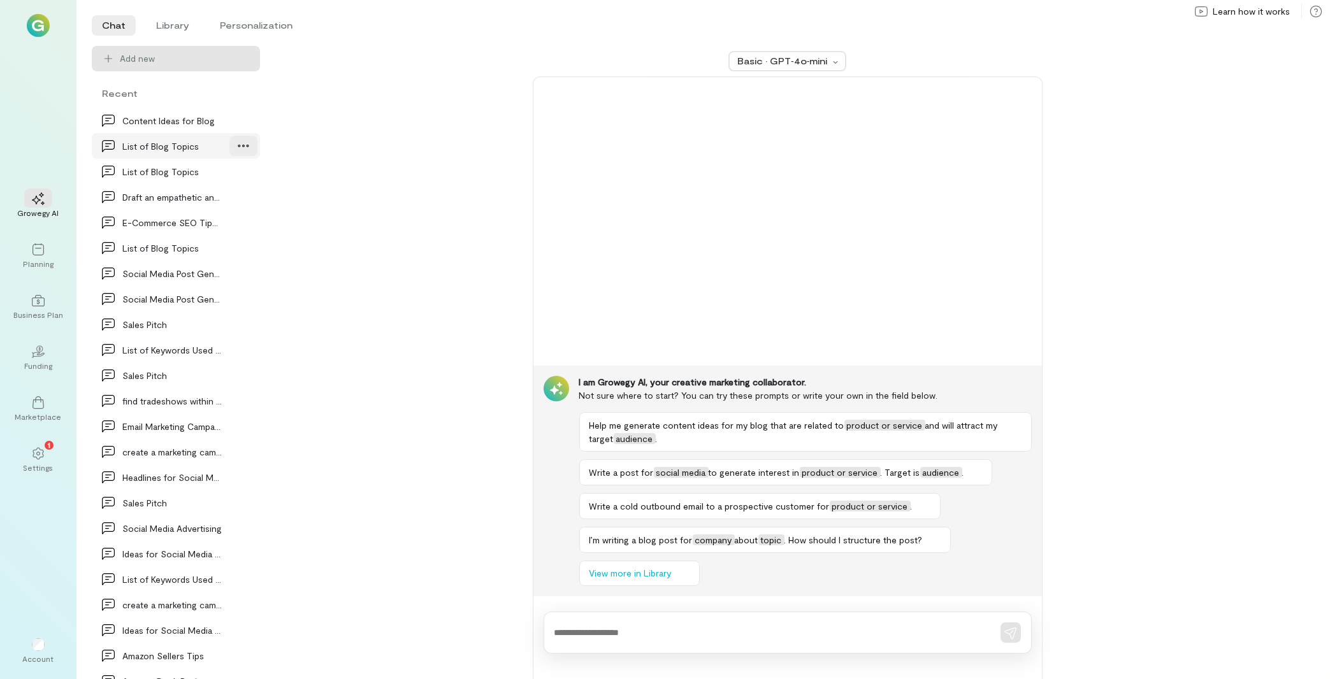
click at [243, 145] on div at bounding box center [243, 146] width 28 height 20
click at [202, 195] on span "Delete" at bounding box center [215, 198] width 62 height 13
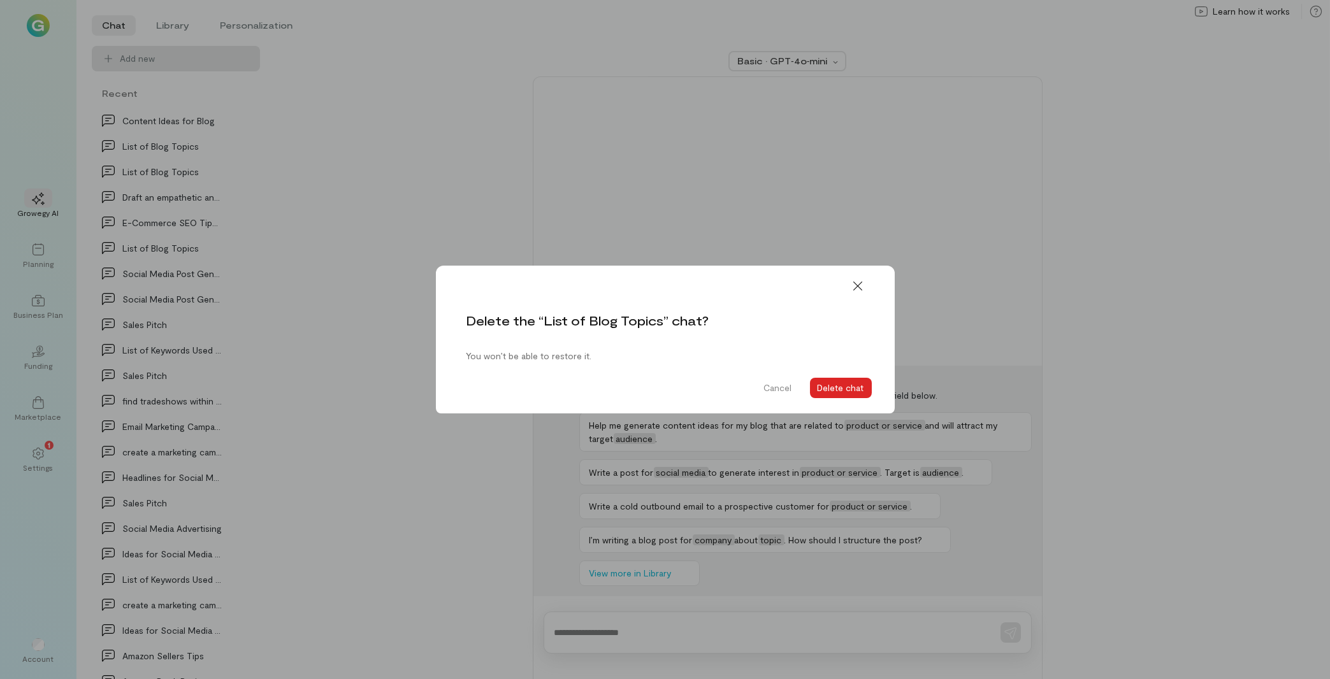
click at [842, 386] on button "Delete chat" at bounding box center [841, 388] width 62 height 20
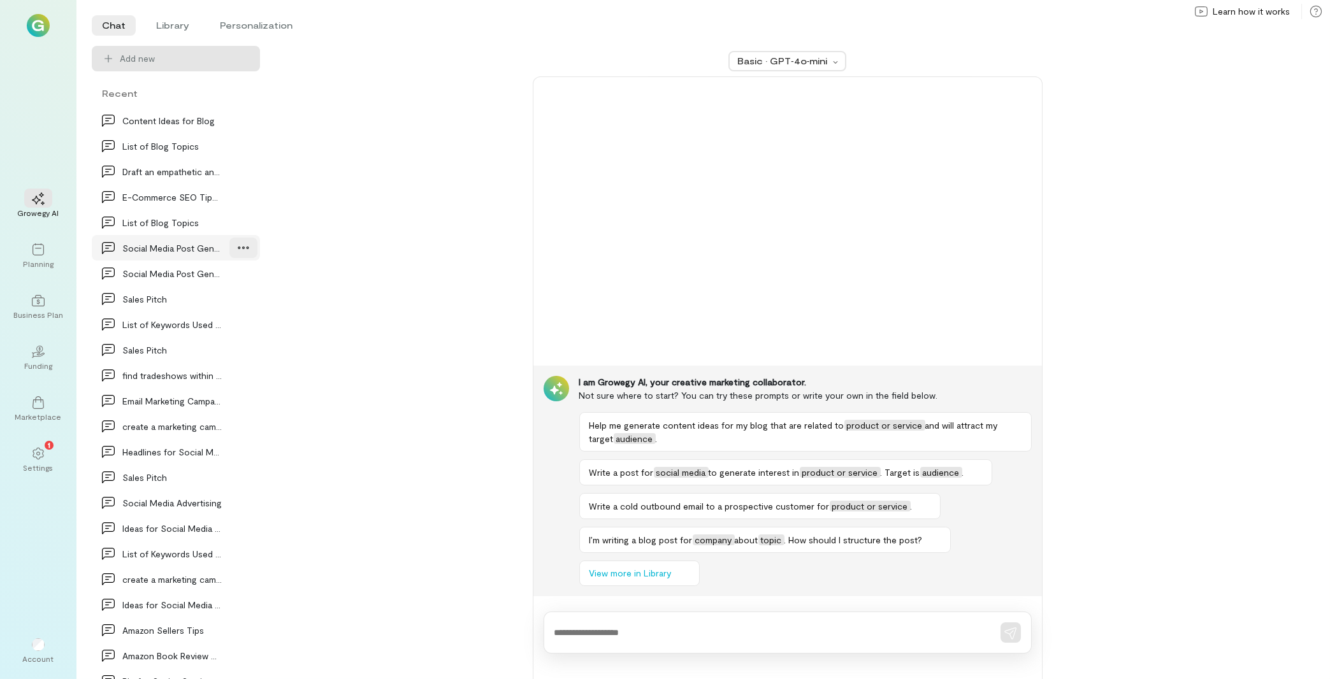
click at [240, 252] on div at bounding box center [243, 248] width 28 height 20
click at [213, 310] on link "Delete" at bounding box center [207, 300] width 96 height 25
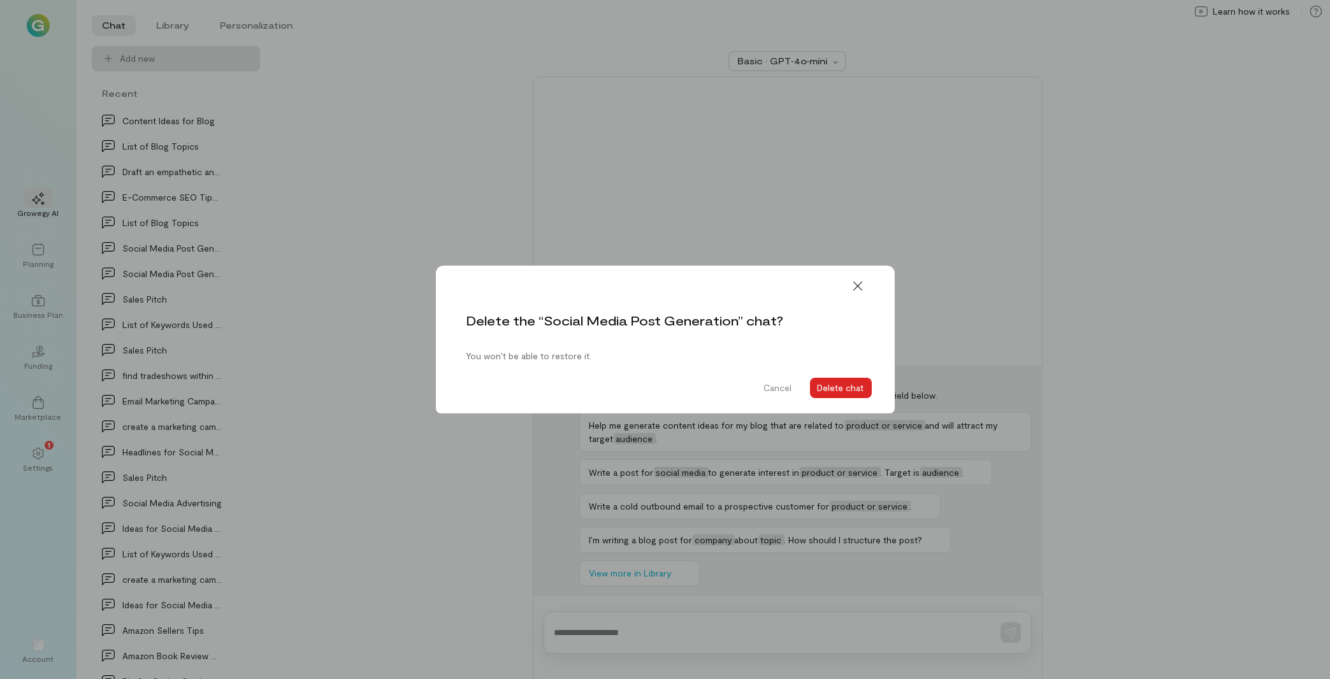
click at [849, 389] on button "Delete chat" at bounding box center [841, 388] width 62 height 20
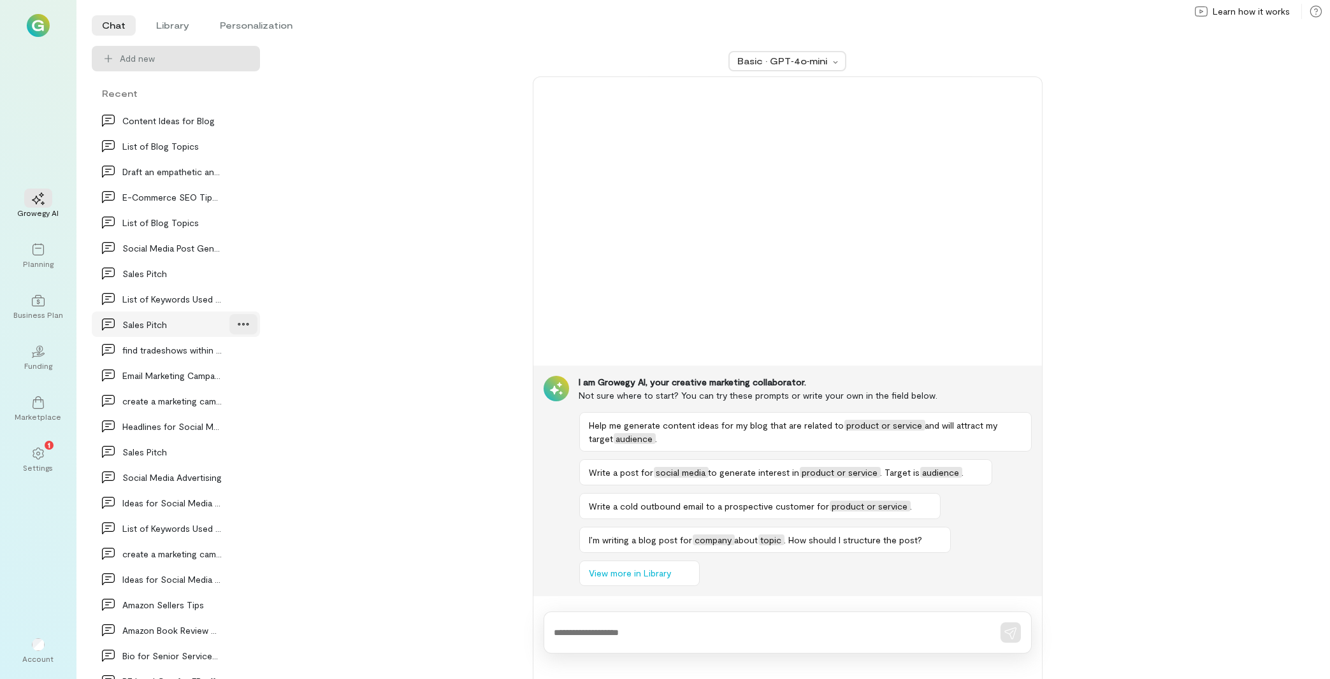
click at [229, 318] on div at bounding box center [243, 324] width 28 height 20
click at [184, 372] on span "Delete" at bounding box center [215, 377] width 62 height 13
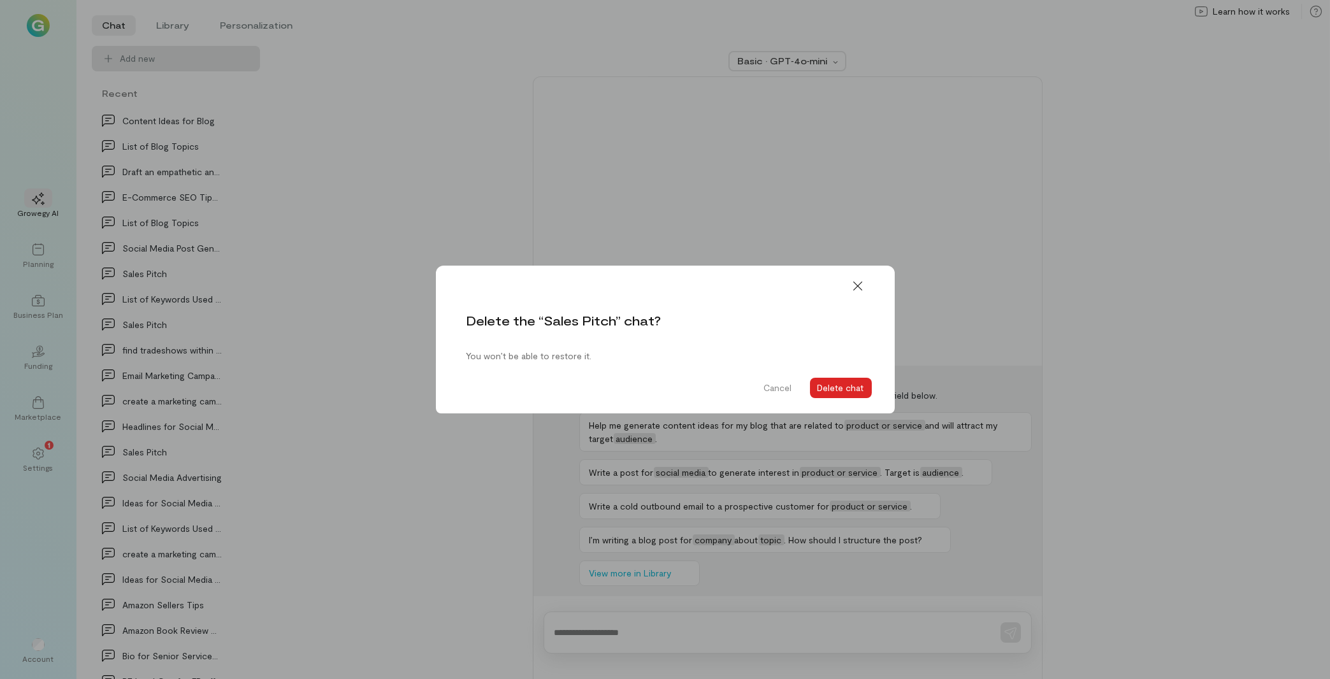
click at [828, 386] on button "Delete chat" at bounding box center [841, 388] width 62 height 20
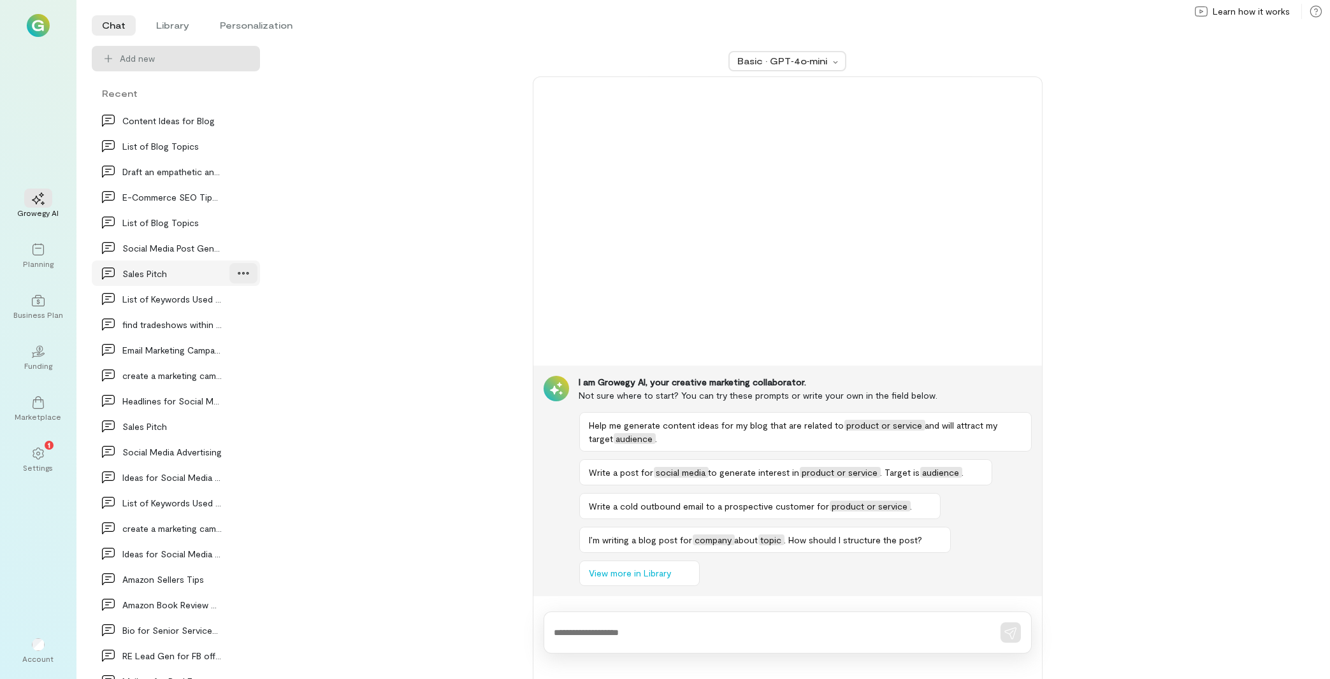
click at [237, 275] on icon at bounding box center [243, 273] width 13 height 13
click at [201, 325] on span "Delete" at bounding box center [215, 326] width 62 height 13
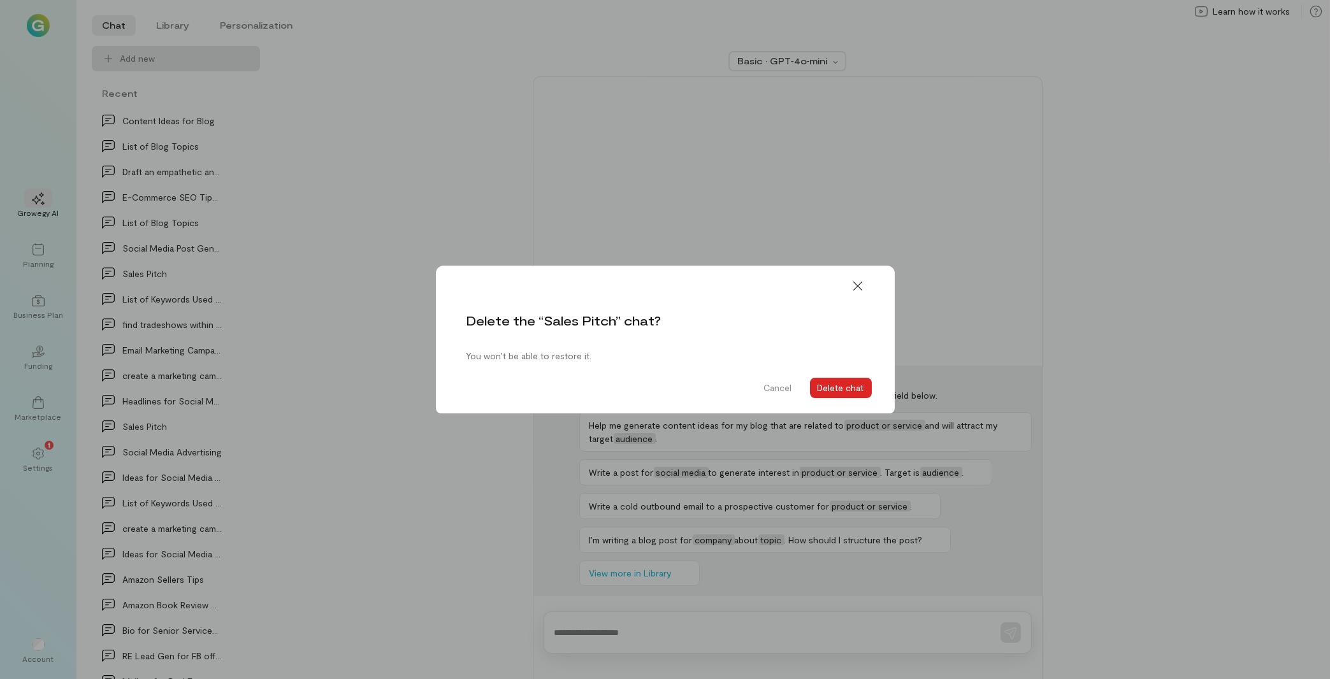
click at [856, 385] on button "Delete chat" at bounding box center [841, 388] width 62 height 20
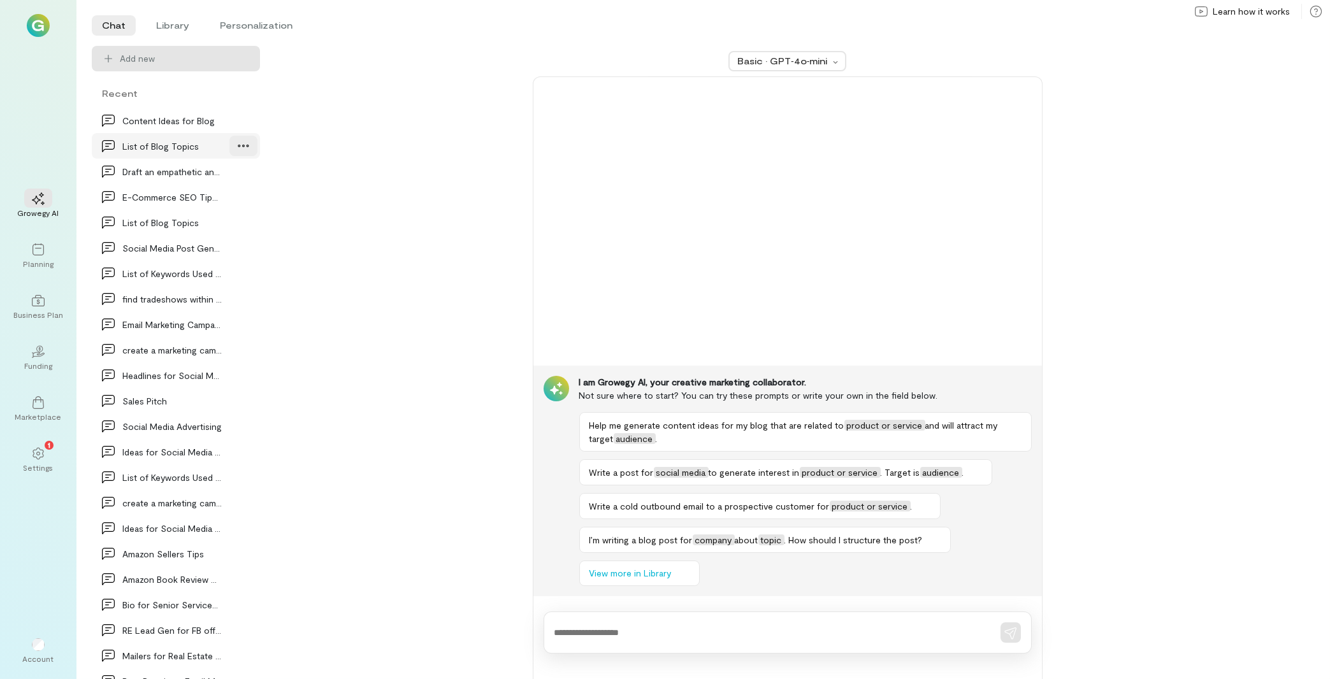
click at [237, 141] on icon at bounding box center [243, 146] width 13 height 13
click at [210, 194] on span "Delete" at bounding box center [215, 198] width 62 height 13
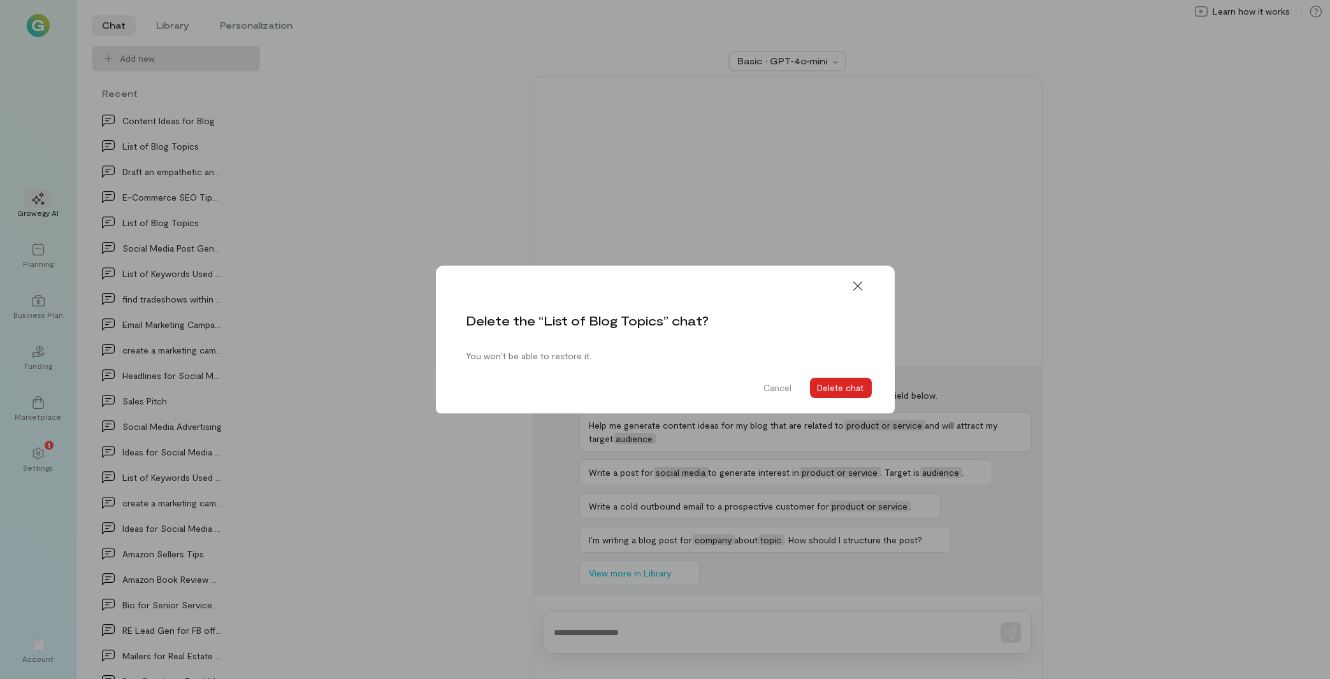
click at [852, 382] on button "Delete chat" at bounding box center [841, 388] width 62 height 20
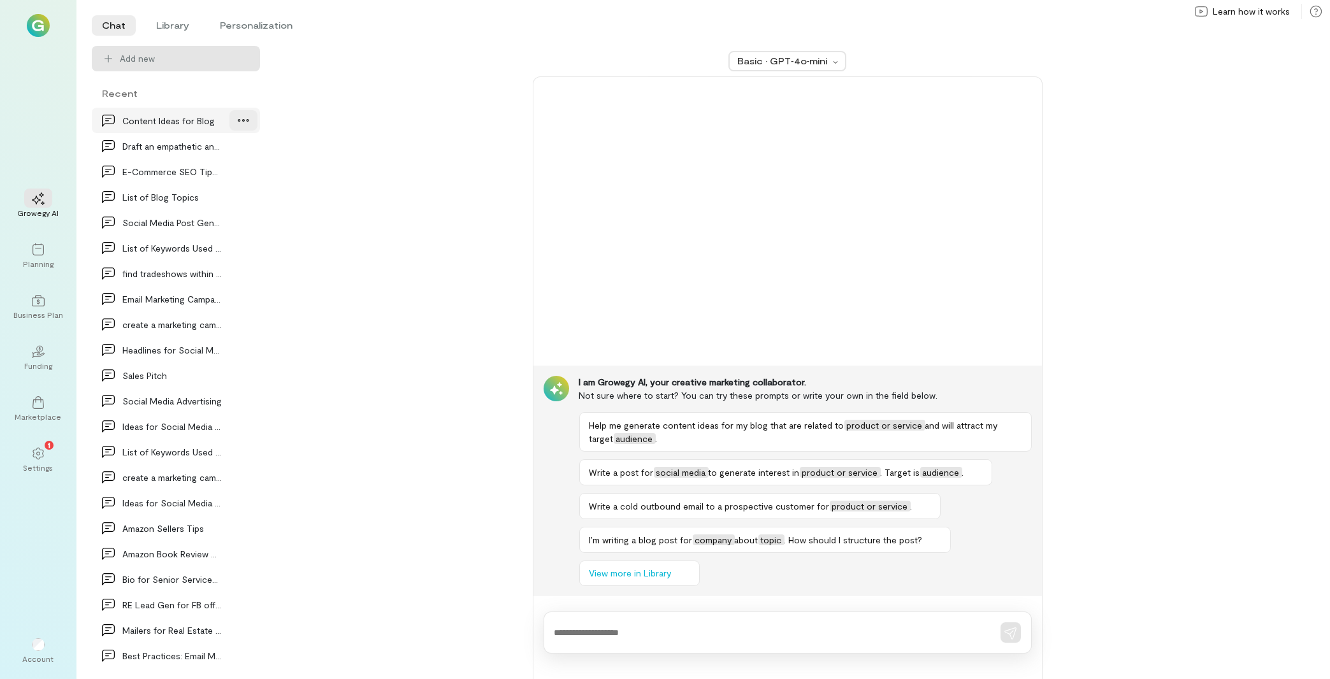
click at [238, 120] on icon at bounding box center [243, 120] width 11 height 3
click at [239, 430] on icon at bounding box center [243, 426] width 13 height 13
click at [202, 481] on span "Delete" at bounding box center [215, 479] width 62 height 13
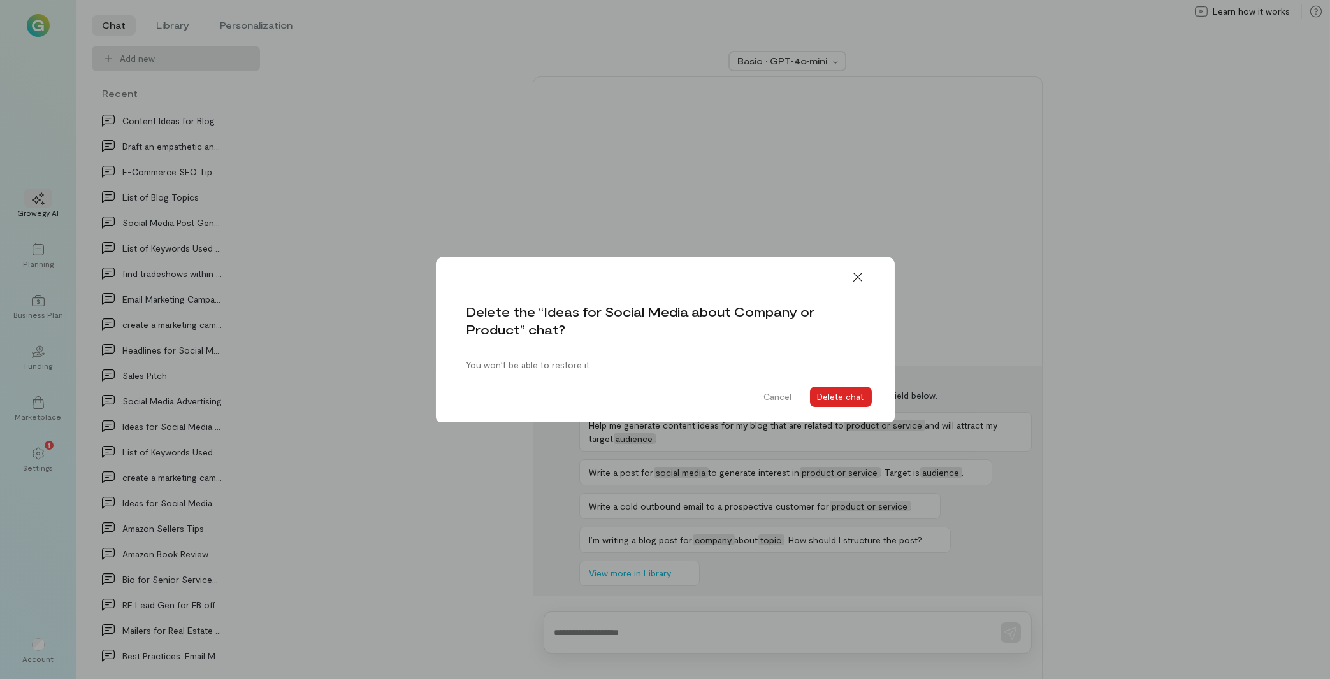
click at [849, 397] on button "Delete chat" at bounding box center [841, 397] width 62 height 20
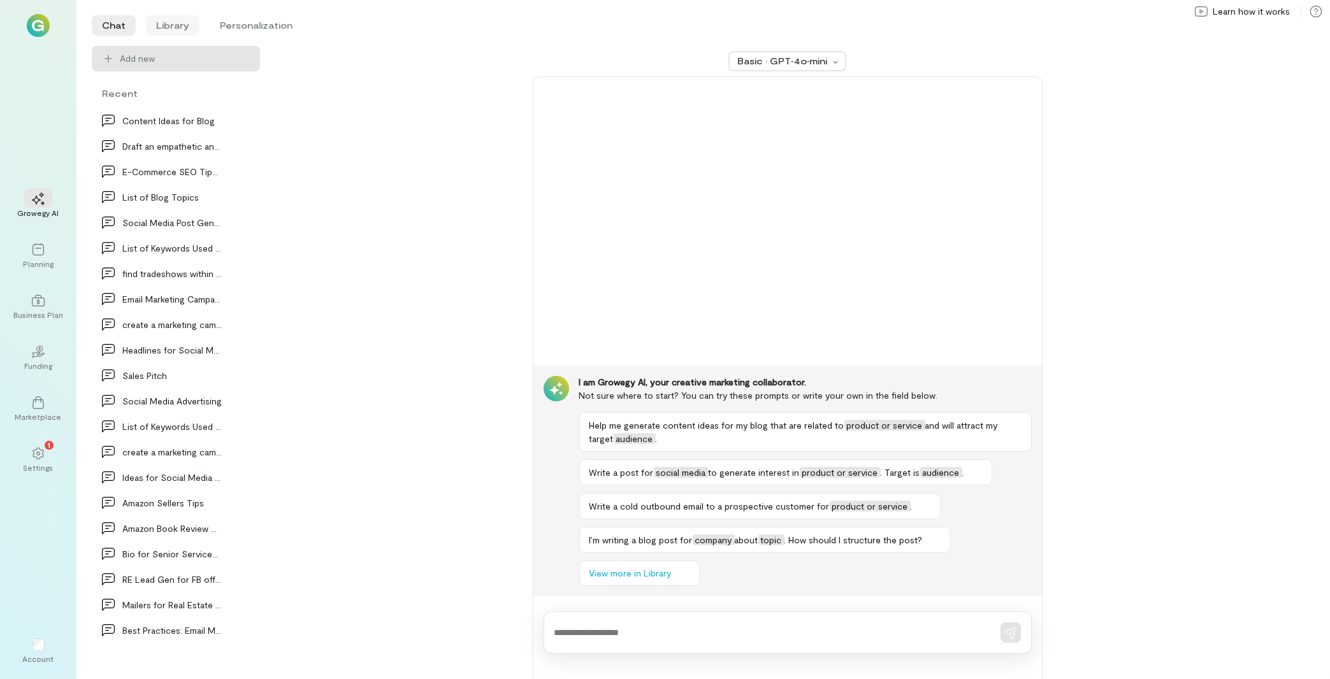
click at [182, 26] on li "Library" at bounding box center [173, 25] width 54 height 20
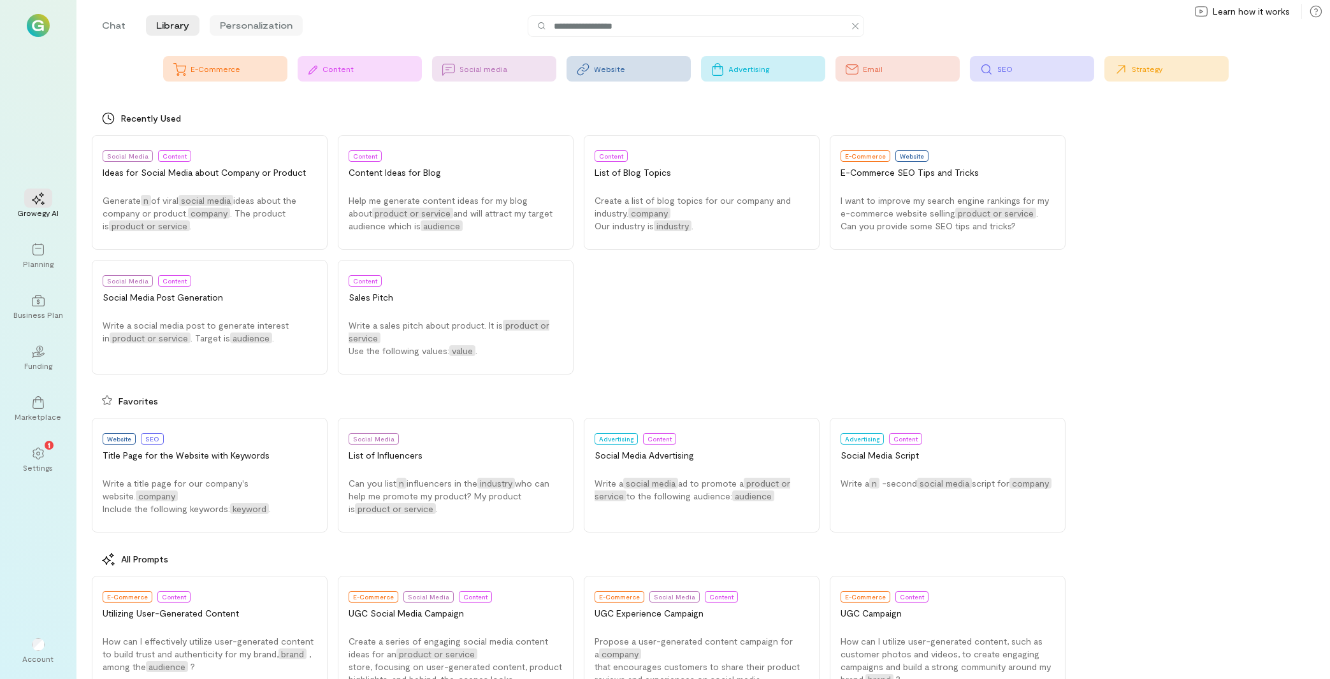
click at [245, 29] on li "Personalization" at bounding box center [256, 25] width 93 height 20
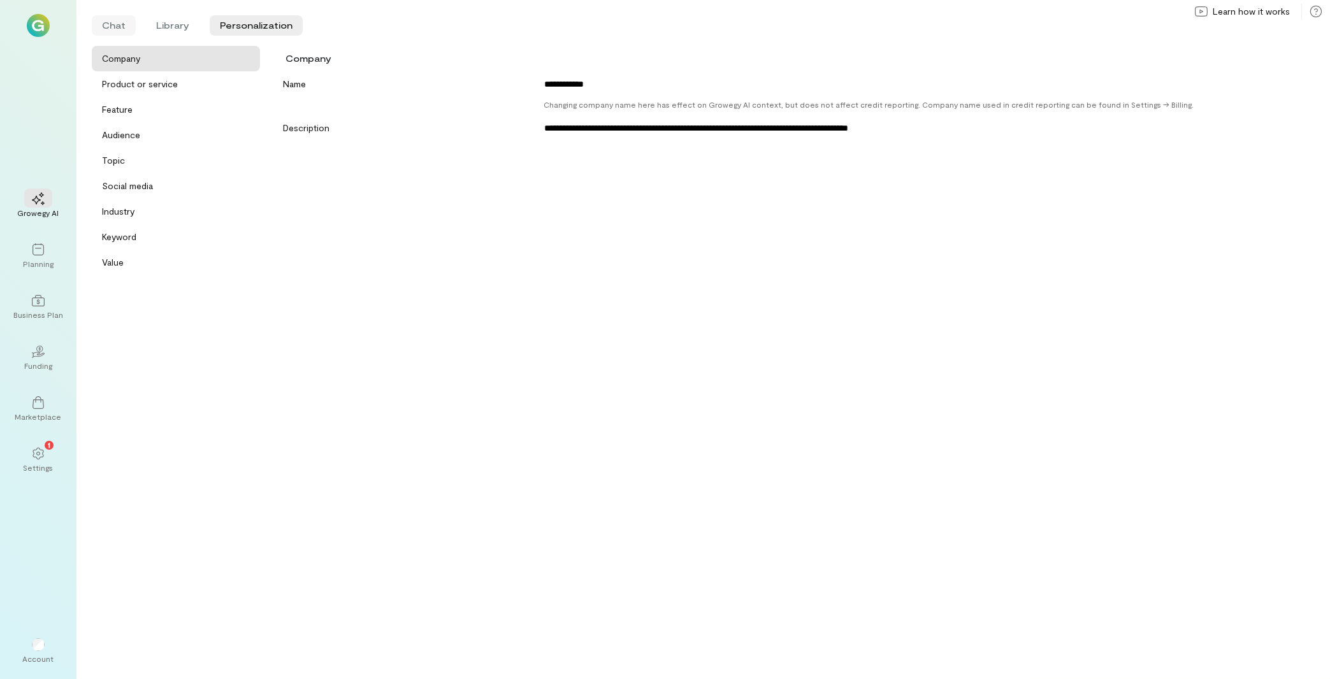
click at [95, 25] on li "Chat" at bounding box center [114, 25] width 44 height 20
